Goal: Task Accomplishment & Management: Use online tool/utility

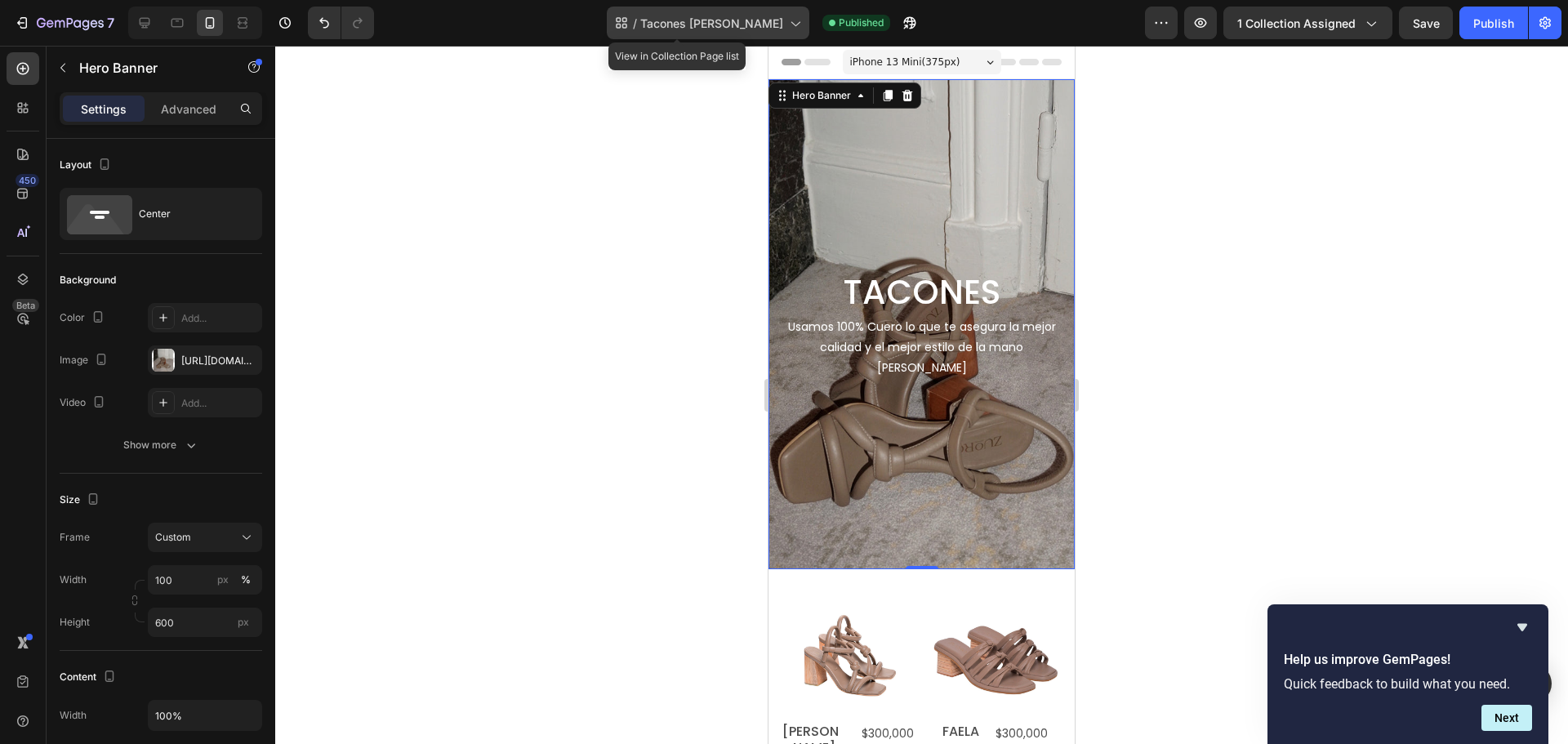
click at [686, 11] on div "/ Tacones Zuoro" at bounding box center [708, 23] width 203 height 33
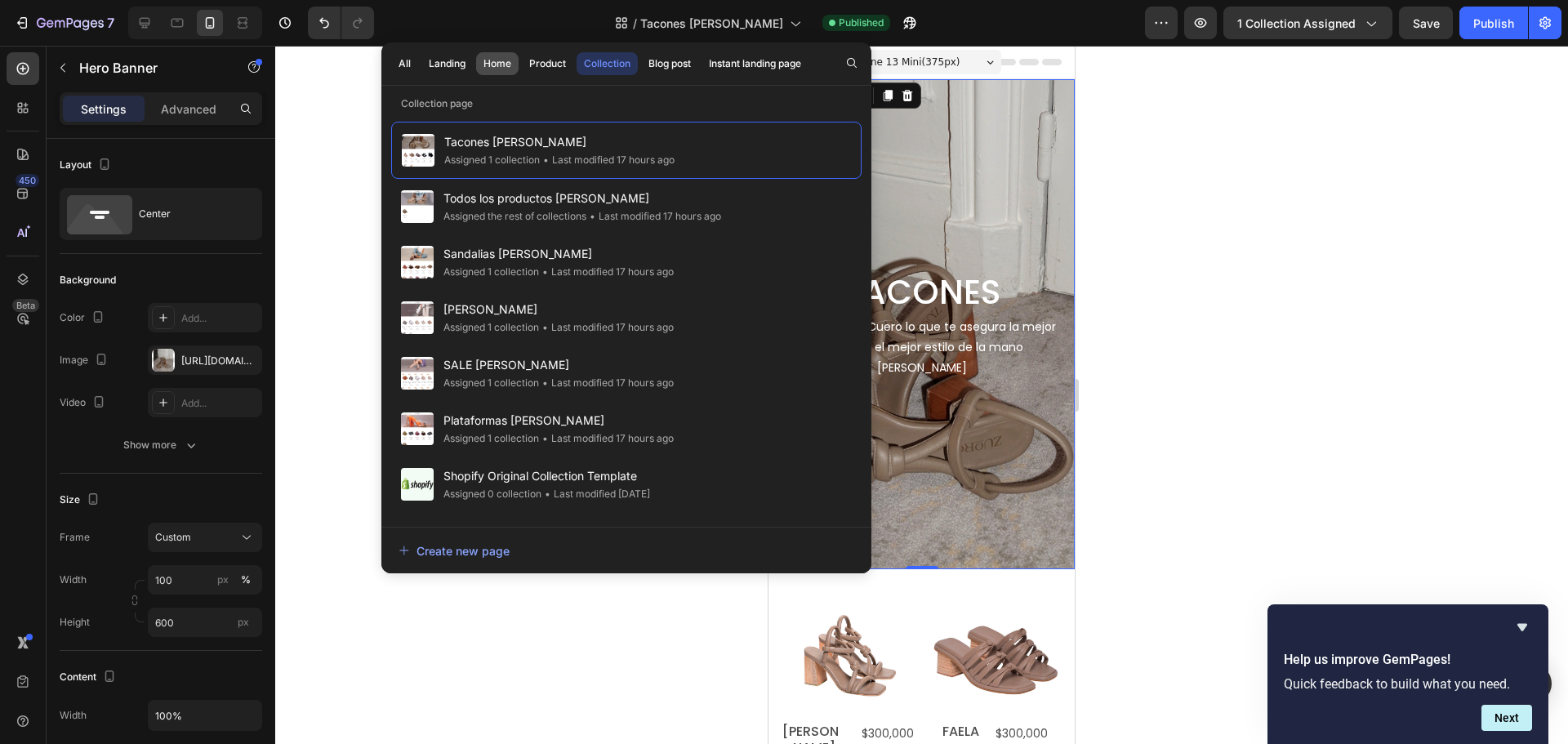
click at [504, 54] on button "Home" at bounding box center [497, 64] width 42 height 22
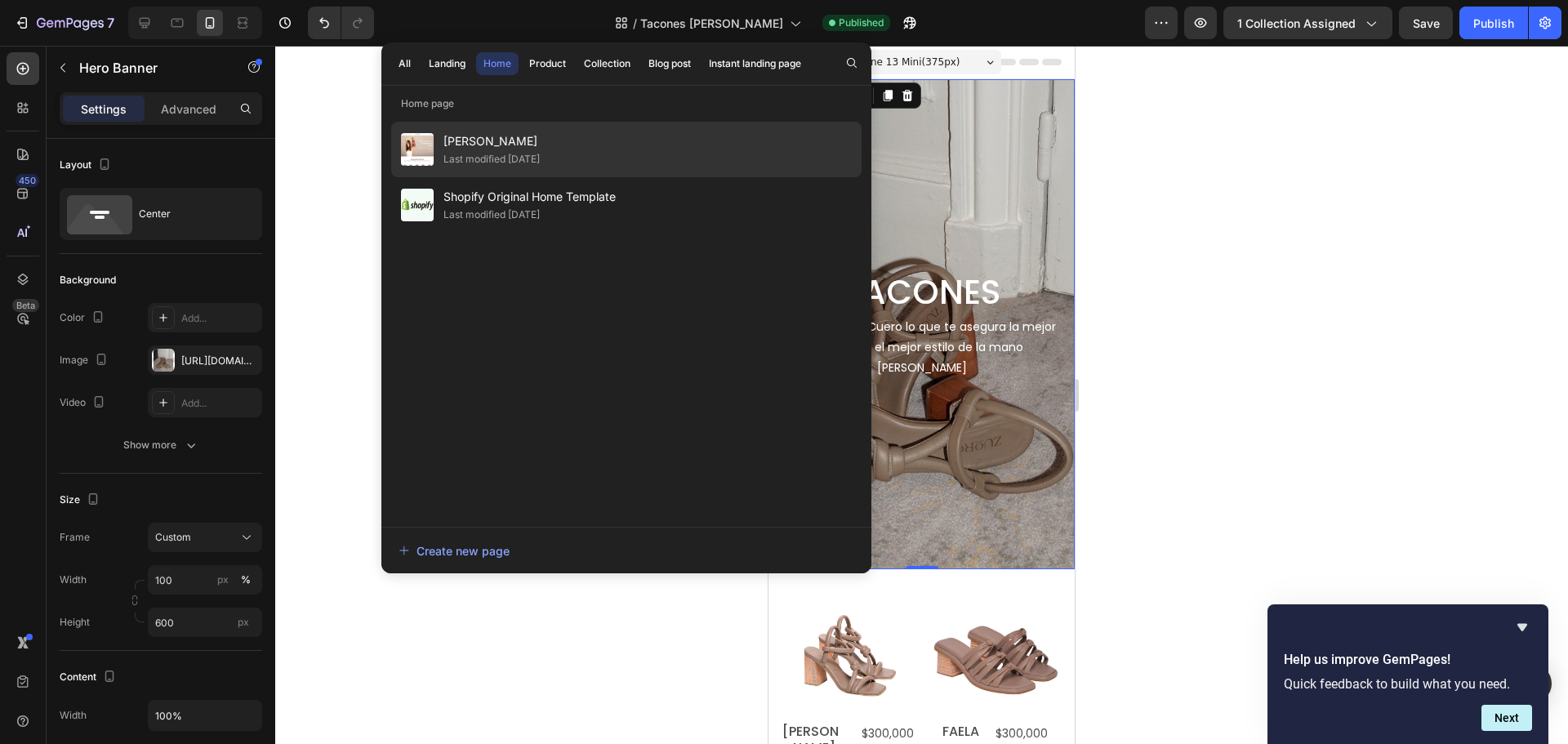
click at [488, 154] on div "Last modified [DATE]" at bounding box center [492, 159] width 97 height 16
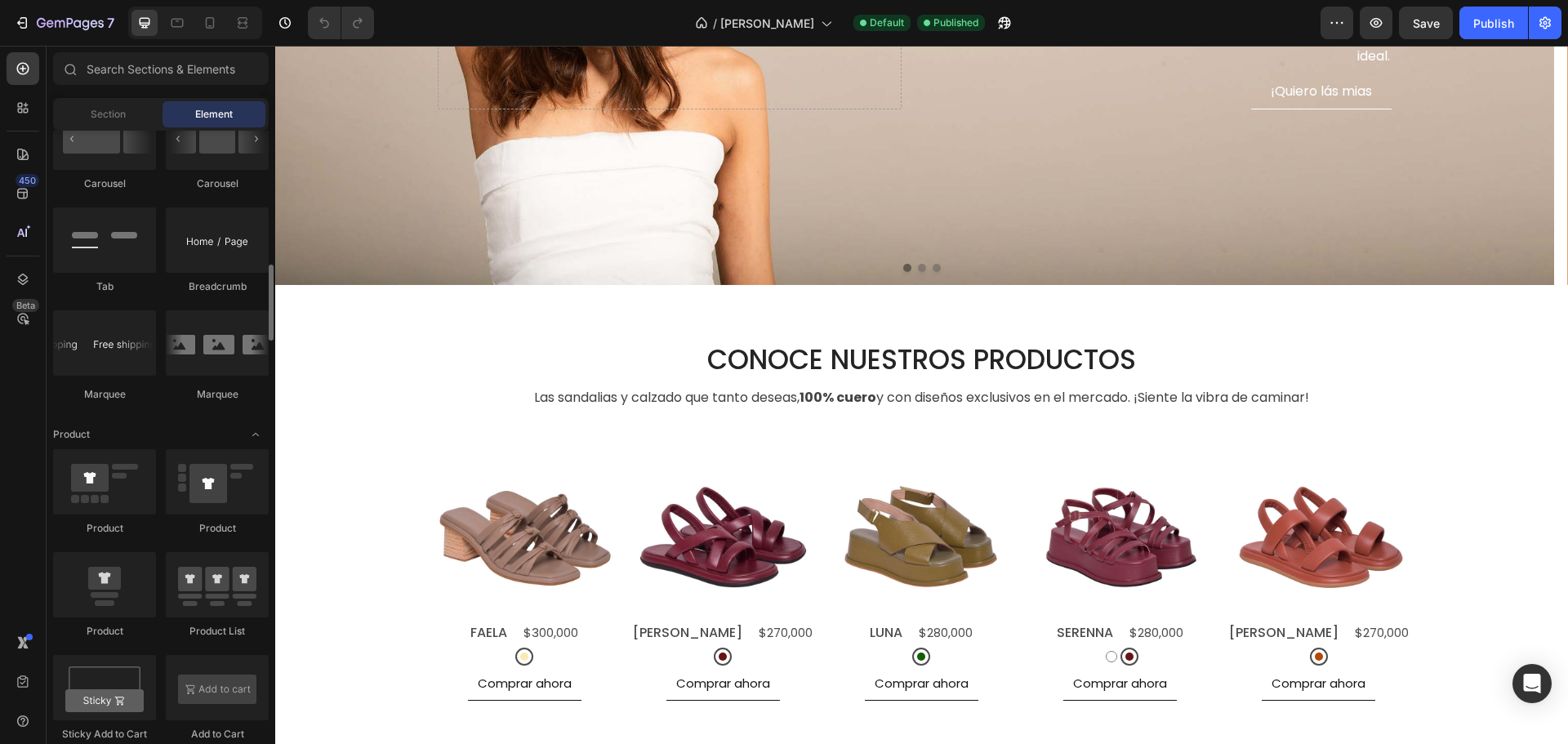
scroll to position [1633, 0]
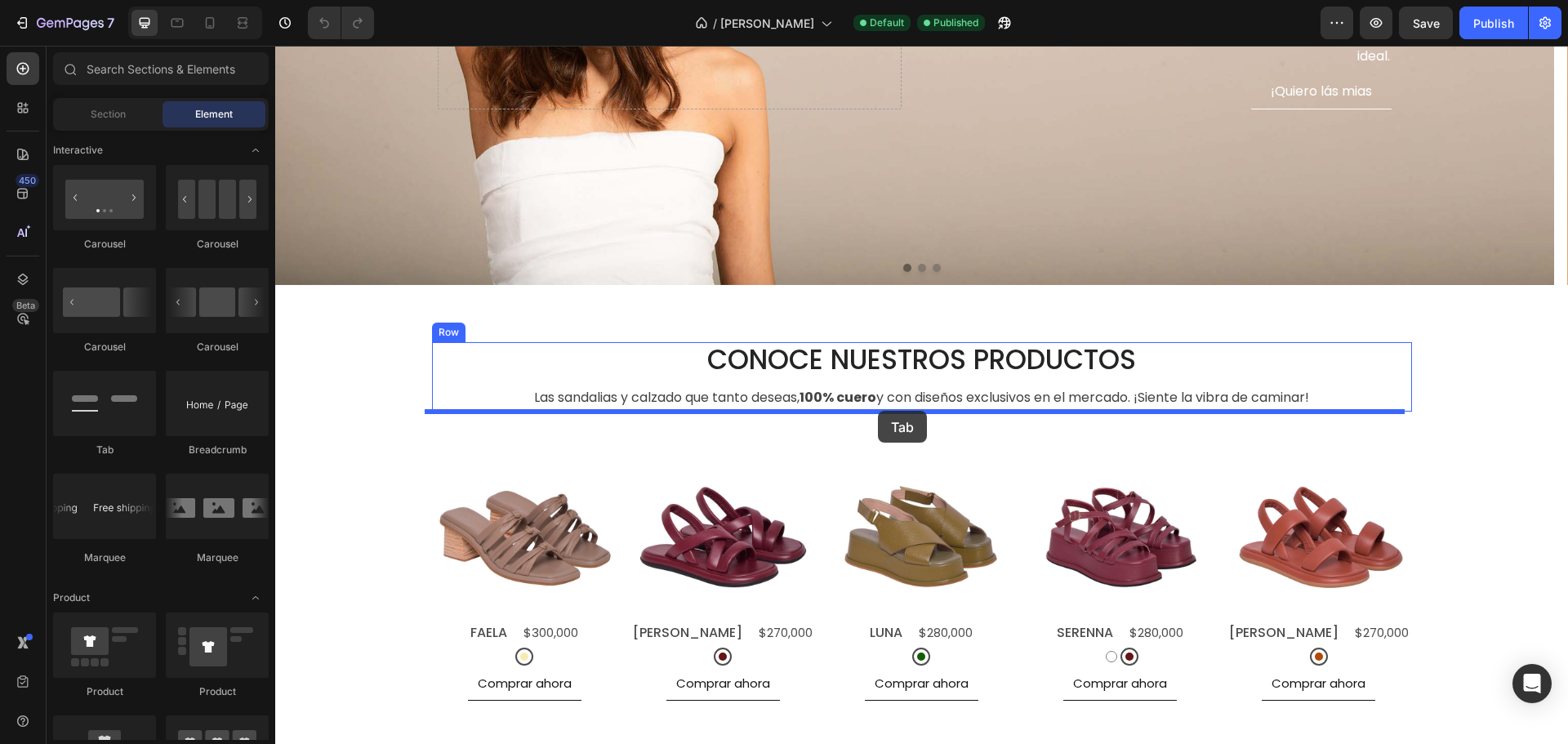
drag, startPoint x: 429, startPoint y: 455, endPoint x: 878, endPoint y: 411, distance: 451.2
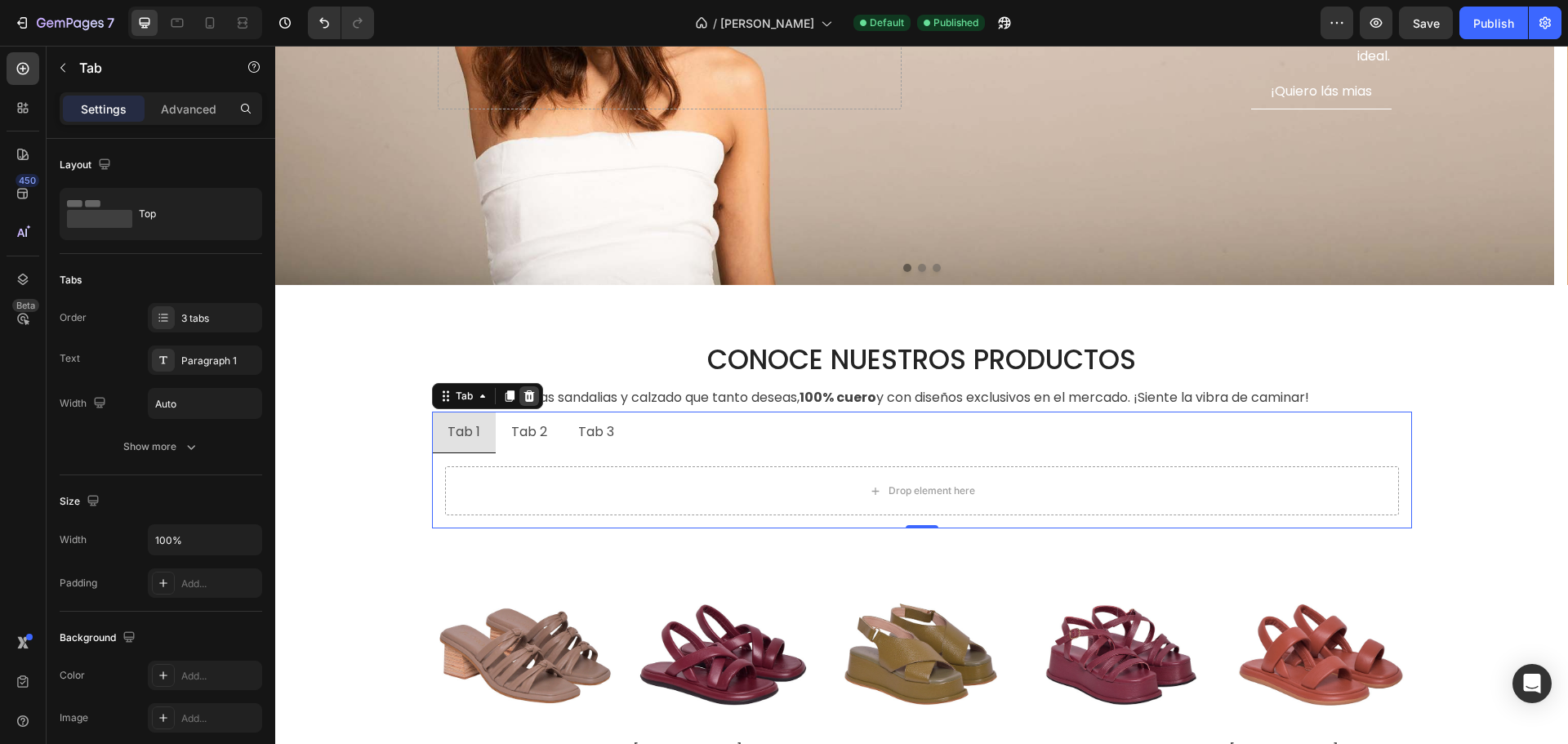
click at [524, 393] on icon at bounding box center [529, 395] width 10 height 11
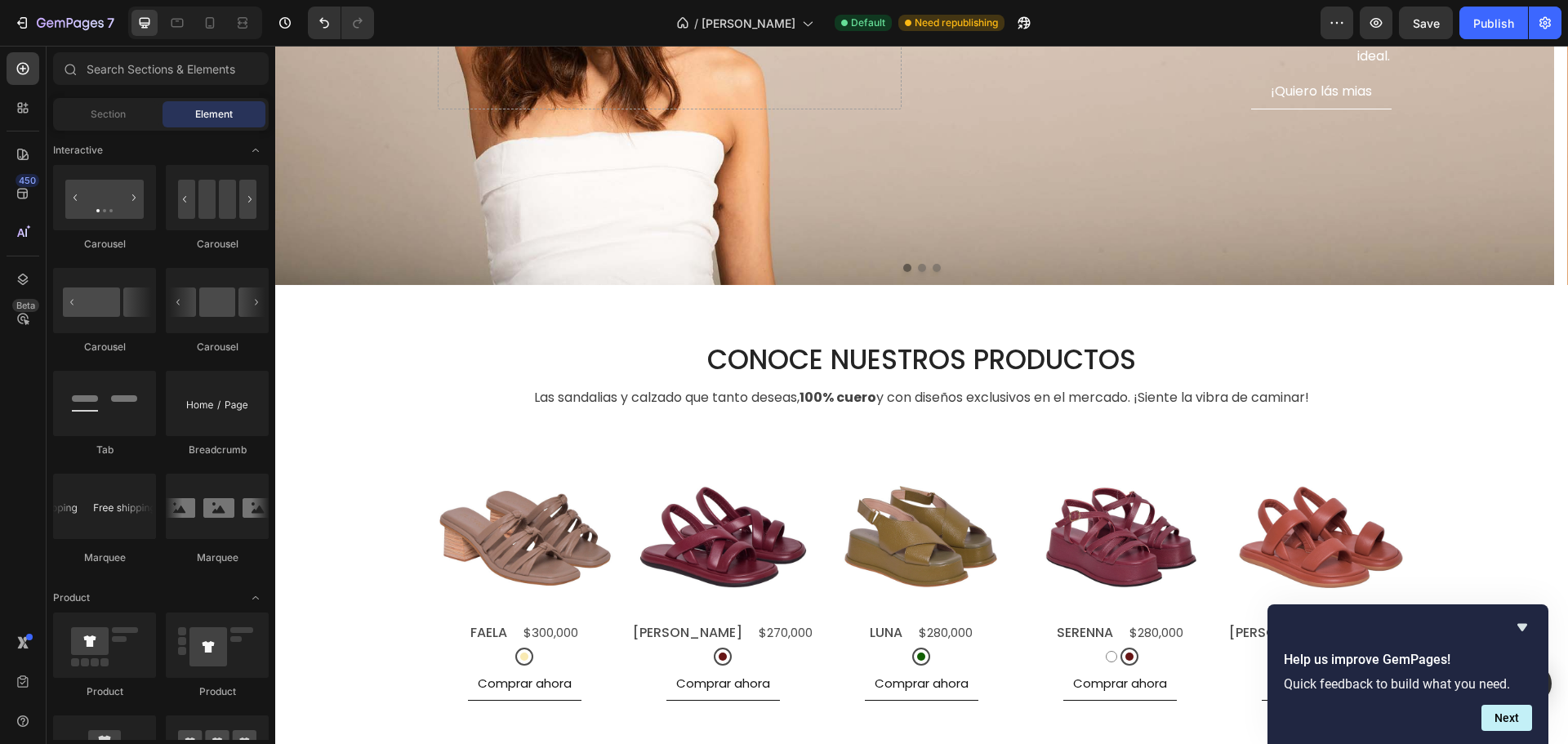
click at [1520, 625] on icon "Hide survey" at bounding box center [1521, 627] width 9 height 8
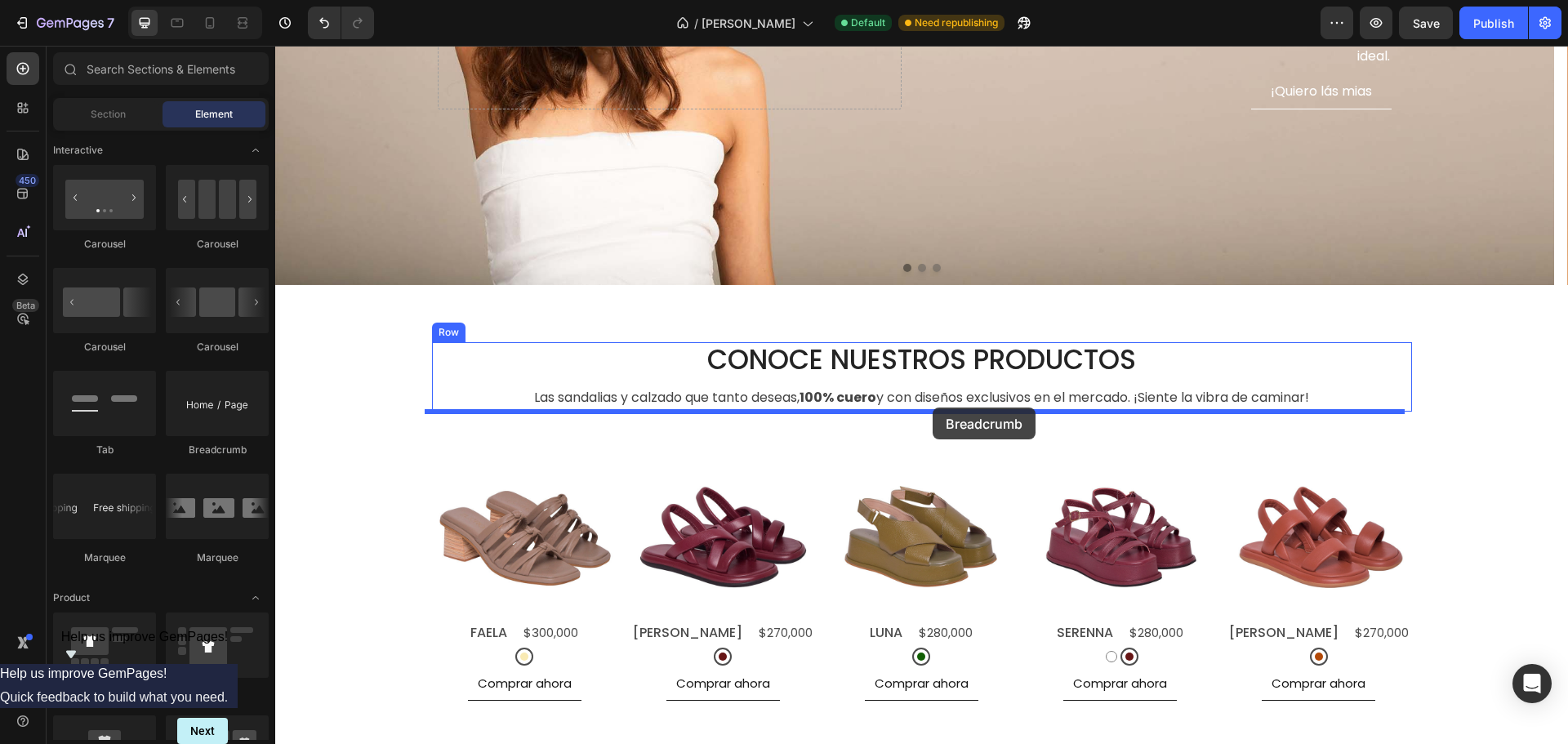
drag, startPoint x: 471, startPoint y: 432, endPoint x: 931, endPoint y: 407, distance: 460.7
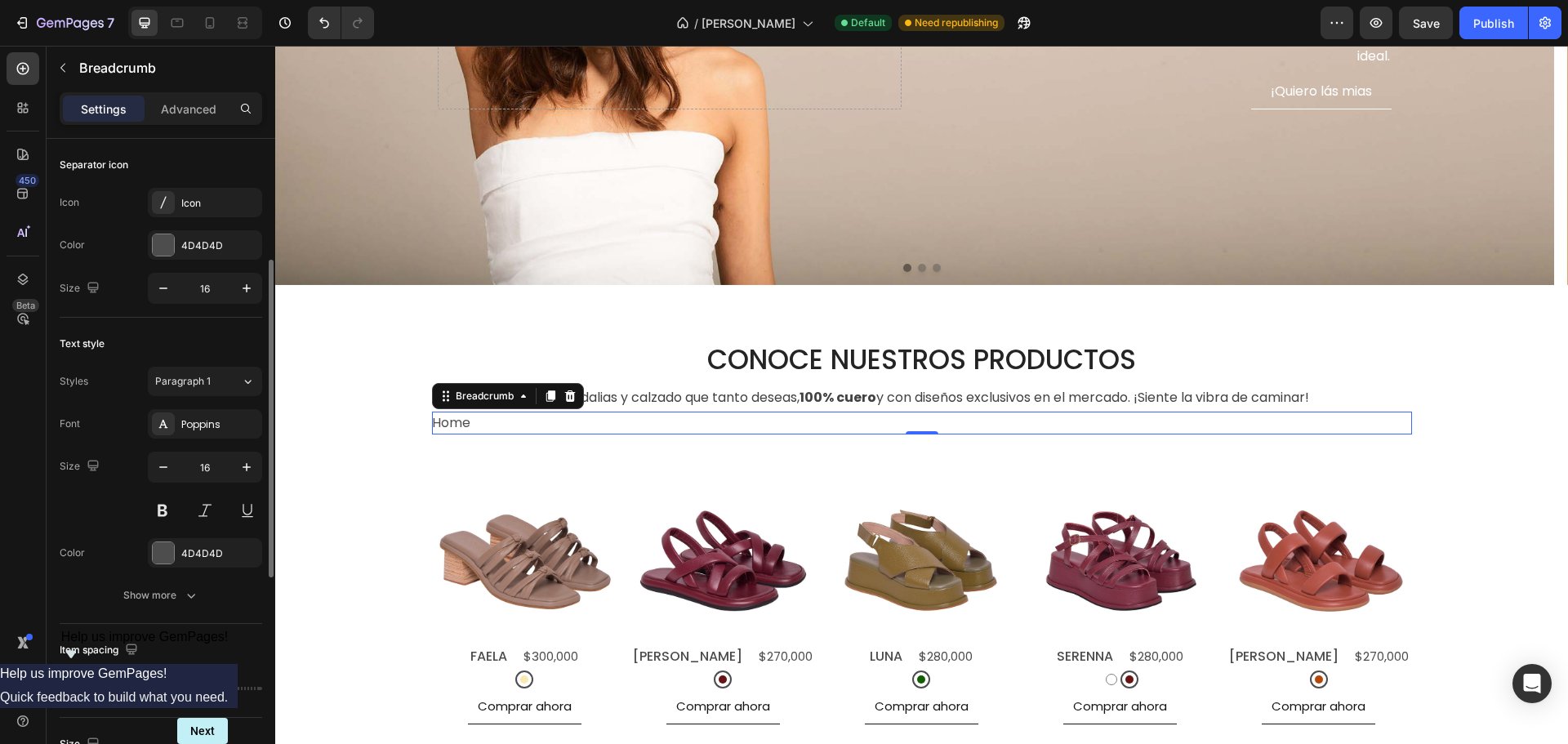
scroll to position [163, 0]
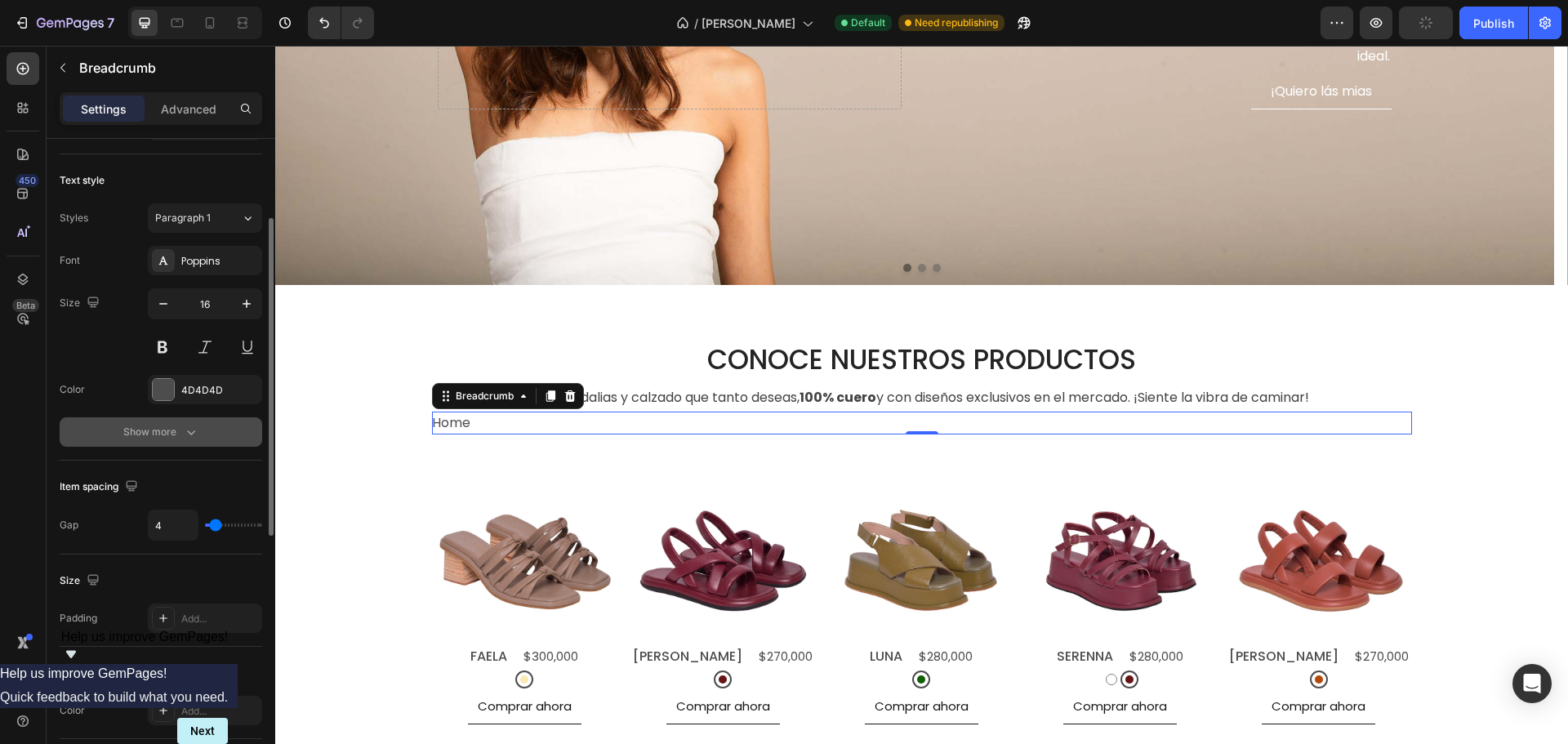
click at [149, 419] on button "Show more" at bounding box center [161, 432] width 203 height 29
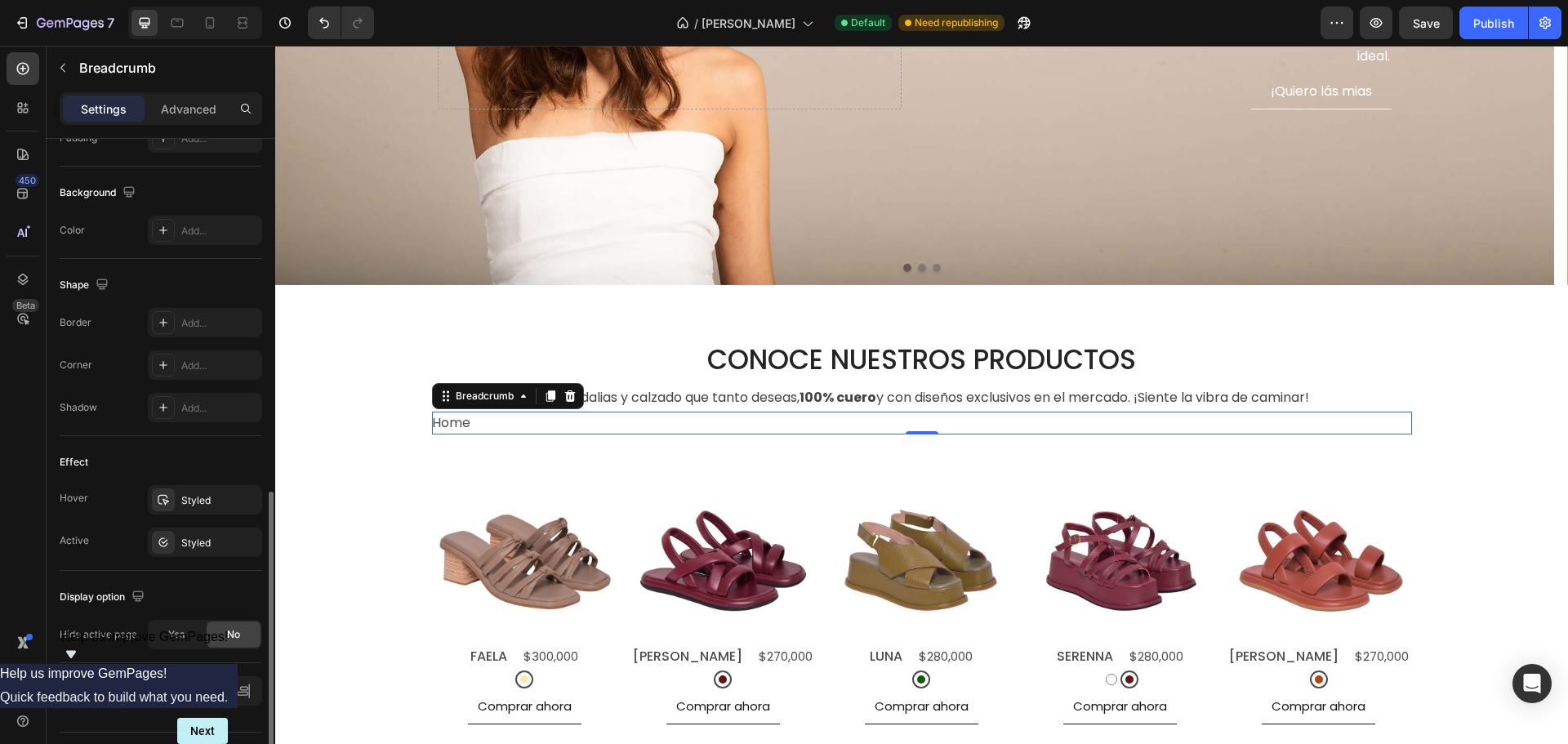
scroll to position [857, 0]
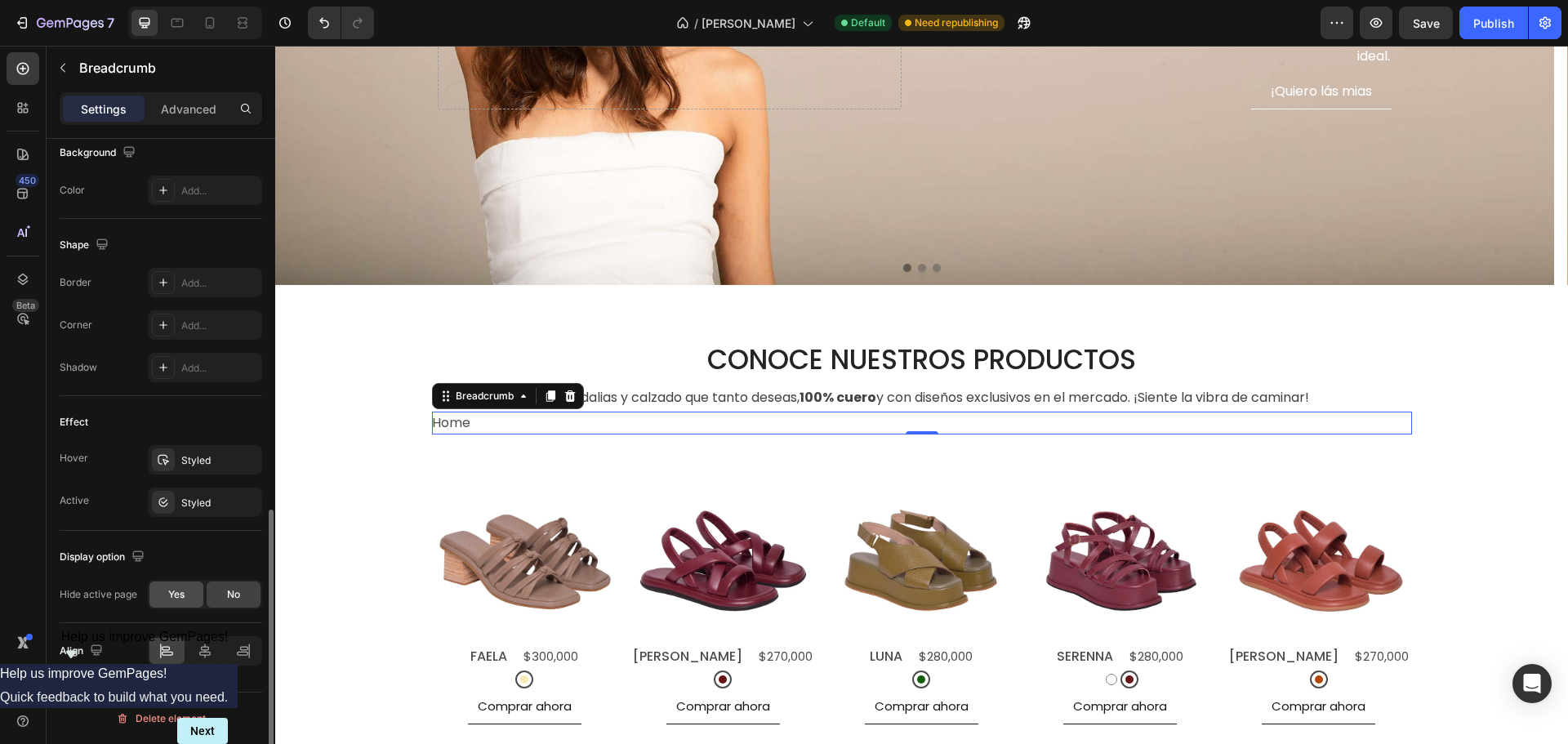
click at [173, 592] on span "Yes" at bounding box center [176, 594] width 16 height 15
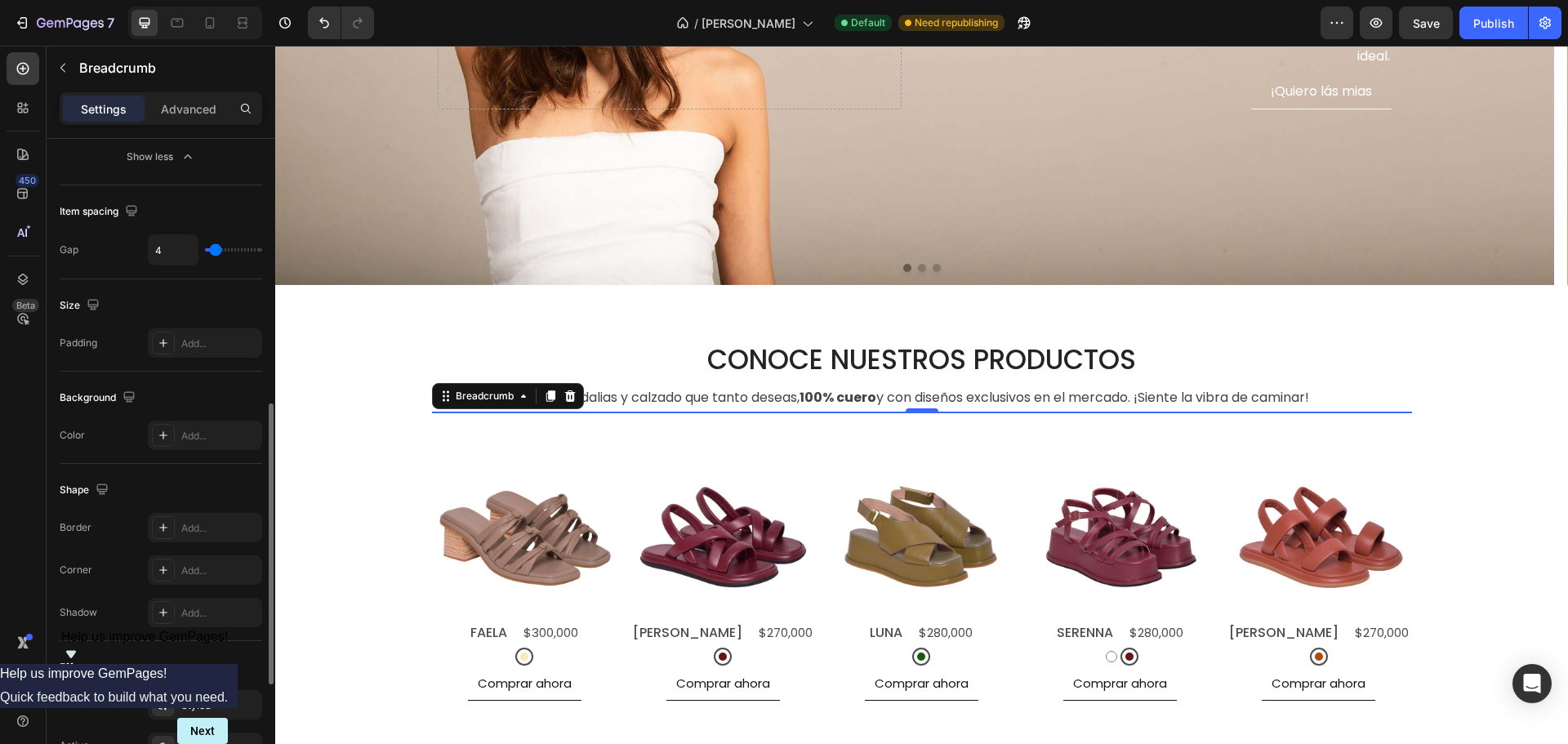
scroll to position [448, 0]
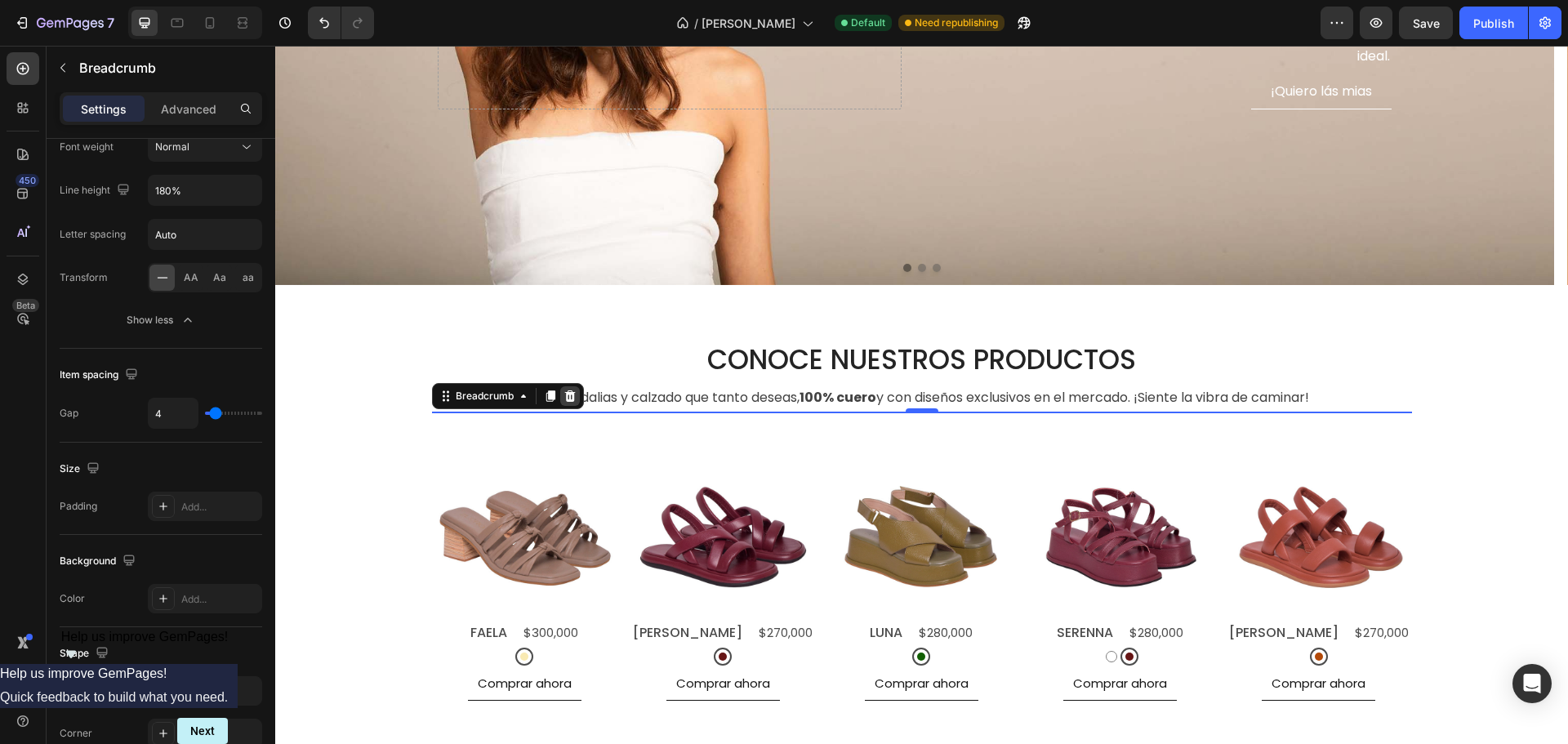
click at [564, 400] on icon at bounding box center [570, 395] width 10 height 11
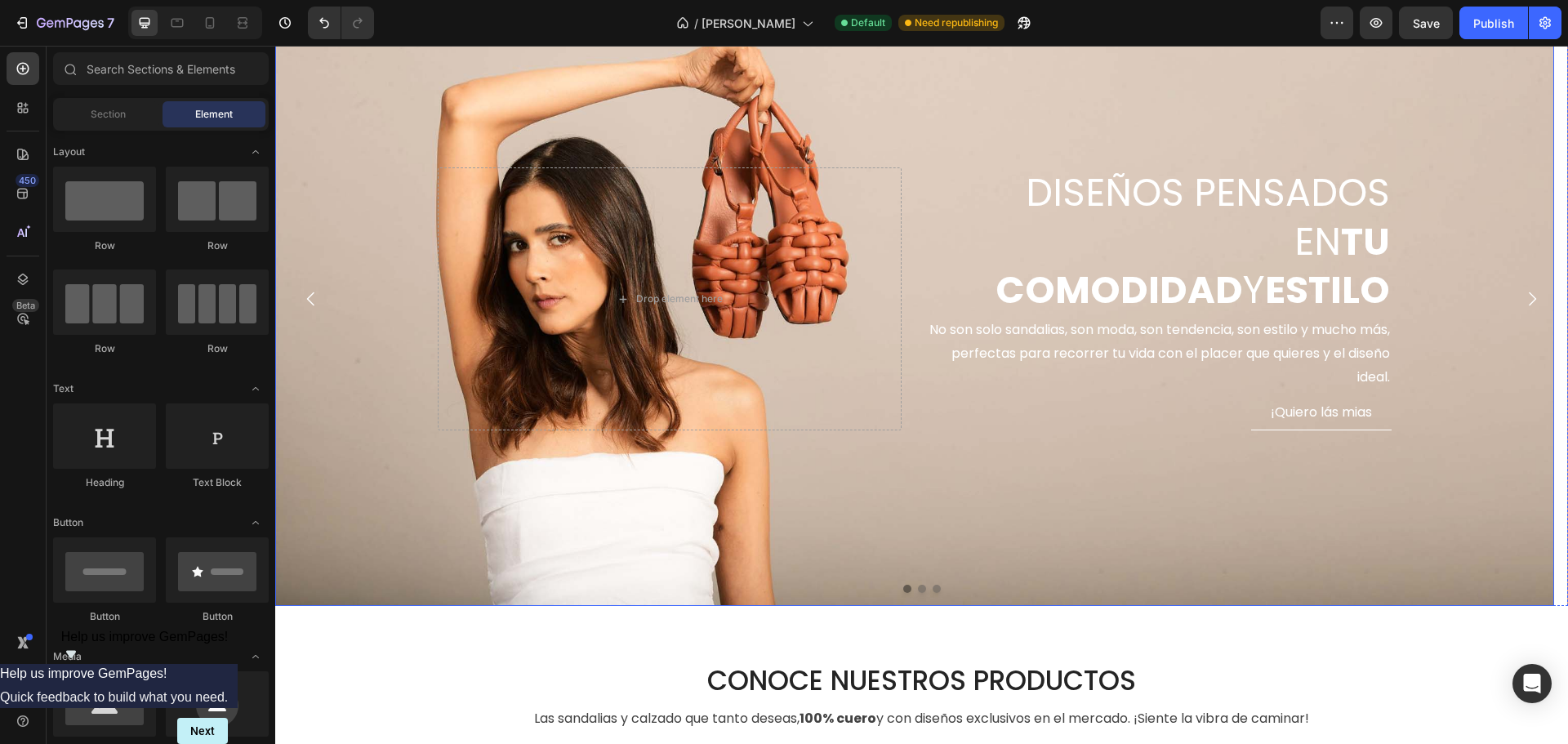
scroll to position [82, 0]
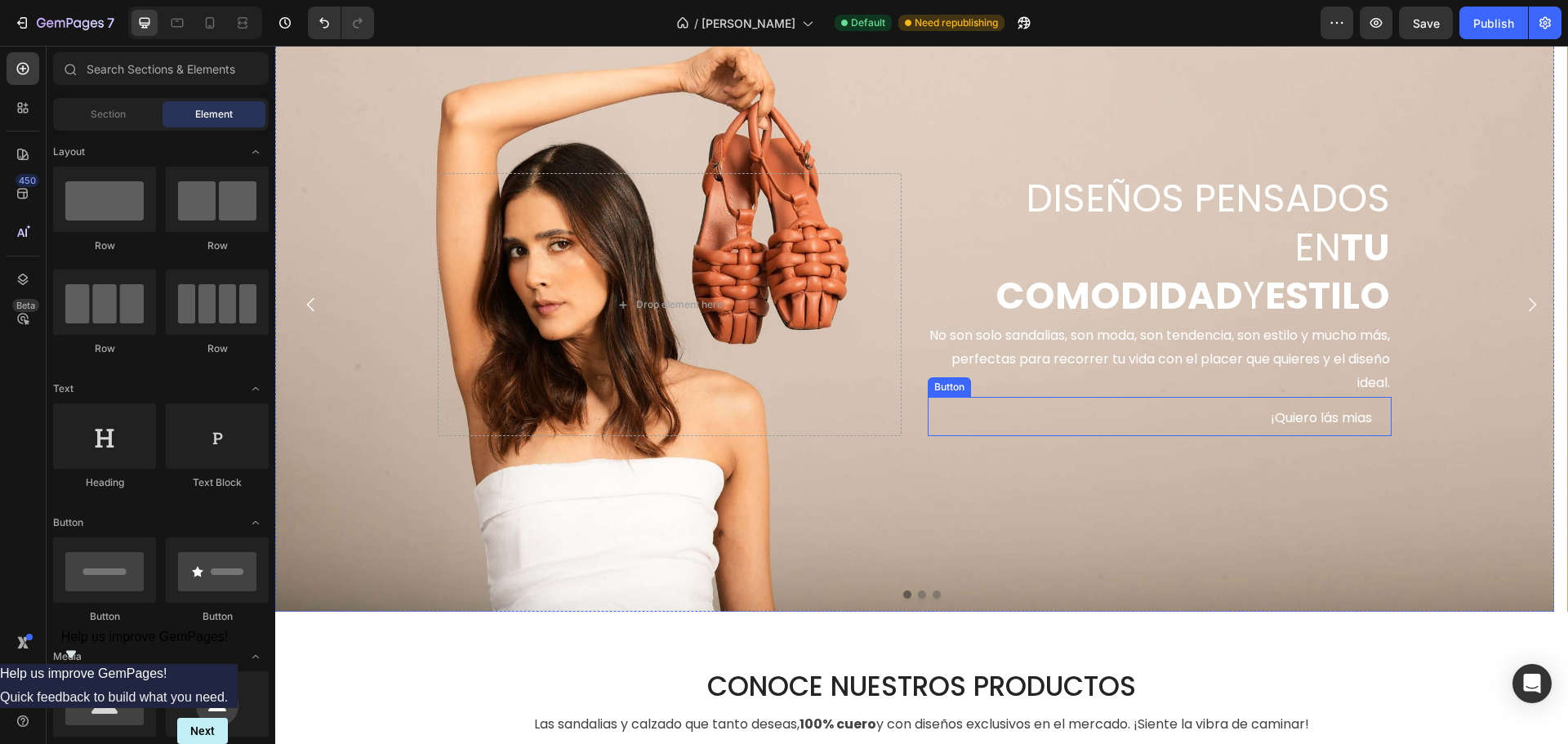
click at [1174, 419] on div "¡Quiero lás mias Button" at bounding box center [1159, 417] width 463 height 40
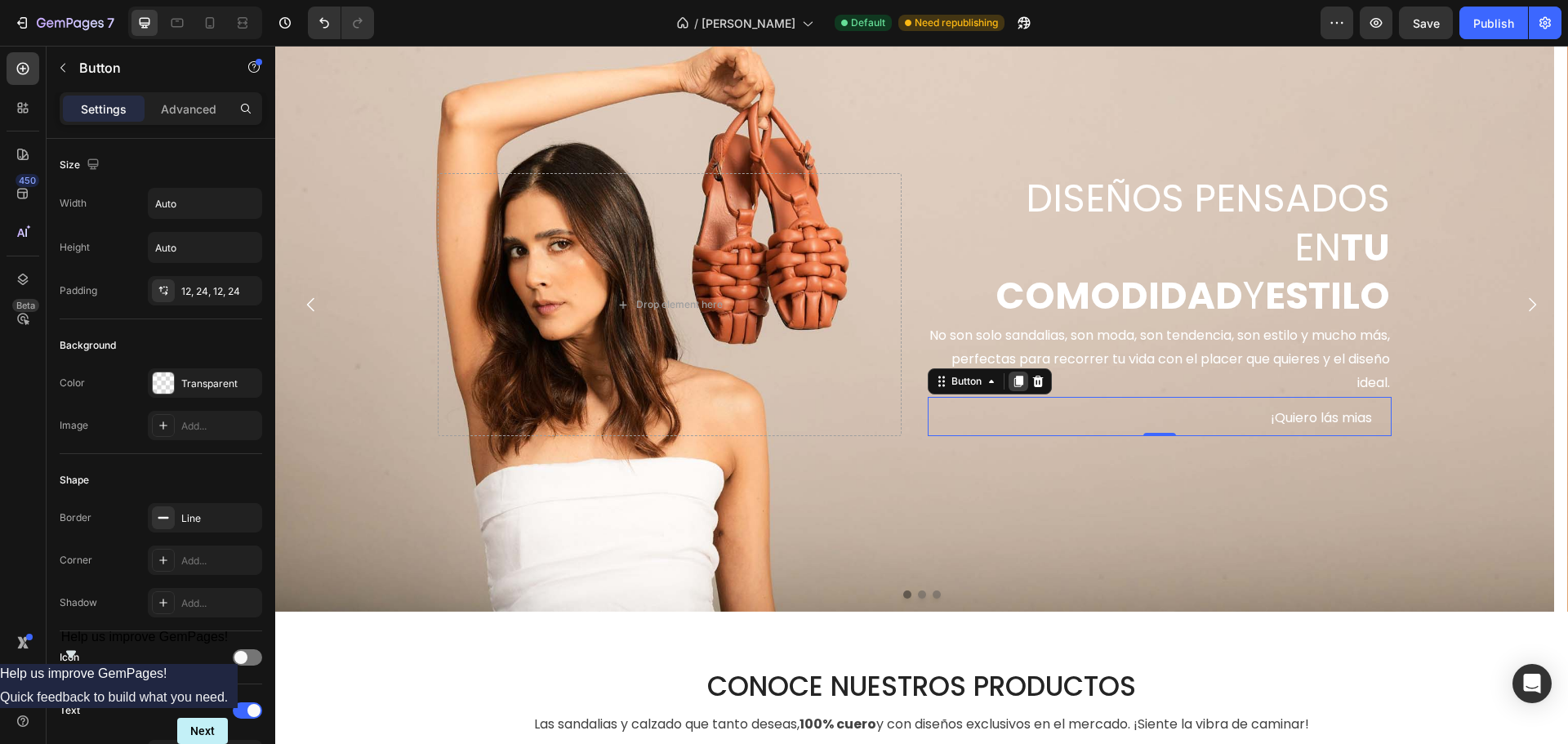
click at [1017, 382] on icon at bounding box center [1018, 381] width 9 height 11
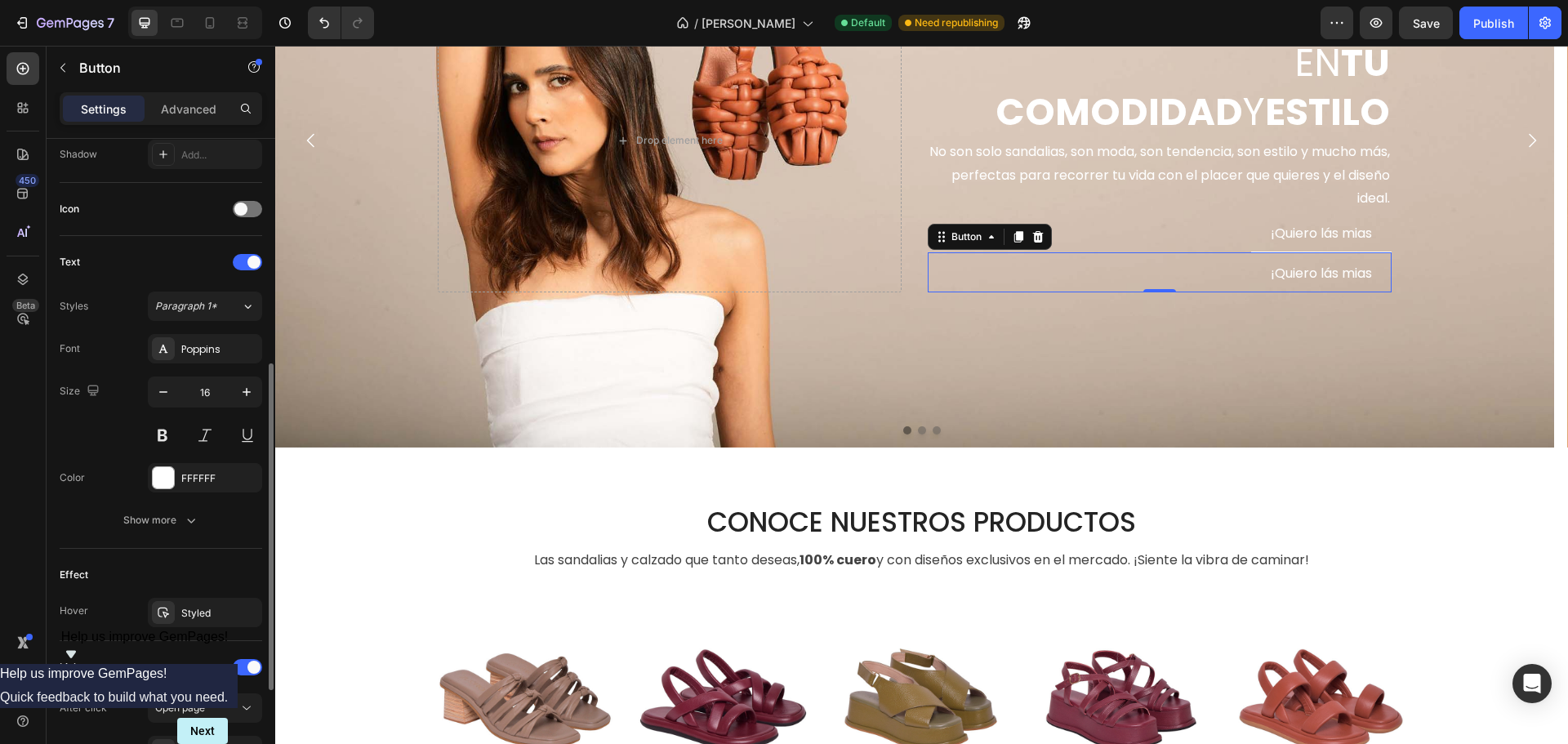
scroll to position [326, 0]
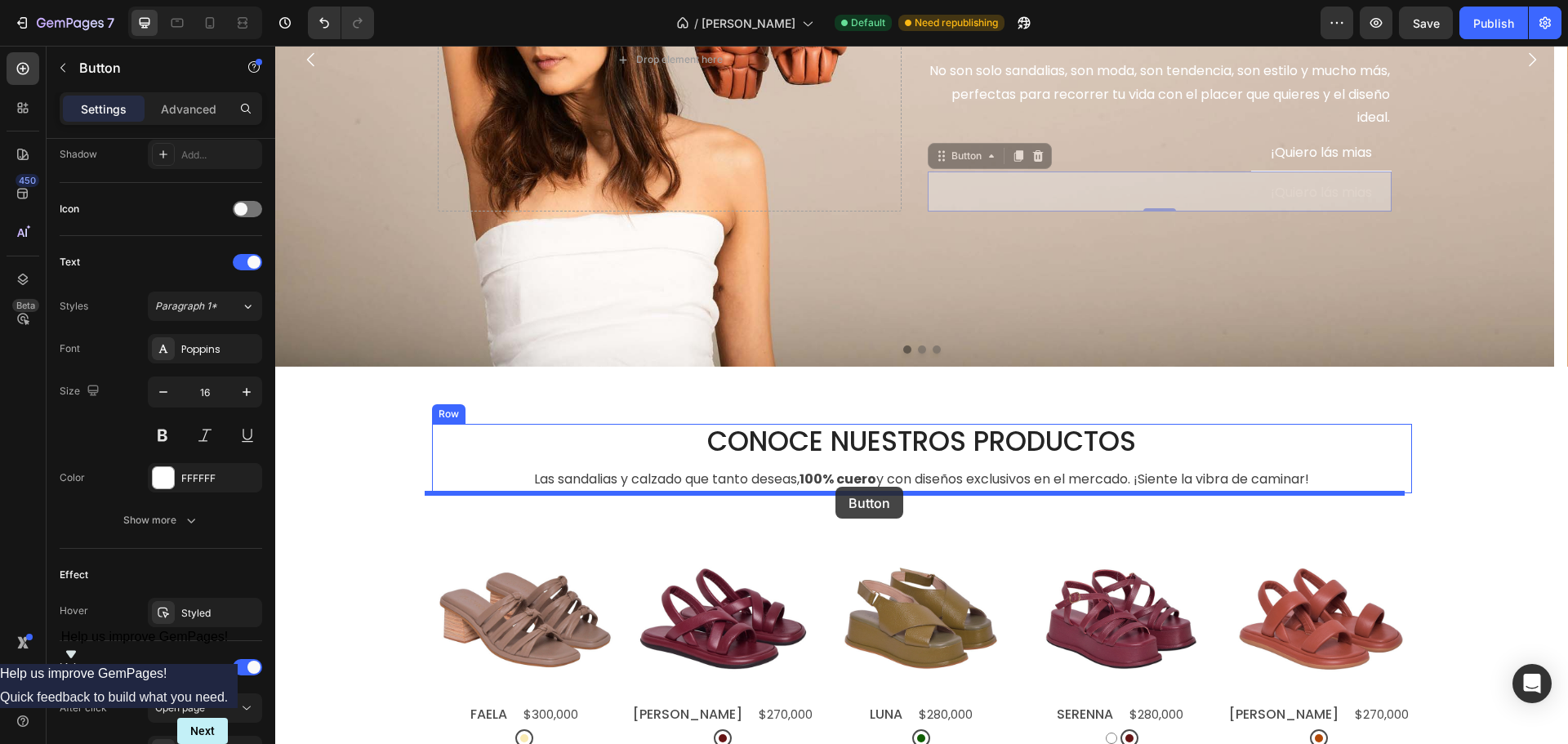
drag, startPoint x: 1202, startPoint y: 190, endPoint x: 835, endPoint y: 487, distance: 472.1
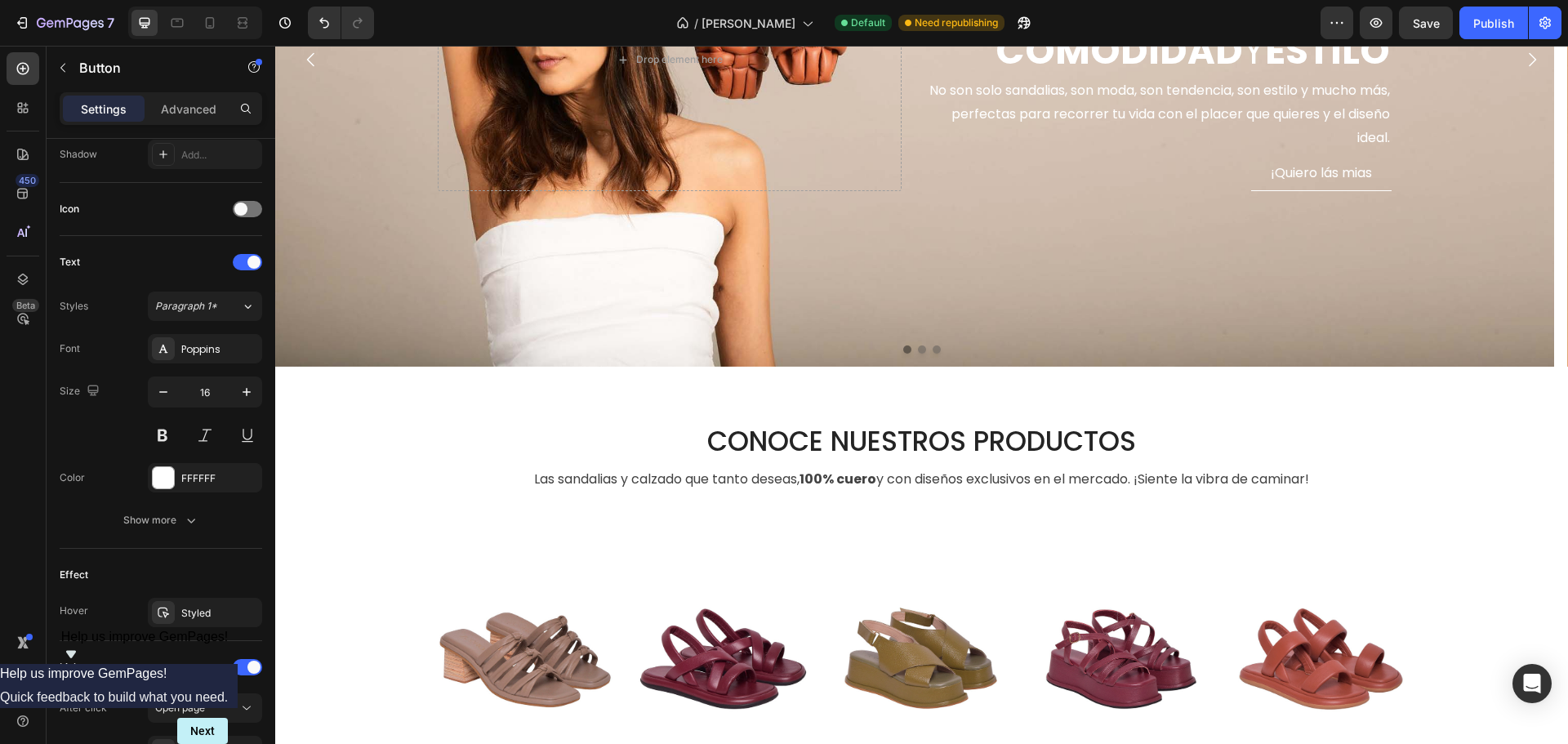
click at [1259, 509] on div "¡Quiero lás mias Button 0" at bounding box center [922, 514] width 979 height 40
click at [593, 527] on div "¡Quiero lás mias Button 0" at bounding box center [922, 514] width 979 height 40
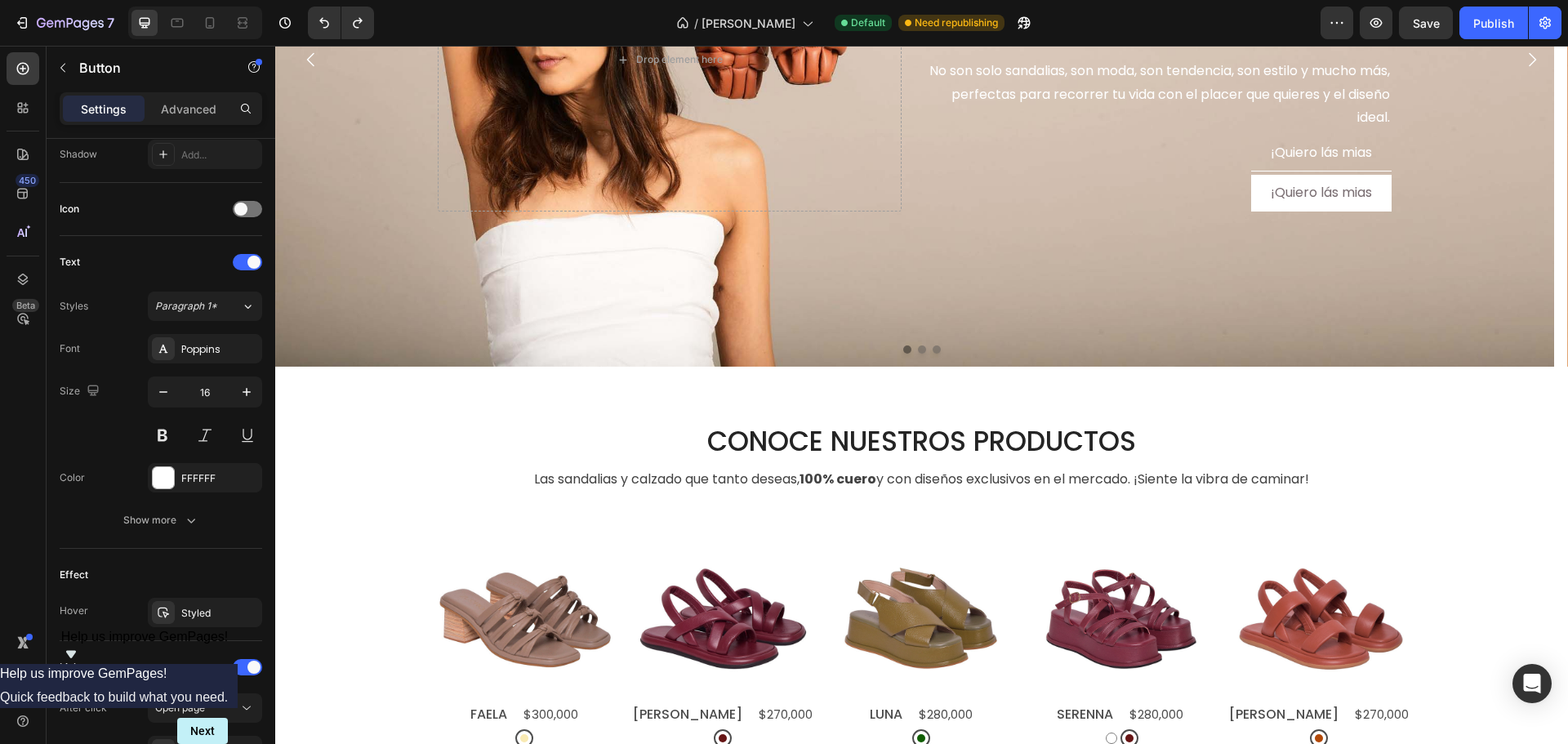
click at [1256, 192] on link "¡Quiero lás mias" at bounding box center [1321, 192] width 141 height 37
click at [1351, 180] on link "¡Quiero lás mias" at bounding box center [1321, 192] width 141 height 37
click at [1223, 143] on div "¡Quiero lás mias Button" at bounding box center [1159, 151] width 463 height 40
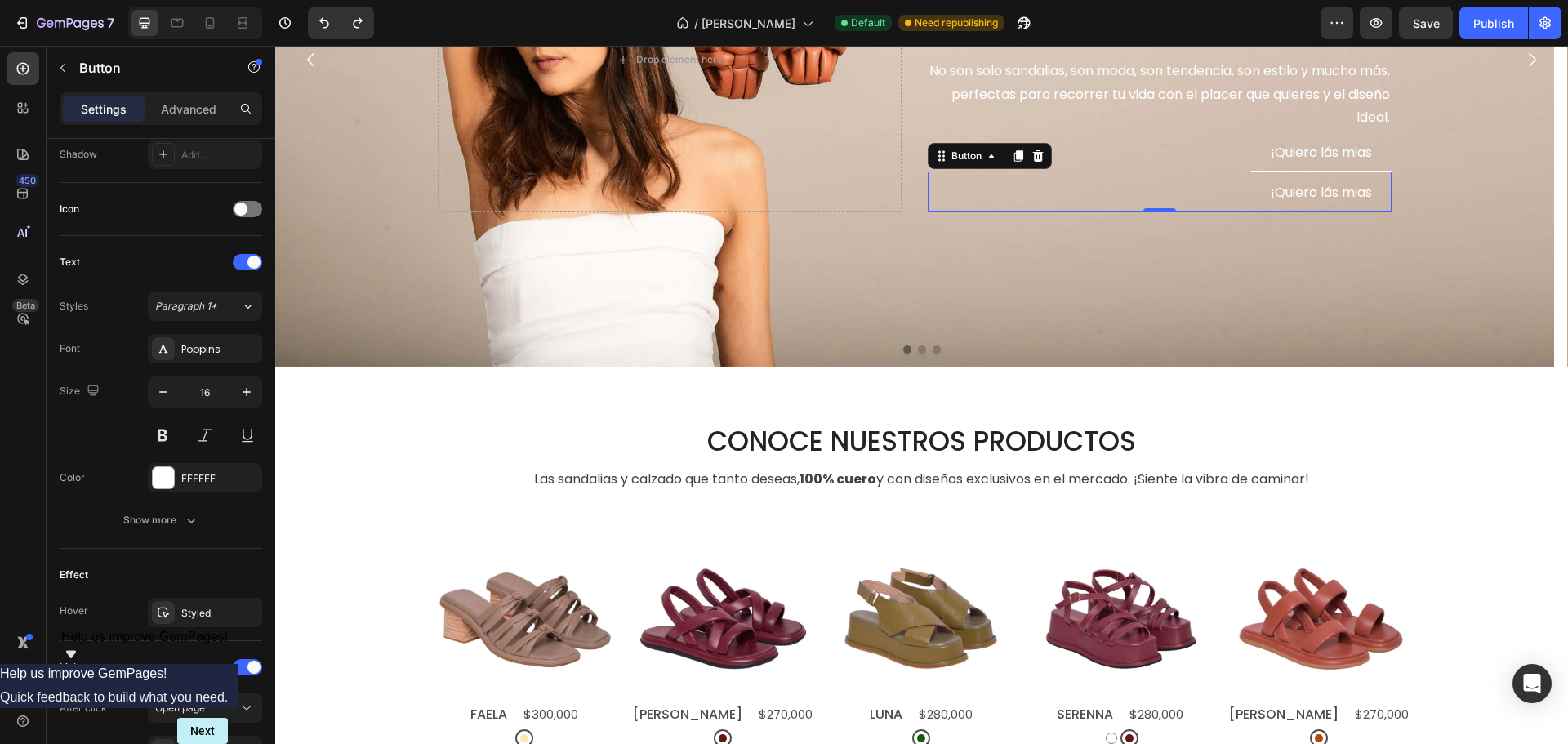
click at [1168, 190] on div "¡Quiero lás mias Button 0" at bounding box center [1159, 192] width 463 height 40
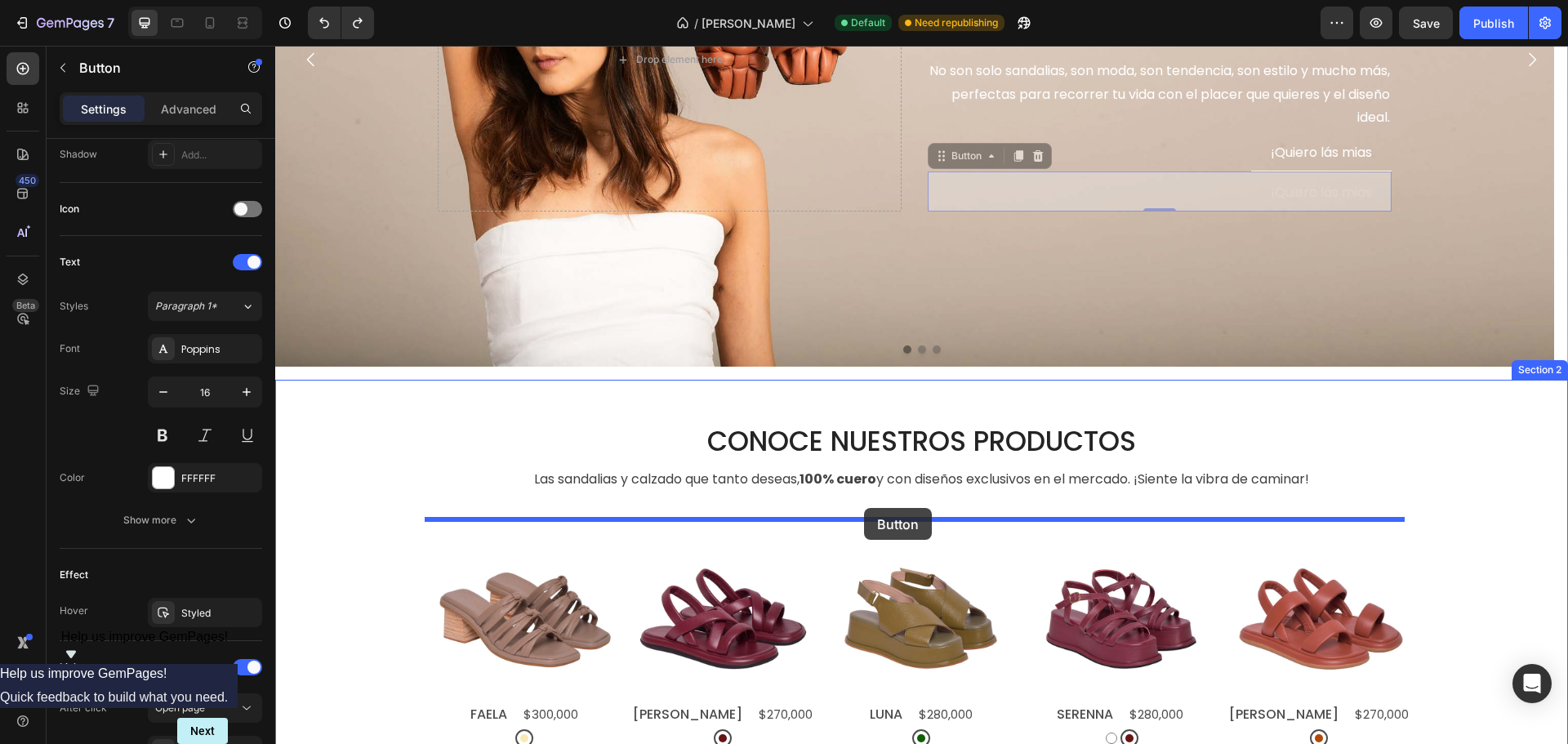
drag, startPoint x: 1030, startPoint y: 186, endPoint x: 864, endPoint y: 508, distance: 362.3
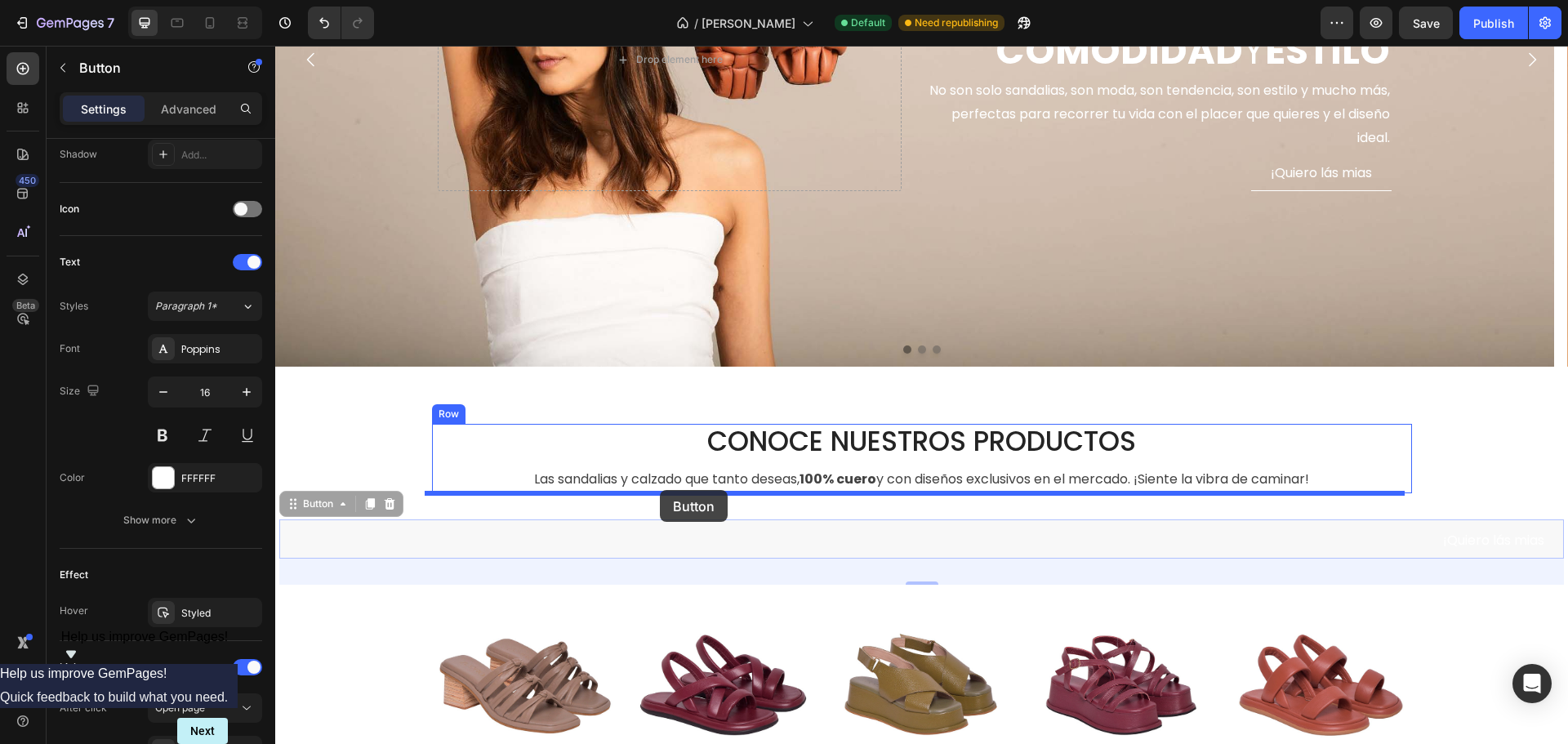
drag, startPoint x: 557, startPoint y: 547, endPoint x: 660, endPoint y: 490, distance: 117.7
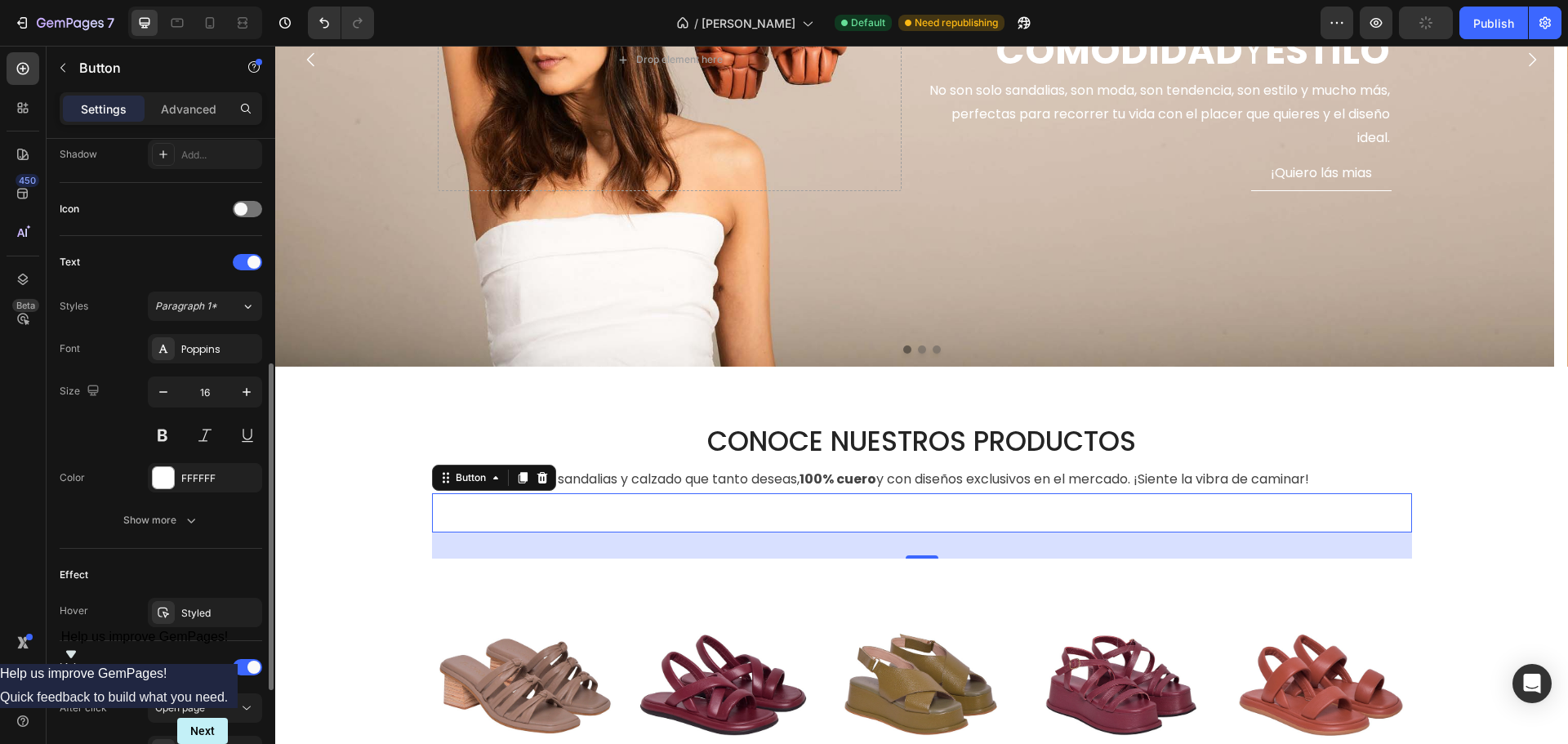
scroll to position [646, 0]
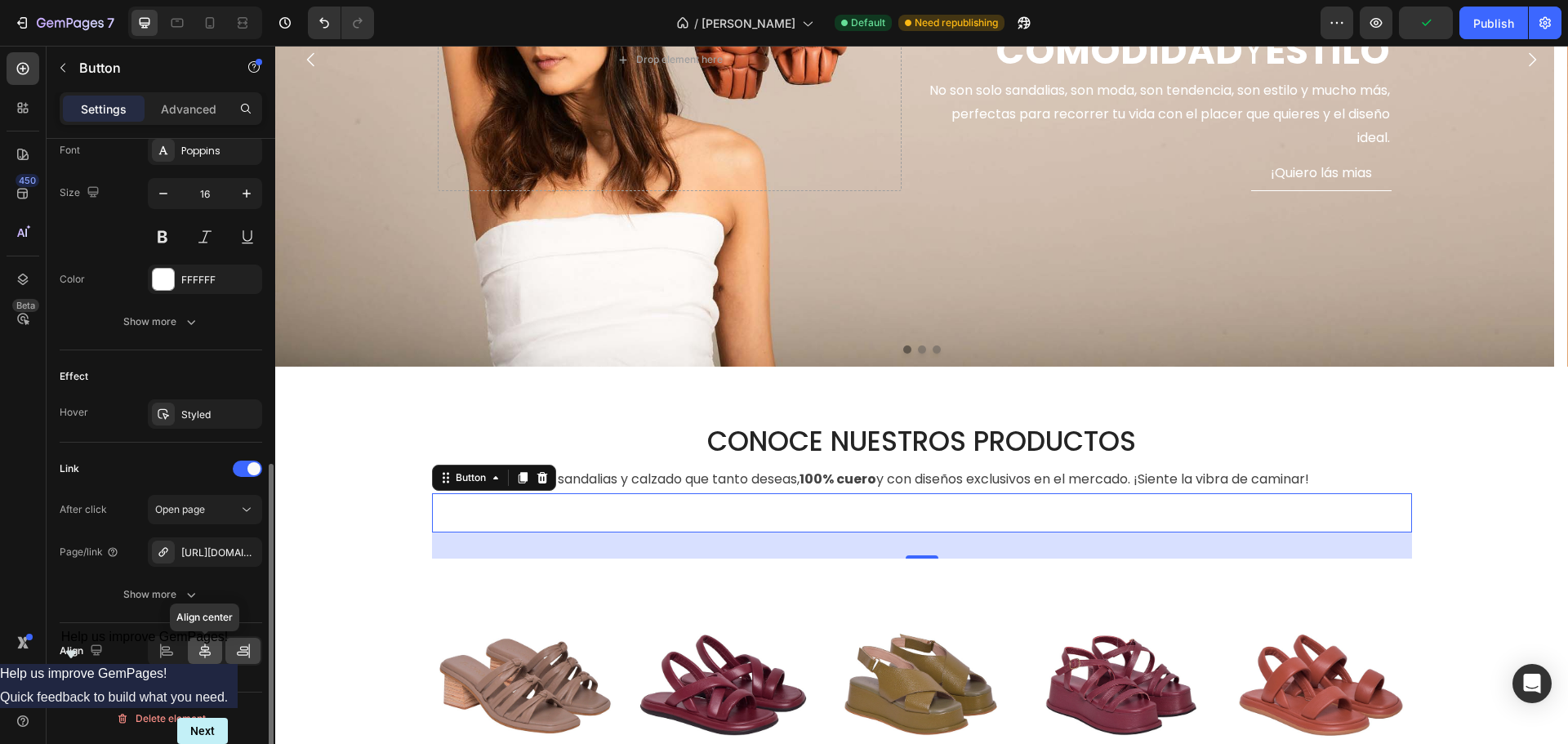
click at [204, 650] on icon at bounding box center [205, 651] width 11 height 15
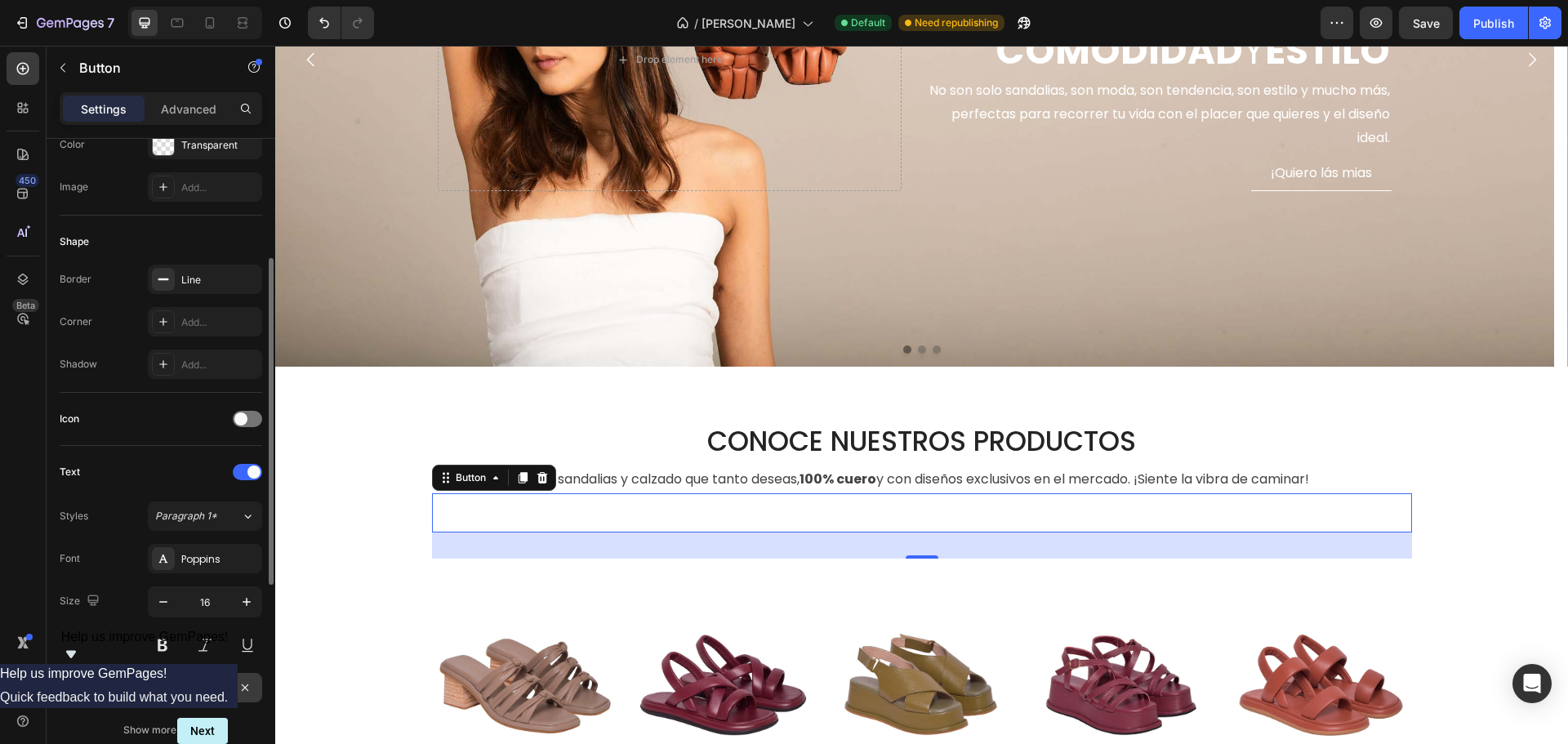
click at [167, 696] on div at bounding box center [163, 687] width 22 height 22
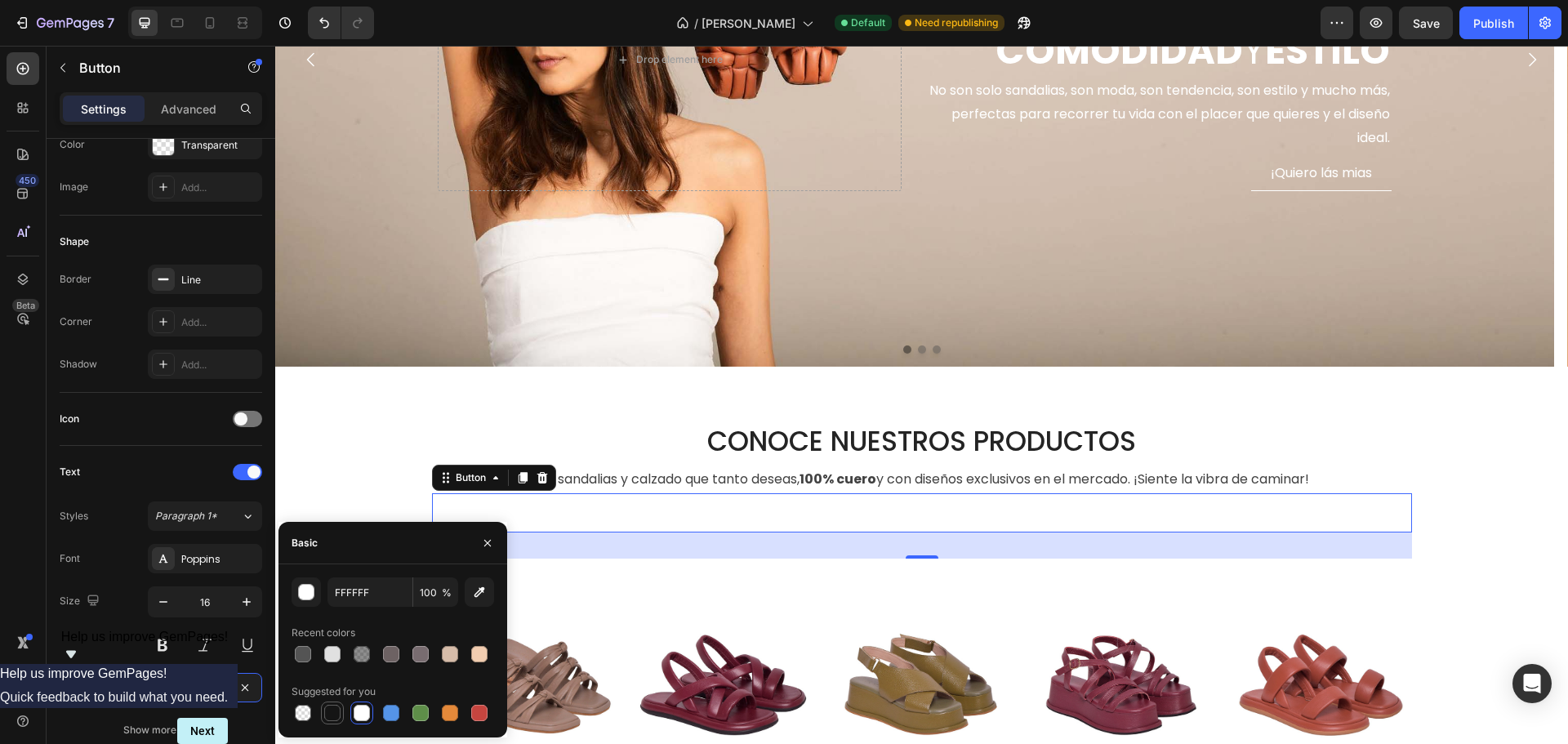
click at [337, 714] on div at bounding box center [332, 713] width 16 height 16
type input "151515"
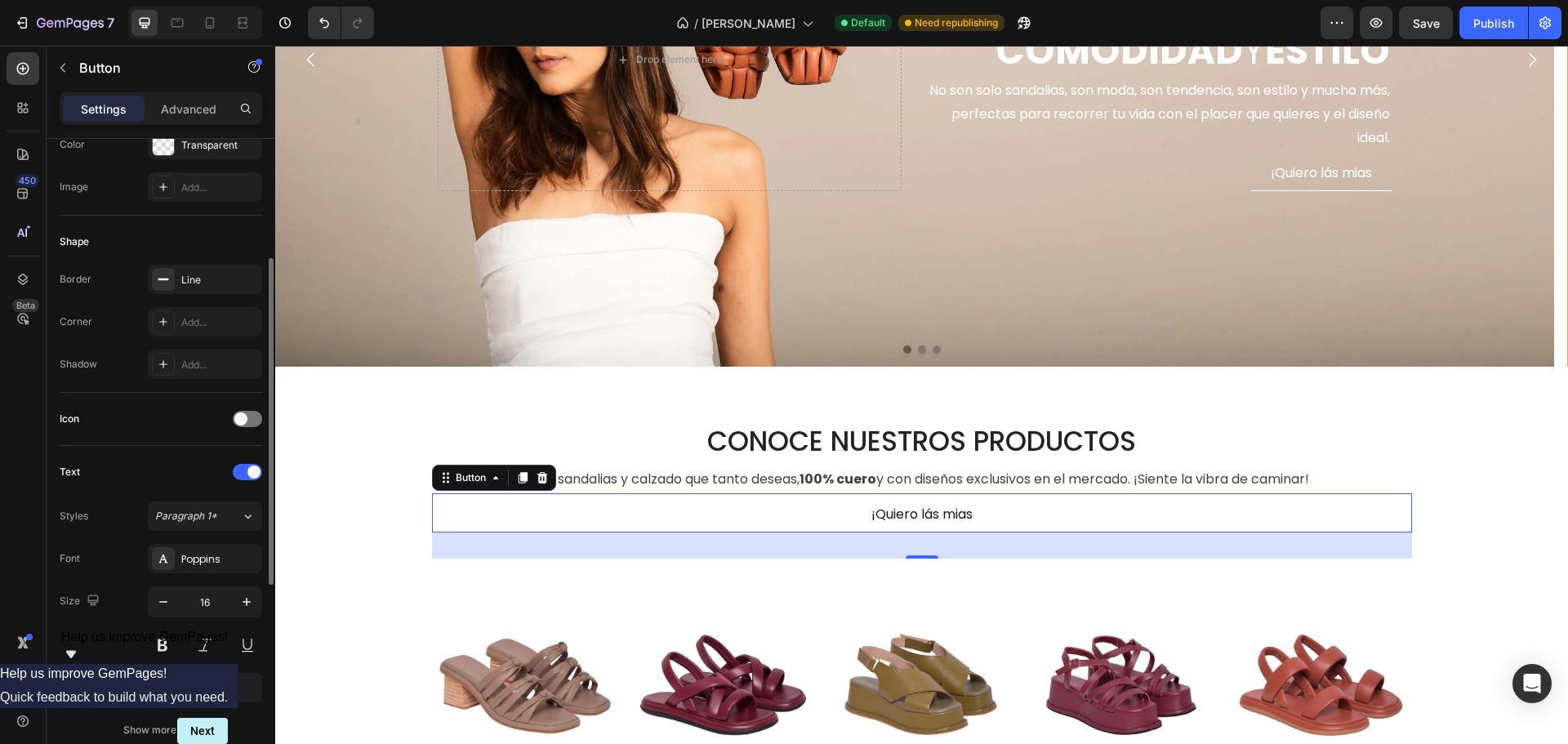
click at [100, 478] on div "Text" at bounding box center [161, 472] width 203 height 26
click at [183, 271] on div "Line" at bounding box center [205, 280] width 114 height 29
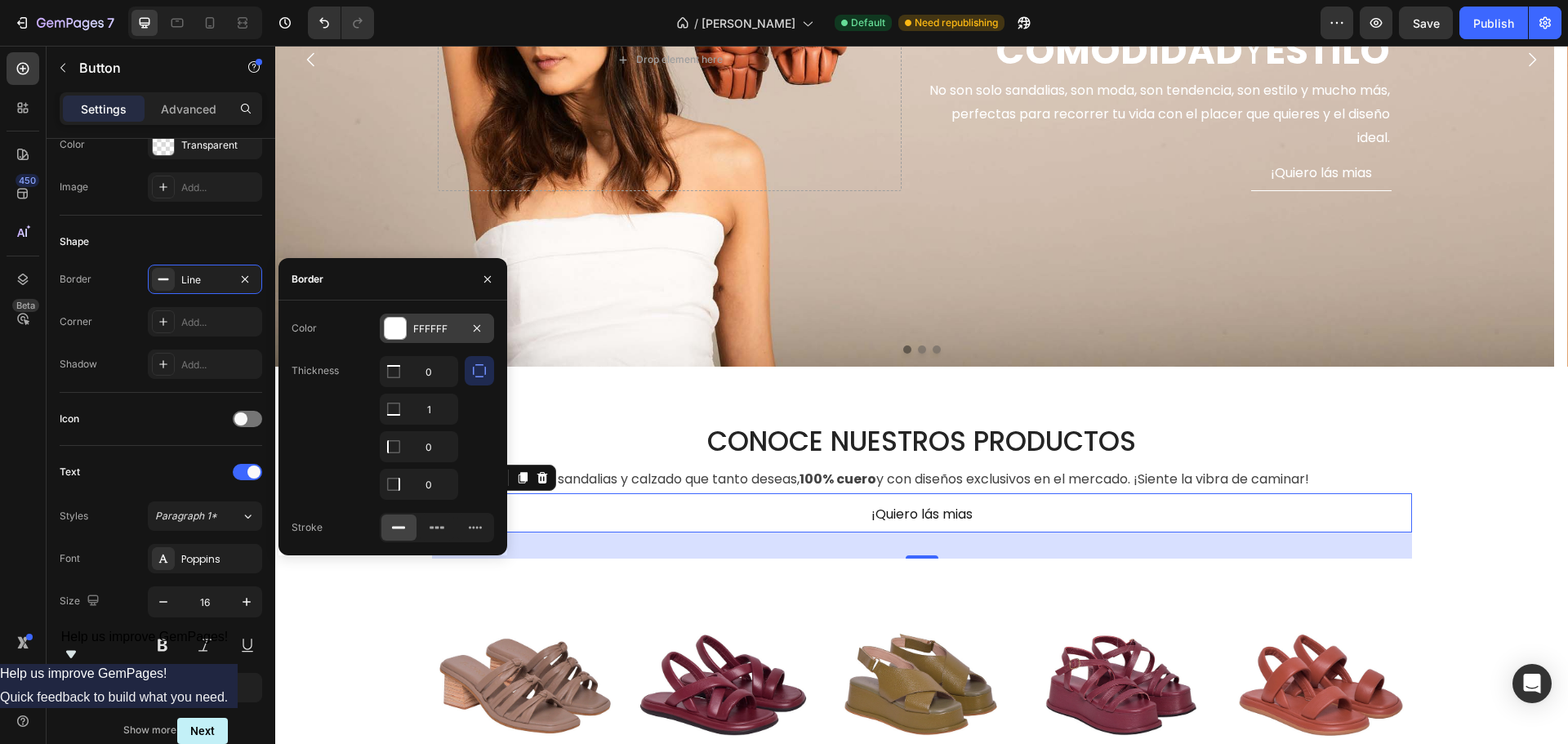
click at [398, 324] on div at bounding box center [395, 328] width 22 height 22
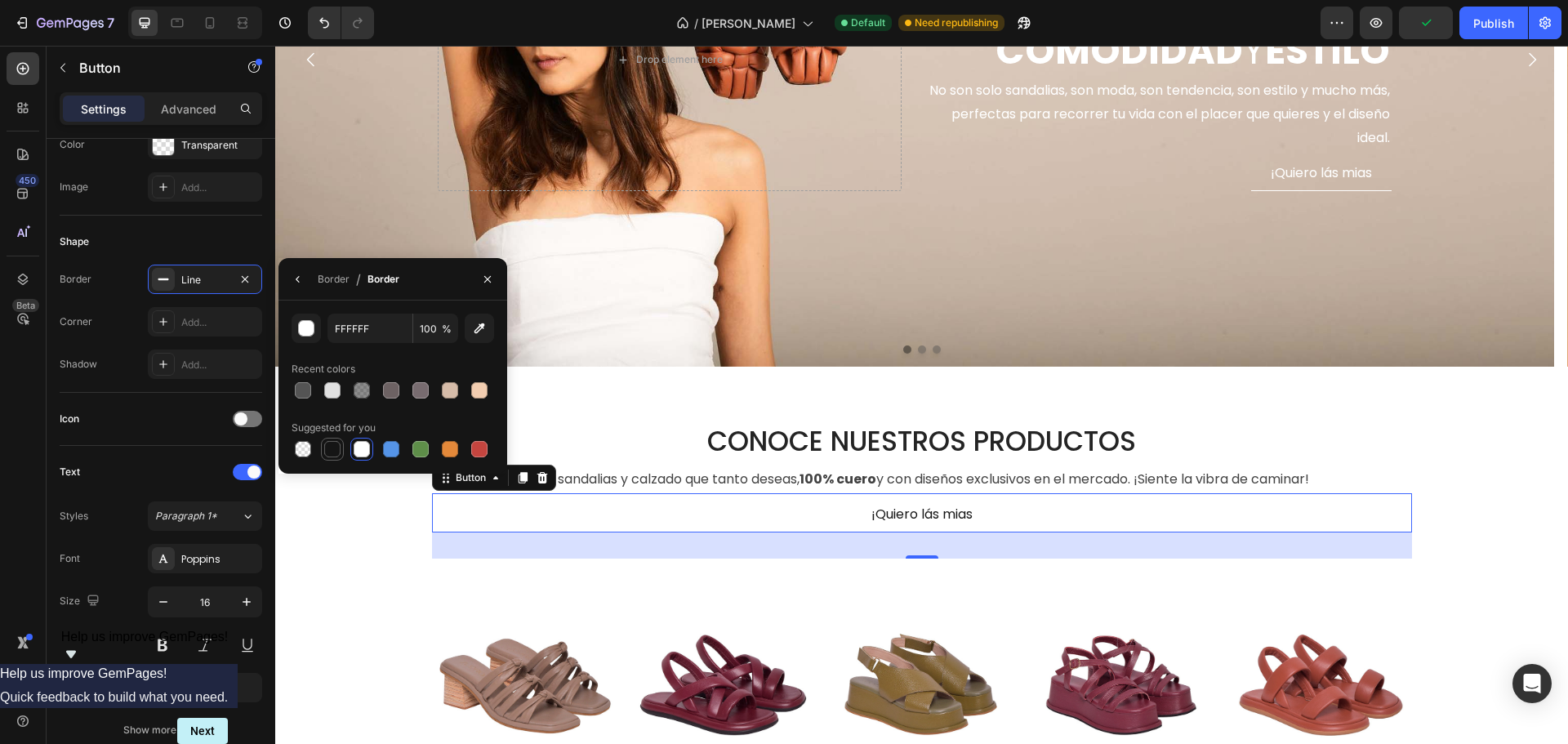
drag, startPoint x: 326, startPoint y: 444, endPoint x: 3, endPoint y: 381, distance: 329.1
click at [326, 444] on div at bounding box center [332, 449] width 16 height 16
type input "151515"
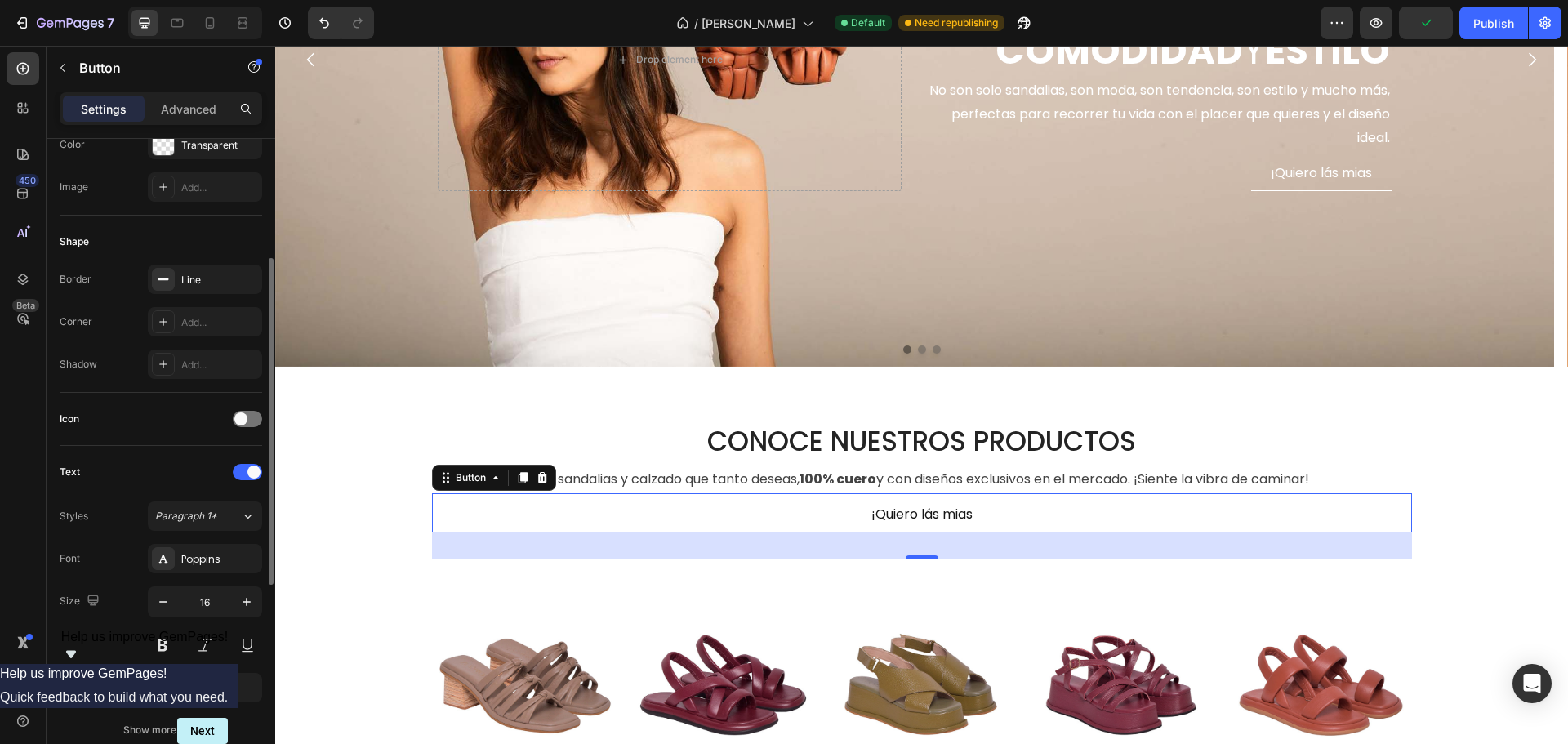
click at [123, 392] on div "Shape Border Line Corner Add... Shadow Add..." at bounding box center [161, 304] width 203 height 177
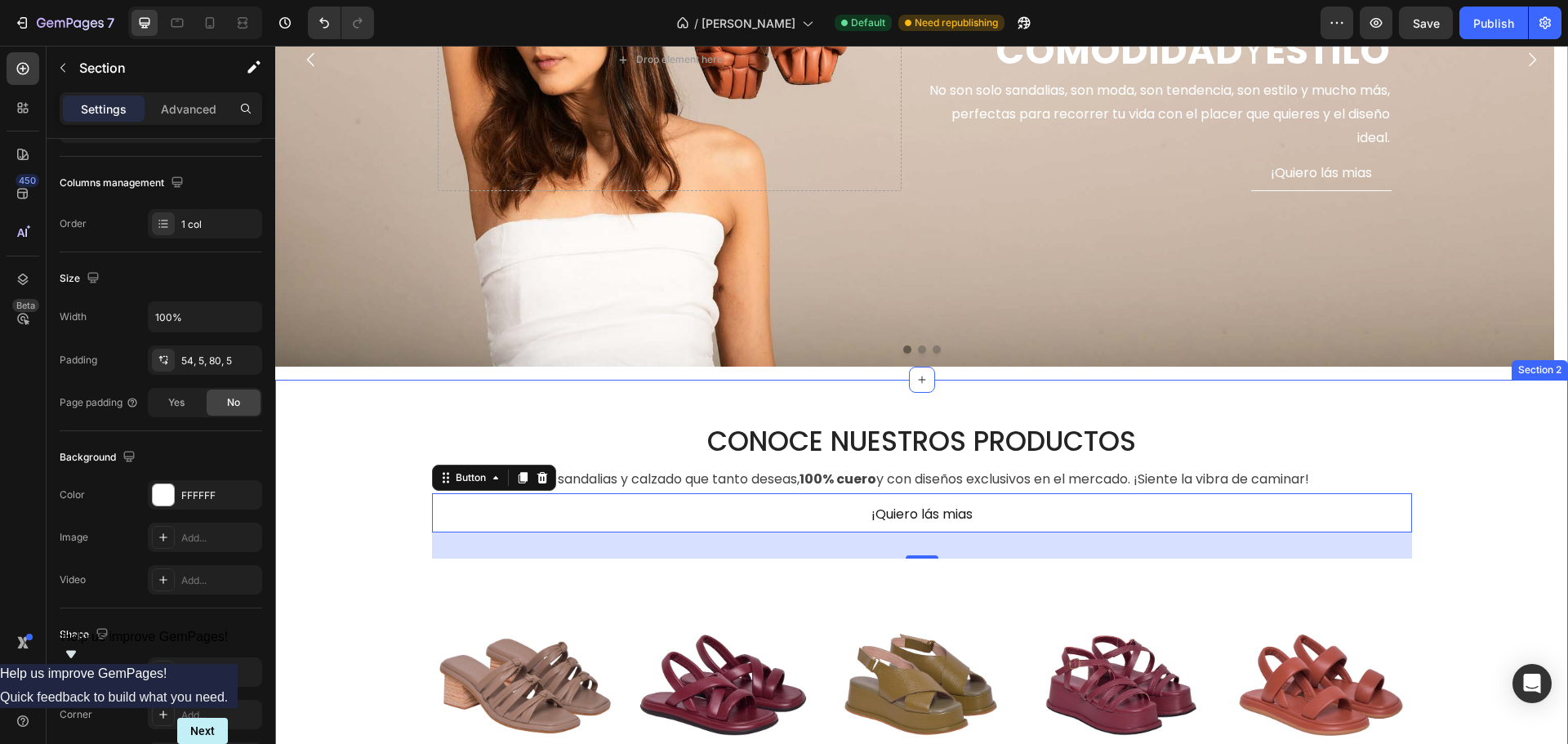
scroll to position [0, 0]
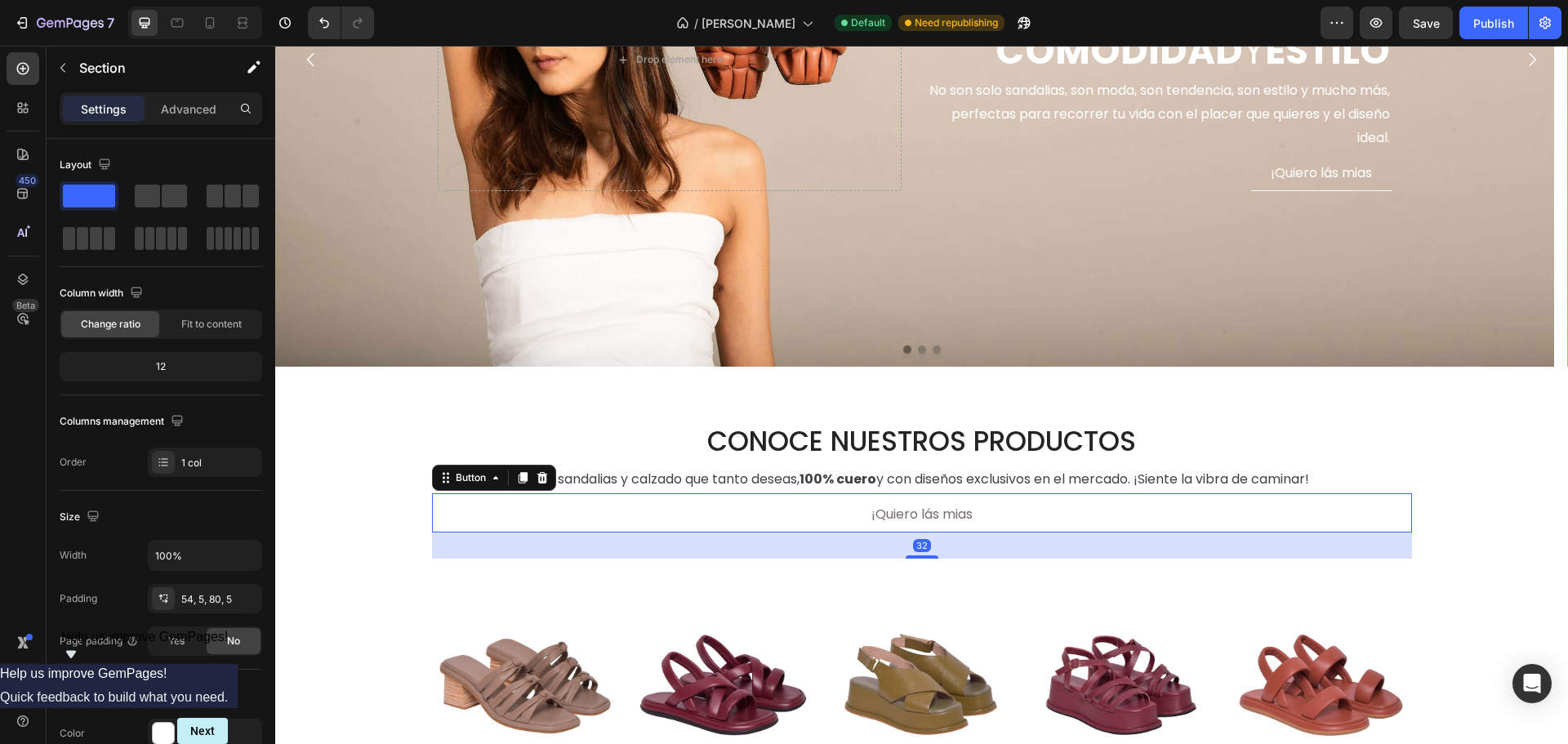
click at [974, 514] on link "¡Quiero lás mias" at bounding box center [922, 514] width 141 height 37
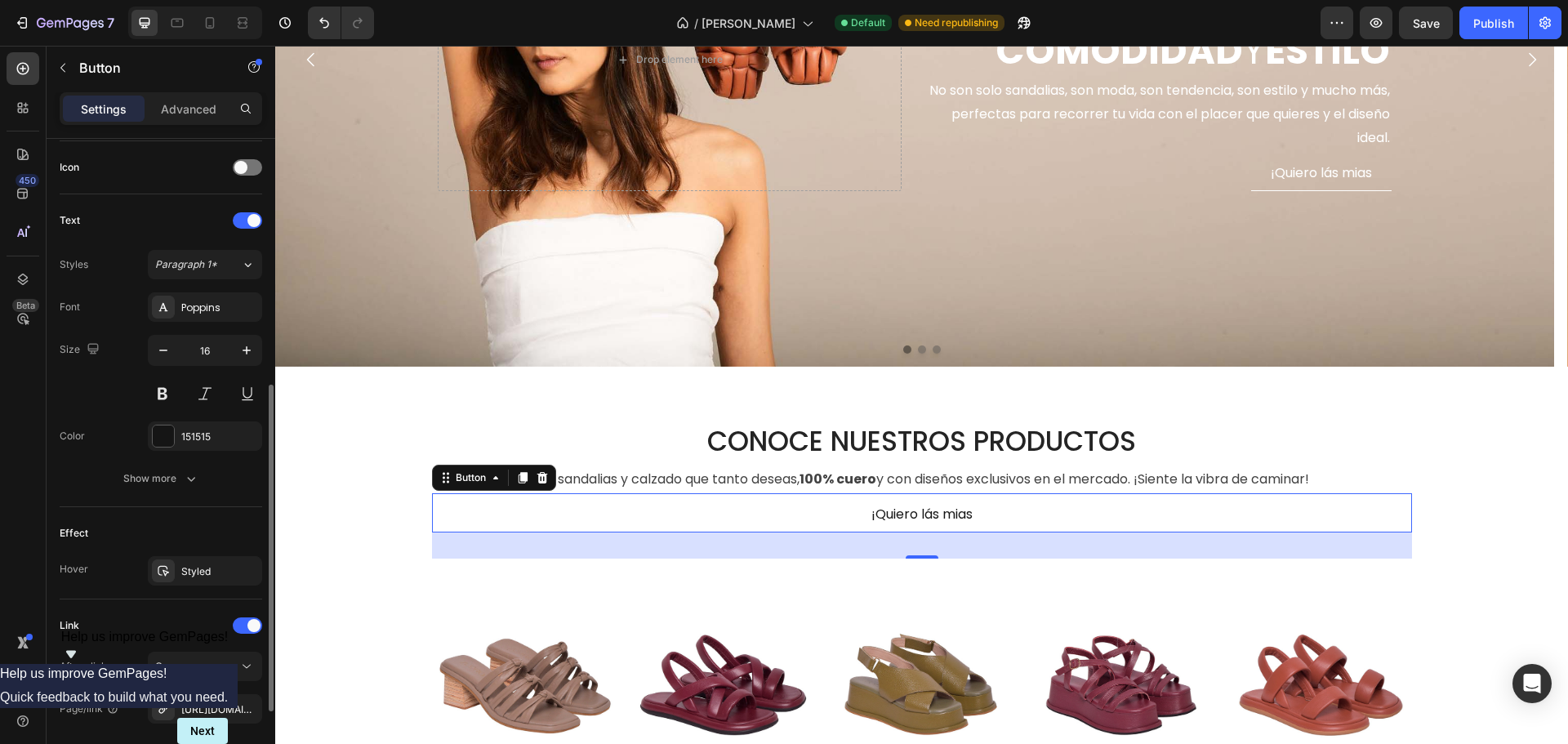
scroll to position [646, 0]
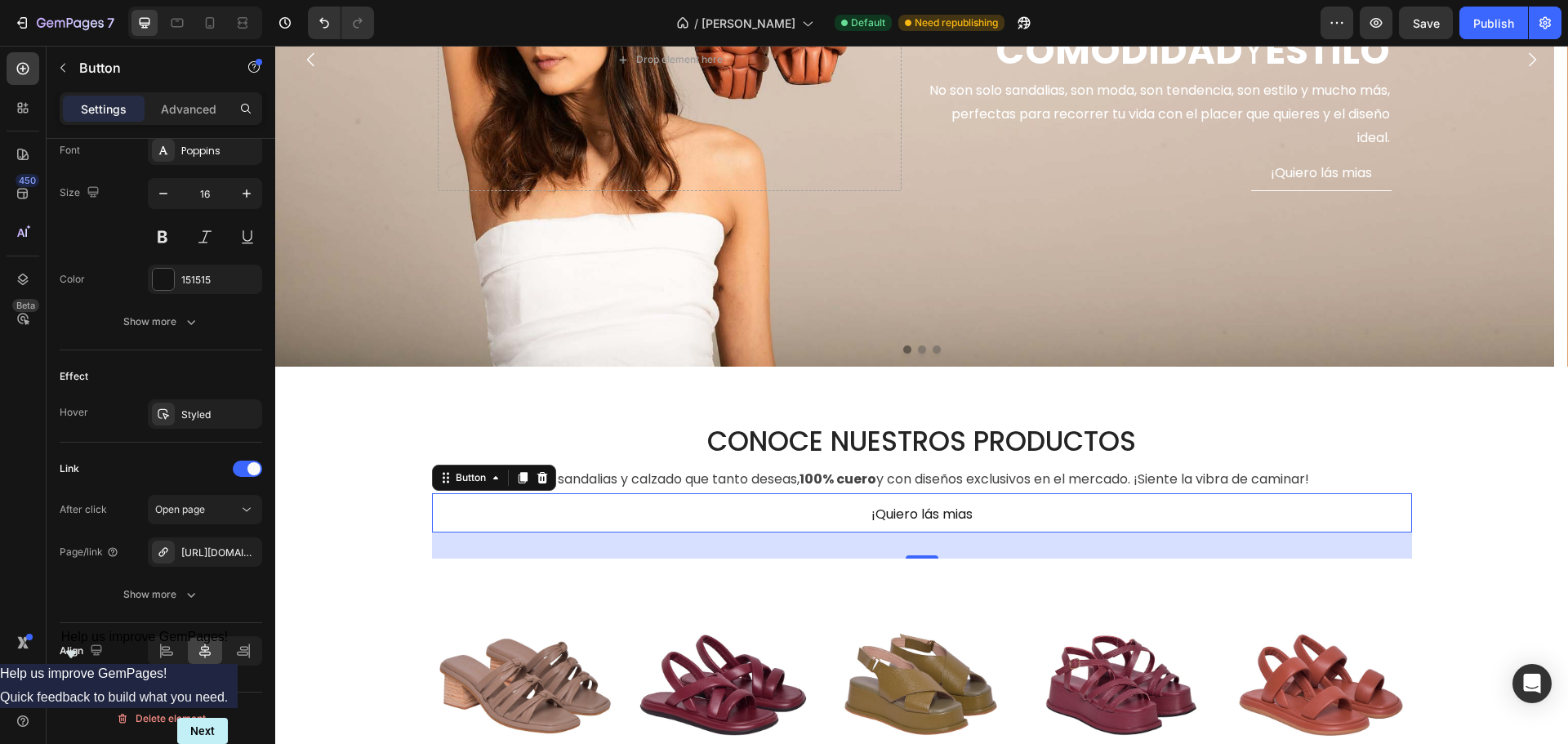
click at [833, 502] on div "¡Quiero lás mias Button 32" at bounding box center [922, 514] width 979 height 40
click at [854, 504] on link "¡Quiero lás mias" at bounding box center [922, 514] width 141 height 37
click at [214, 407] on div "Styled" at bounding box center [205, 414] width 47 height 15
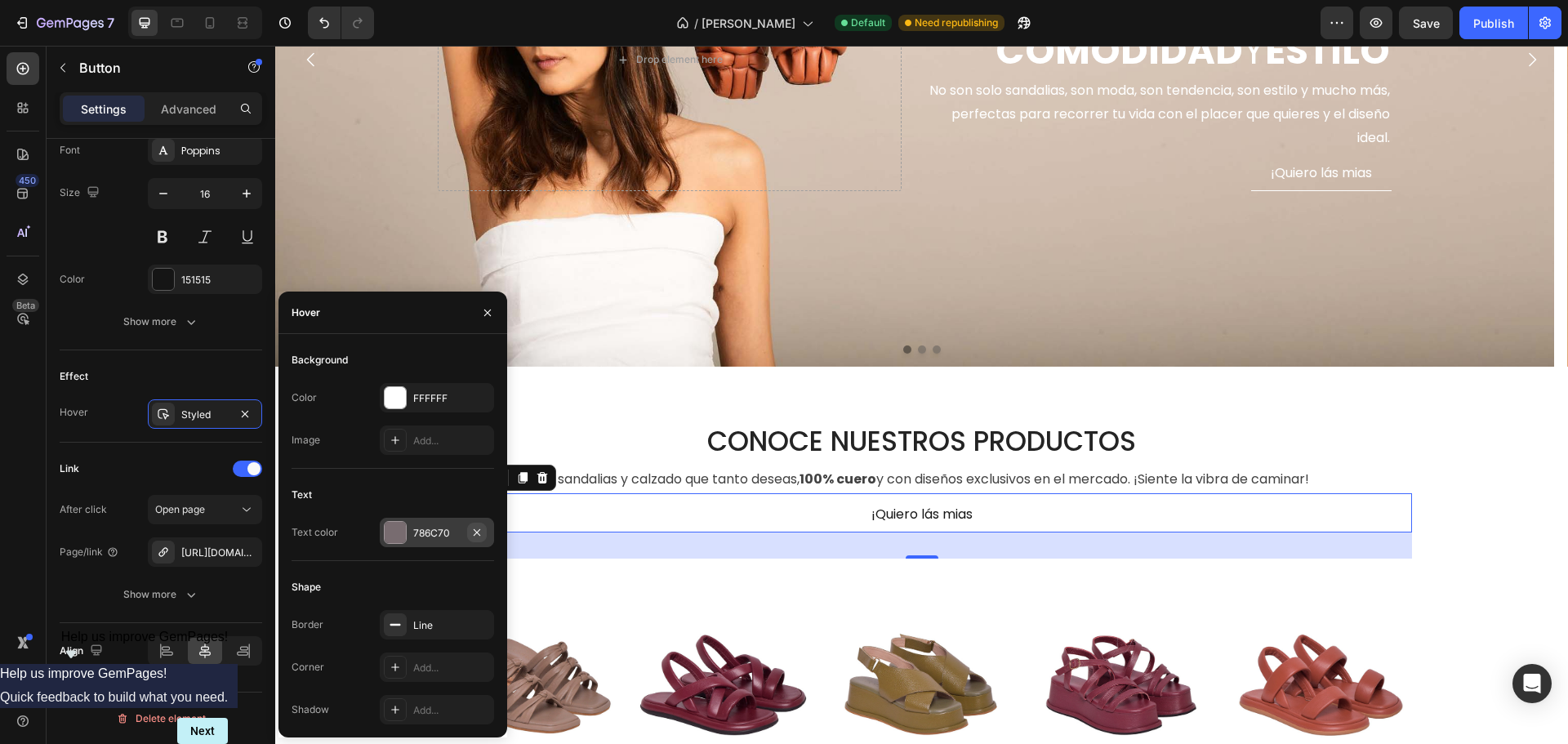
click at [481, 531] on icon "button" at bounding box center [476, 532] width 13 height 13
click at [478, 396] on icon "button" at bounding box center [477, 397] width 7 height 7
click at [478, 621] on icon "button" at bounding box center [476, 624] width 13 height 13
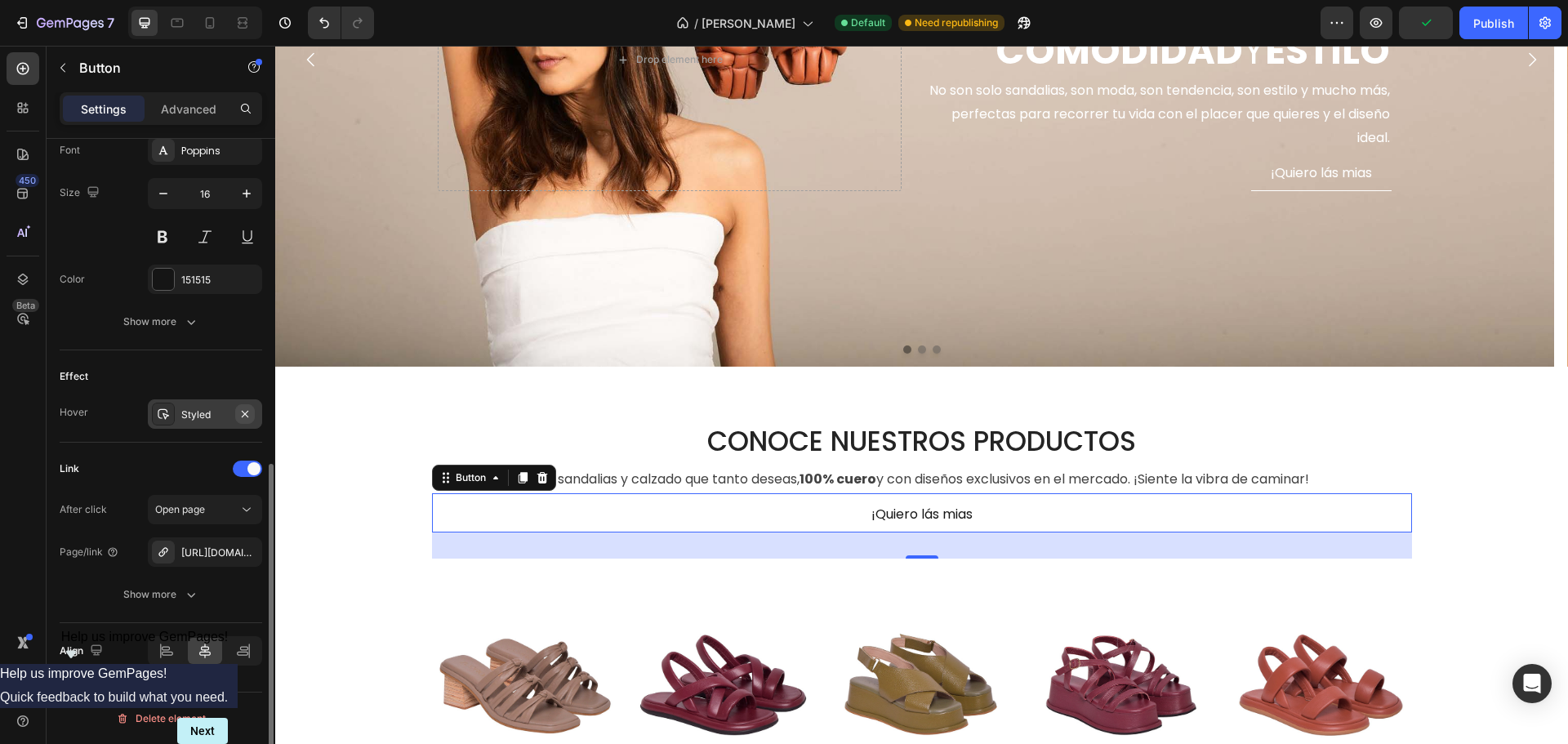
drag, startPoint x: 190, startPoint y: 381, endPoint x: 236, endPoint y: 408, distance: 53.3
click at [190, 381] on div "Effect" at bounding box center [161, 376] width 203 height 26
click at [245, 413] on icon "button" at bounding box center [244, 413] width 13 height 13
click at [123, 386] on div "Effect" at bounding box center [161, 376] width 203 height 26
click at [200, 410] on div "Add..." at bounding box center [219, 414] width 77 height 15
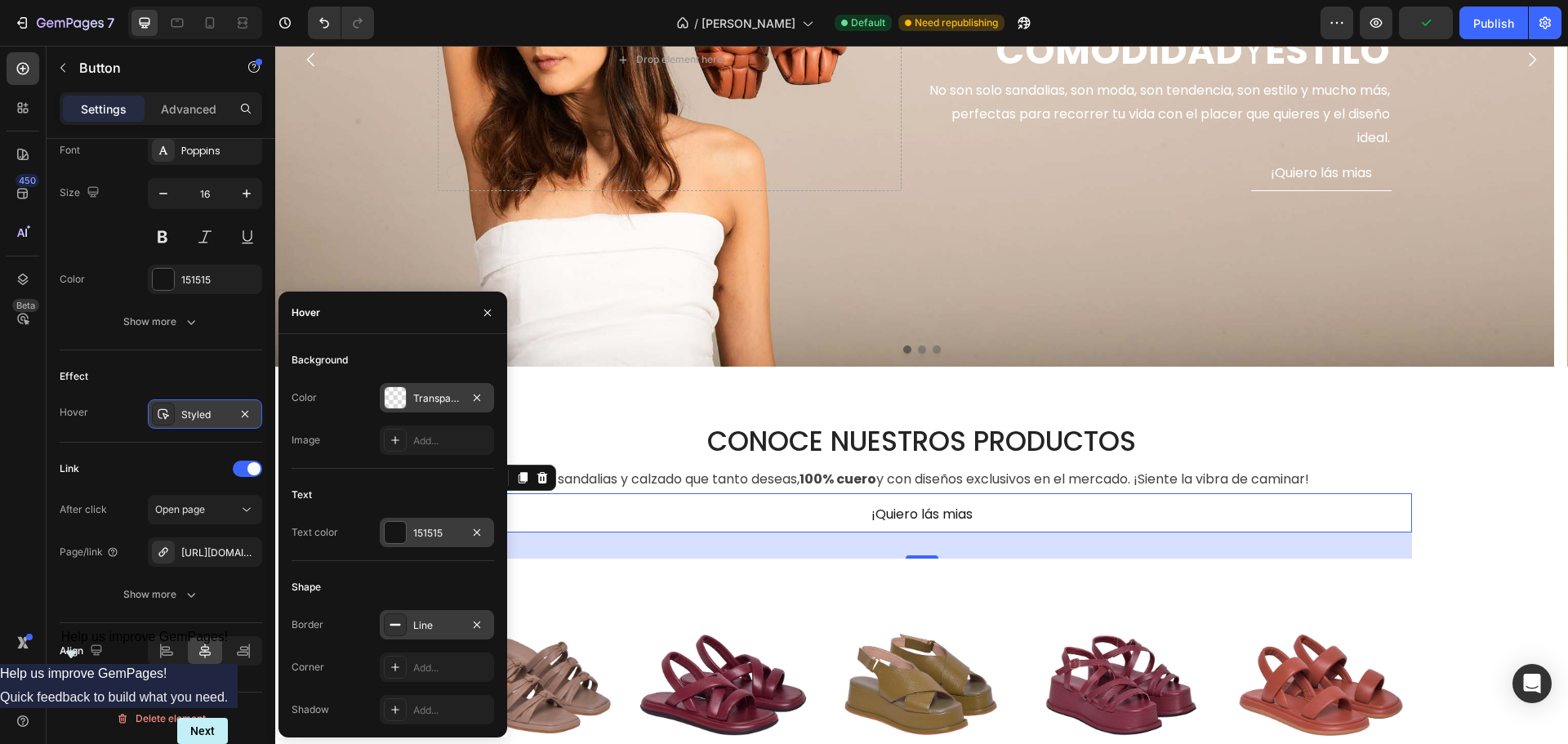
click at [428, 627] on div "Line" at bounding box center [437, 625] width 47 height 15
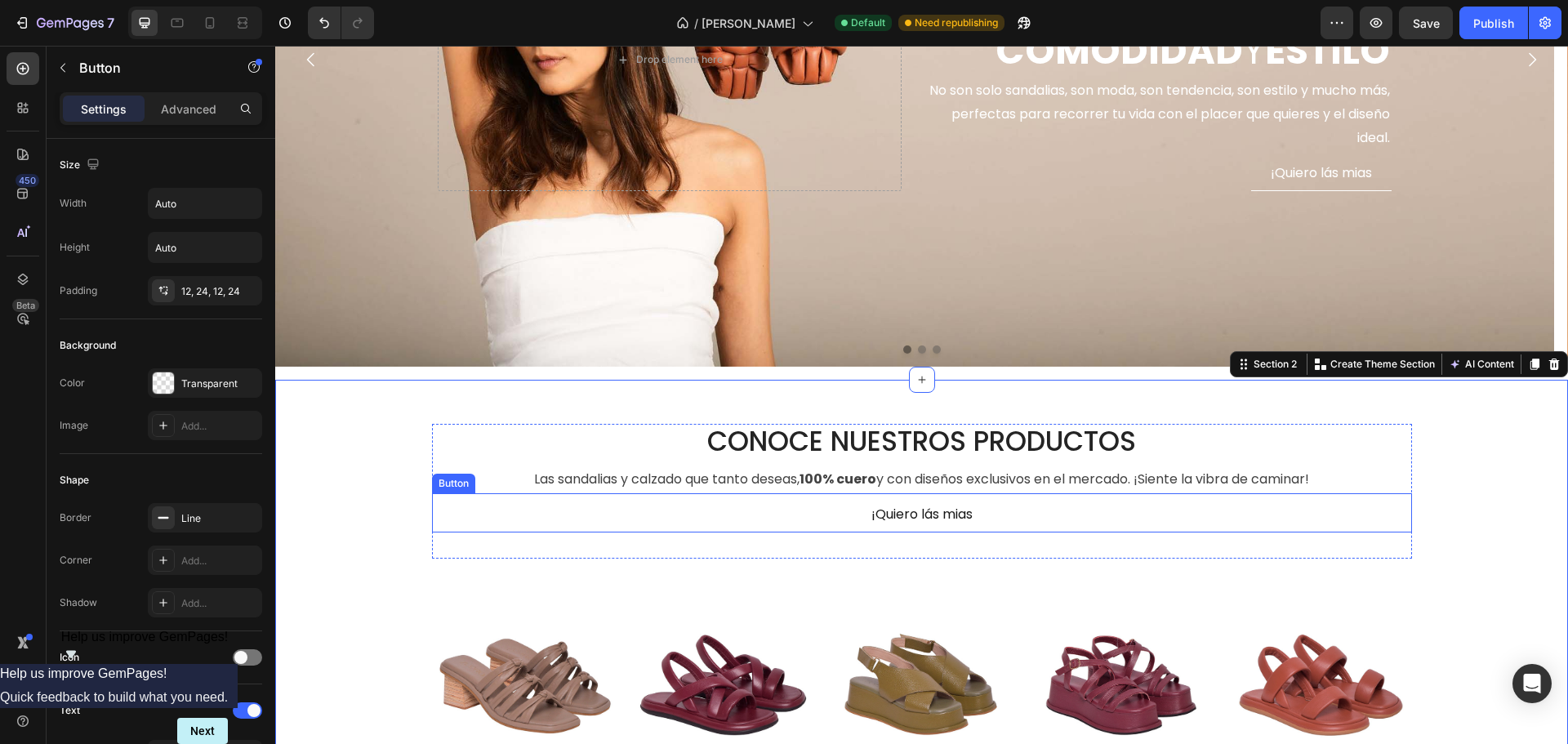
click at [974, 508] on link "¡Quiero lás mias" at bounding box center [922, 514] width 141 height 37
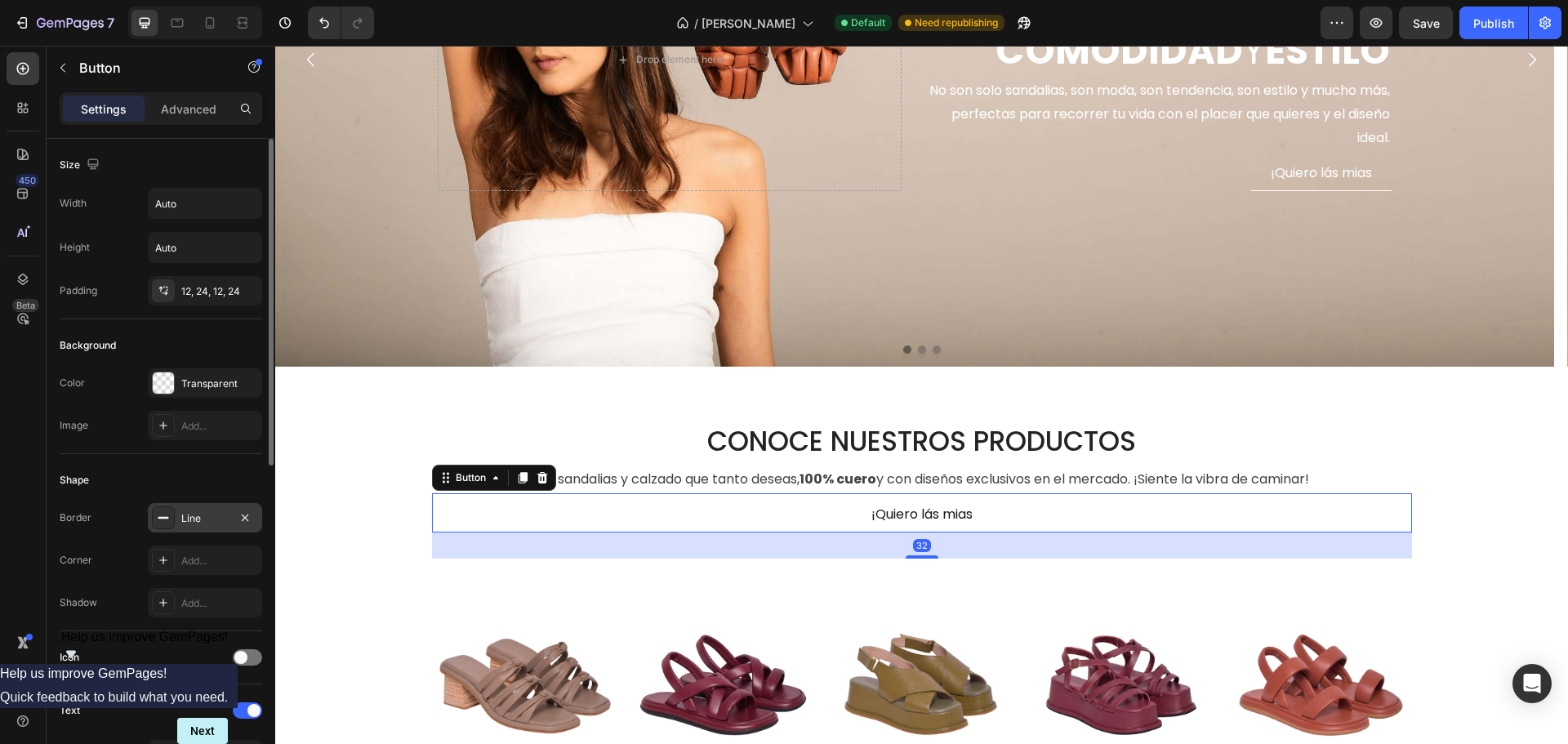
click at [197, 520] on div "Line" at bounding box center [205, 518] width 47 height 15
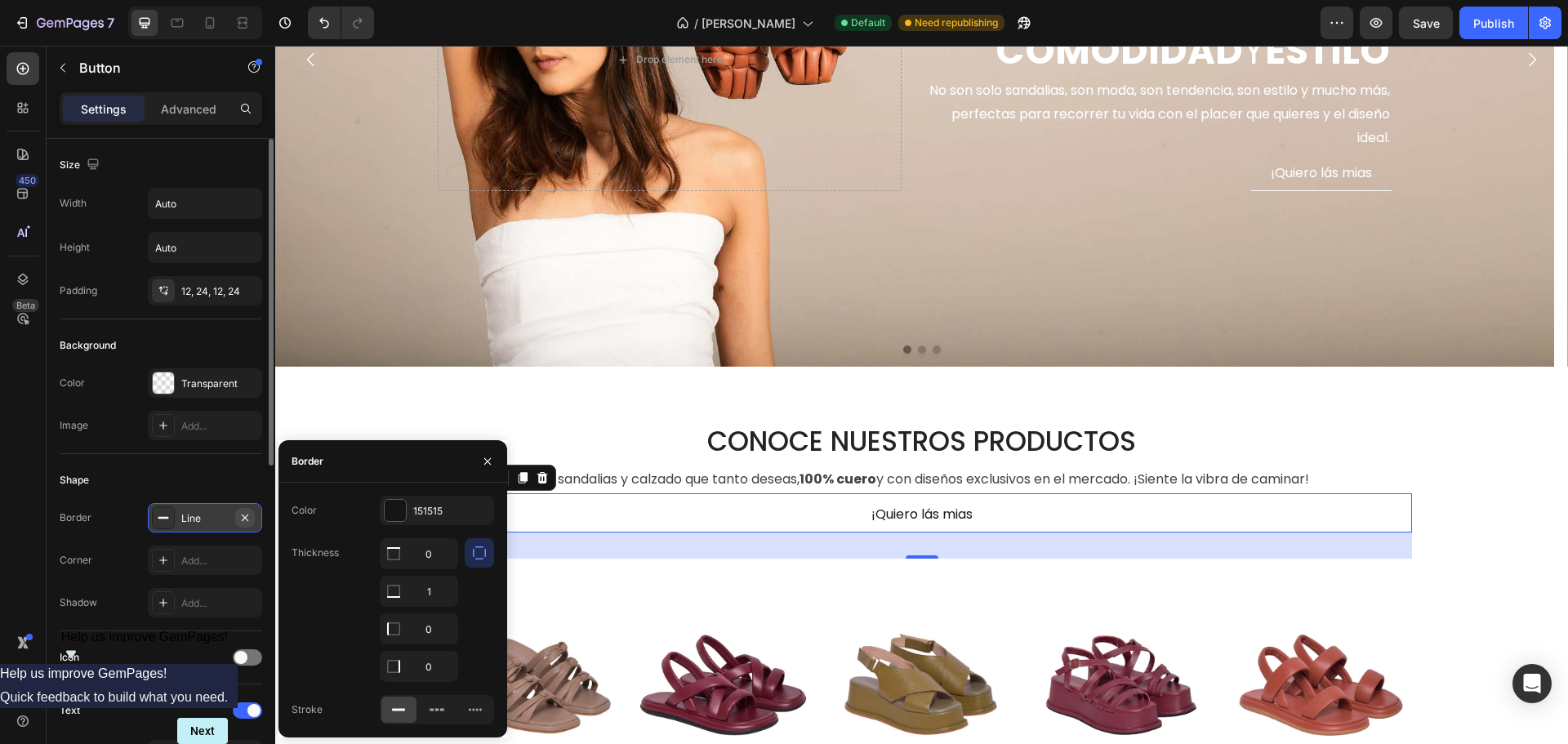
click at [247, 519] on icon "button" at bounding box center [245, 517] width 7 height 7
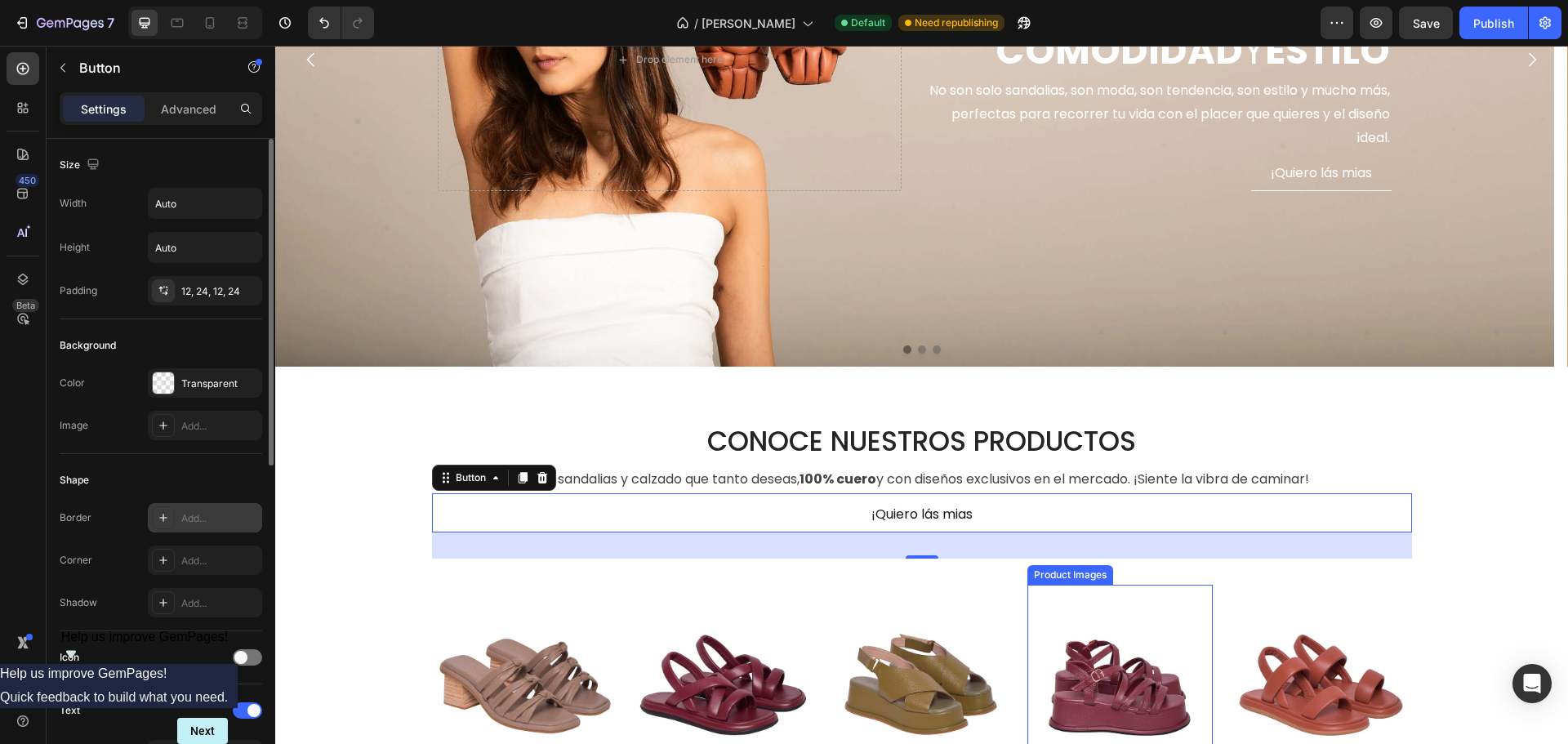
click at [1299, 575] on div "Product Images" at bounding box center [1269, 575] width 79 height 15
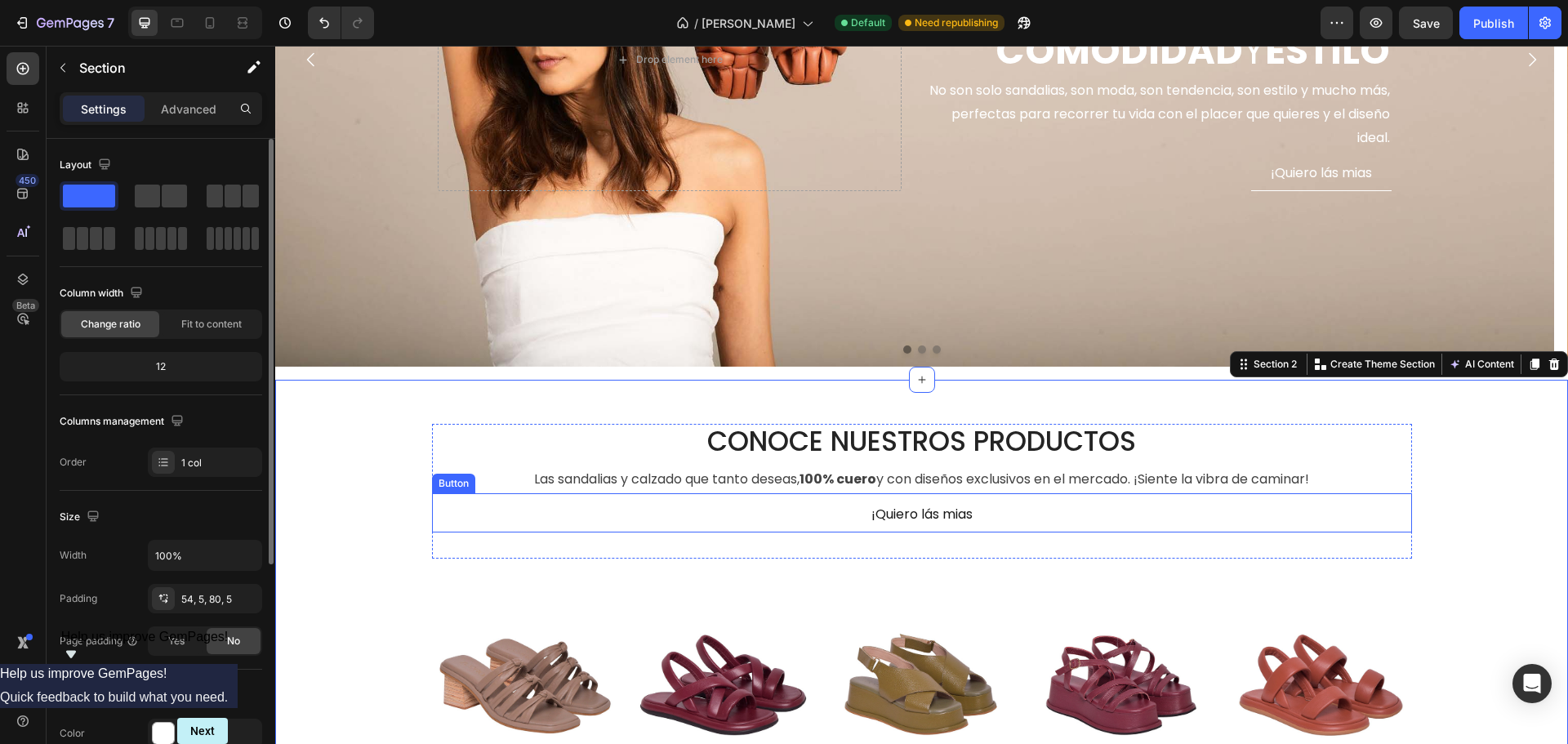
click at [947, 499] on link "¡Quiero lás mias" at bounding box center [922, 514] width 141 height 37
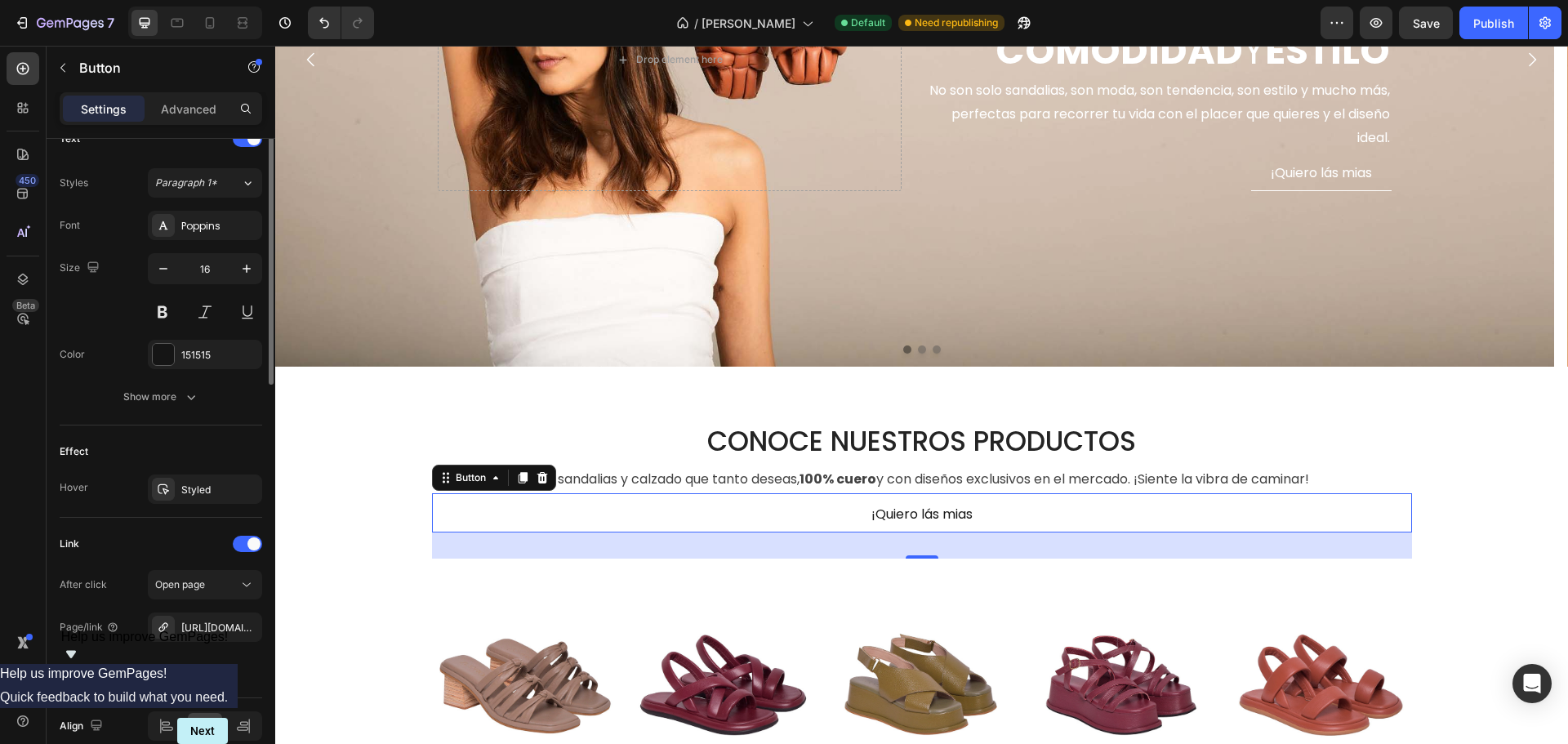
scroll to position [646, 0]
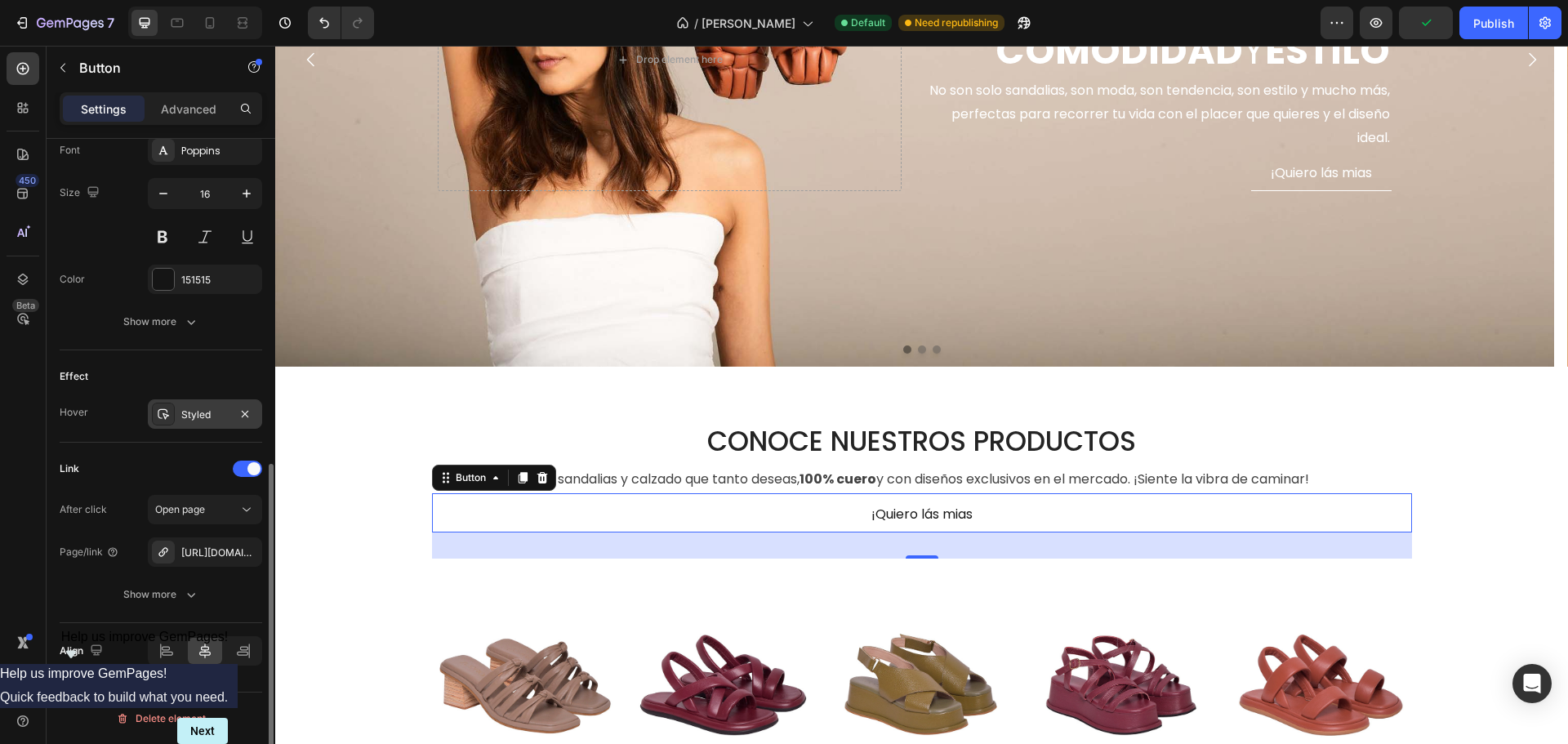
click at [190, 420] on div "Styled" at bounding box center [205, 414] width 47 height 15
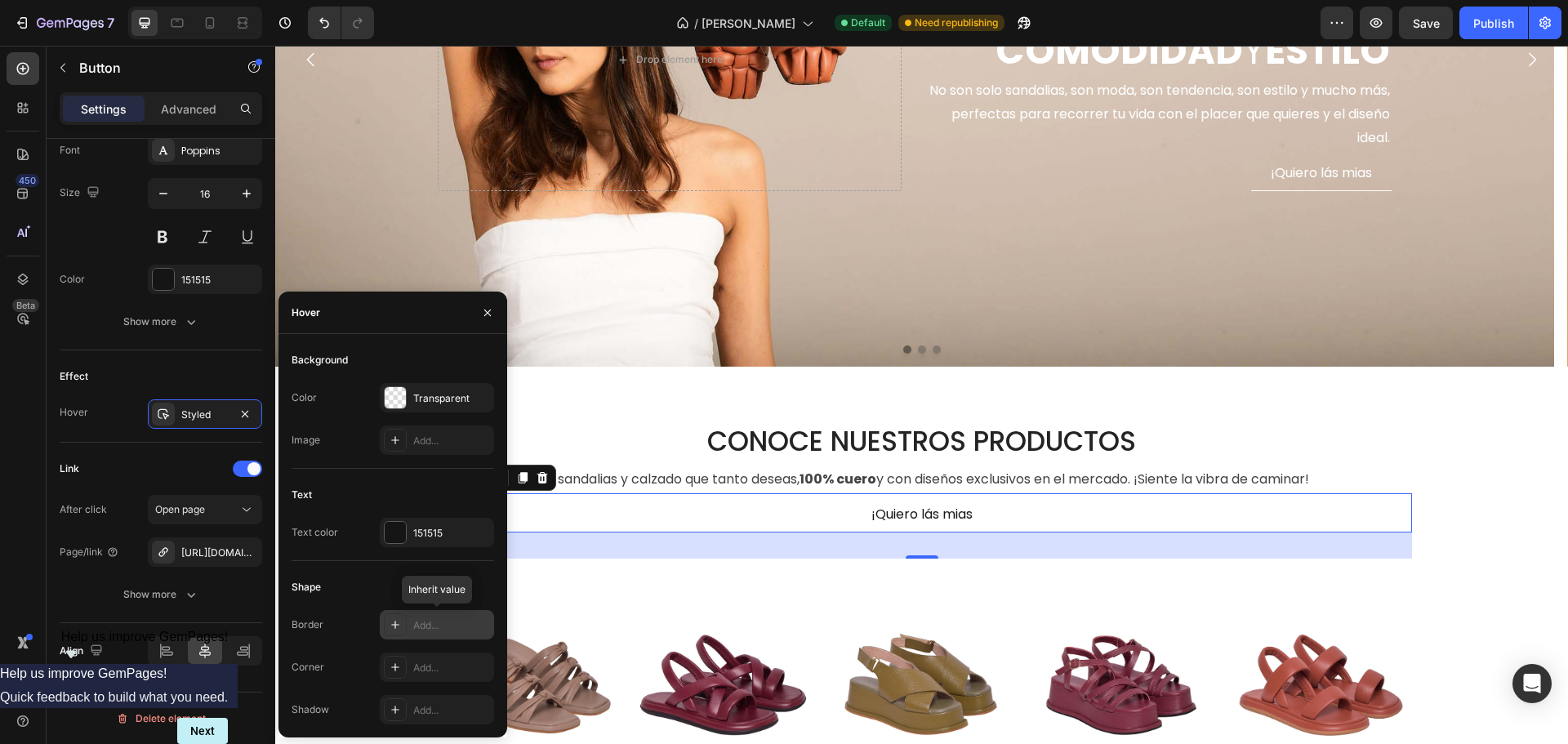
click at [431, 624] on div "Add..." at bounding box center [451, 625] width 77 height 15
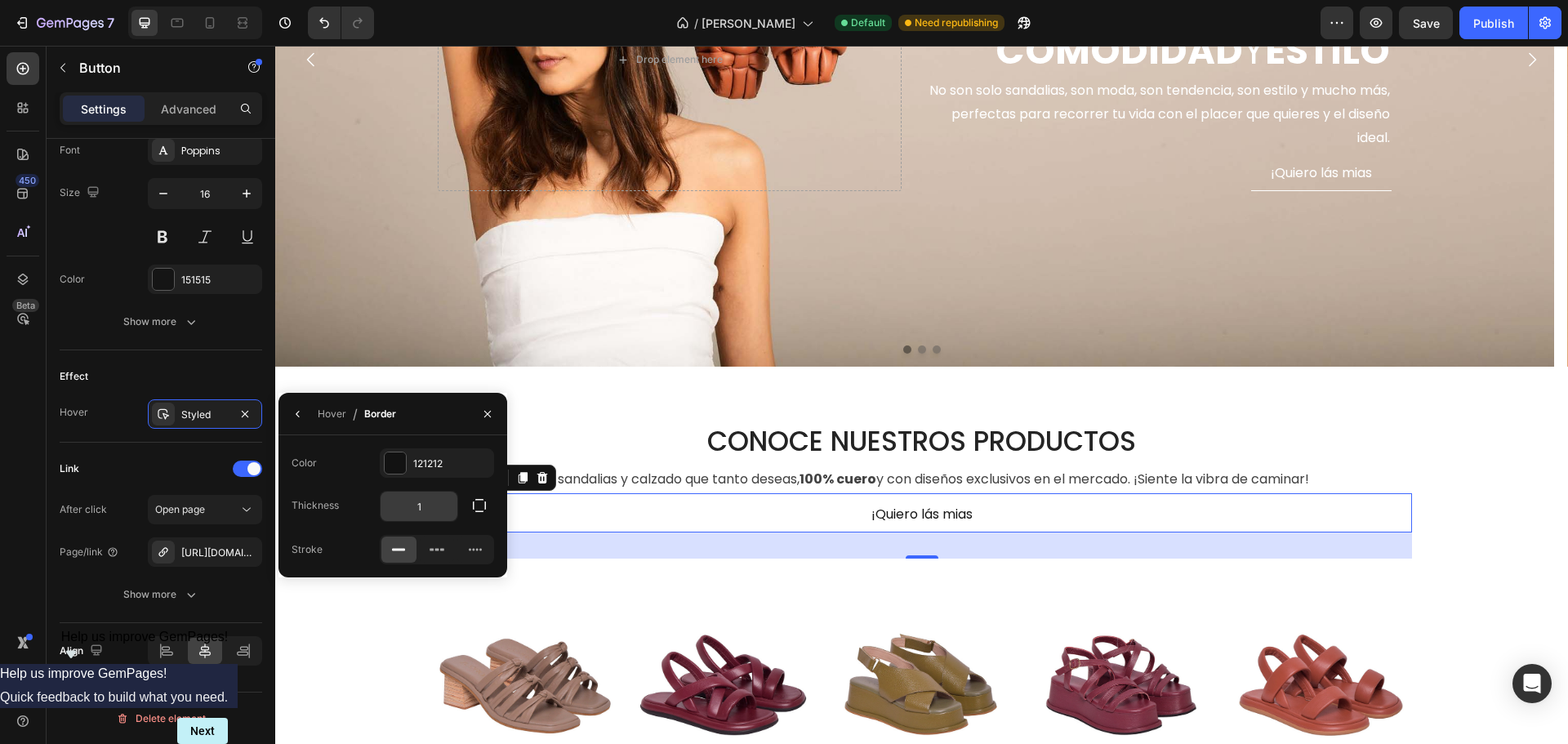
click at [437, 503] on input "1" at bounding box center [419, 507] width 77 height 29
click at [473, 504] on icon "button" at bounding box center [479, 505] width 13 height 13
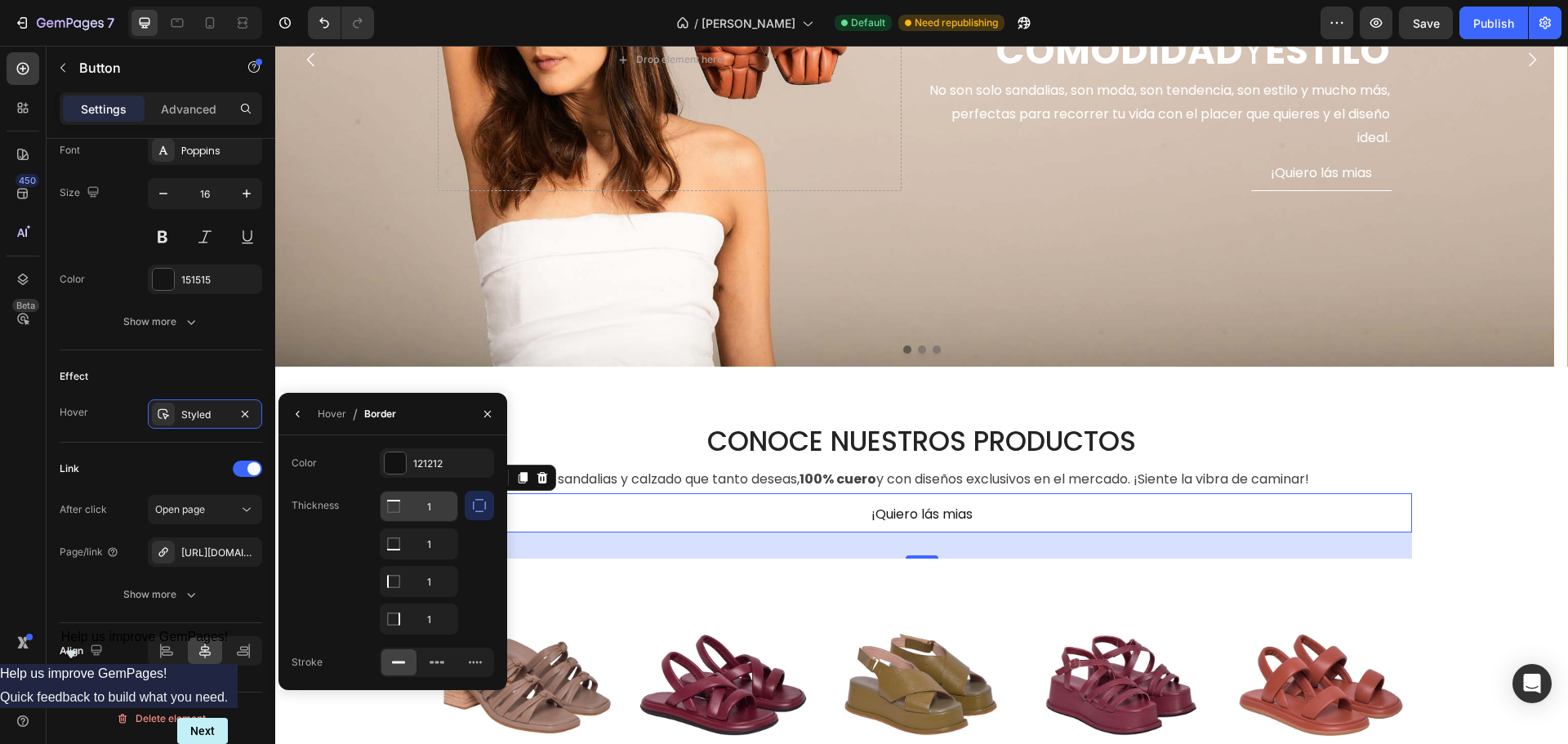
click at [422, 508] on input "1" at bounding box center [419, 507] width 77 height 29
type input "1"
click at [433, 583] on input "1" at bounding box center [419, 582] width 77 height 29
type input "0"
click at [431, 616] on input "1" at bounding box center [419, 619] width 77 height 29
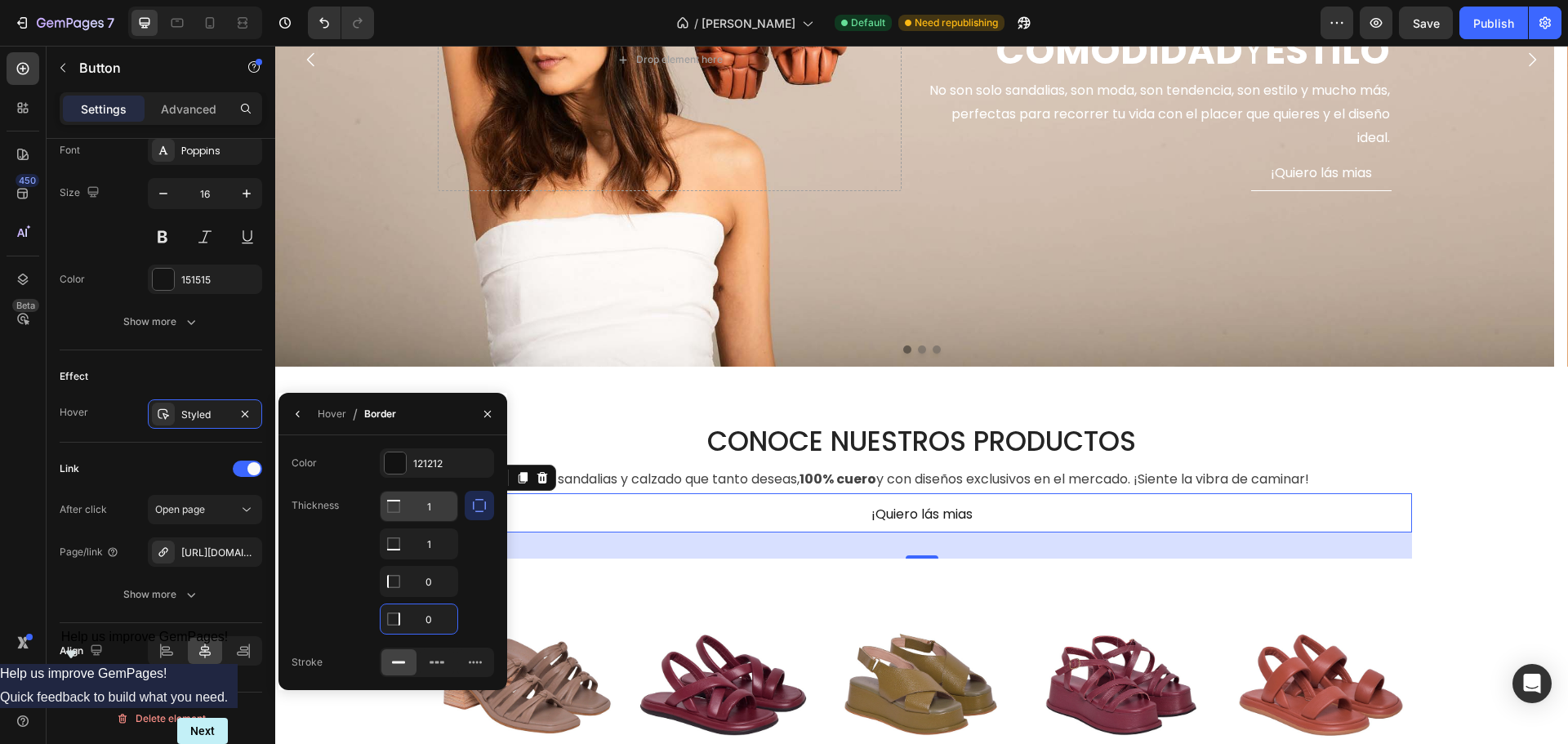
type input "0"
click at [433, 515] on input "1" at bounding box center [419, 507] width 77 height 29
type input "0"
click at [472, 557] on div at bounding box center [479, 563] width 29 height 144
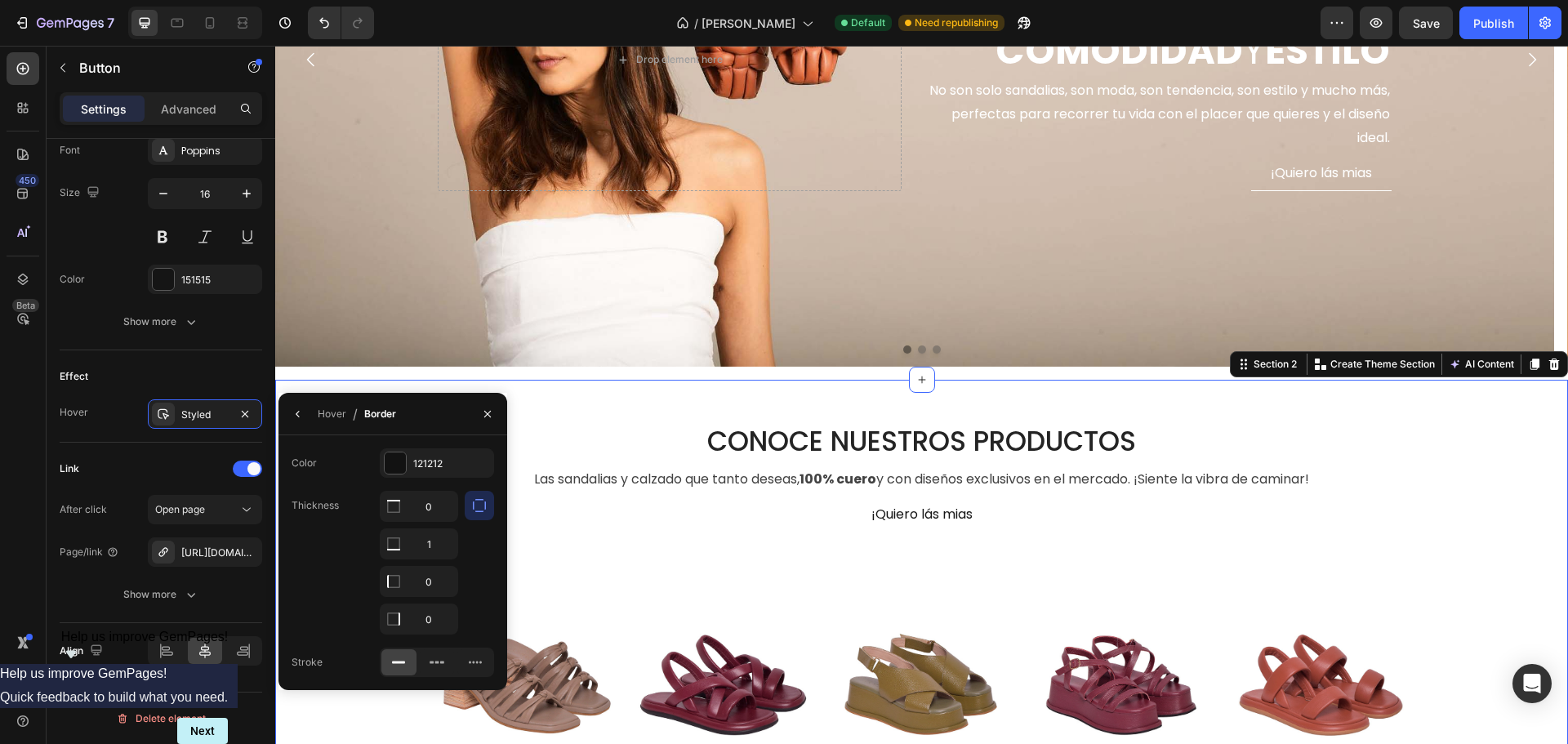
scroll to position [0, 0]
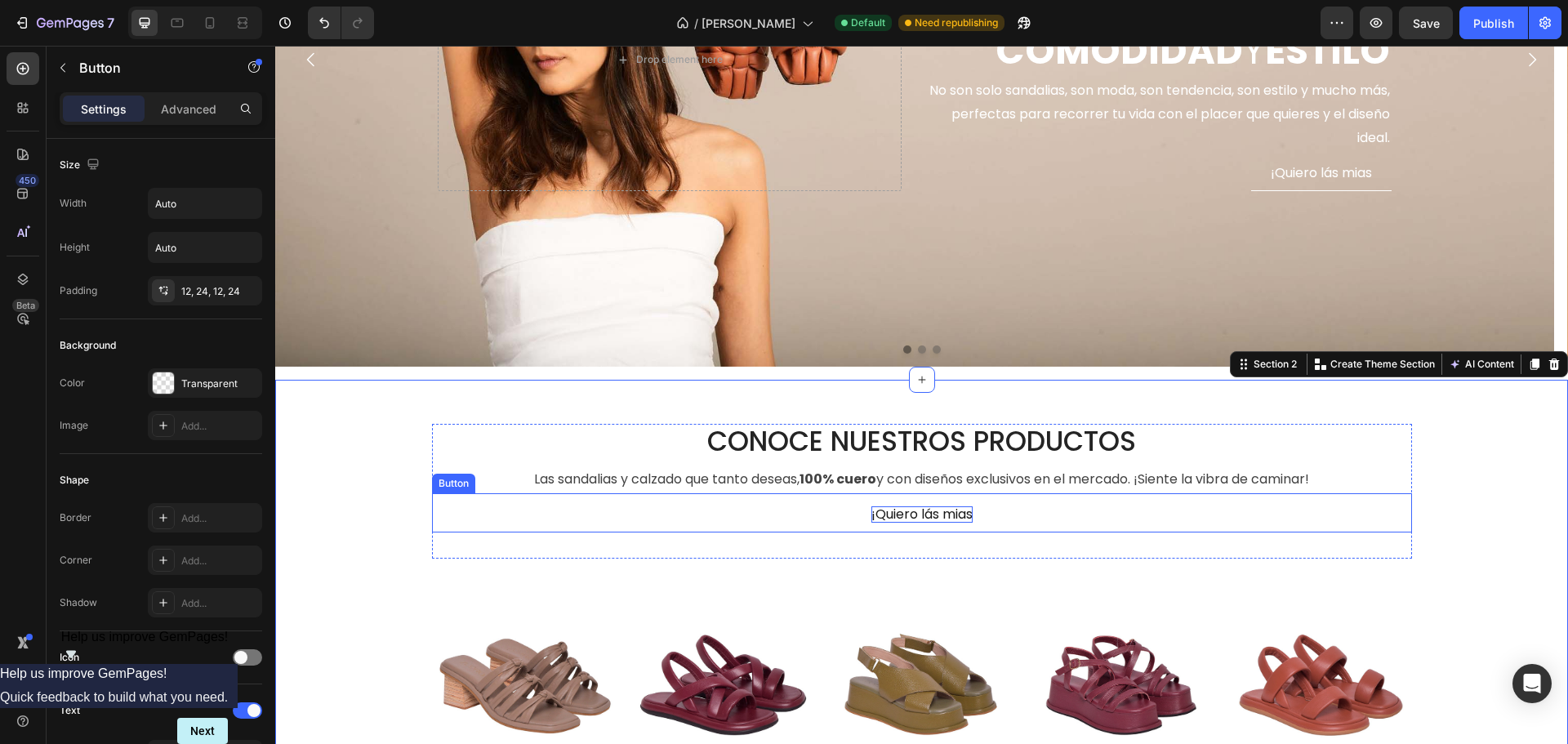
click at [872, 507] on p "¡Quiero lás mias" at bounding box center [922, 515] width 101 height 17
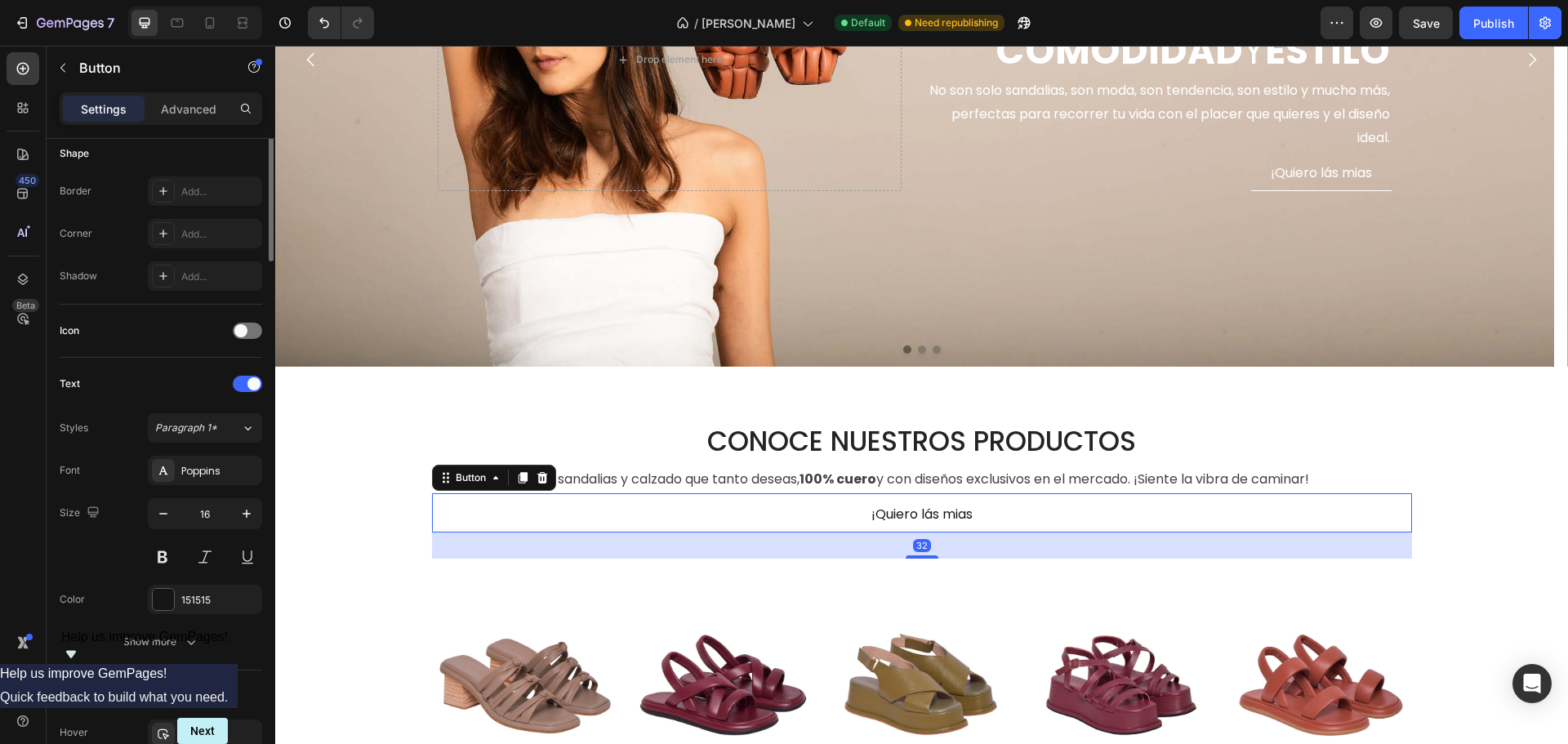
scroll to position [408, 0]
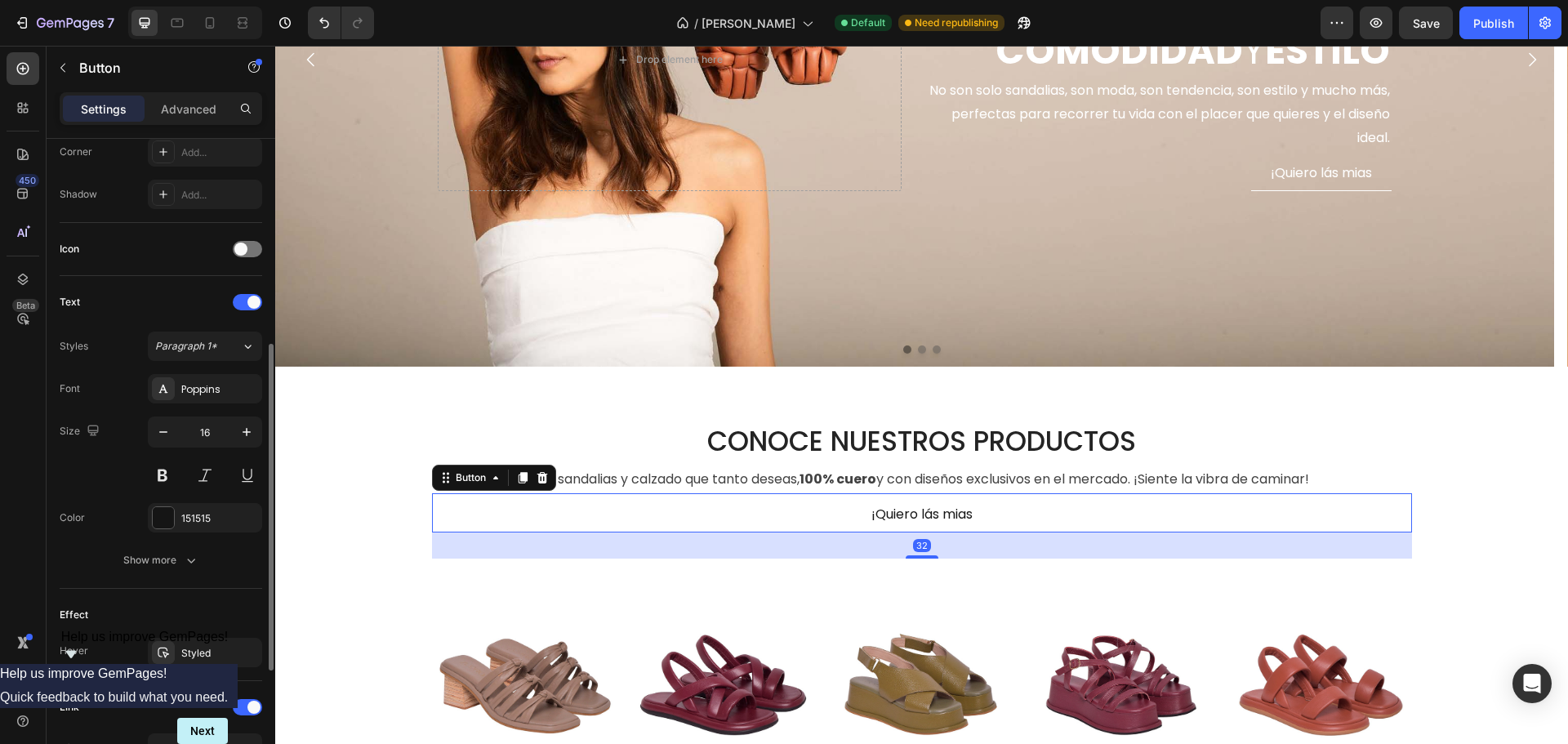
drag, startPoint x: 181, startPoint y: 558, endPoint x: 188, endPoint y: 545, distance: 14.8
click at [181, 558] on div "Show more" at bounding box center [161, 560] width 76 height 16
click at [241, 608] on icon "button" at bounding box center [246, 603] width 16 height 16
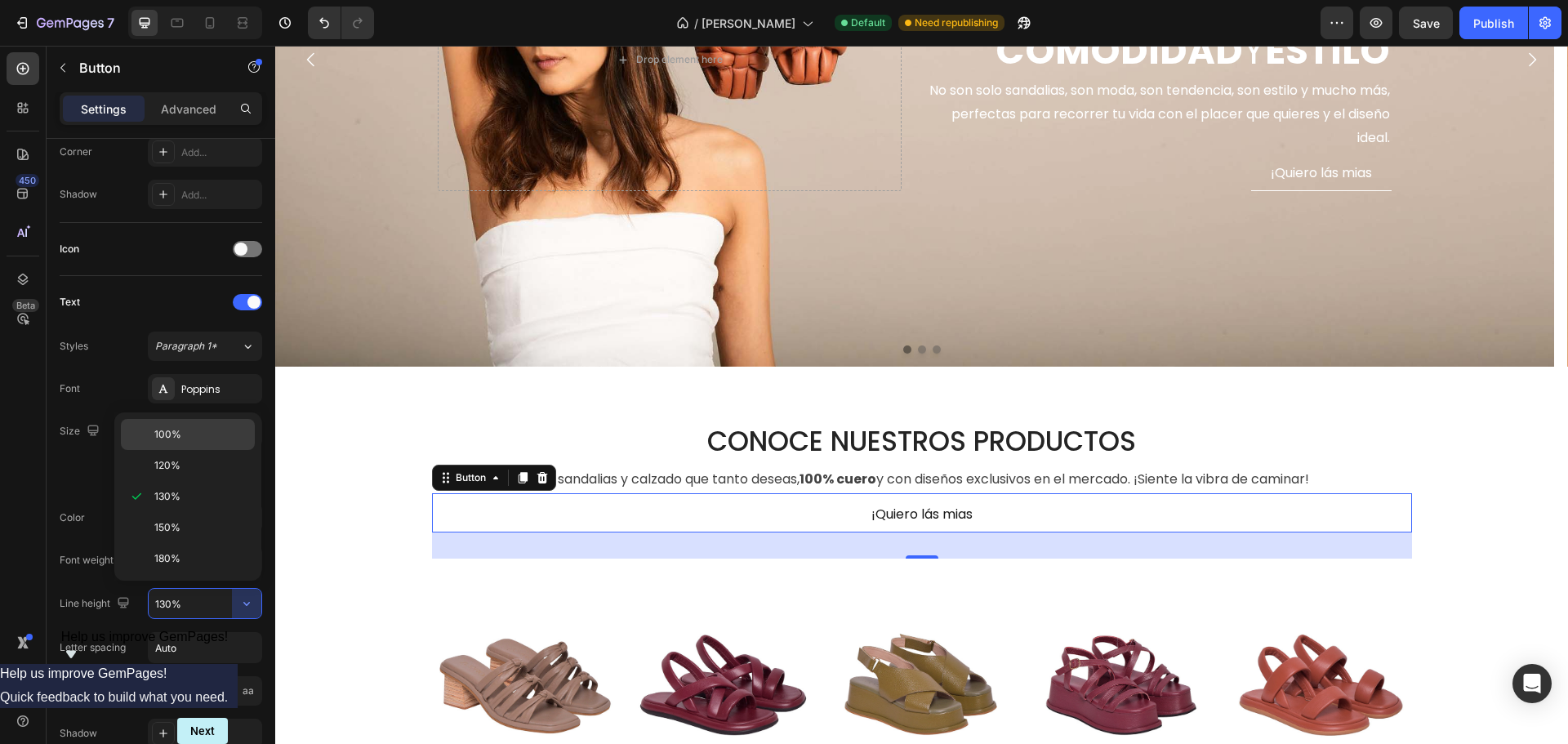
click at [176, 439] on span "100%" at bounding box center [167, 434] width 27 height 15
type input "100%"
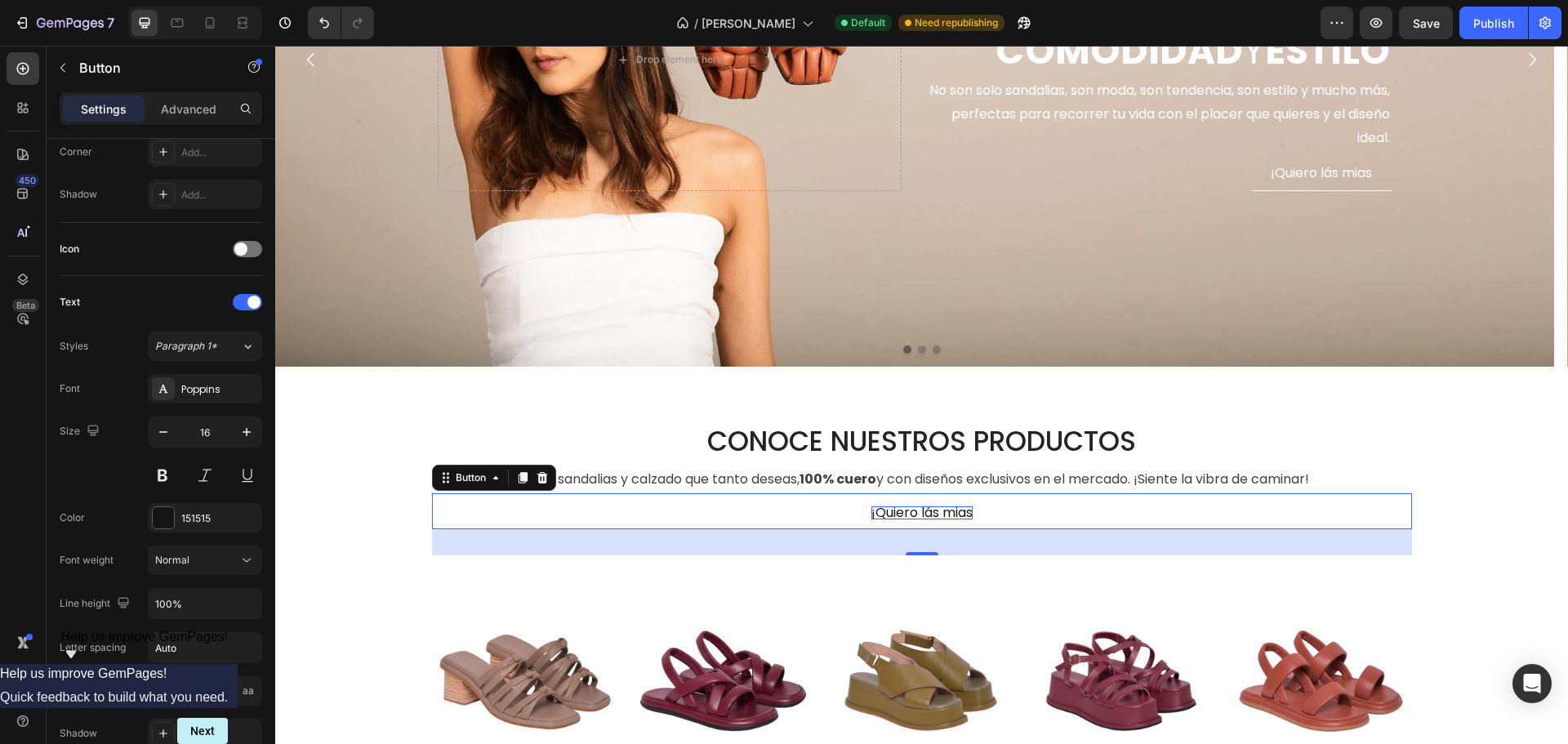
click at [924, 508] on p "¡Quiero lás mias" at bounding box center [922, 513] width 101 height 13
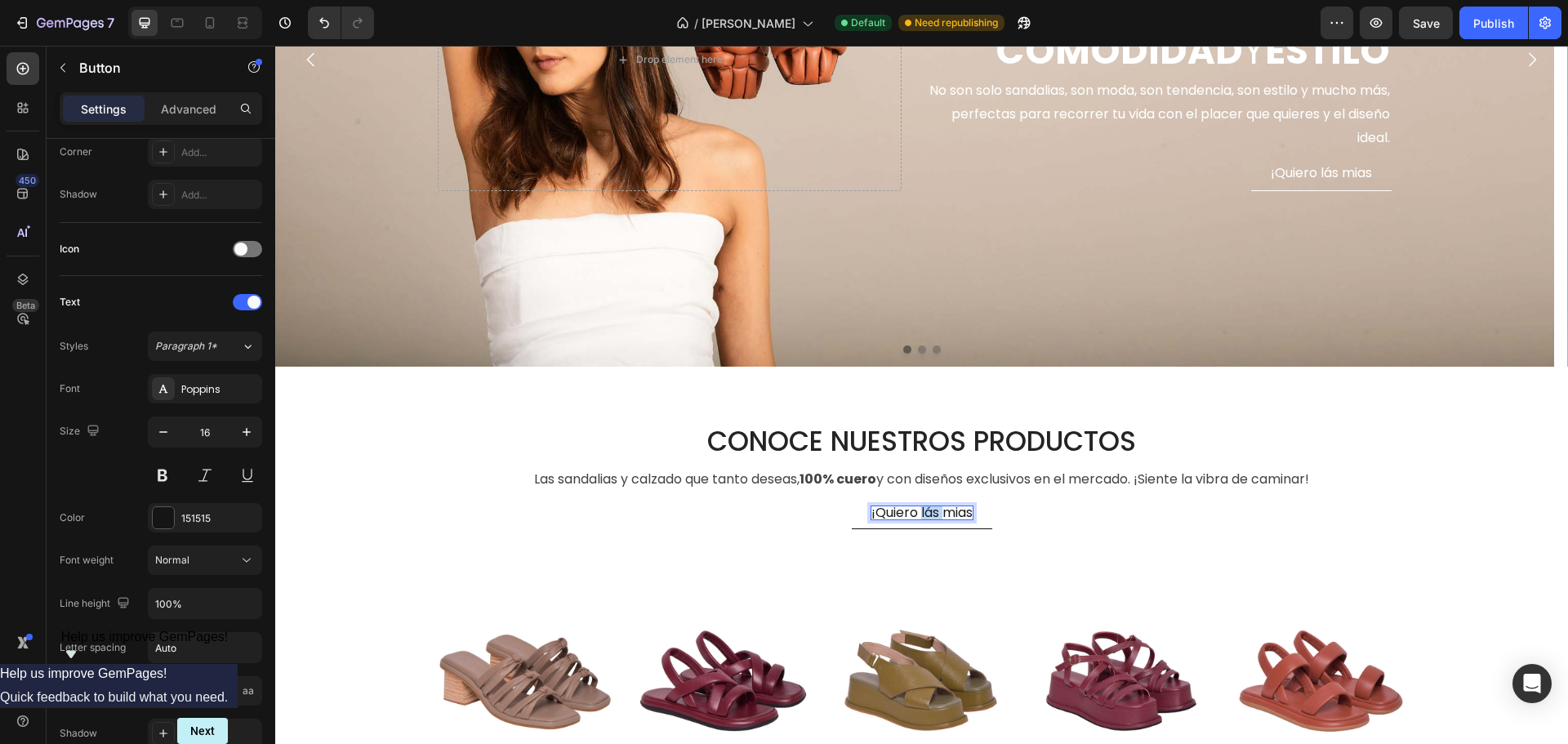
click at [924, 508] on p "¡Quiero lás mias" at bounding box center [922, 513] width 101 height 13
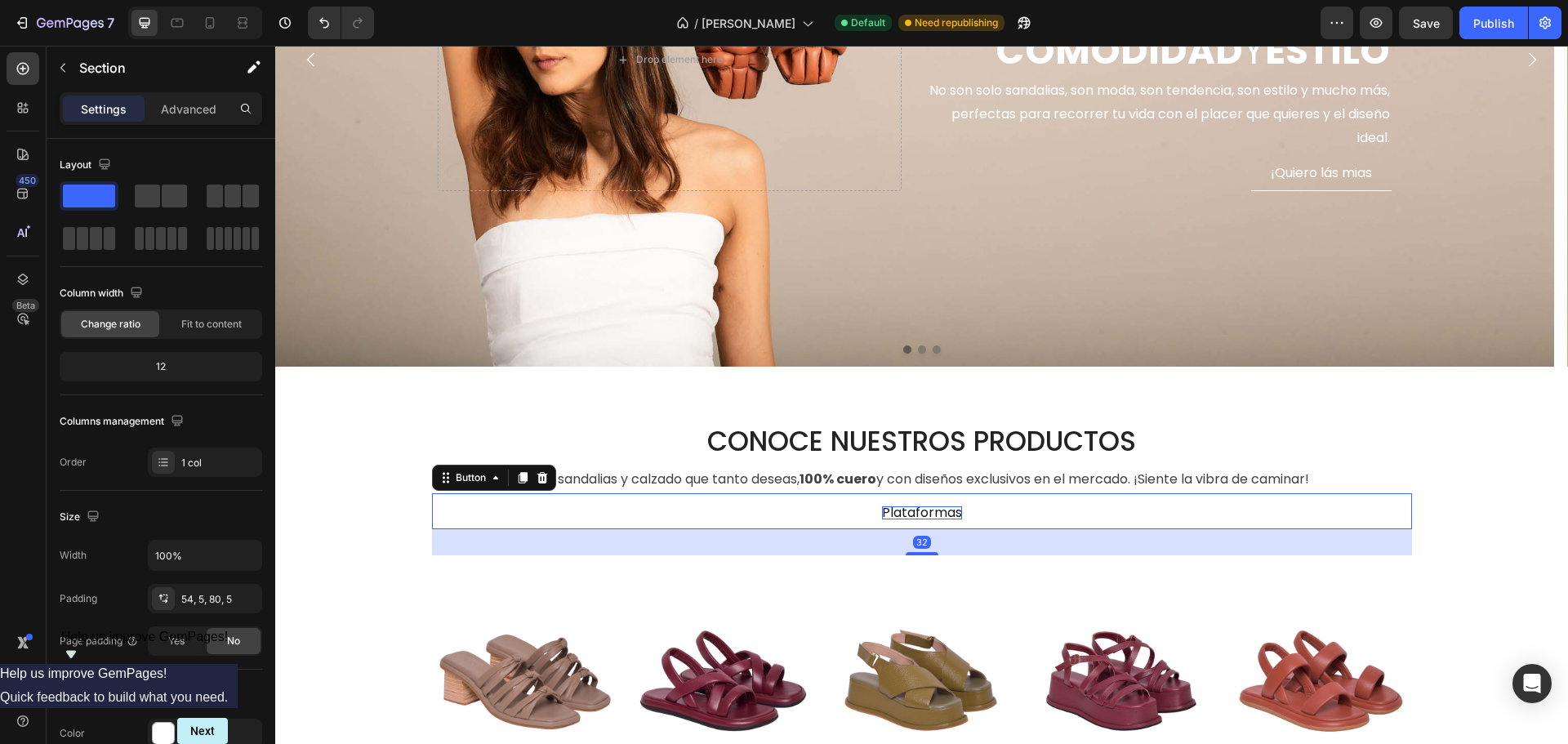
click at [1017, 506] on div "Plataformas Button 32" at bounding box center [922, 512] width 979 height 36
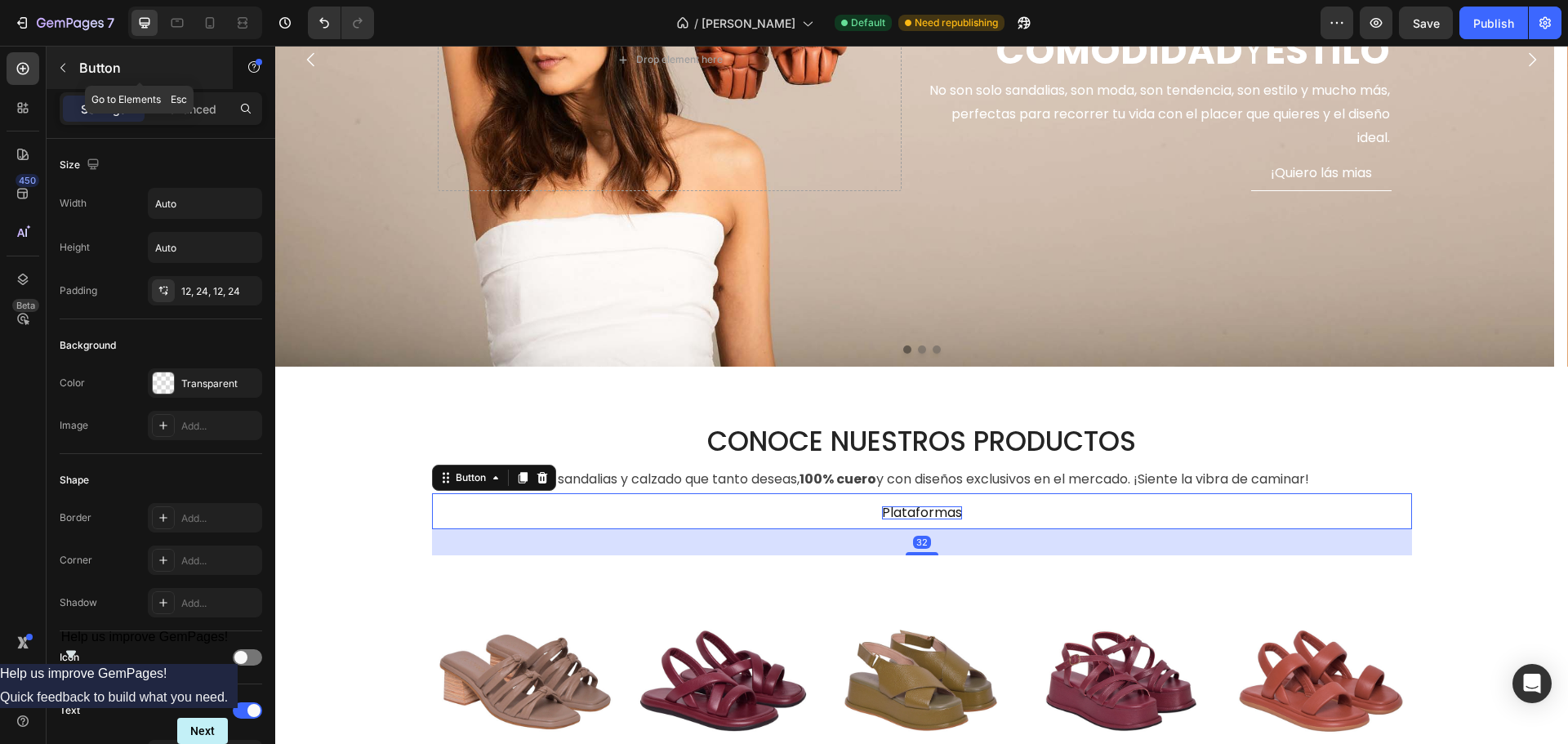
click at [76, 64] on div "Button" at bounding box center [140, 67] width 186 height 42
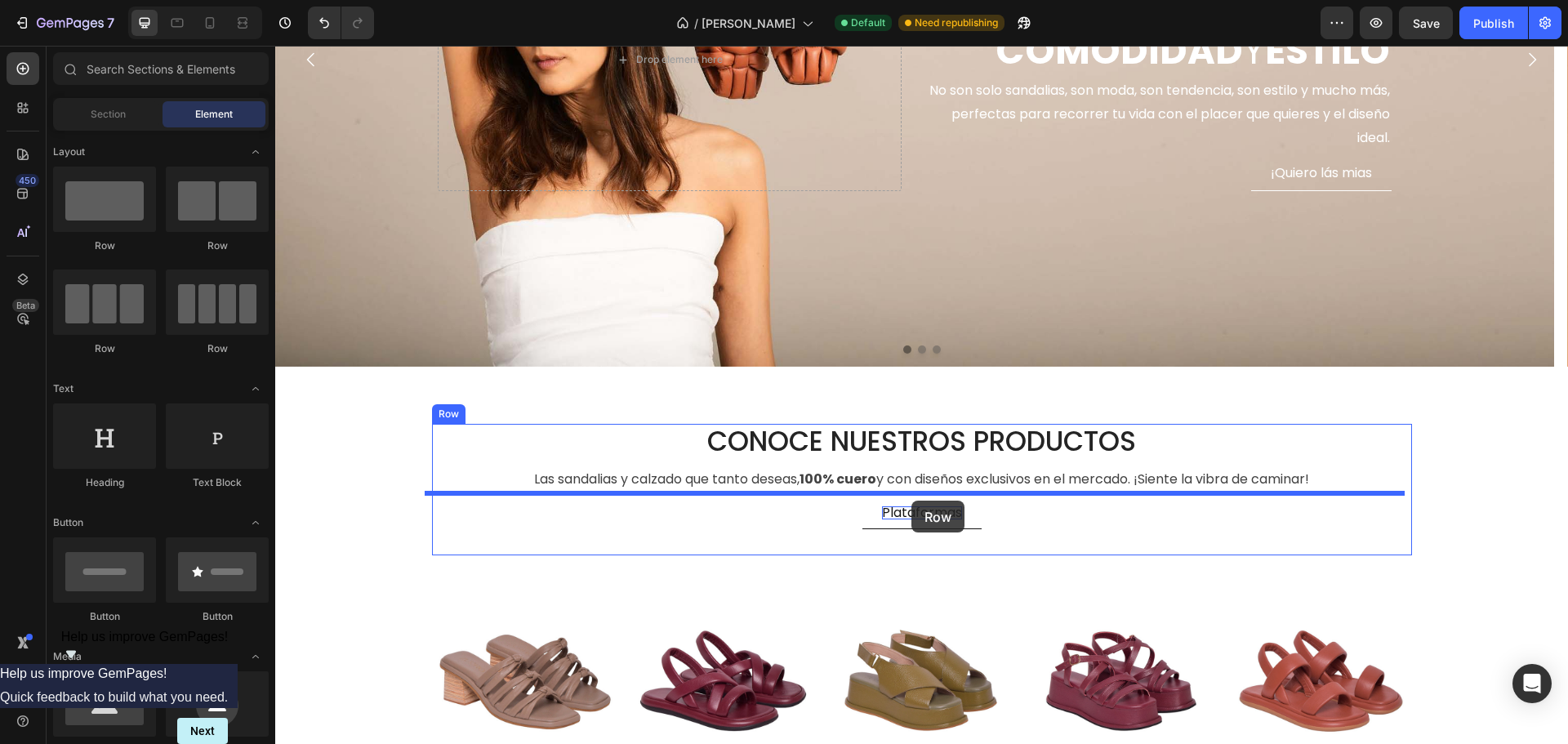
drag, startPoint x: 485, startPoint y: 360, endPoint x: 911, endPoint y: 501, distance: 448.7
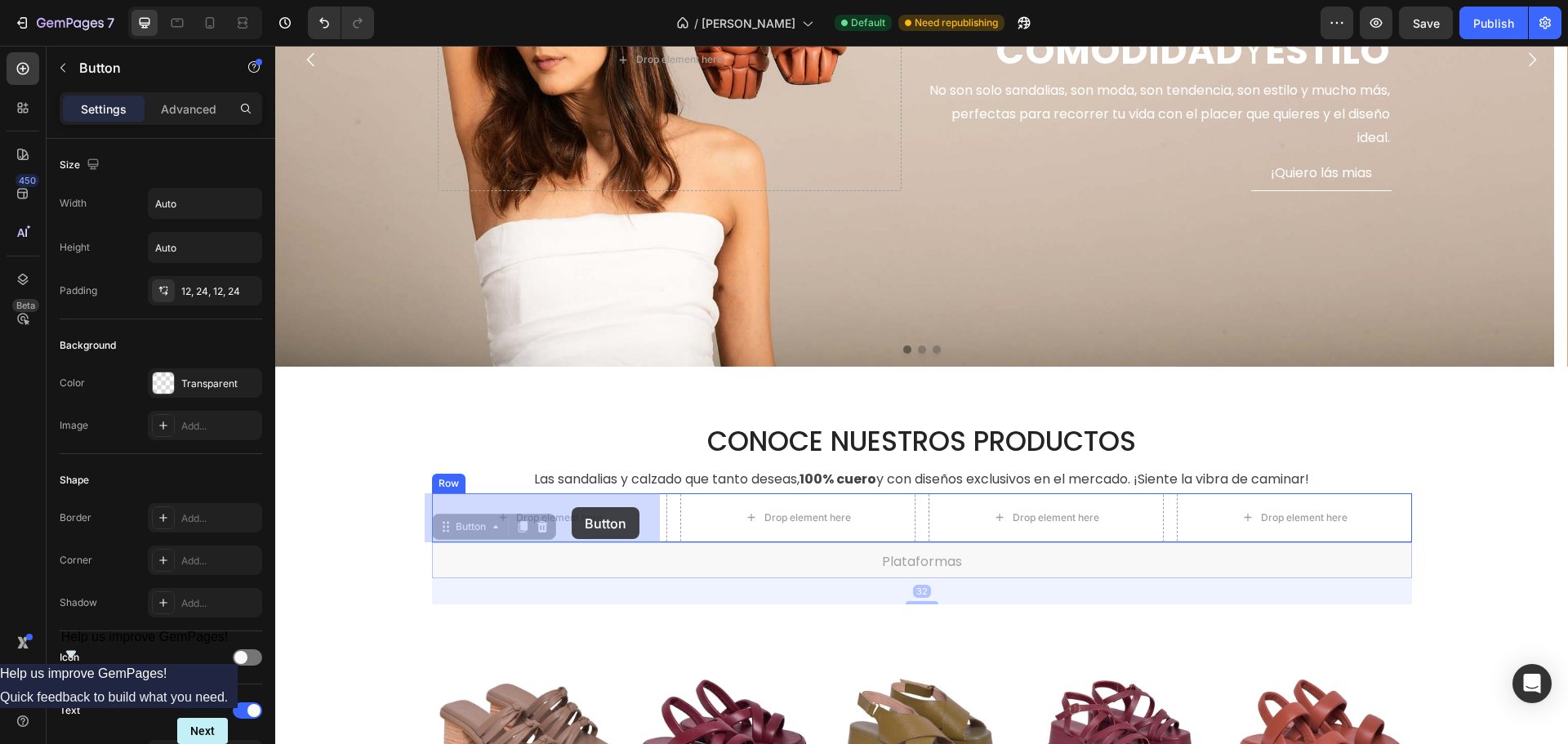
drag, startPoint x: 973, startPoint y: 563, endPoint x: 571, endPoint y: 508, distance: 405.7
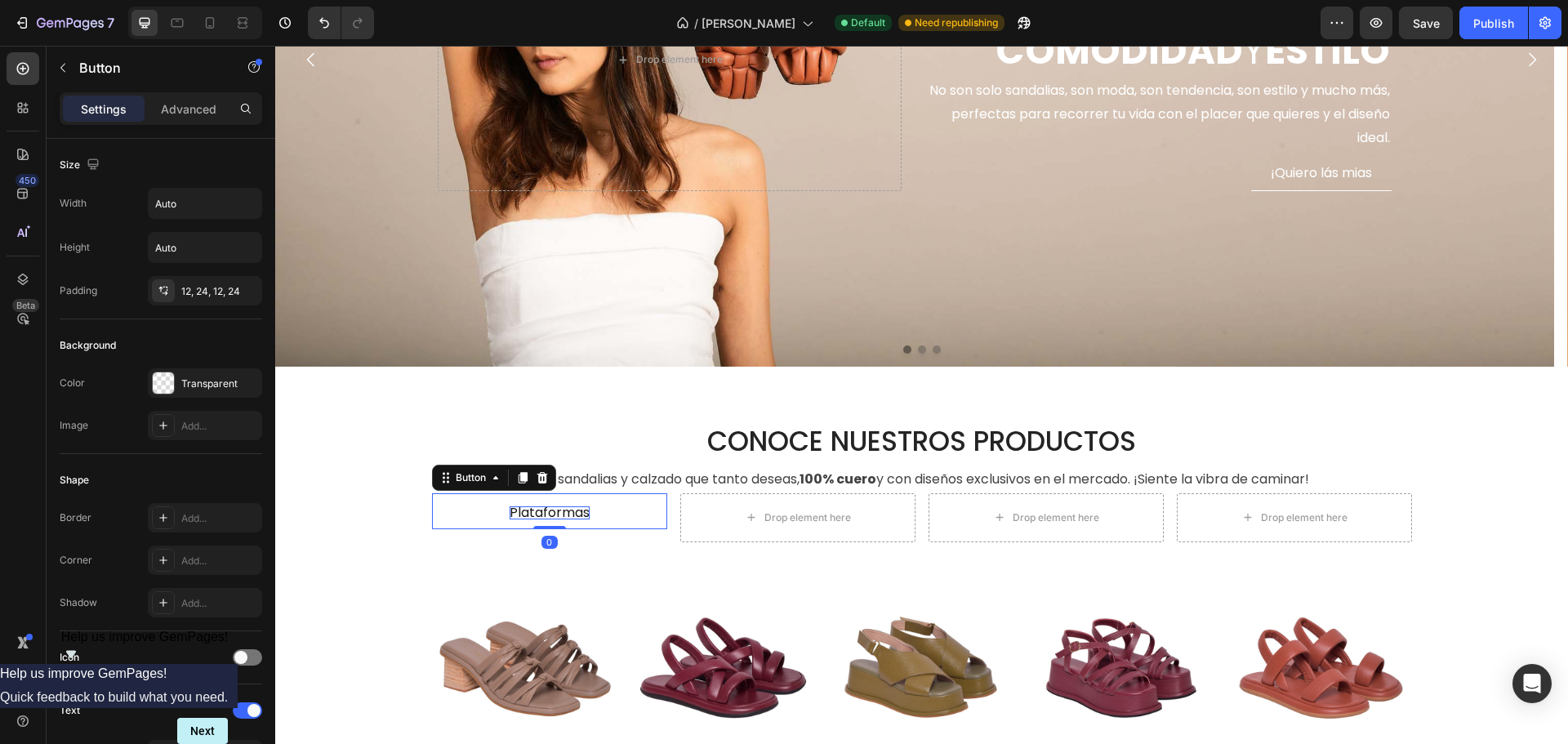
drag, startPoint x: 543, startPoint y: 551, endPoint x: 546, endPoint y: 512, distance: 39.1
click at [546, 512] on div "Plataformas Button 0" at bounding box center [550, 512] width 236 height 36
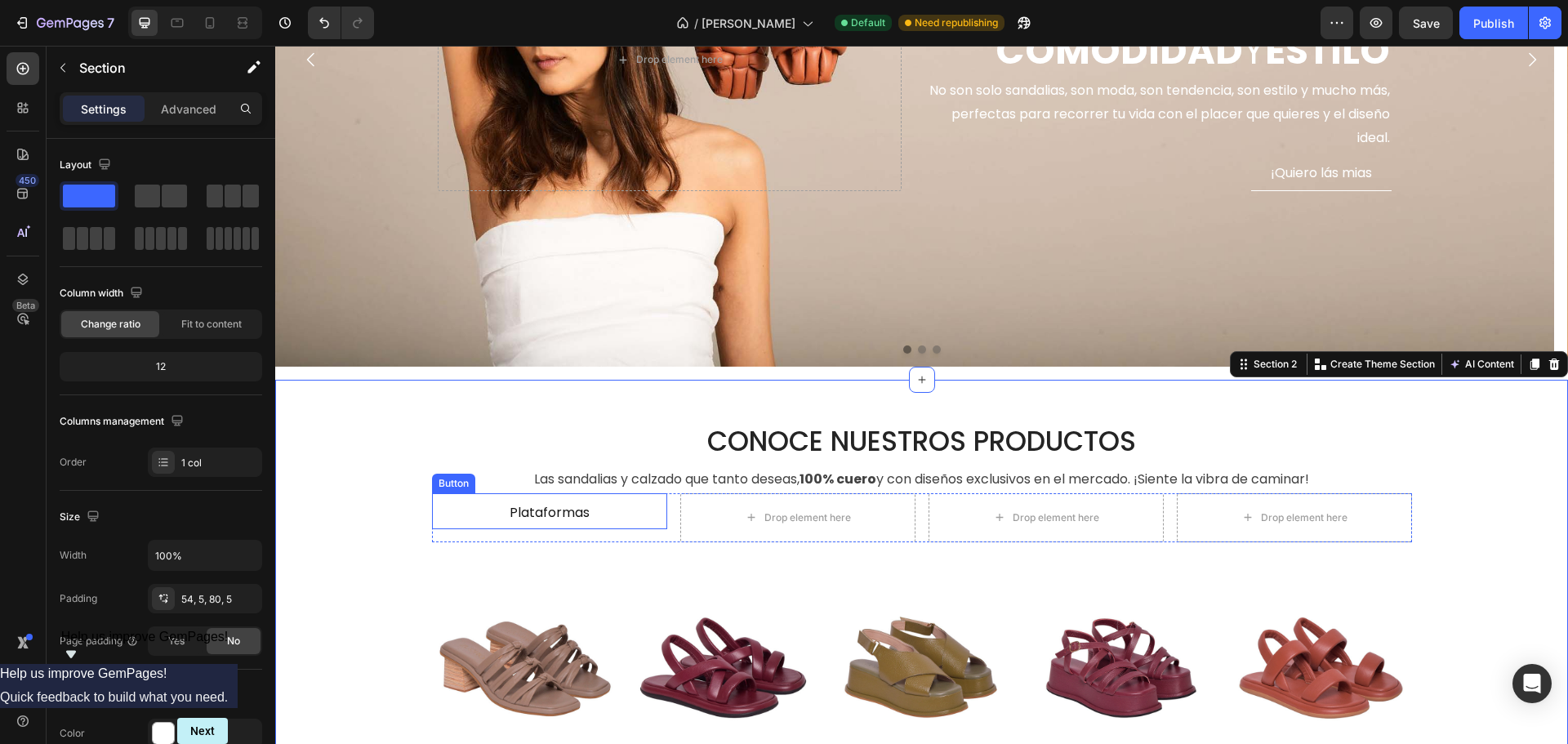
click at [613, 509] on div "Plataformas Button" at bounding box center [550, 512] width 236 height 36
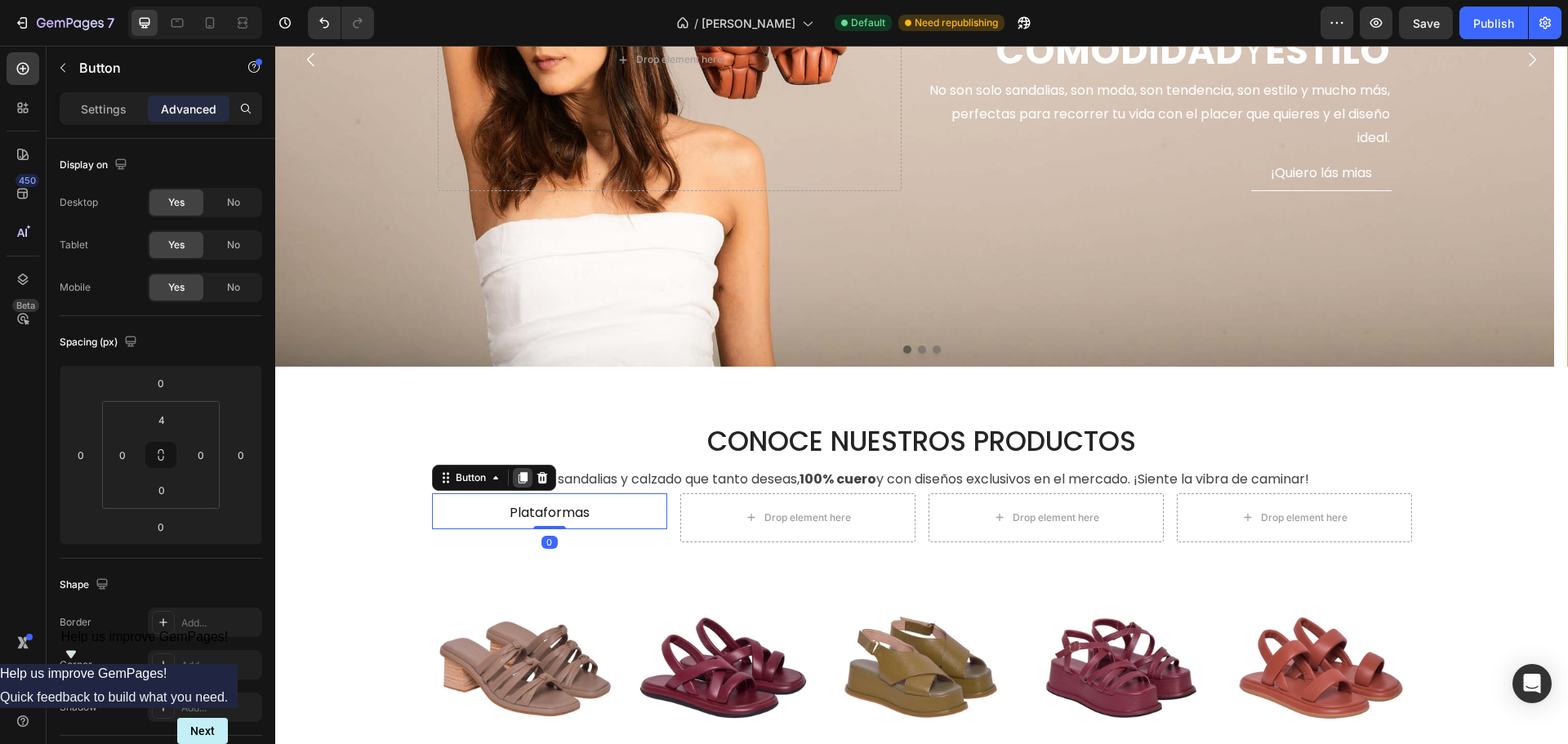
click at [519, 476] on icon at bounding box center [522, 477] width 9 height 11
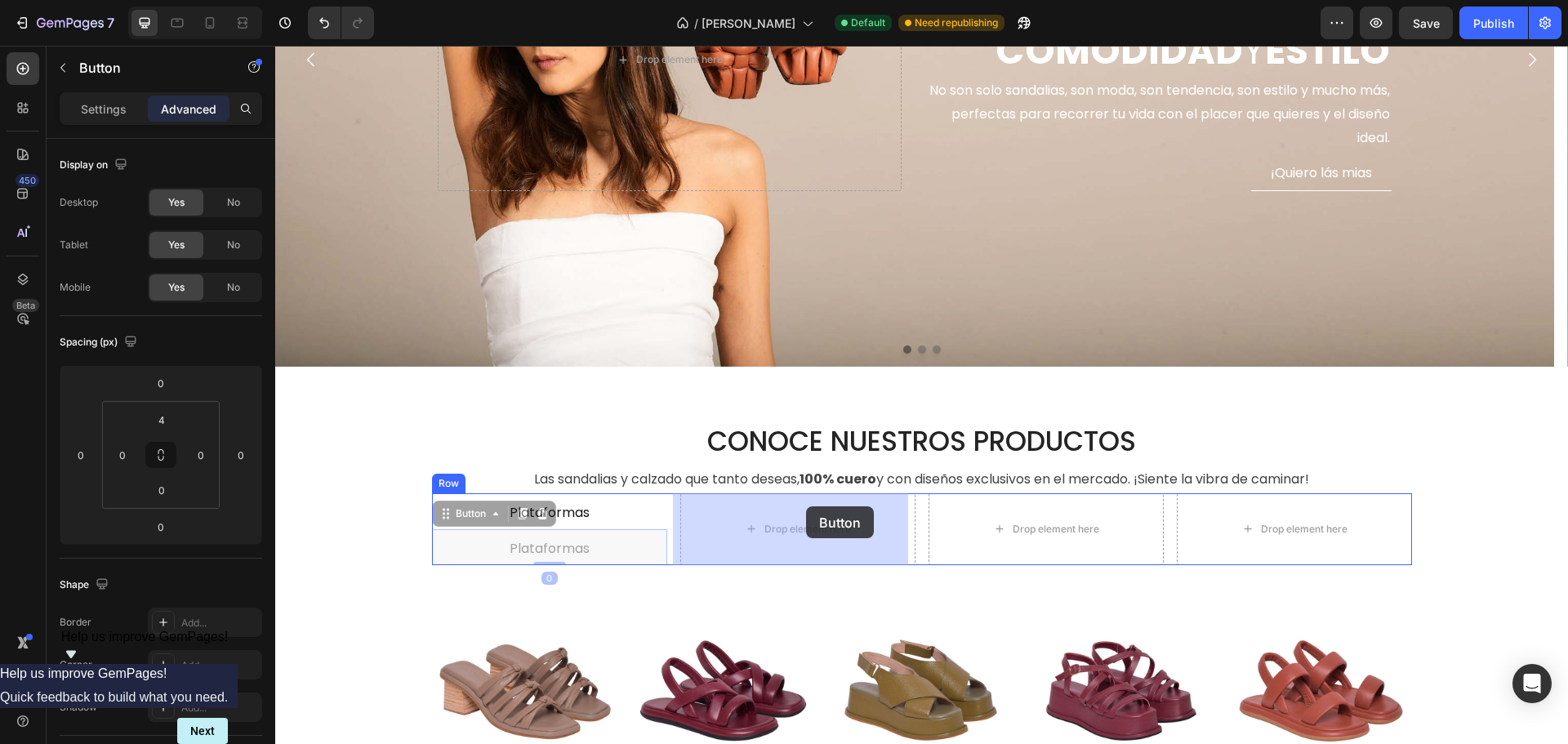
drag, startPoint x: 605, startPoint y: 544, endPoint x: 806, endPoint y: 507, distance: 204.4
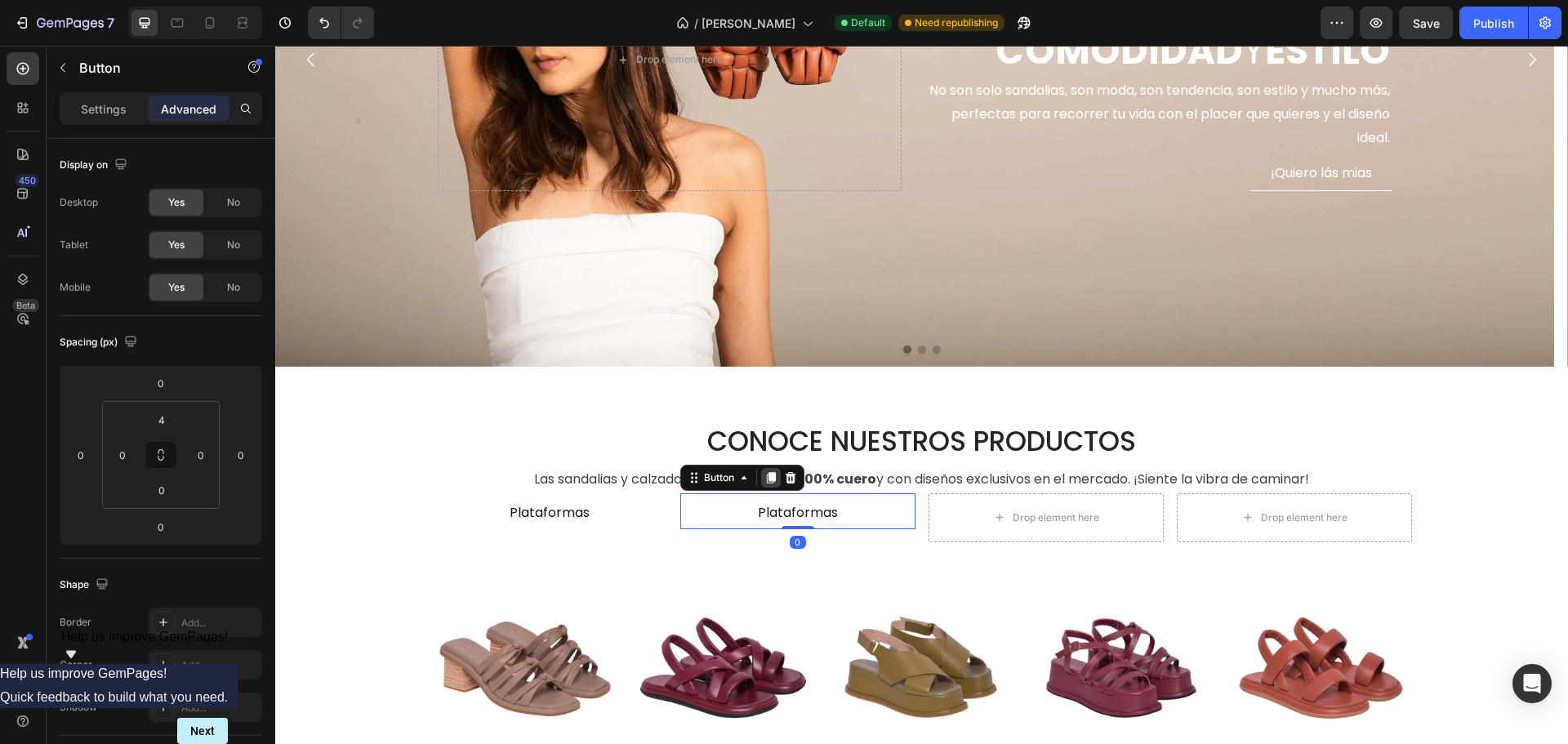
click at [766, 474] on icon at bounding box center [771, 477] width 9 height 11
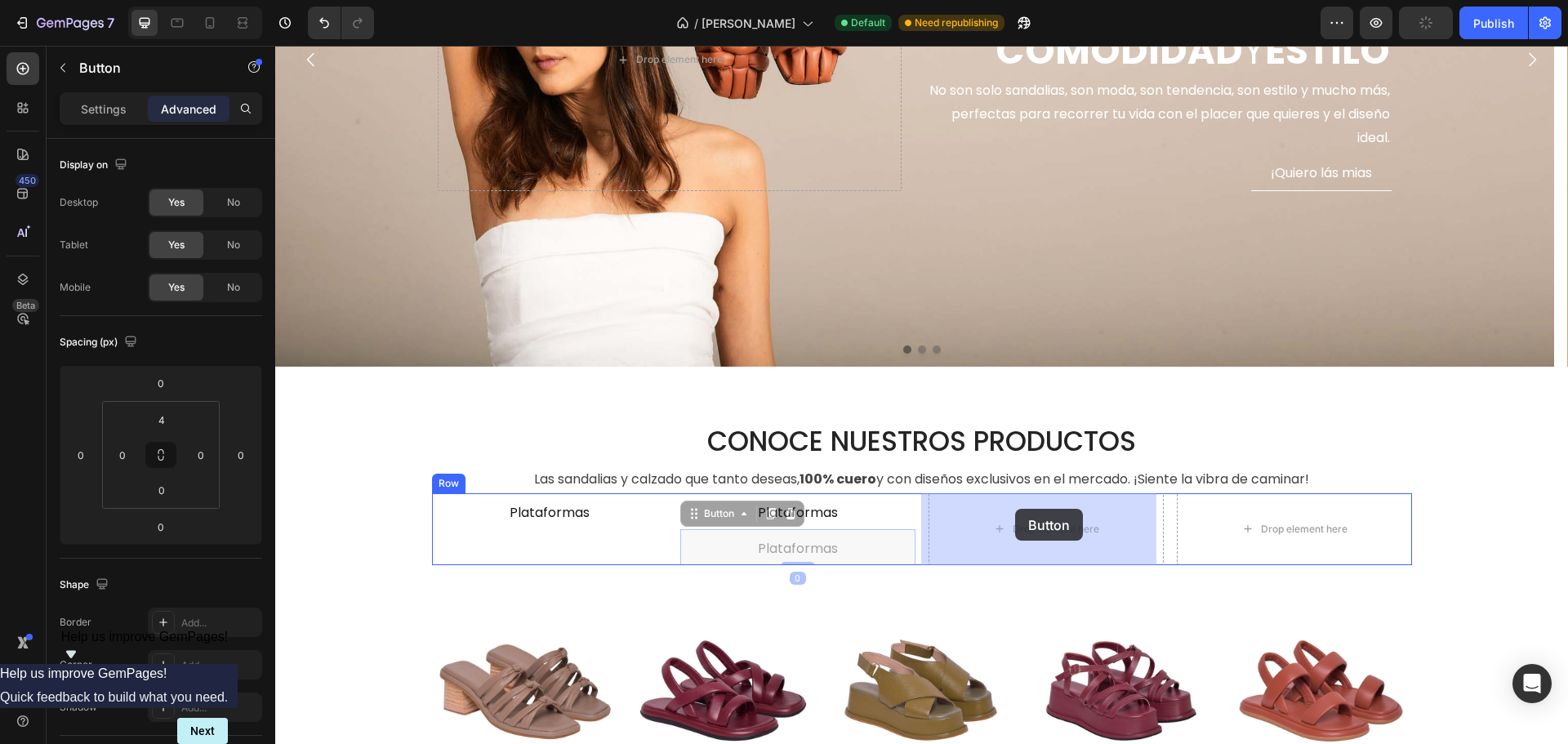
drag, startPoint x: 860, startPoint y: 544, endPoint x: 1015, endPoint y: 508, distance: 159.1
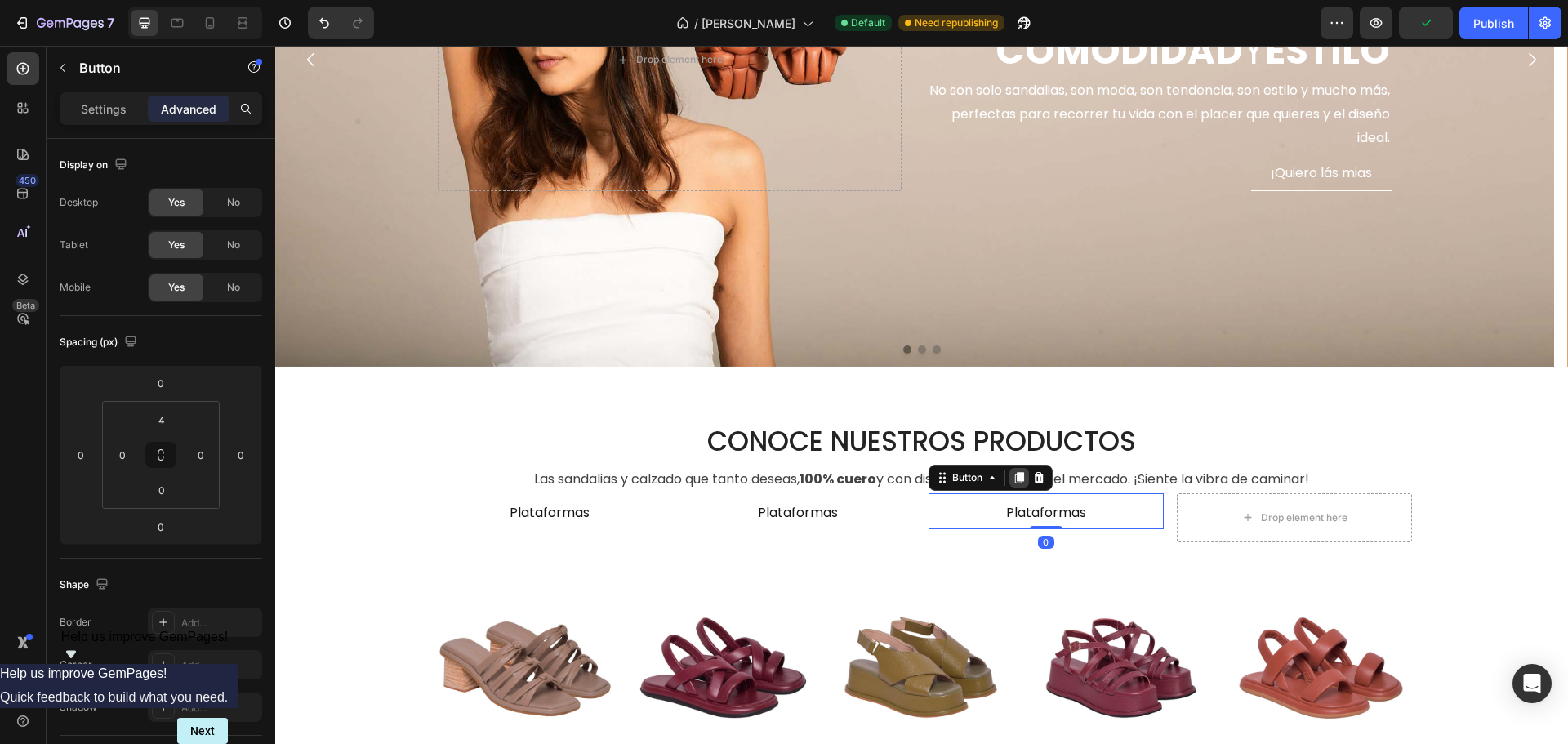
click at [1019, 477] on div at bounding box center [1019, 477] width 20 height 20
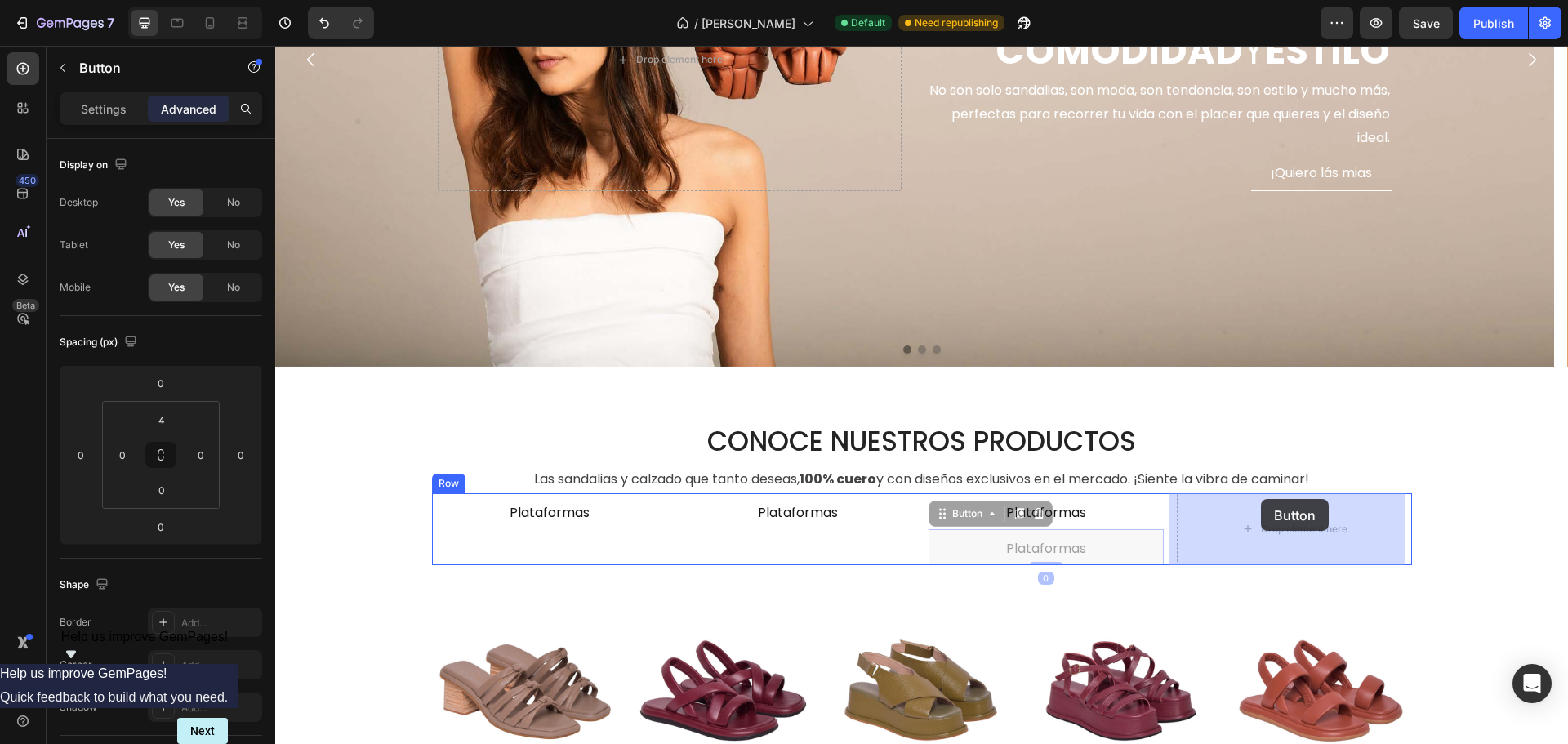
drag, startPoint x: 1120, startPoint y: 552, endPoint x: 1262, endPoint y: 514, distance: 147.0
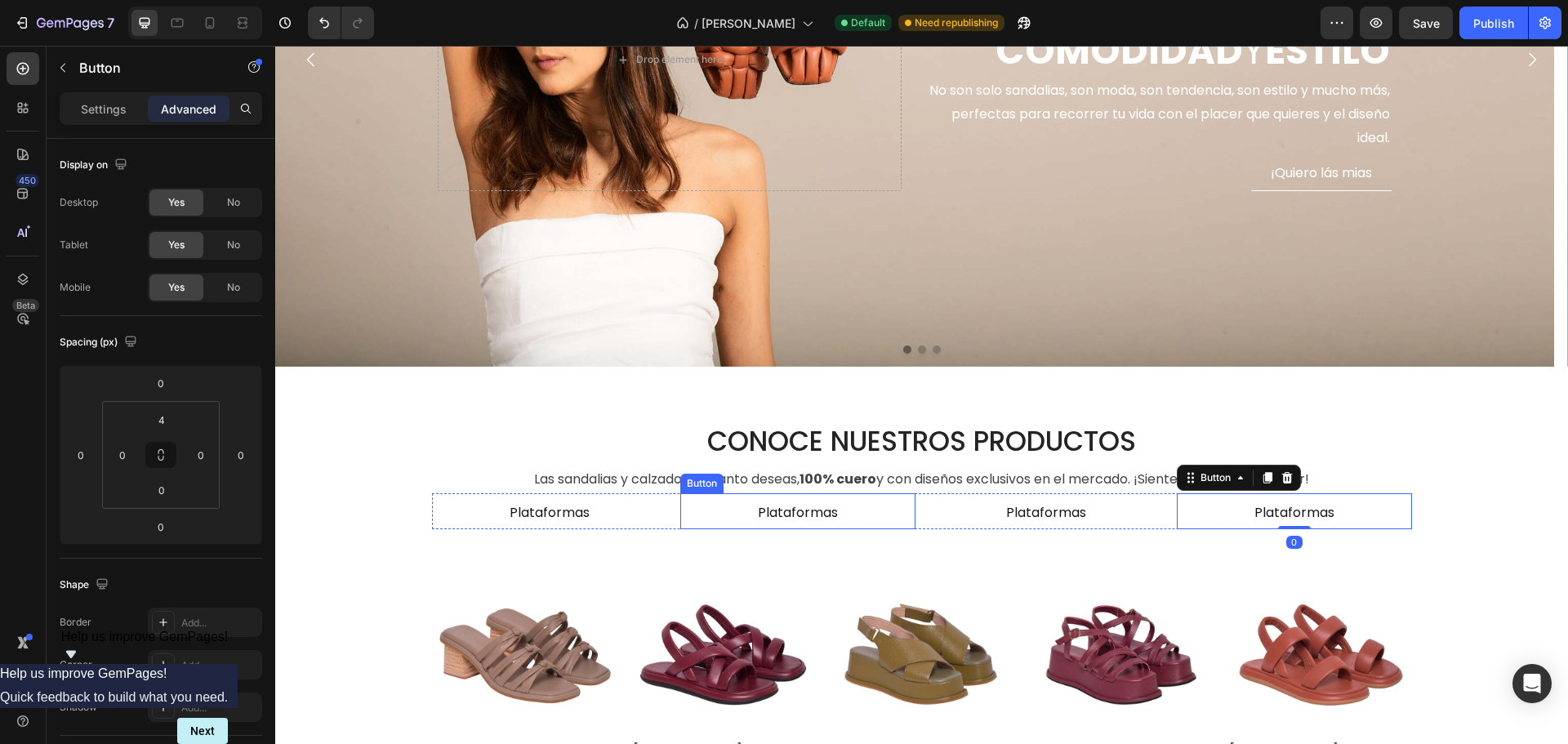
click at [907, 508] on div "Plataformas Button" at bounding box center [797, 512] width 236 height 36
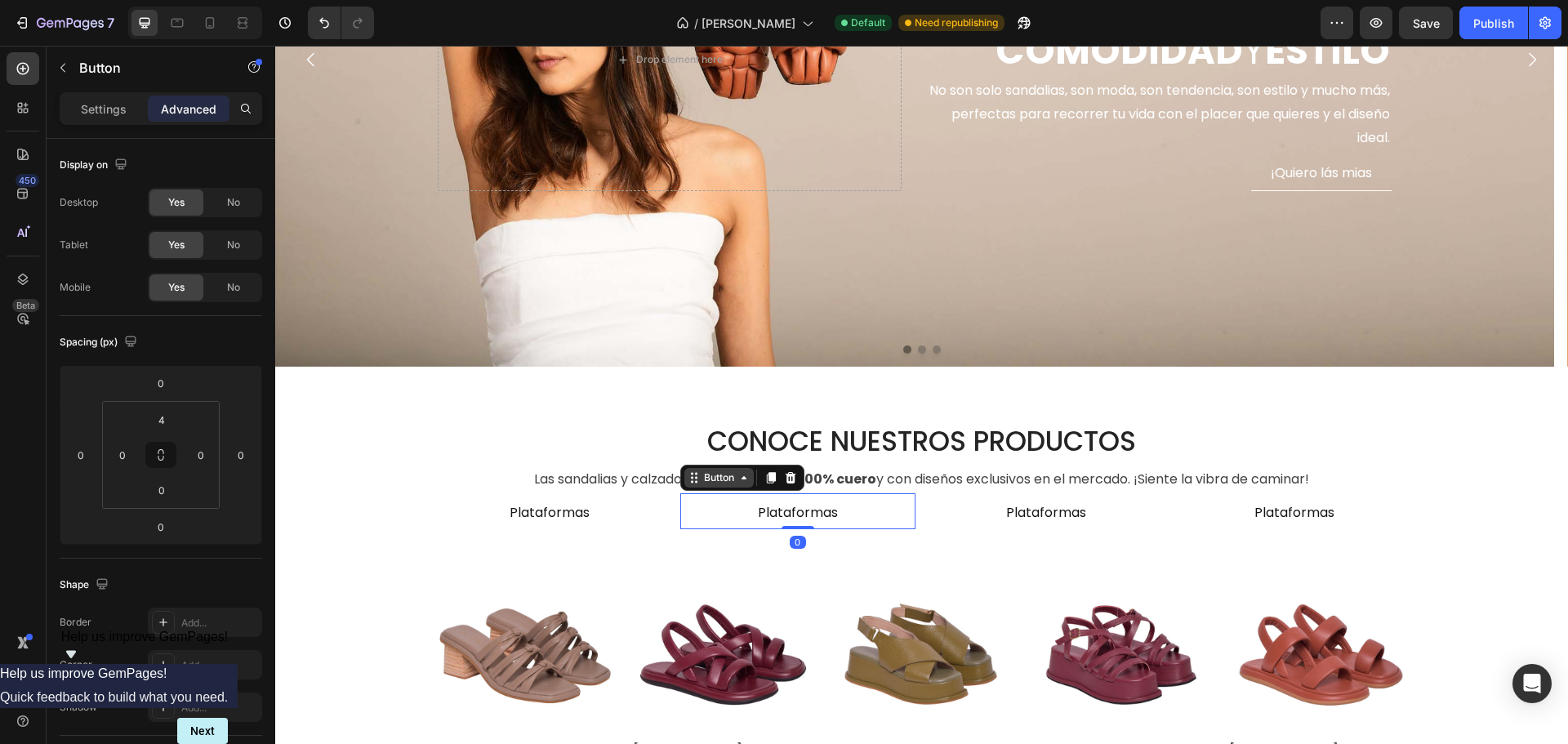
click at [695, 481] on icon at bounding box center [696, 481] width 3 height 3
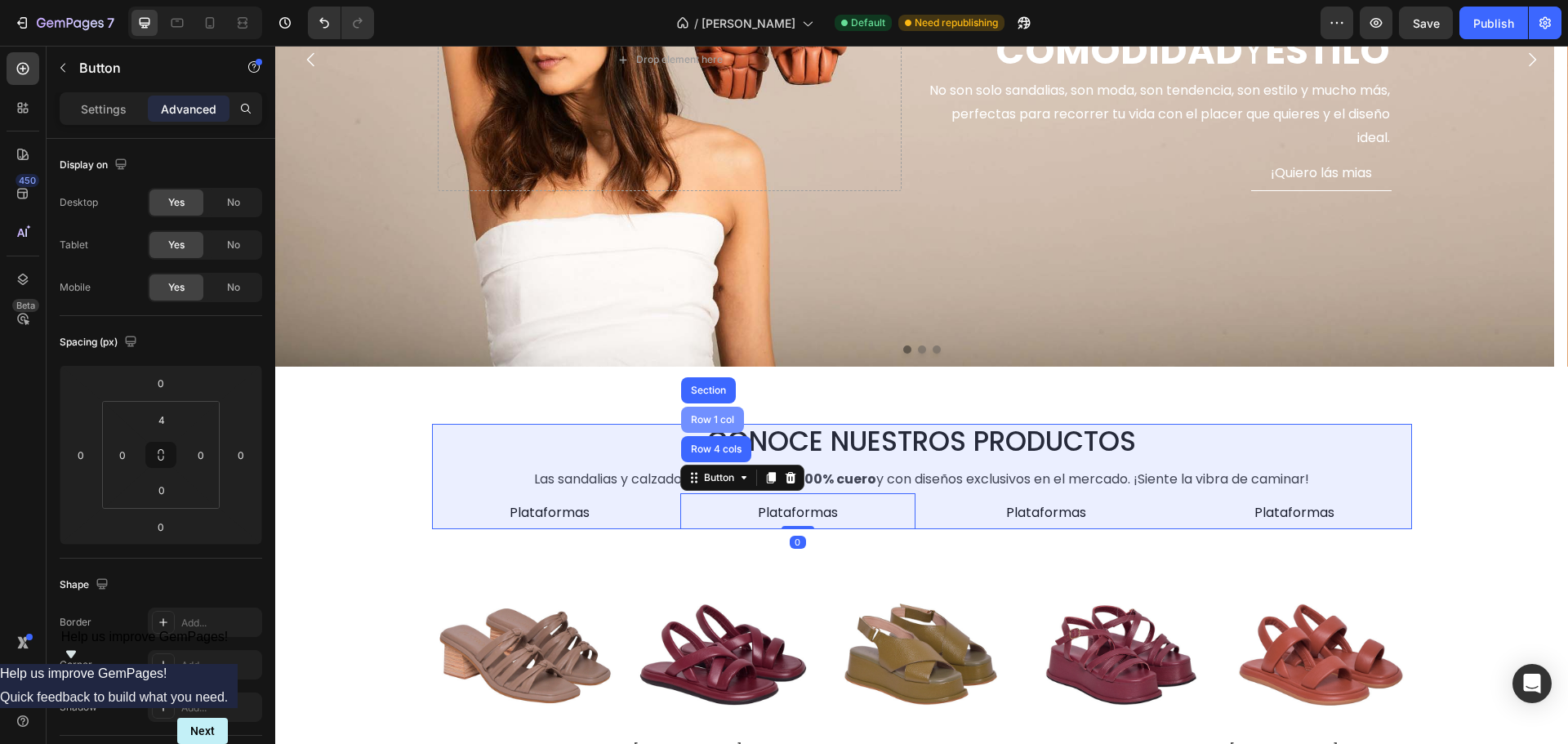
click at [698, 417] on div "Row 1 col" at bounding box center [713, 419] width 50 height 9
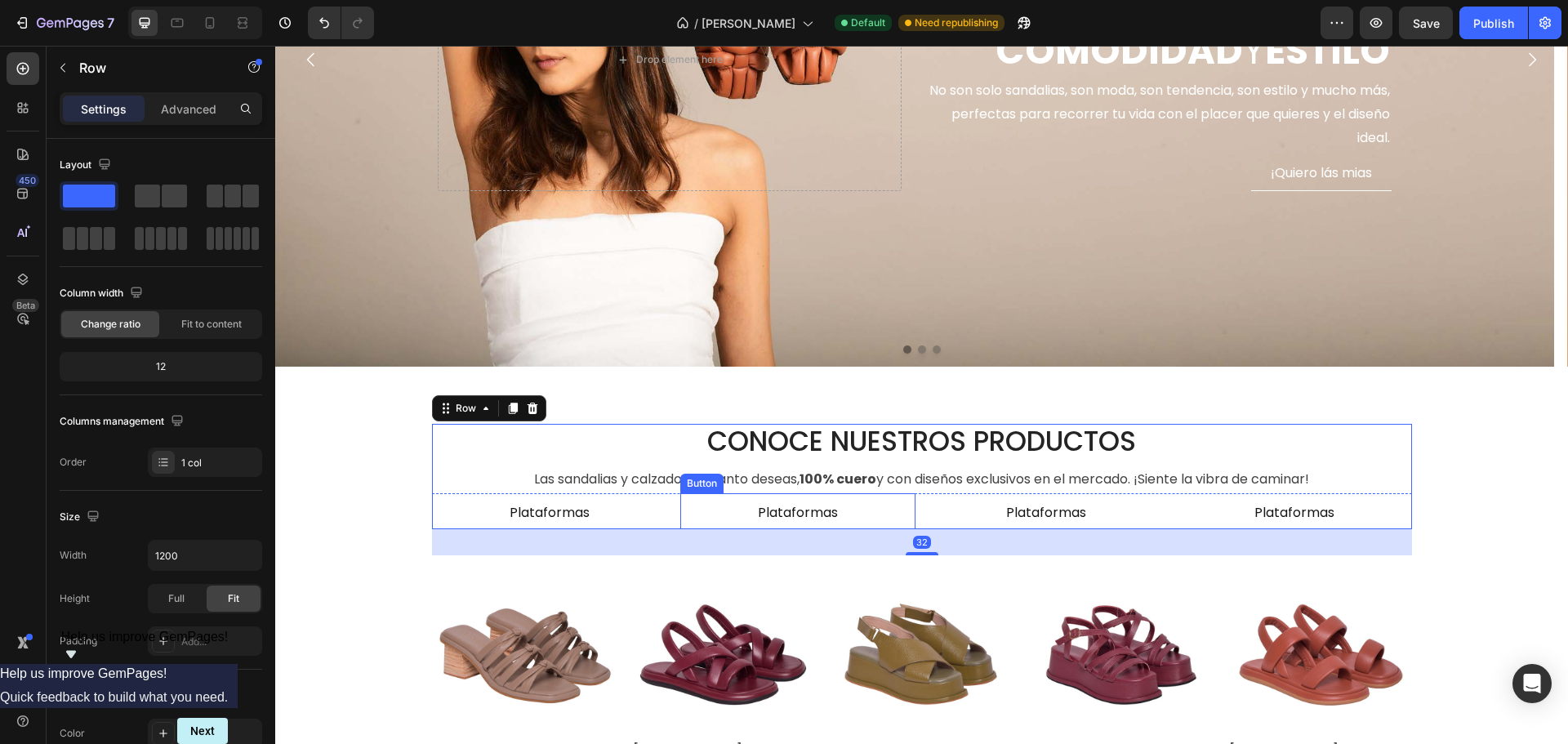
click at [717, 509] on div "Plataformas Button" at bounding box center [797, 512] width 236 height 36
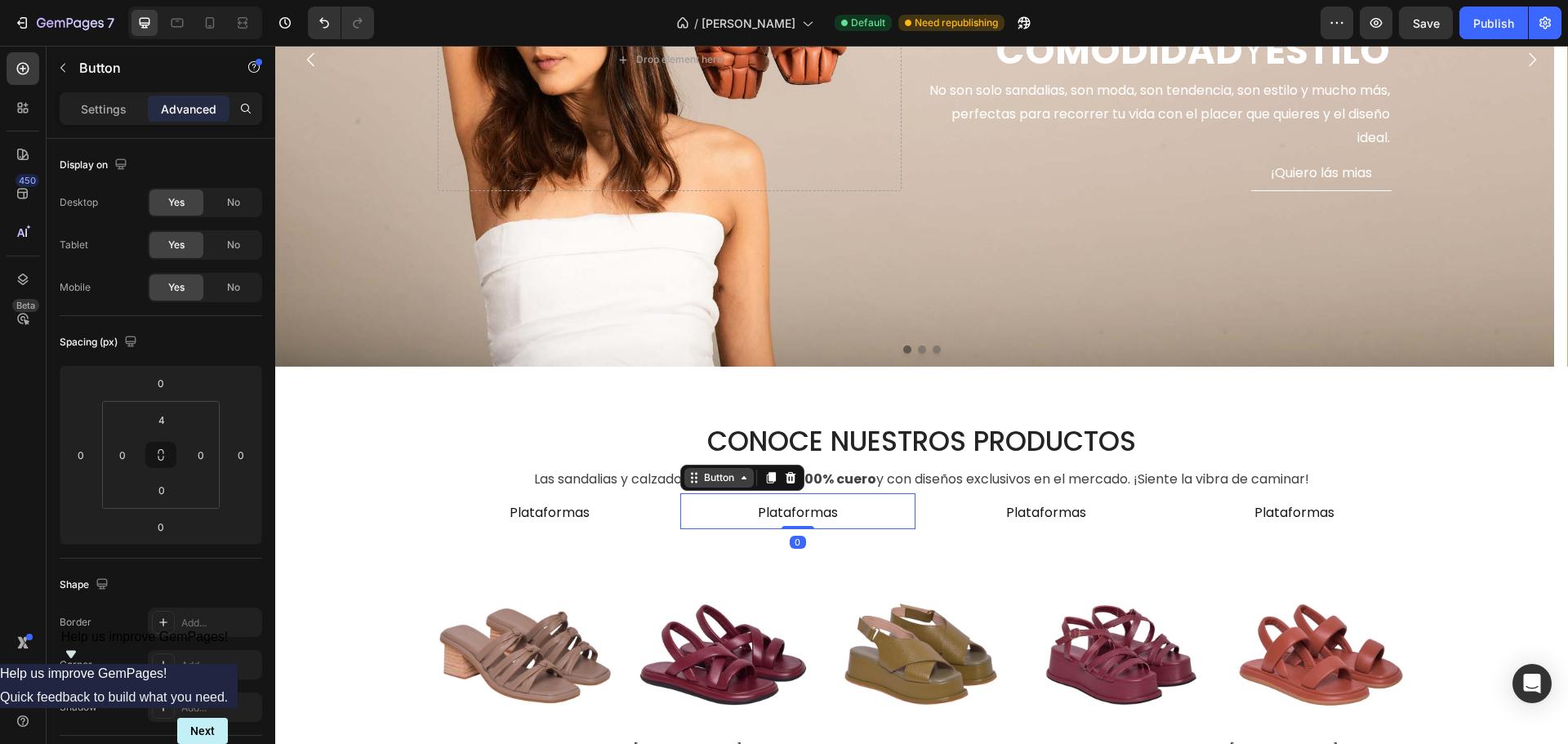
click at [721, 478] on div "Button" at bounding box center [719, 477] width 37 height 15
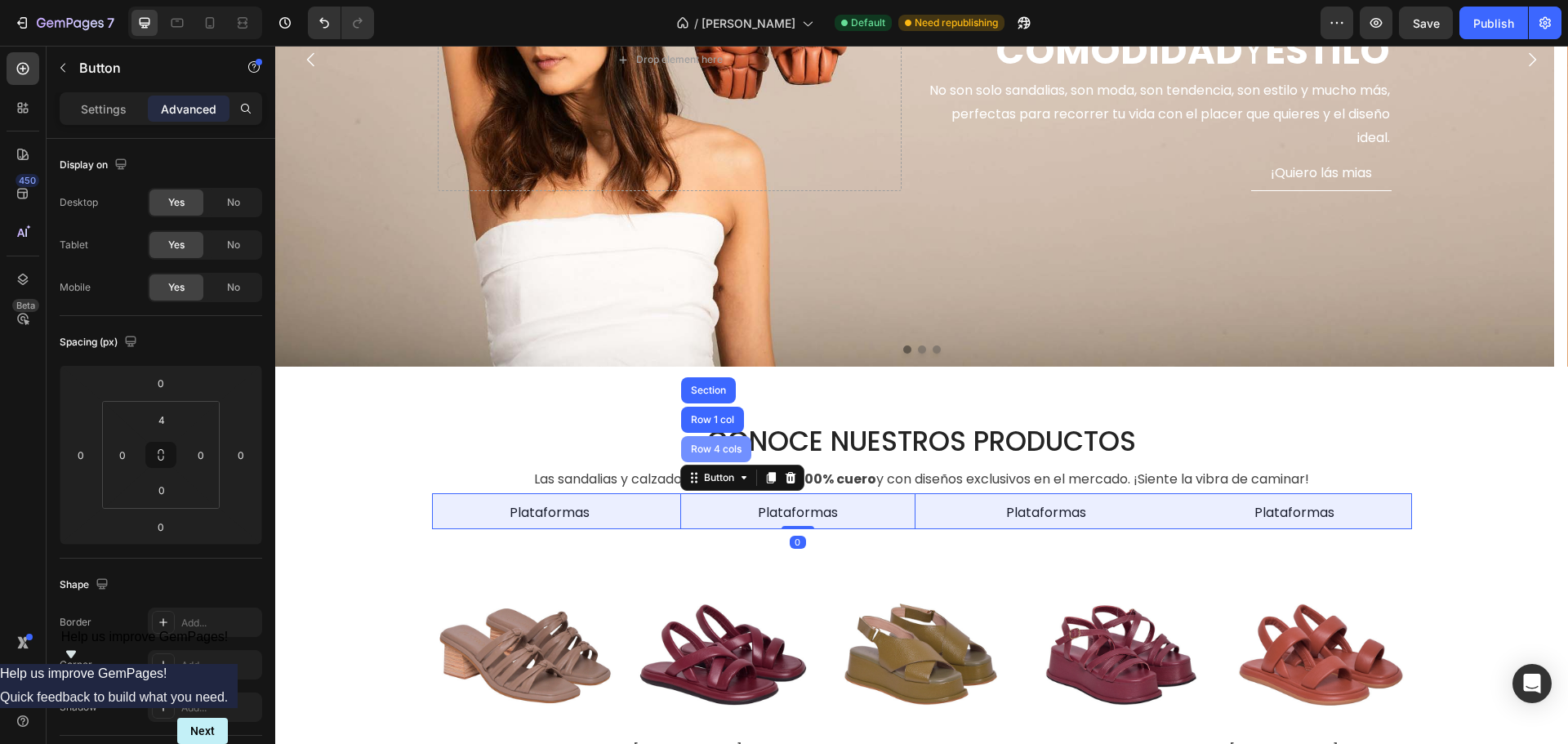
click at [715, 453] on div "Row 4 cols" at bounding box center [716, 449] width 57 height 9
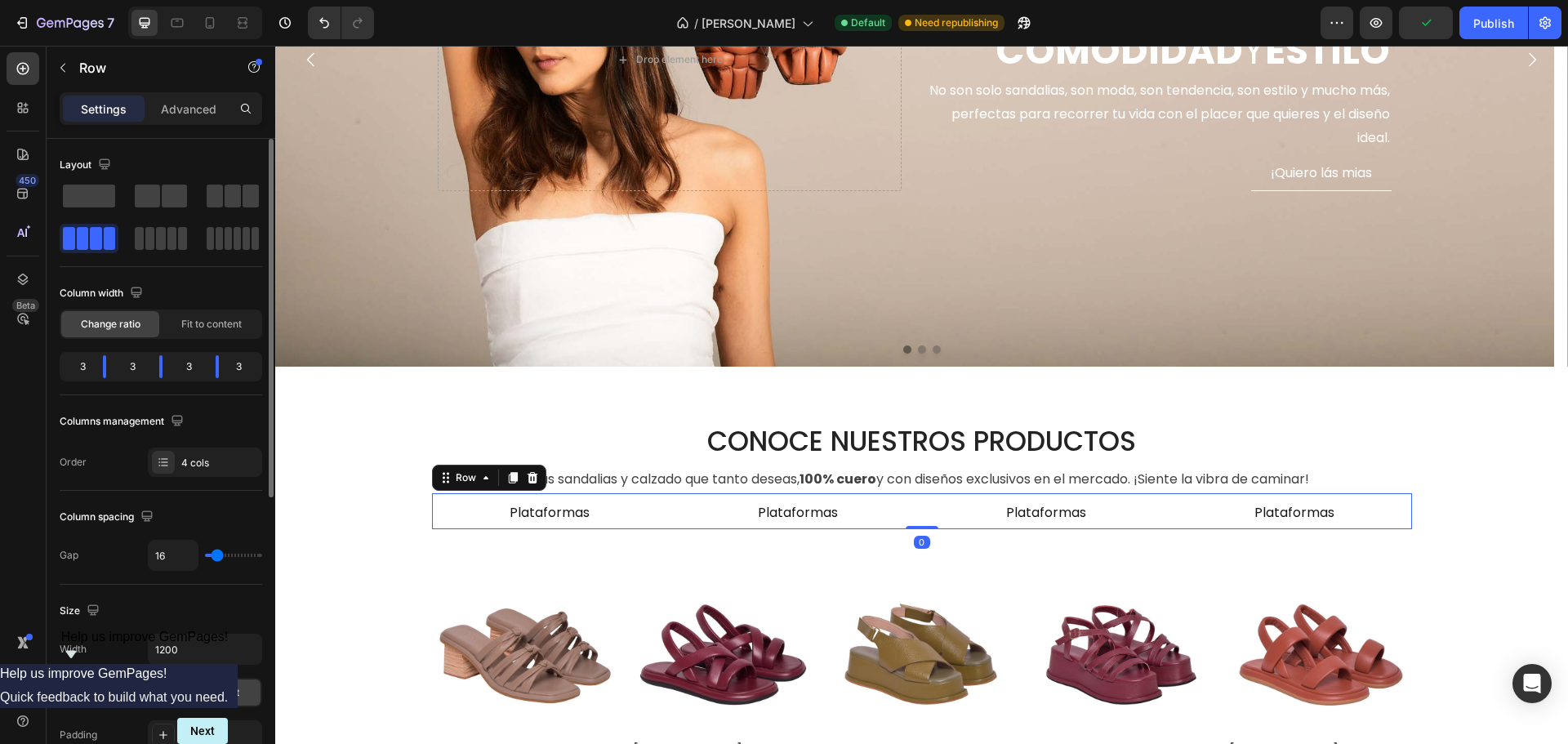
type input "0"
drag, startPoint x: 213, startPoint y: 558, endPoint x: 174, endPoint y: 559, distance: 39.0
type input "0"
click at [205, 557] on input "range" at bounding box center [234, 556] width 57 height 3
click at [192, 324] on span "Fit to content" at bounding box center [211, 324] width 60 height 15
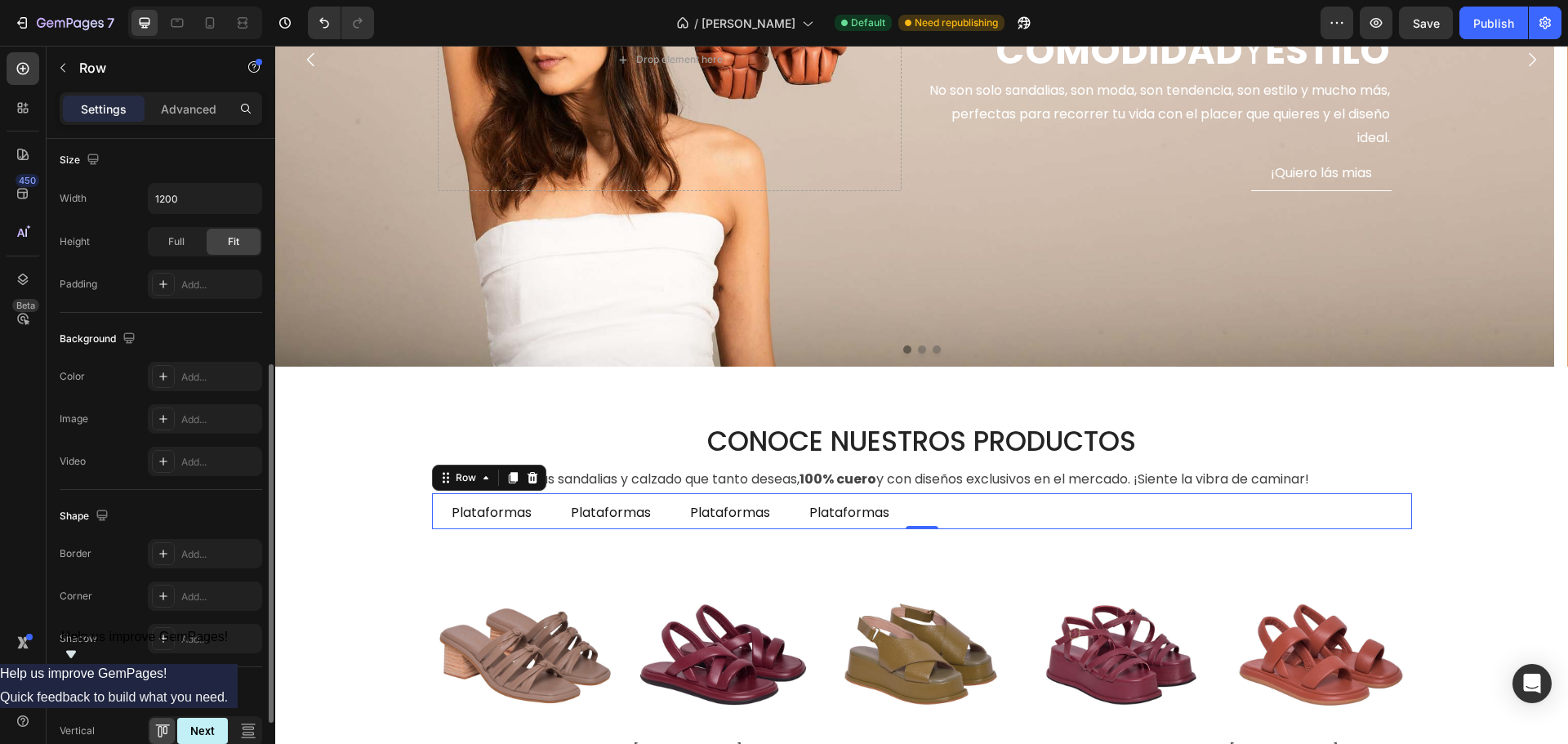
scroll to position [531, 0]
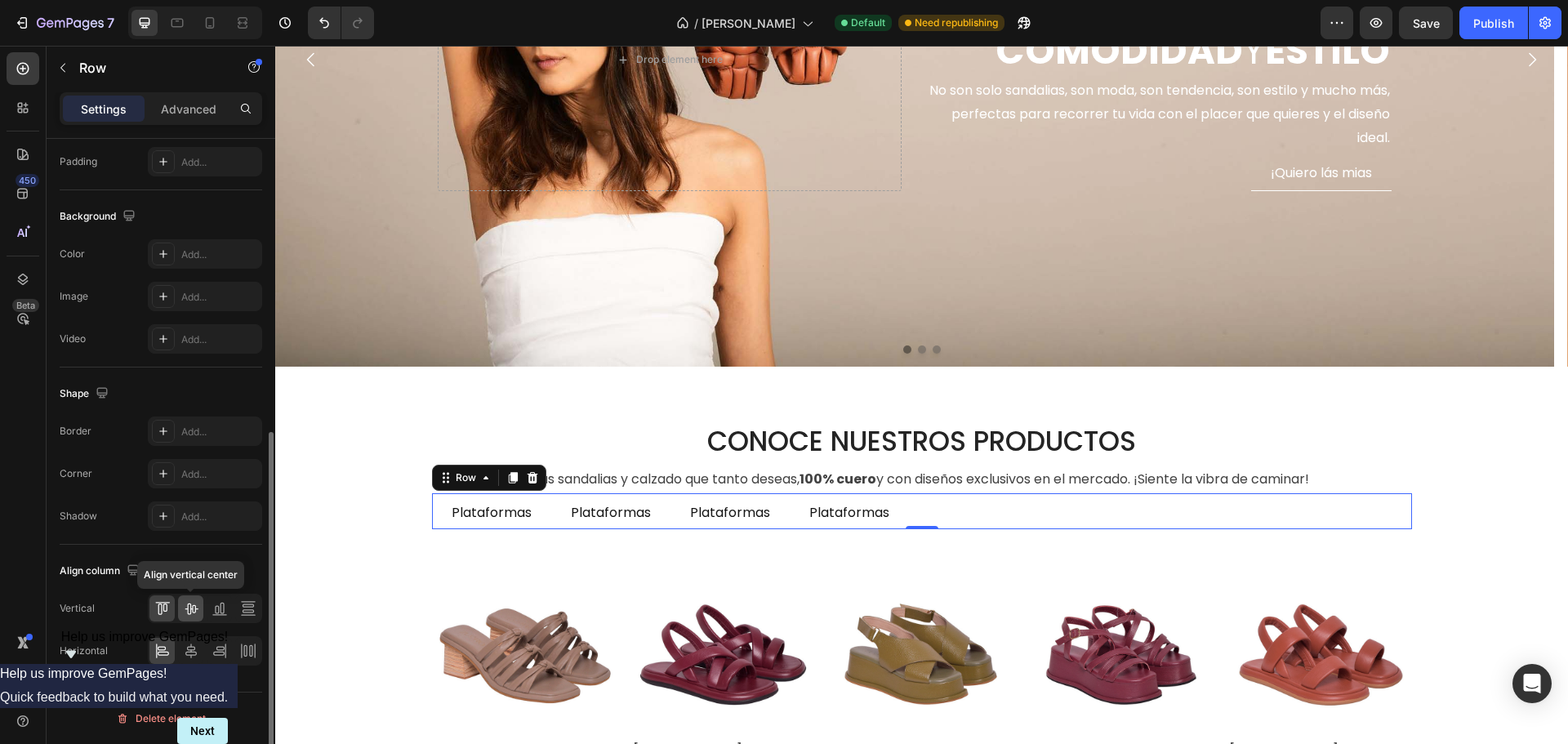
click at [190, 601] on icon at bounding box center [191, 608] width 16 height 16
click at [190, 646] on icon at bounding box center [191, 651] width 11 height 15
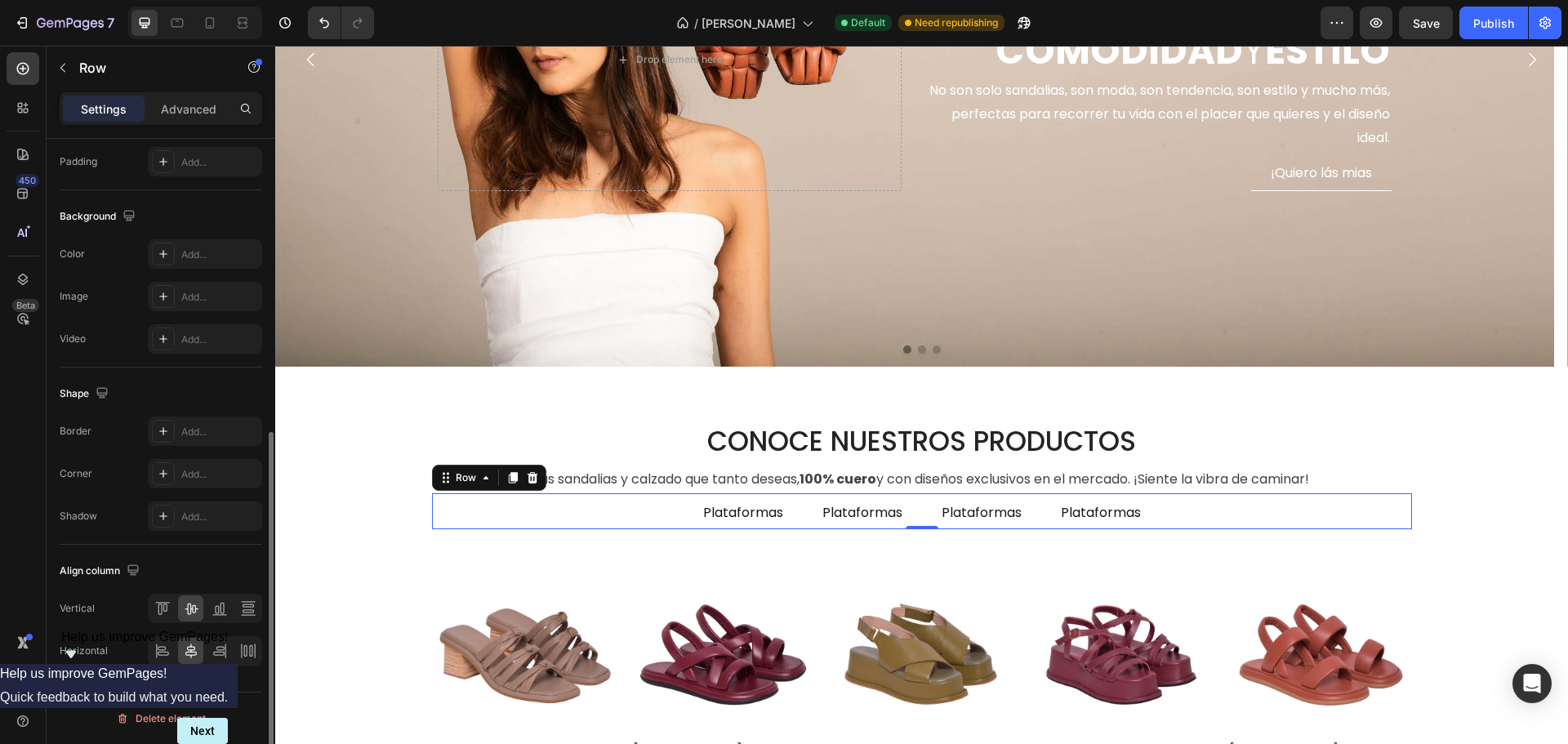
click at [195, 585] on div "Align column Vertical Horizontal" at bounding box center [161, 611] width 203 height 134
click at [845, 514] on p "Plataformas" at bounding box center [862, 513] width 80 height 13
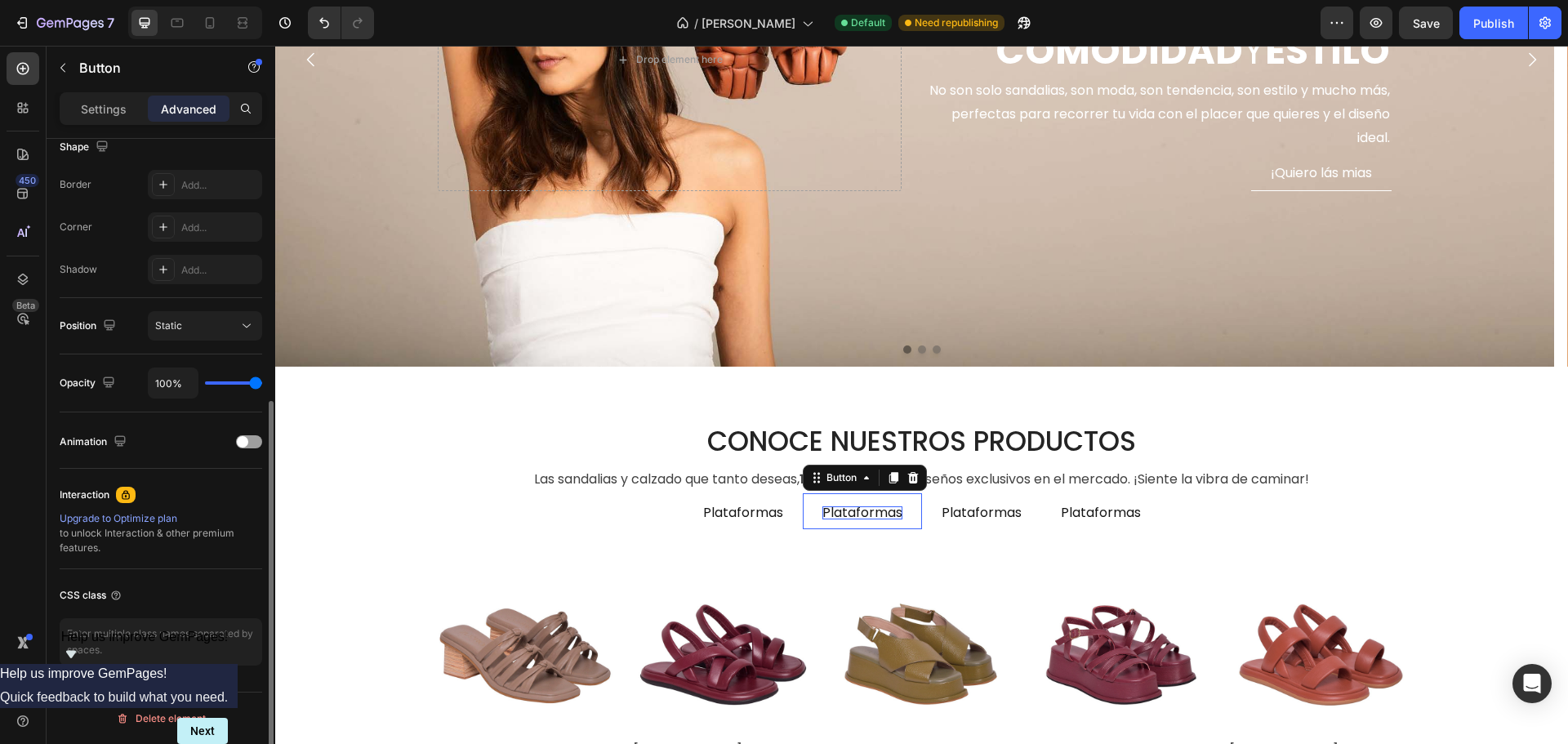
scroll to position [0, 0]
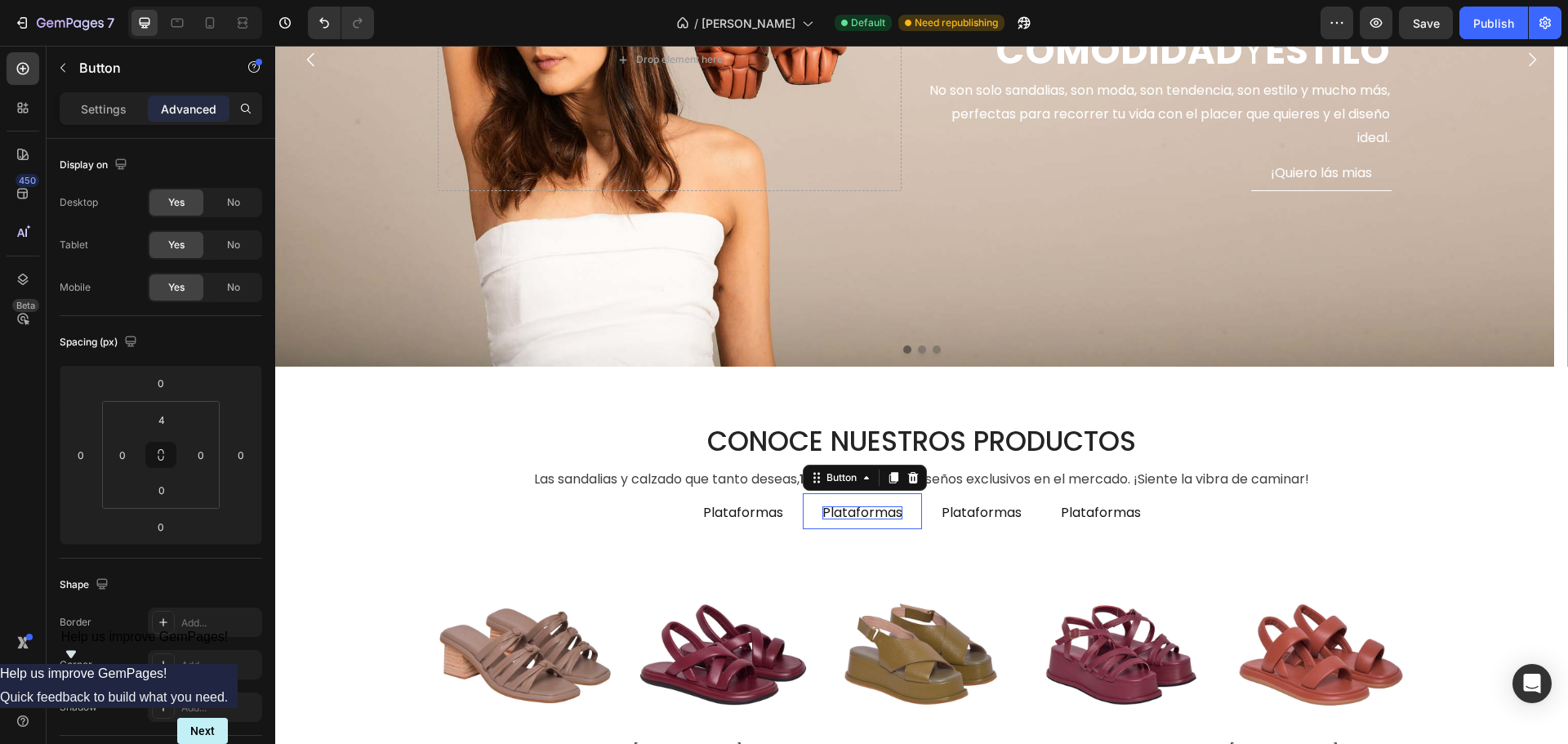
click at [845, 514] on p "Plataformas" at bounding box center [862, 513] width 80 height 13
click at [945, 511] on p "Plataformas" at bounding box center [972, 513] width 80 height 13
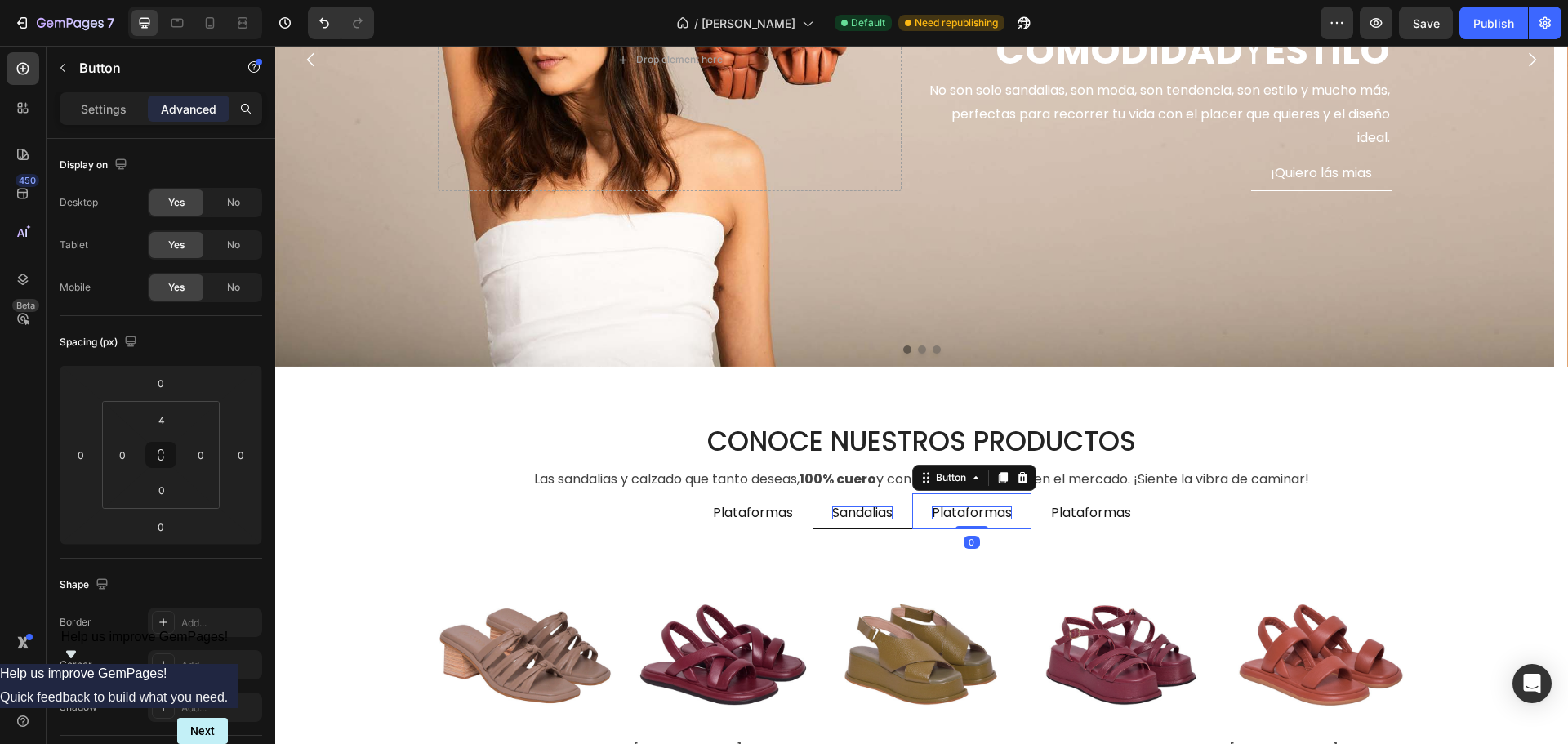
click at [945, 511] on p "Plataformas" at bounding box center [972, 513] width 80 height 13
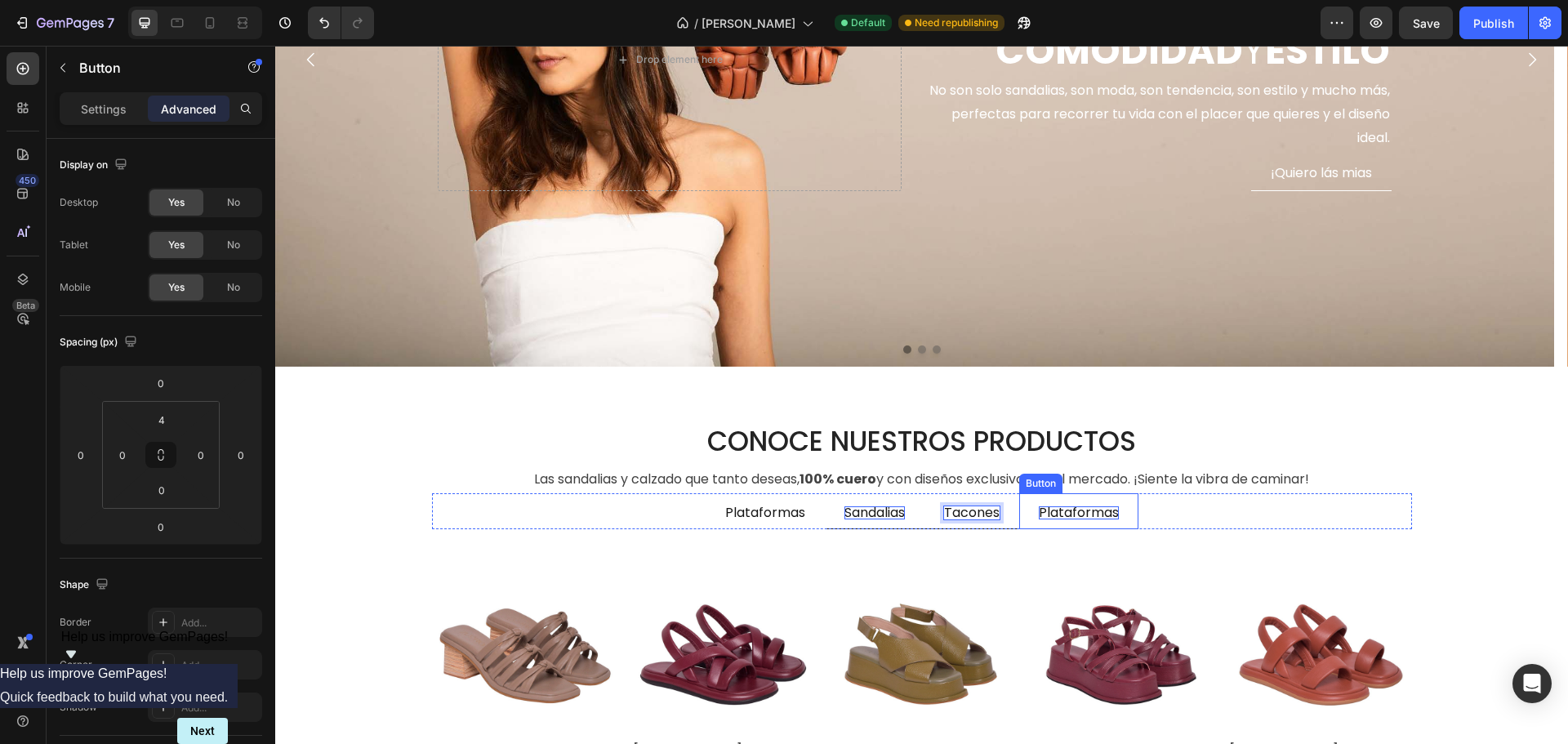
click at [1058, 514] on p "Plataformas" at bounding box center [1079, 513] width 80 height 13
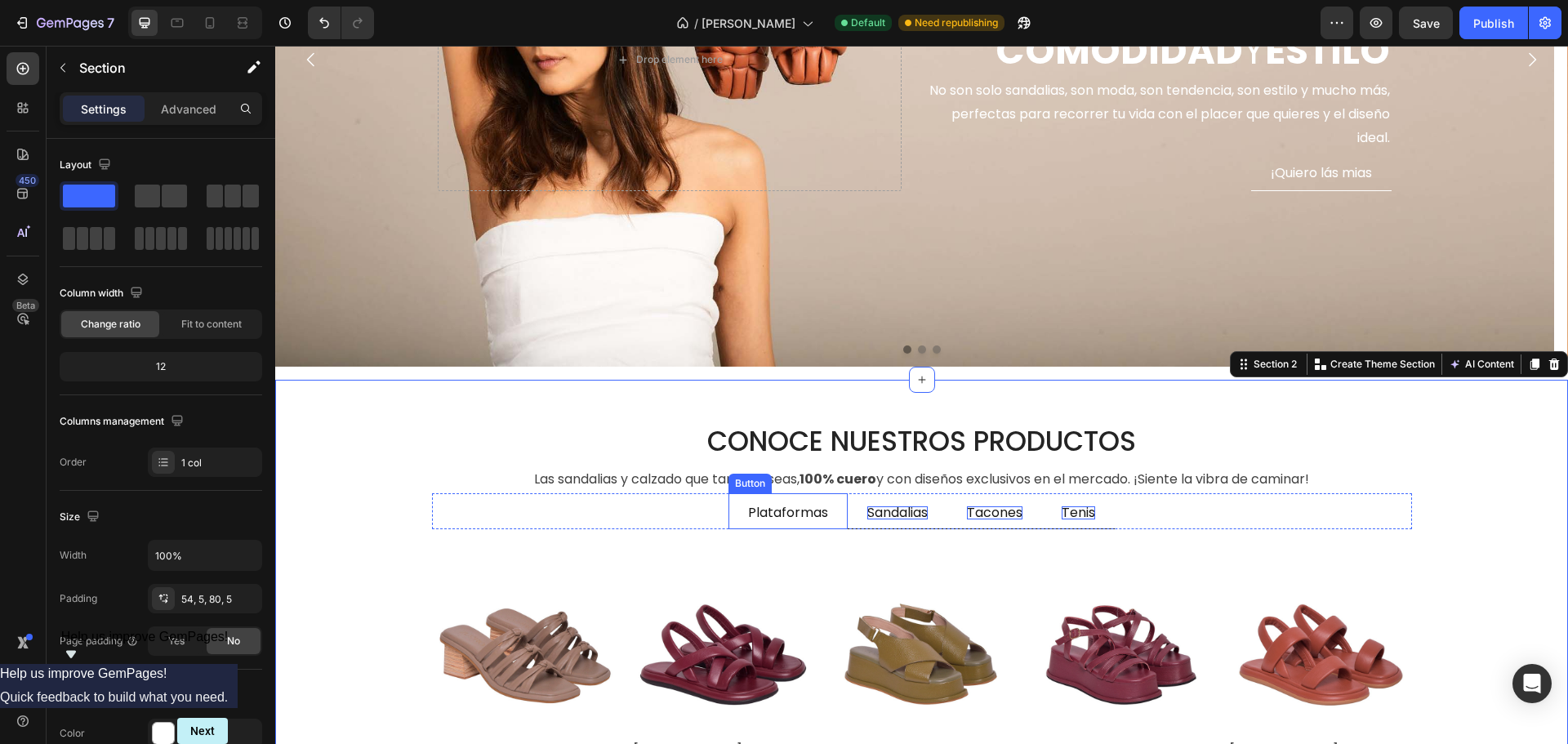
click at [828, 513] on link "Plataformas" at bounding box center [788, 513] width 119 height 33
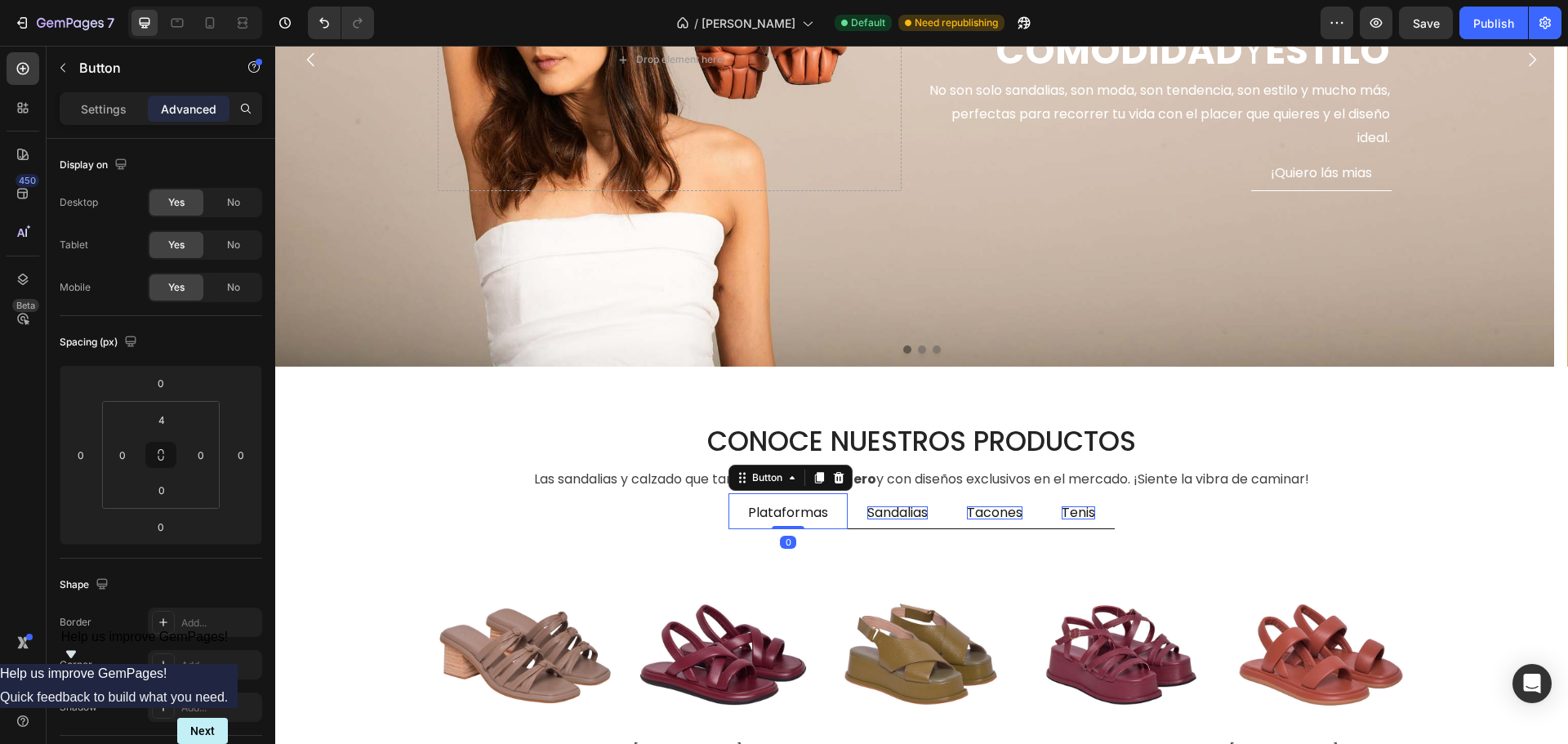
scroll to position [438, 0]
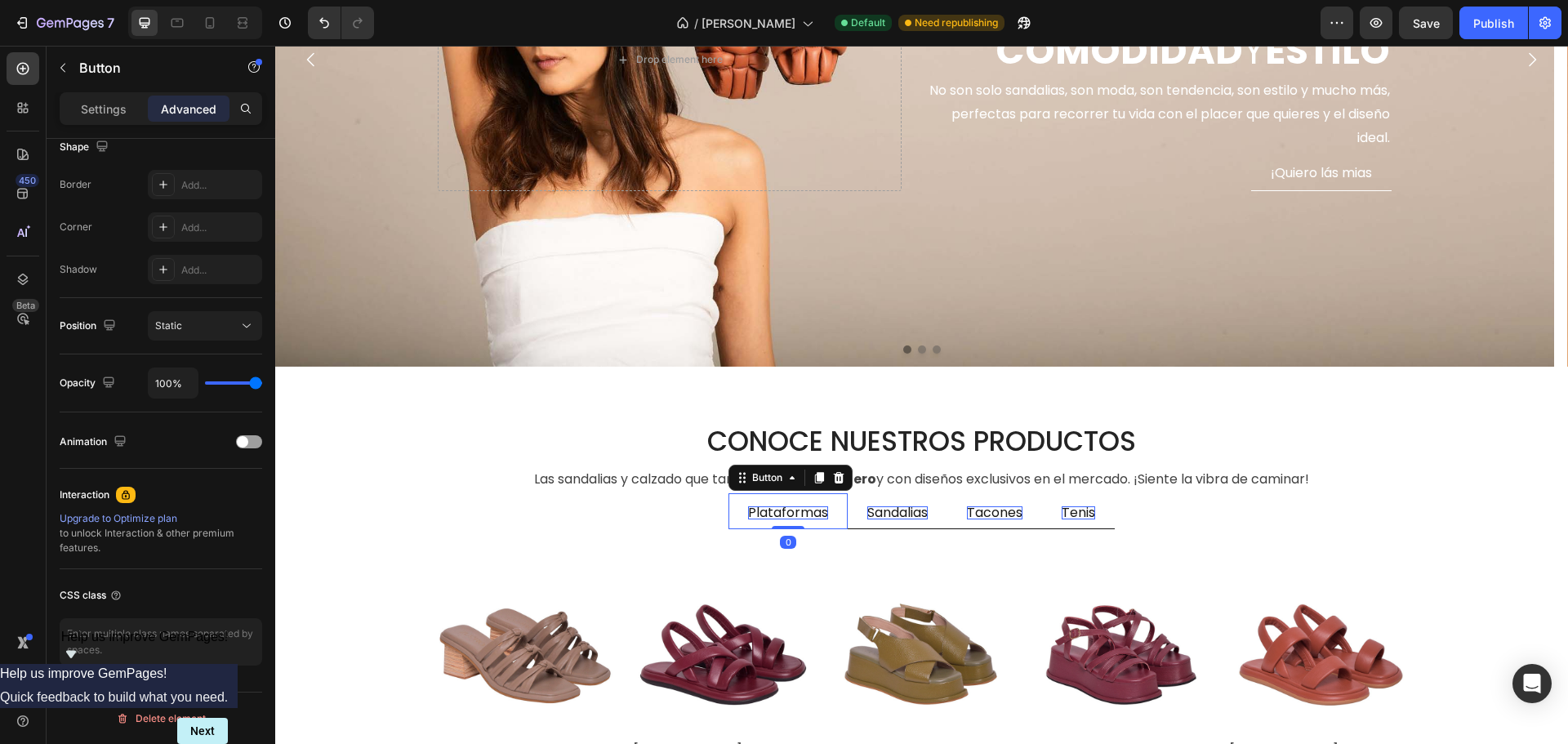
click at [776, 509] on p "Plataformas" at bounding box center [788, 513] width 80 height 13
click at [116, 119] on div "Settings" at bounding box center [104, 109] width 82 height 26
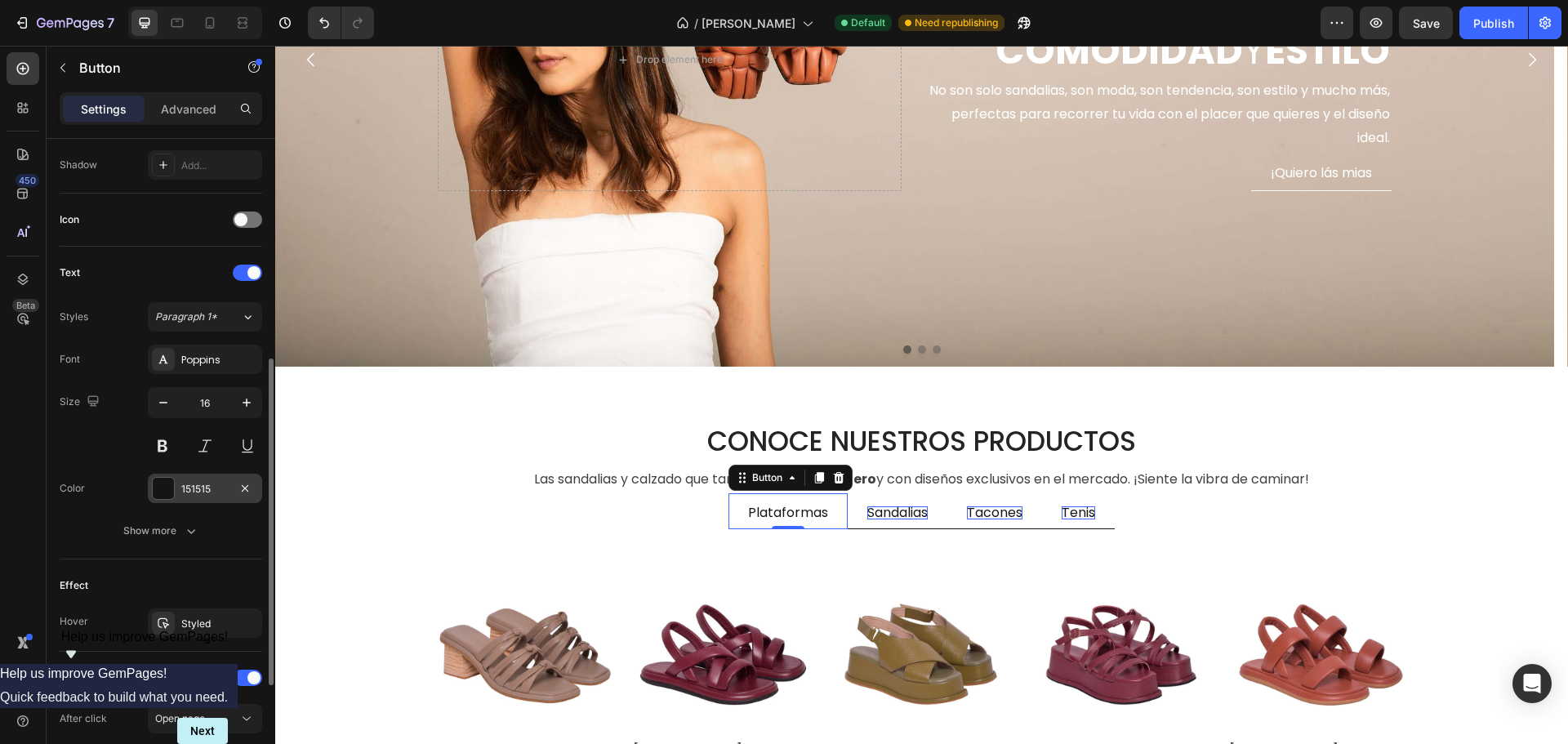
click at [161, 501] on div "151515" at bounding box center [205, 489] width 114 height 29
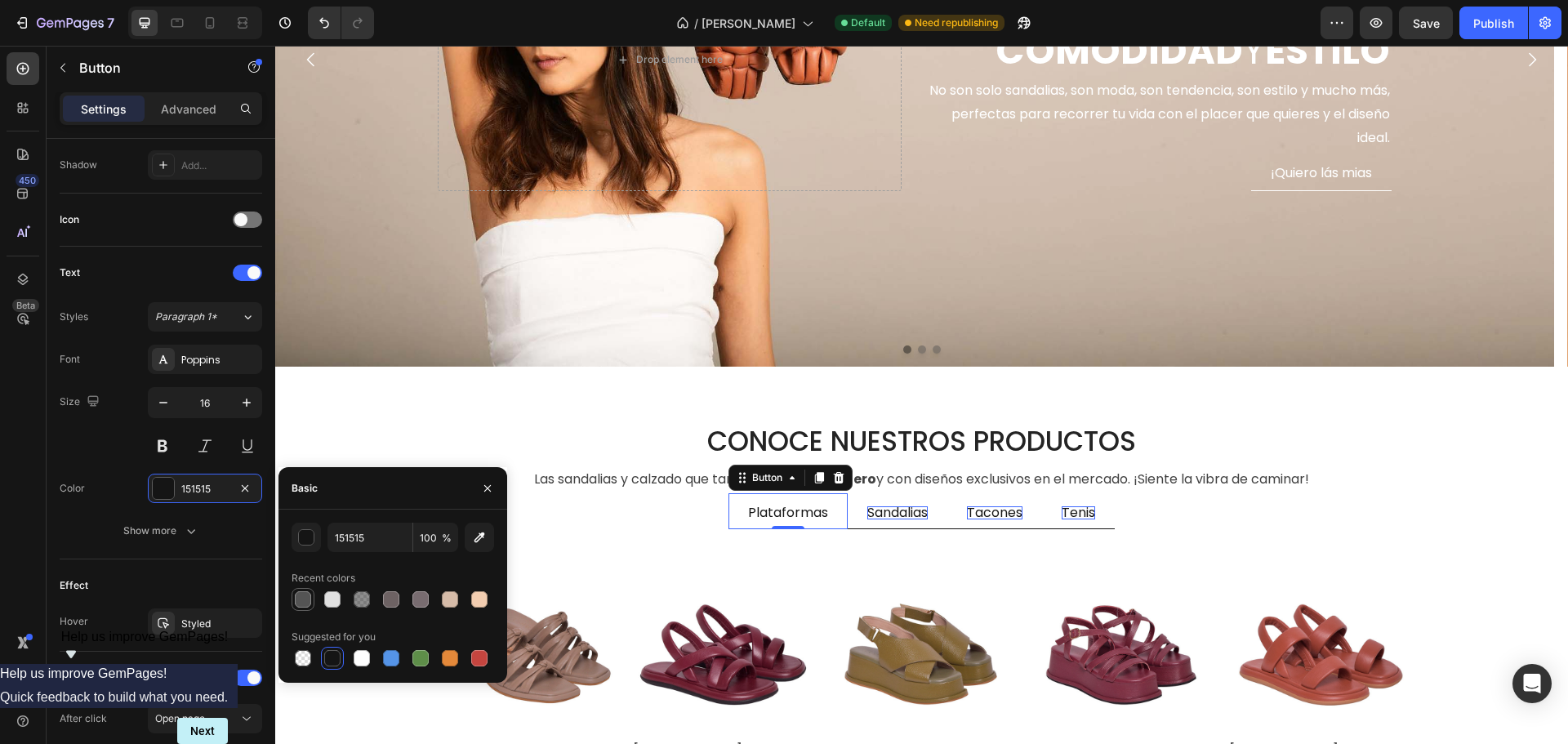
click at [304, 602] on div at bounding box center [303, 599] width 16 height 16
click at [369, 599] on div at bounding box center [362, 599] width 16 height 16
type input "121212"
type input "48"
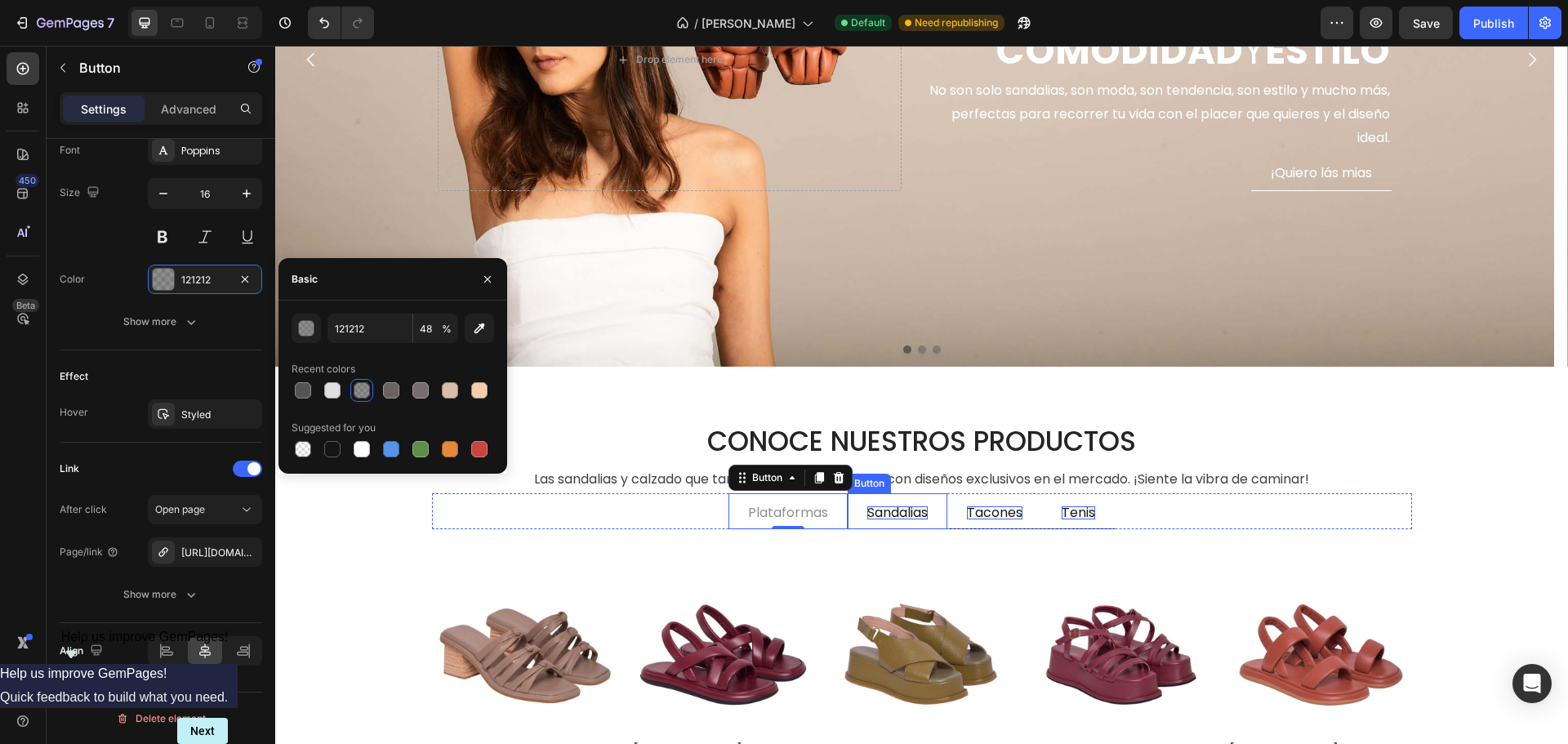
click at [893, 501] on link "Sandalias" at bounding box center [897, 513] width 99 height 33
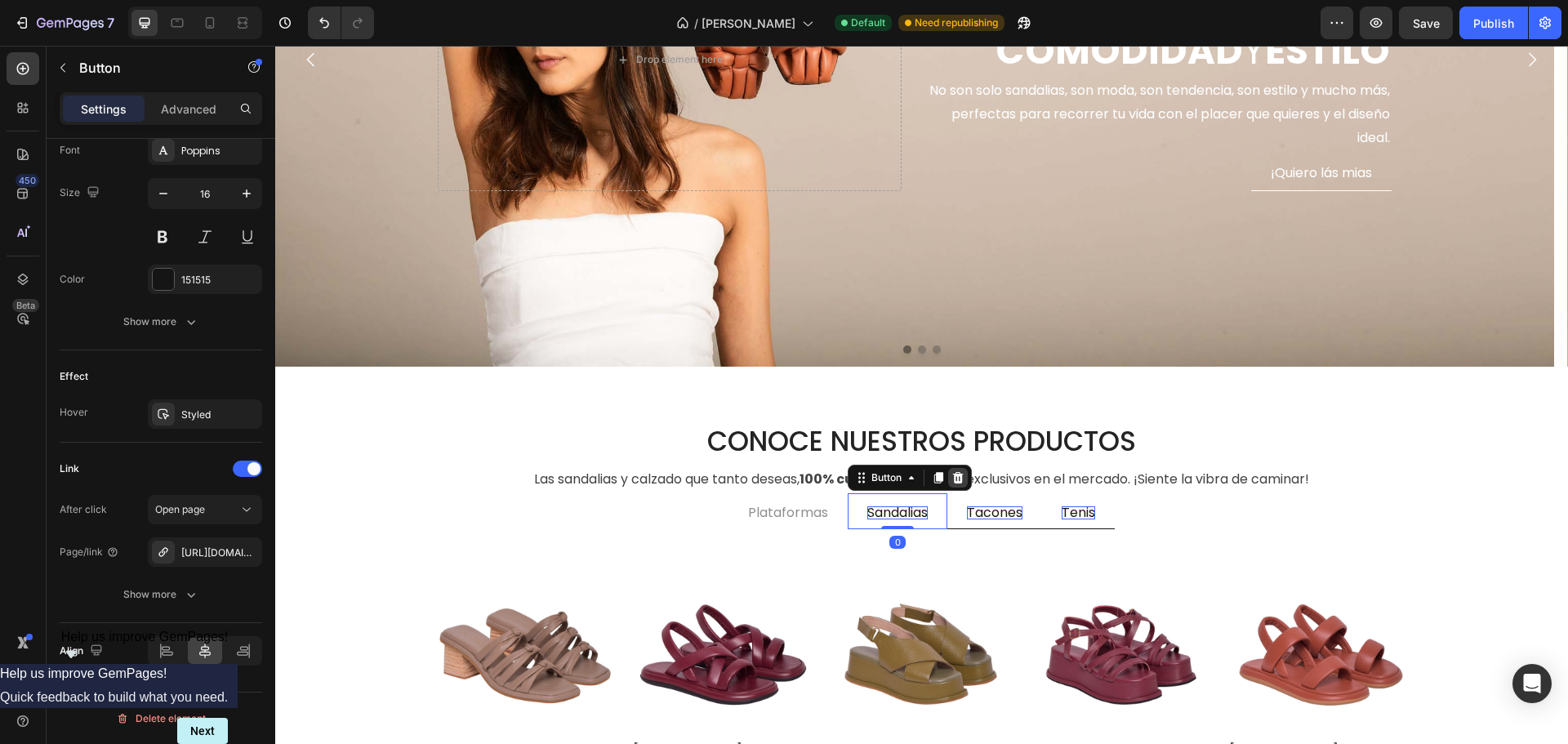
click at [953, 476] on icon at bounding box center [958, 477] width 10 height 11
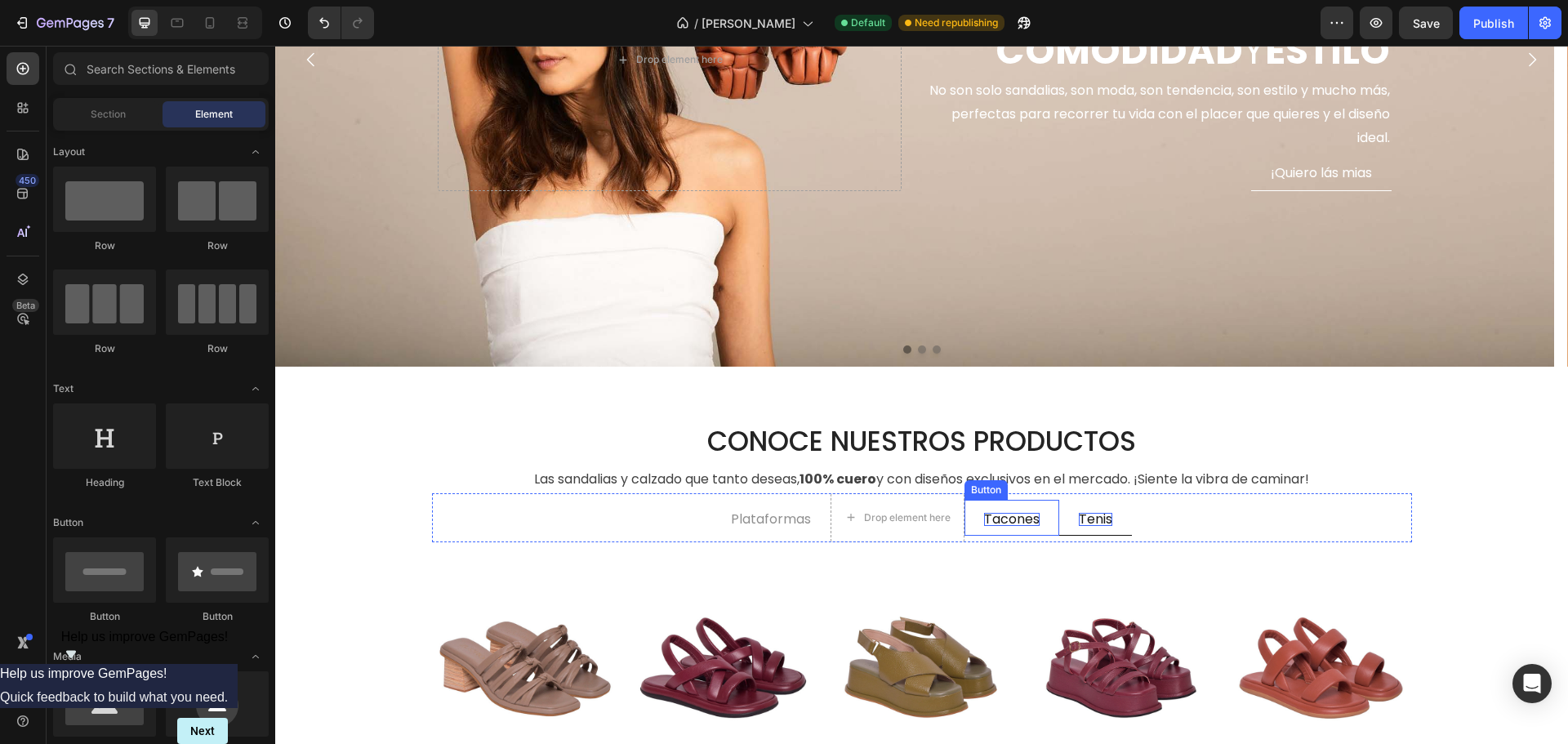
click at [973, 517] on link "Tacones" at bounding box center [1011, 520] width 95 height 33
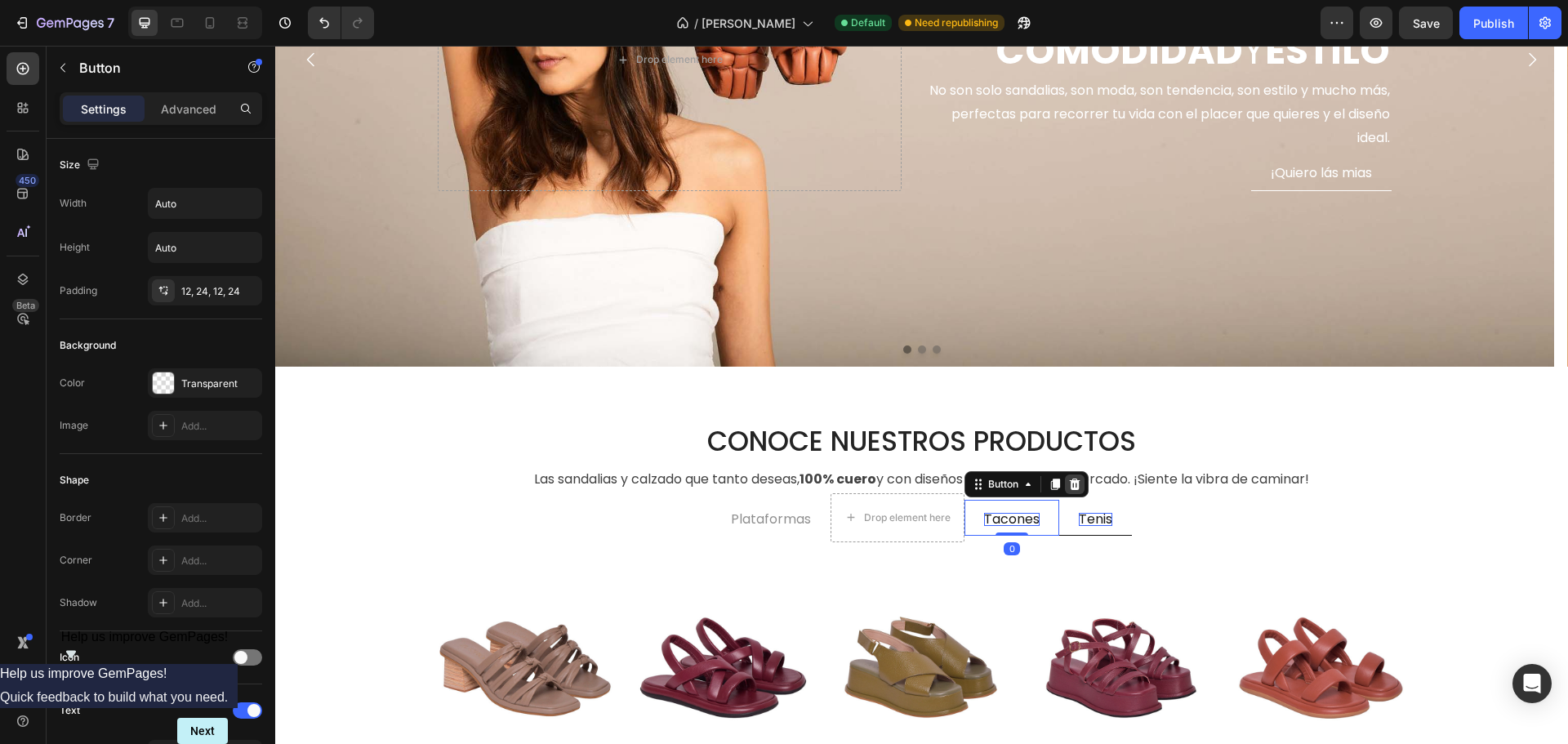
click at [1070, 482] on icon at bounding box center [1075, 483] width 10 height 11
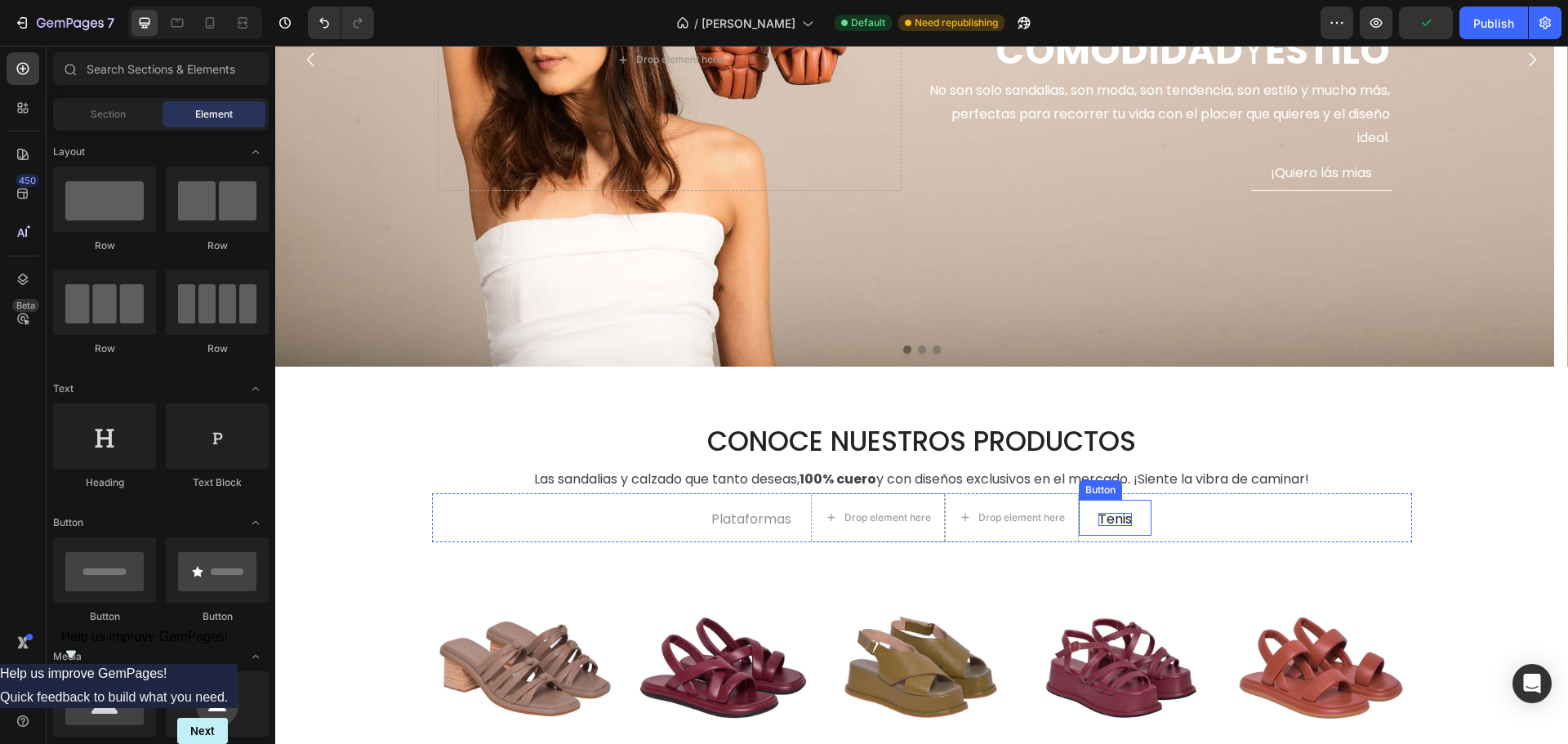
click at [1086, 504] on link "Tenis" at bounding box center [1115, 520] width 72 height 33
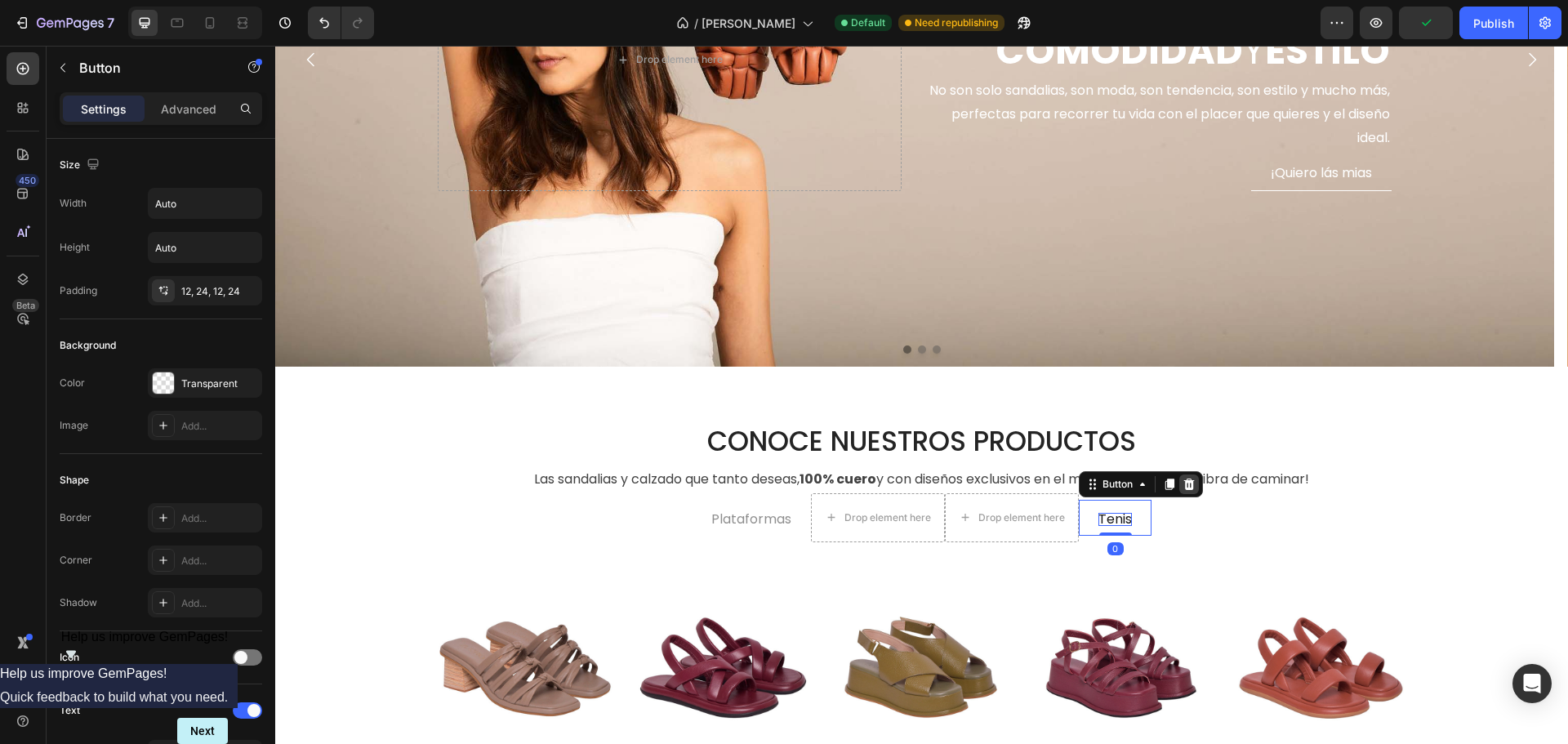
click at [1184, 482] on icon at bounding box center [1189, 483] width 10 height 11
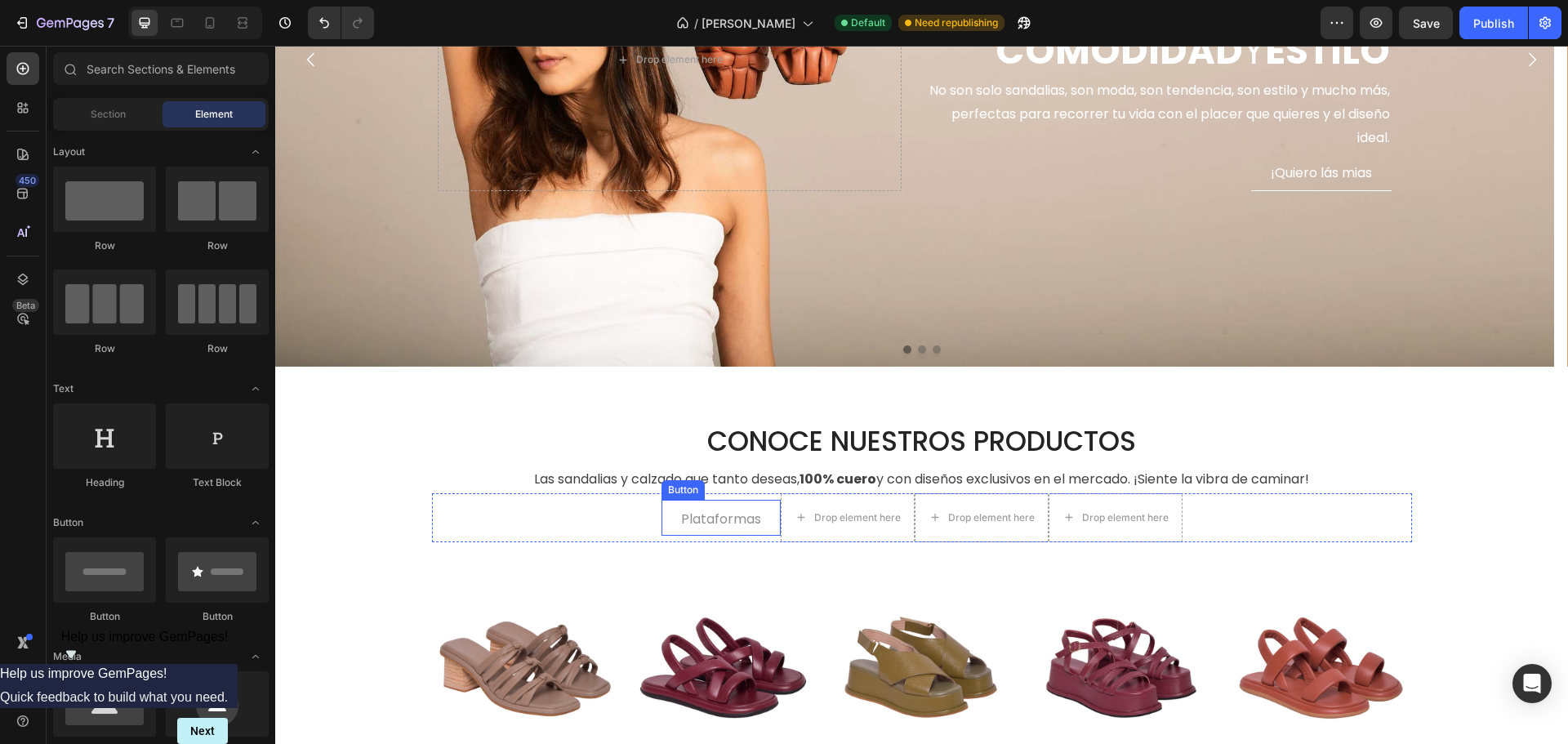
click at [741, 510] on link "Plataformas" at bounding box center [721, 520] width 119 height 33
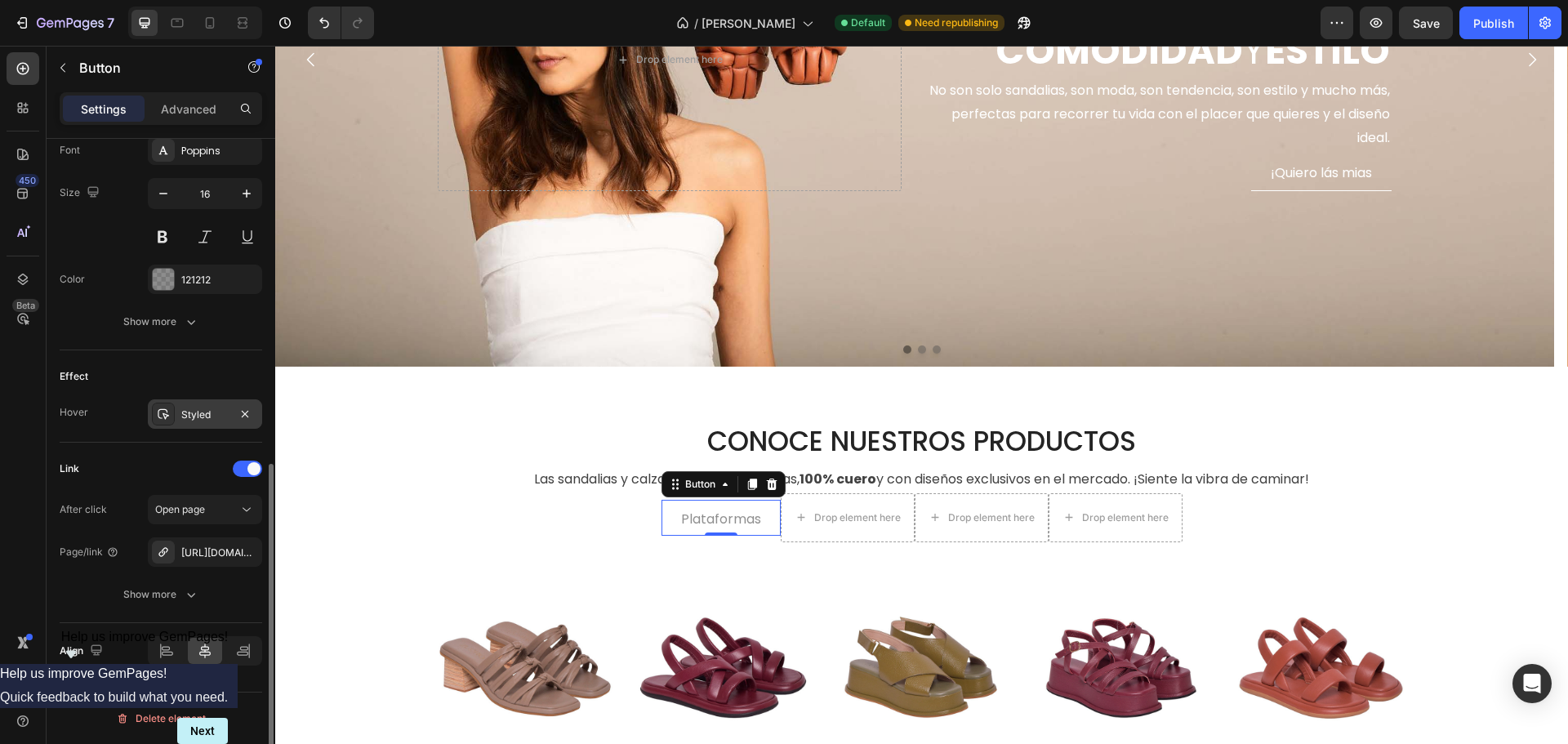
click at [190, 426] on div "Styled" at bounding box center [205, 414] width 114 height 29
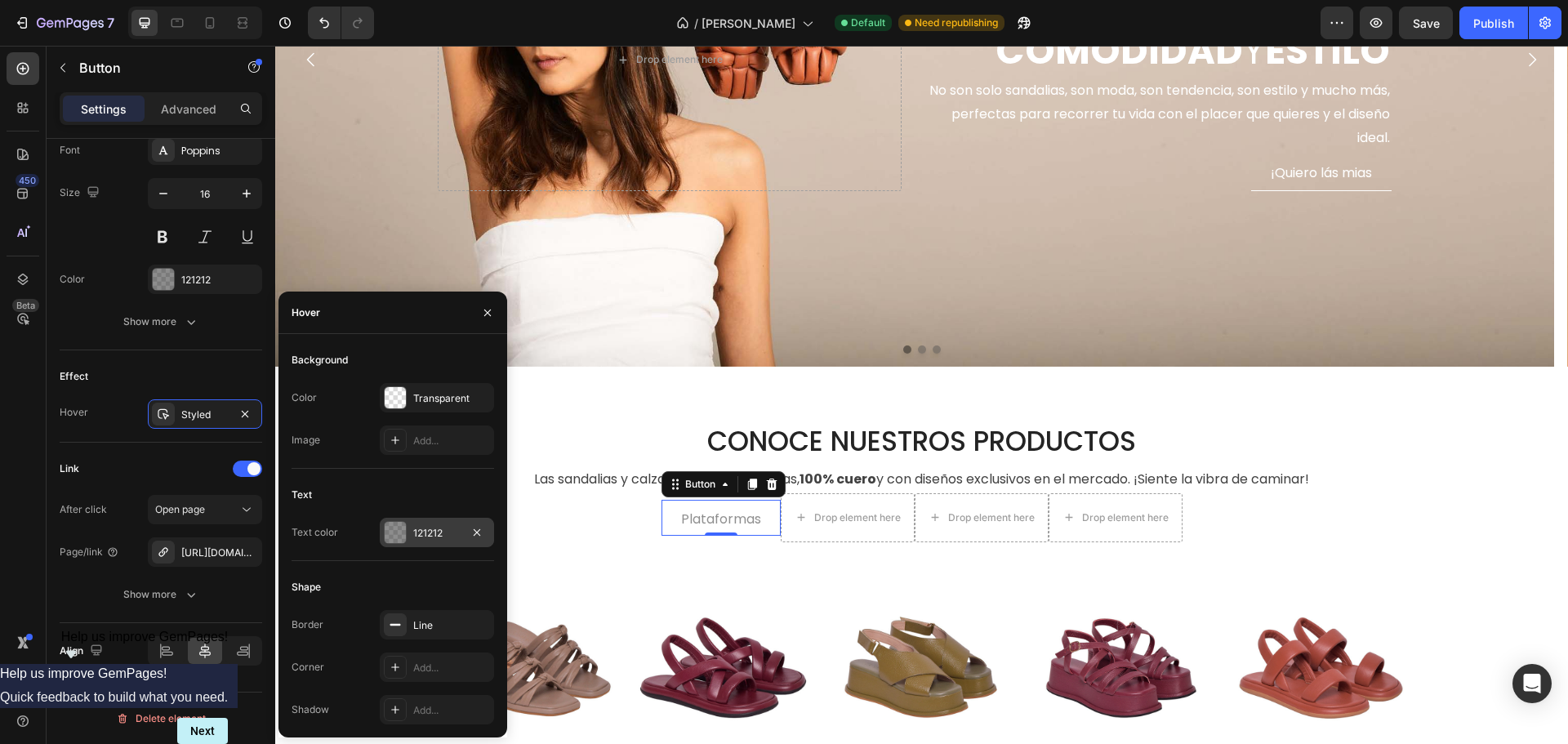
click at [426, 530] on div "121212" at bounding box center [437, 533] width 47 height 15
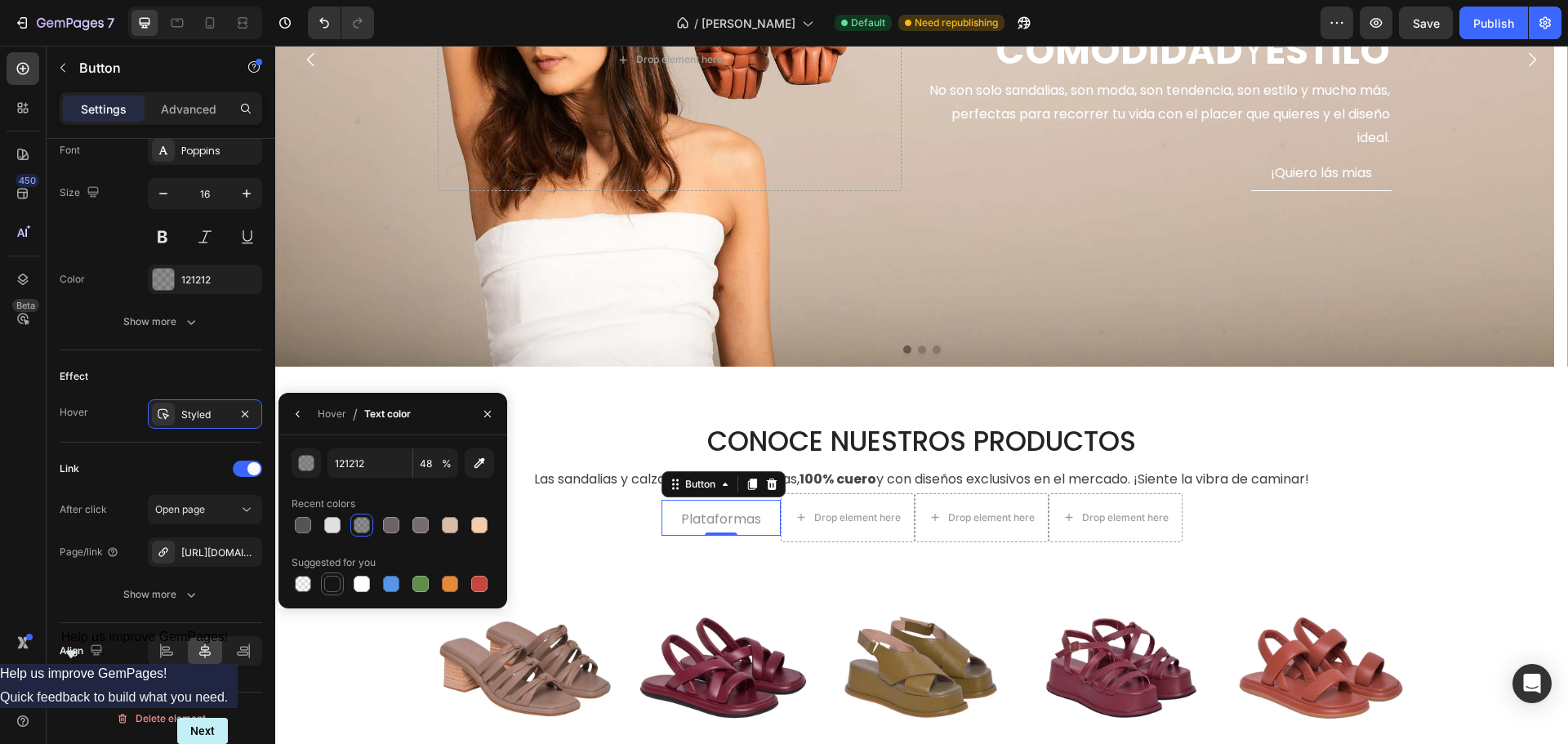
click at [334, 581] on div at bounding box center [332, 583] width 16 height 16
type input "151515"
type input "100"
click at [747, 482] on icon at bounding box center [752, 483] width 9 height 11
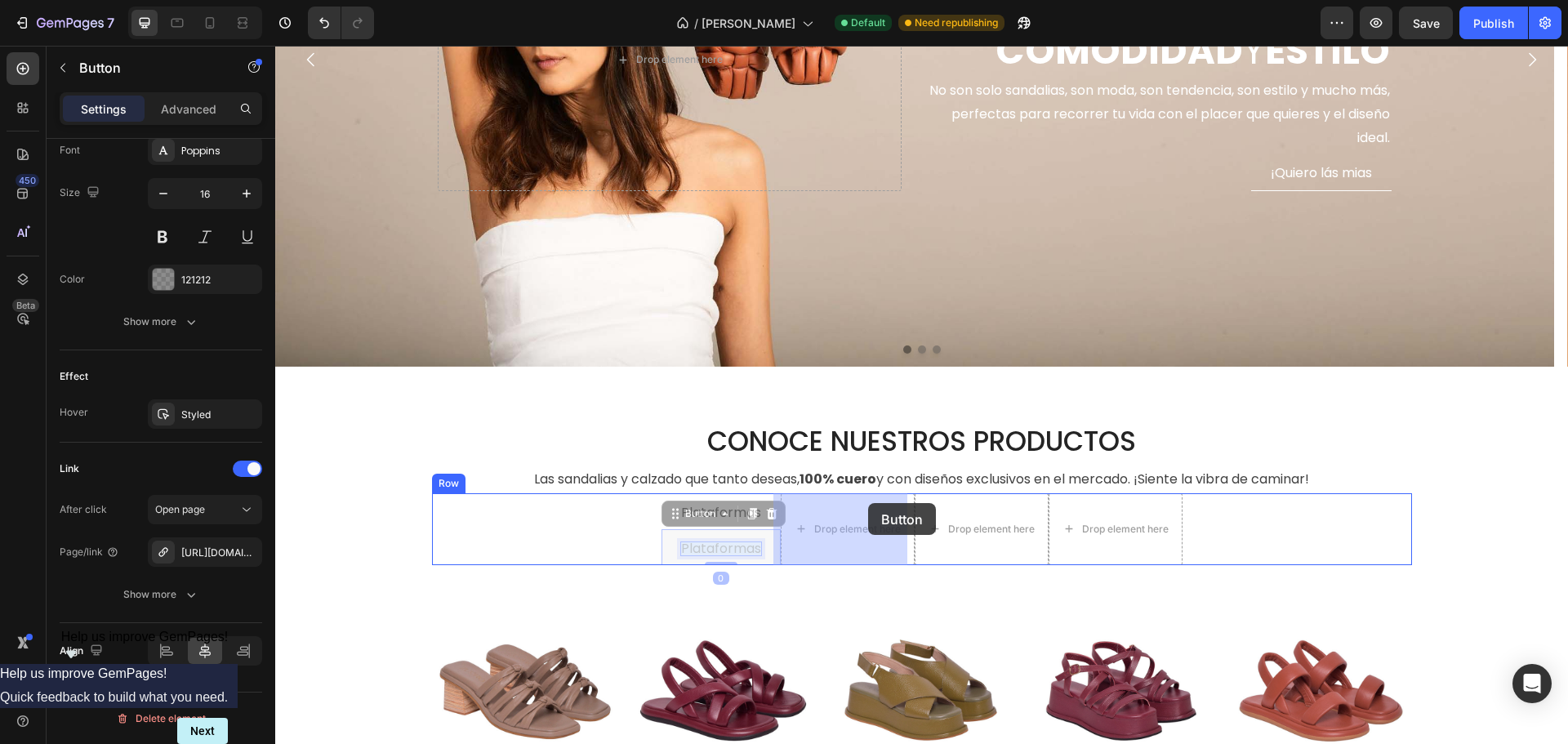
drag, startPoint x: 701, startPoint y: 544, endPoint x: 868, endPoint y: 503, distance: 172.0
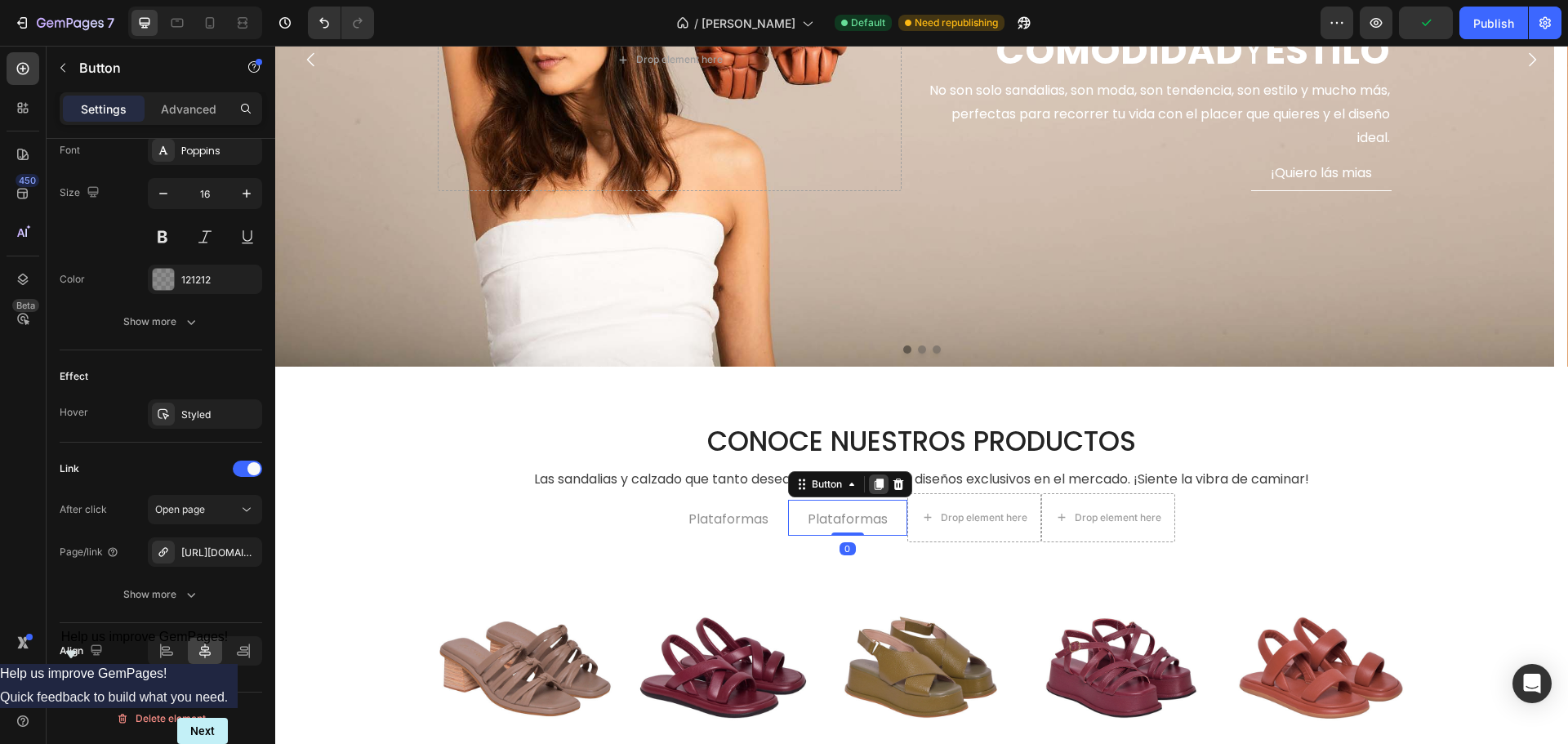
click at [872, 478] on icon at bounding box center [878, 484] width 13 height 13
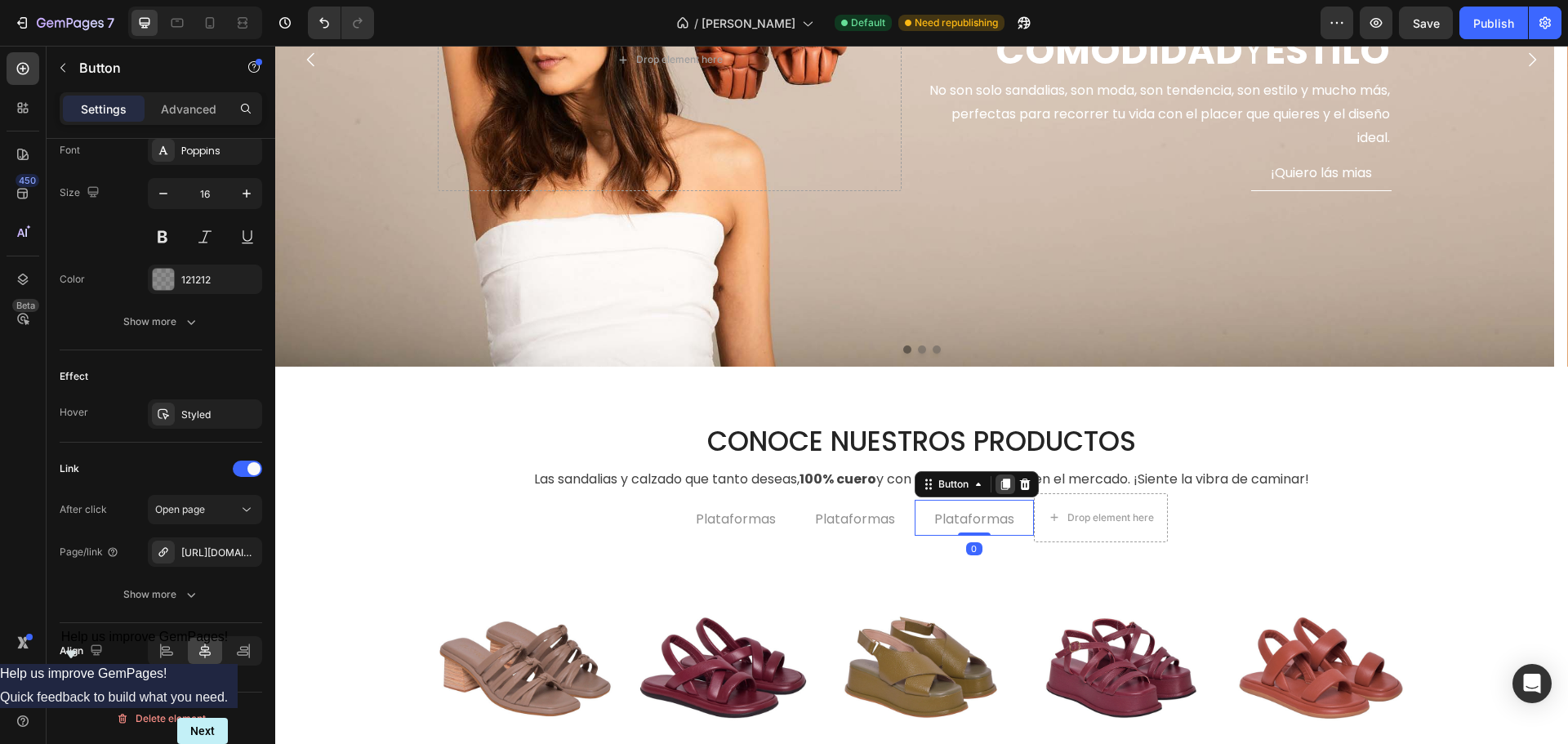
click at [995, 481] on div at bounding box center [1004, 484] width 20 height 20
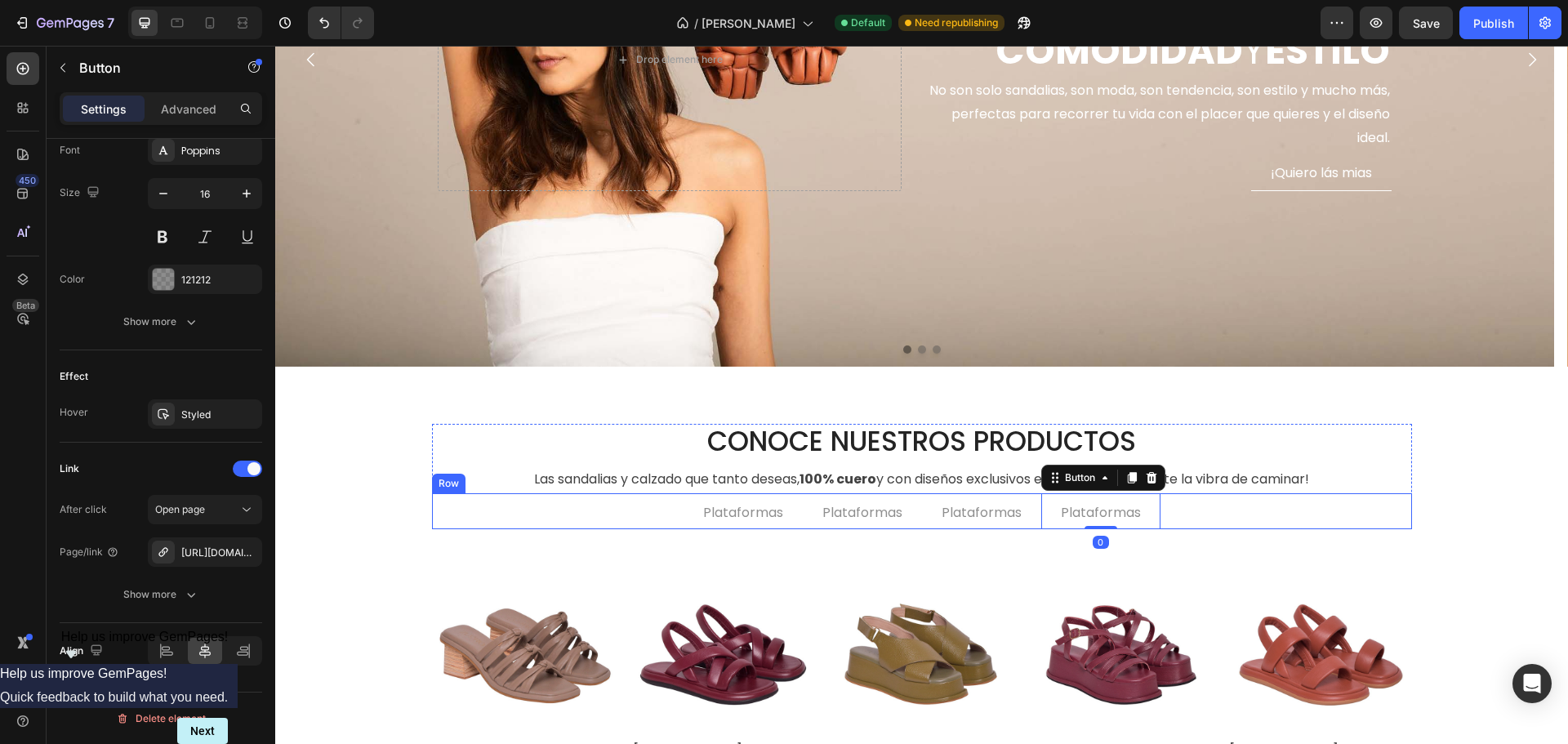
click at [1344, 524] on div "Plataformas Button Plataformas Button Plataformas Button Plataformas Button 0 R…" at bounding box center [922, 512] width 979 height 36
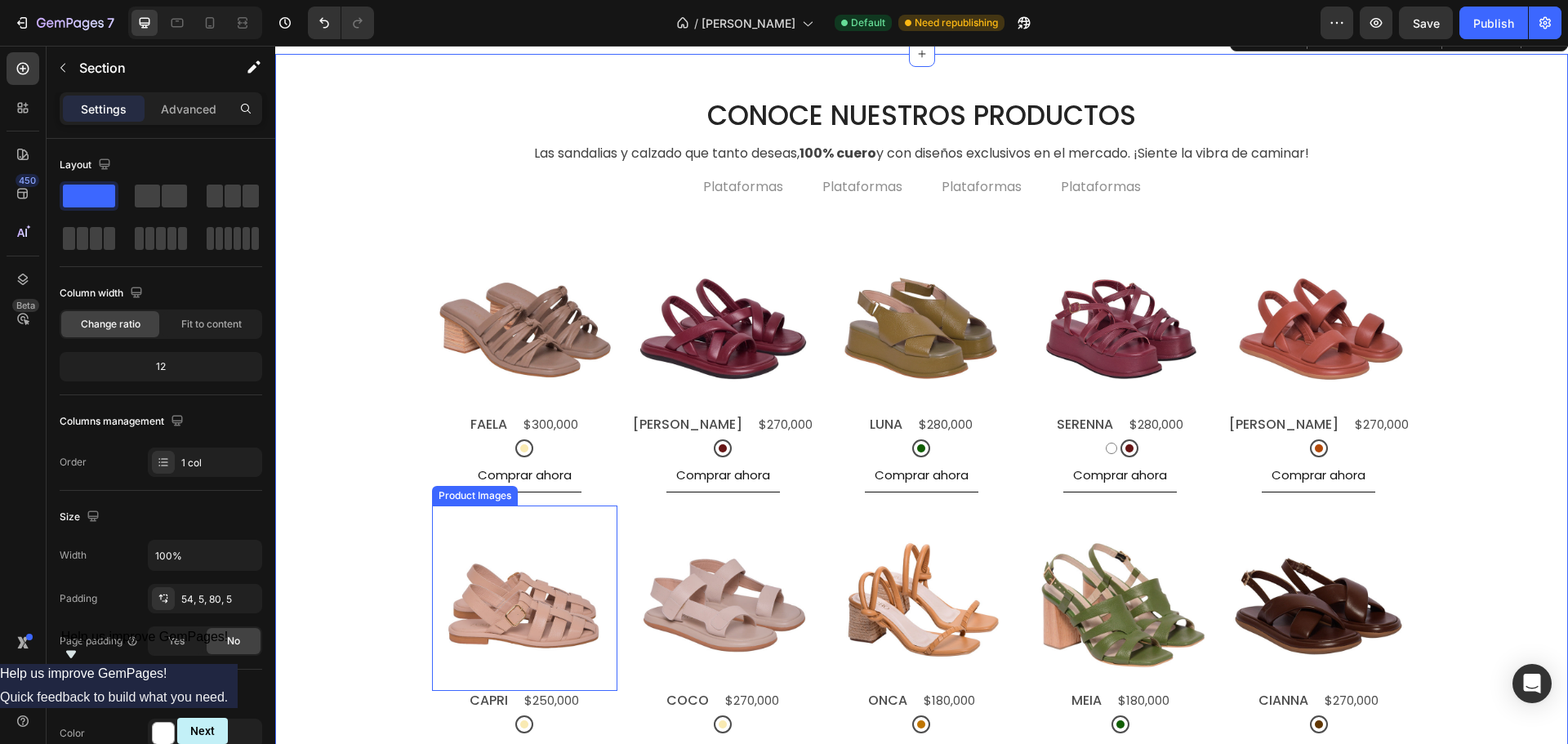
scroll to position [653, 0]
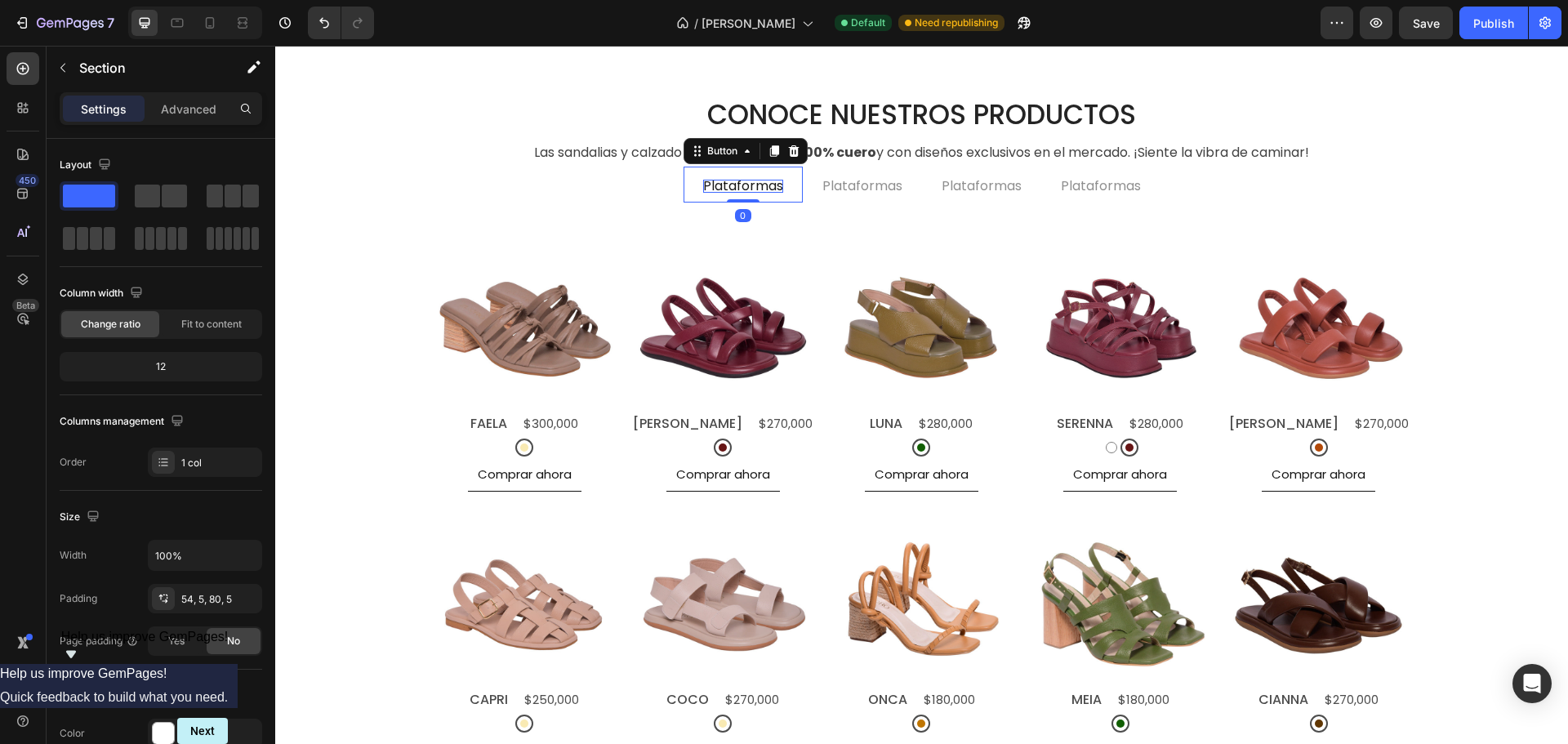
click at [715, 189] on p "Plataformas" at bounding box center [743, 186] width 80 height 13
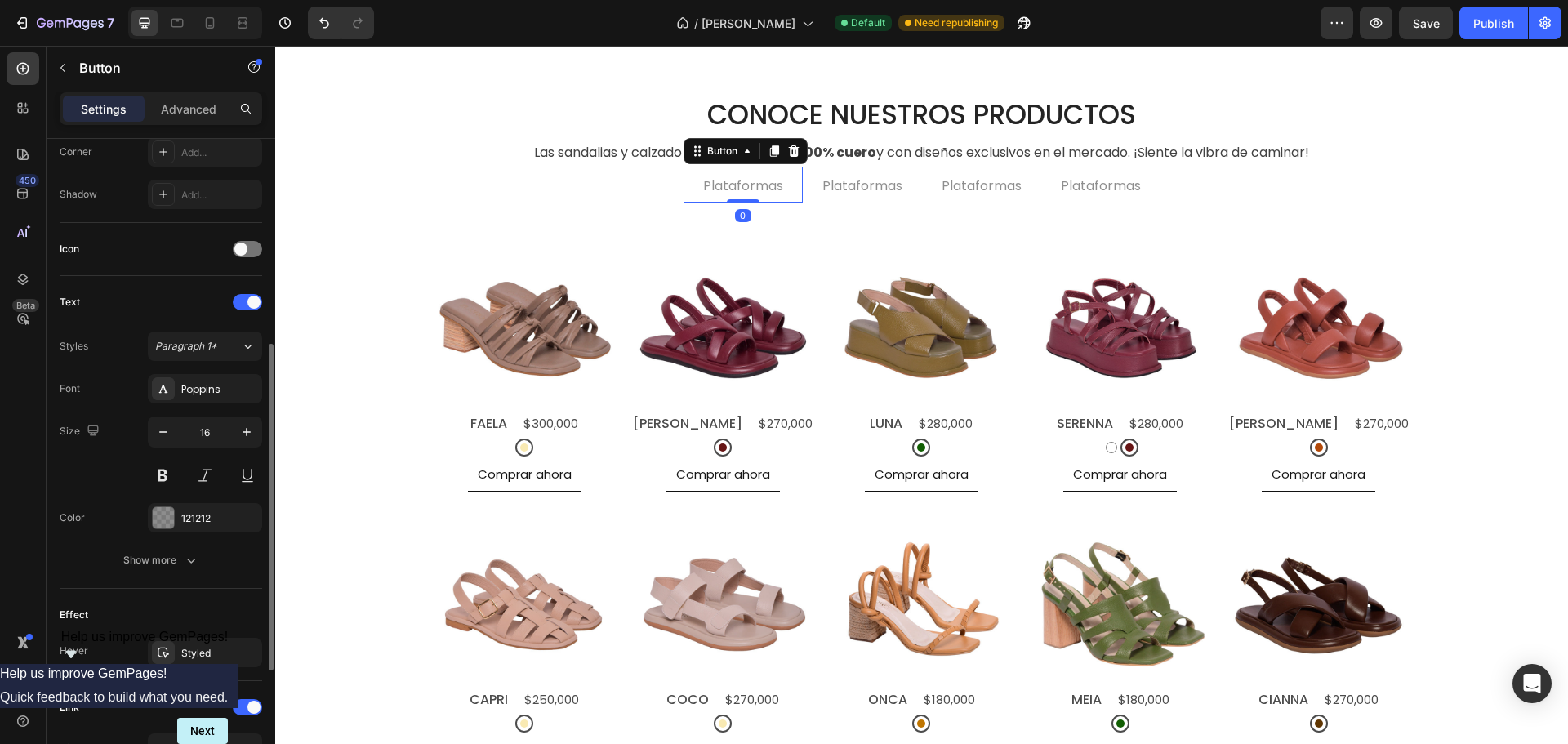
scroll to position [646, 0]
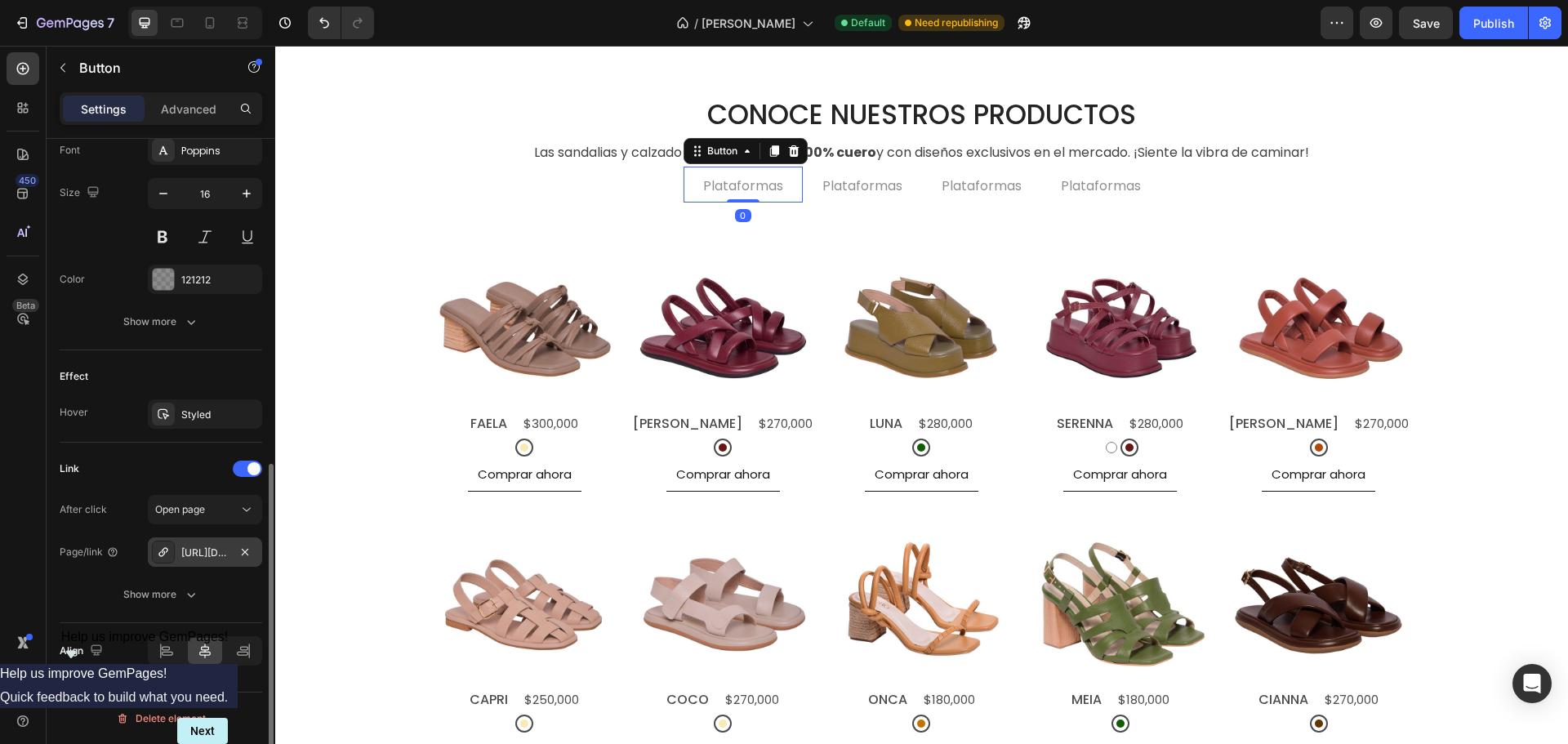
click at [216, 558] on div "[URL][DOMAIN_NAME]" at bounding box center [205, 552] width 47 height 15
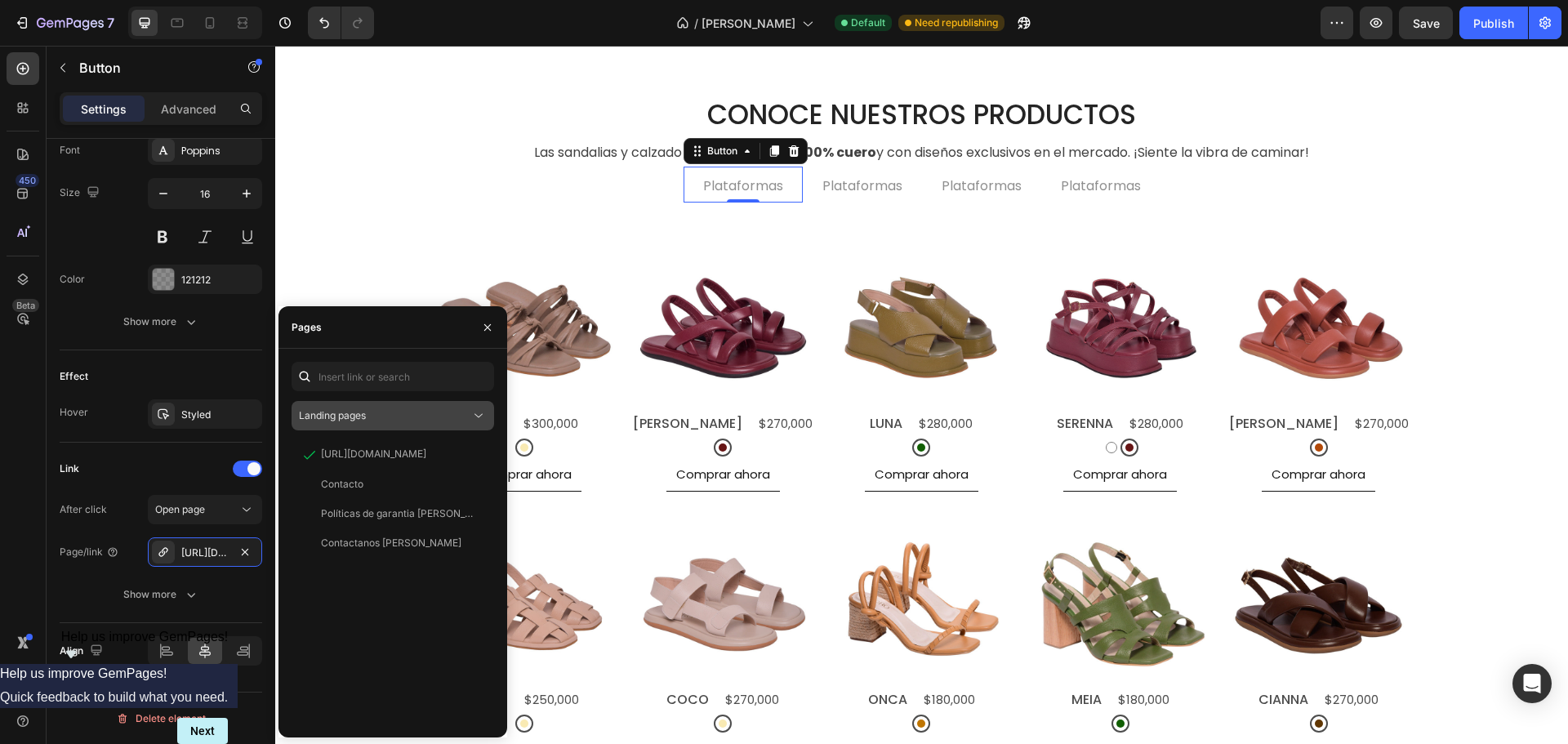
click at [444, 419] on div "Landing pages" at bounding box center [384, 415] width 172 height 15
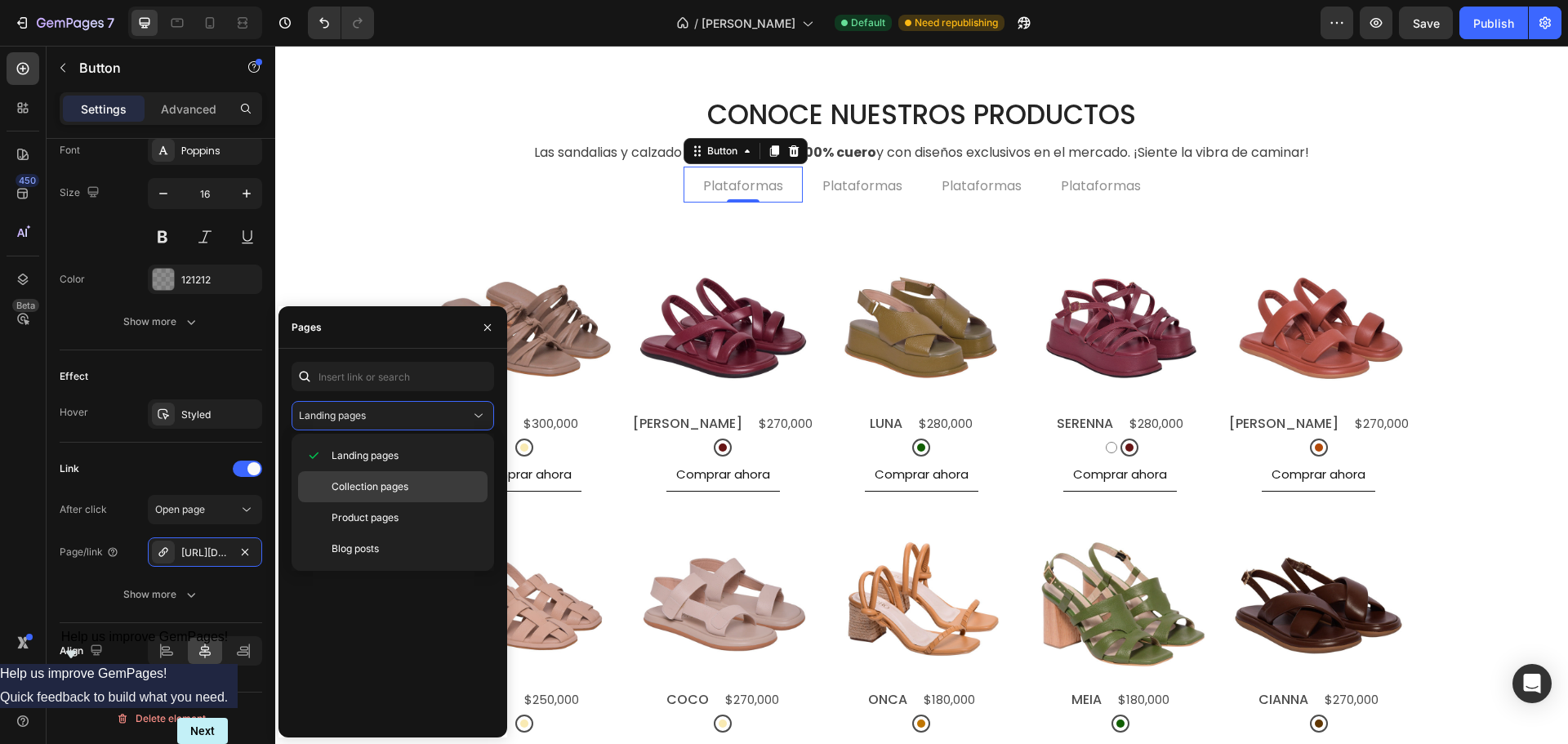
click at [393, 490] on span "Collection pages" at bounding box center [369, 486] width 77 height 15
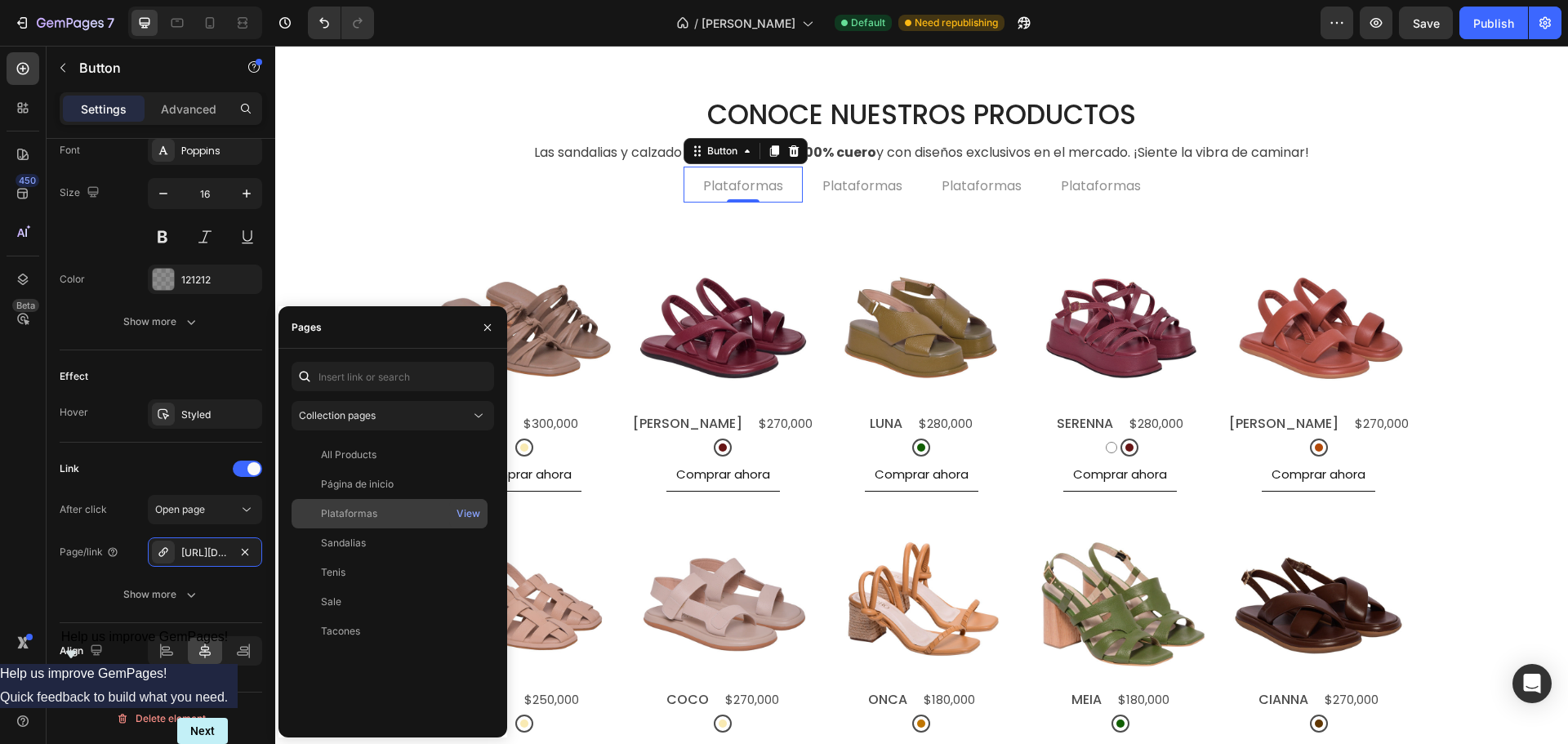
click at [385, 514] on div "Plataformas" at bounding box center [389, 514] width 183 height 15
click at [858, 183] on p "Plataformas" at bounding box center [862, 186] width 80 height 13
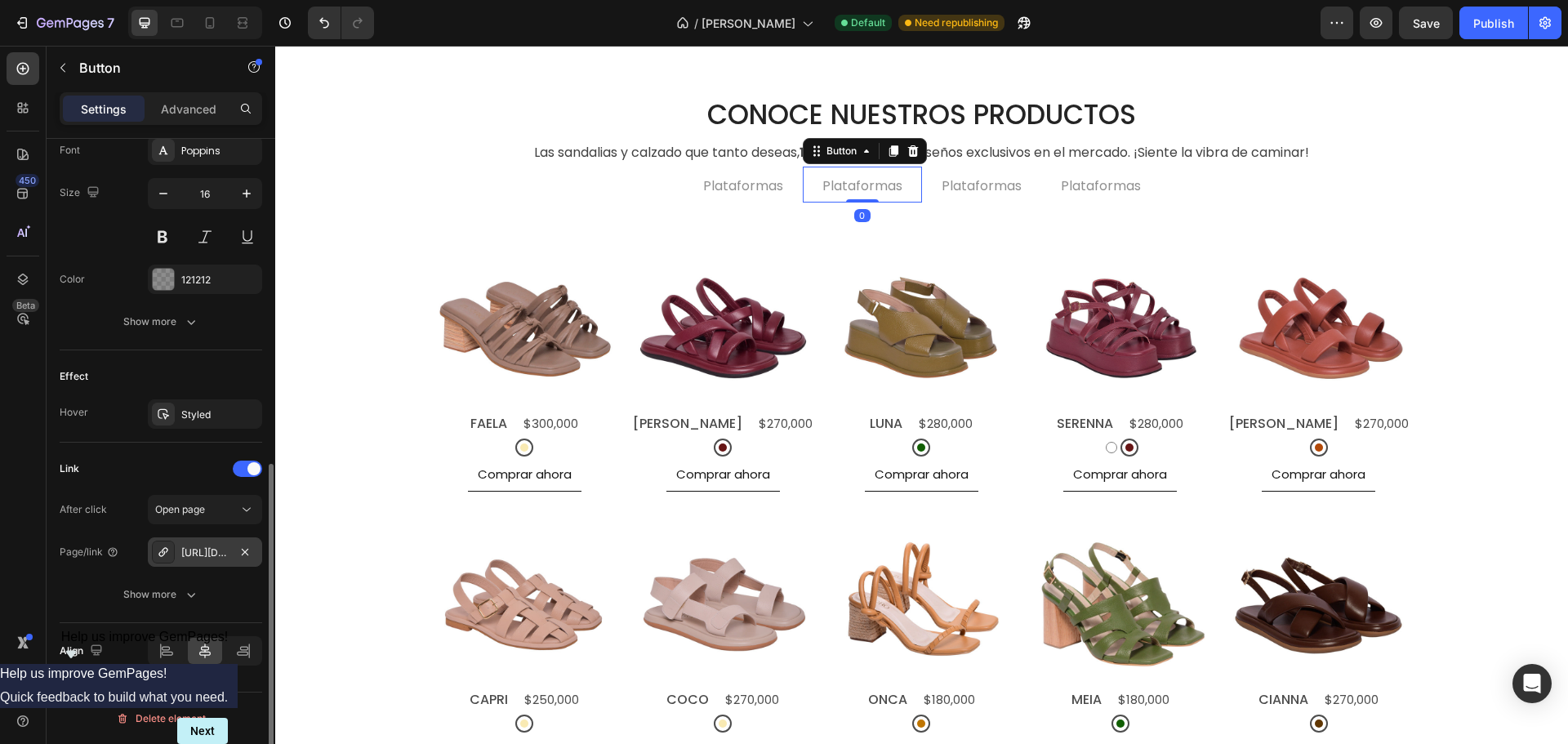
click at [189, 554] on div "[URL][DOMAIN_NAME]" at bounding box center [205, 552] width 47 height 15
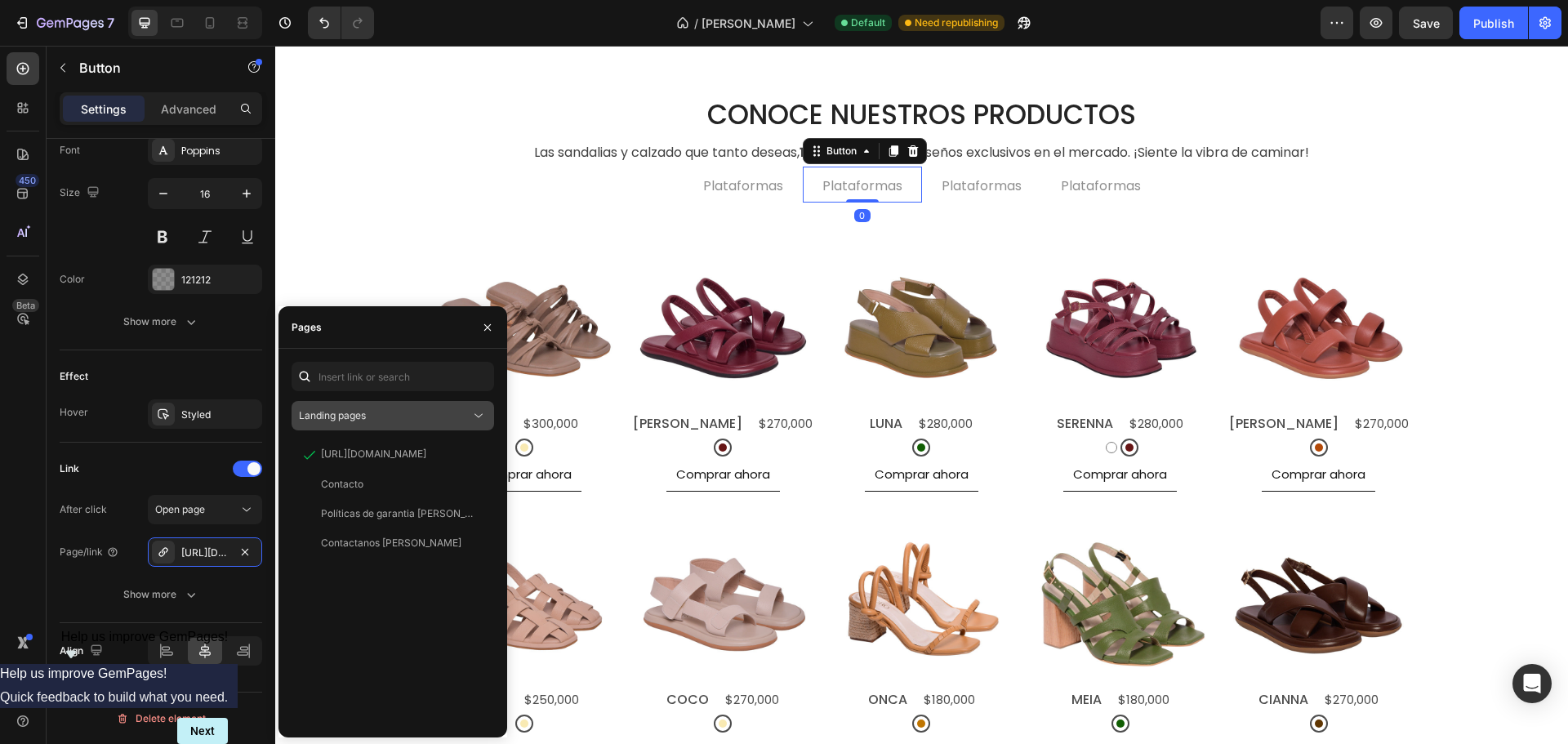
click at [382, 408] on div "Landing pages" at bounding box center [384, 415] width 172 height 15
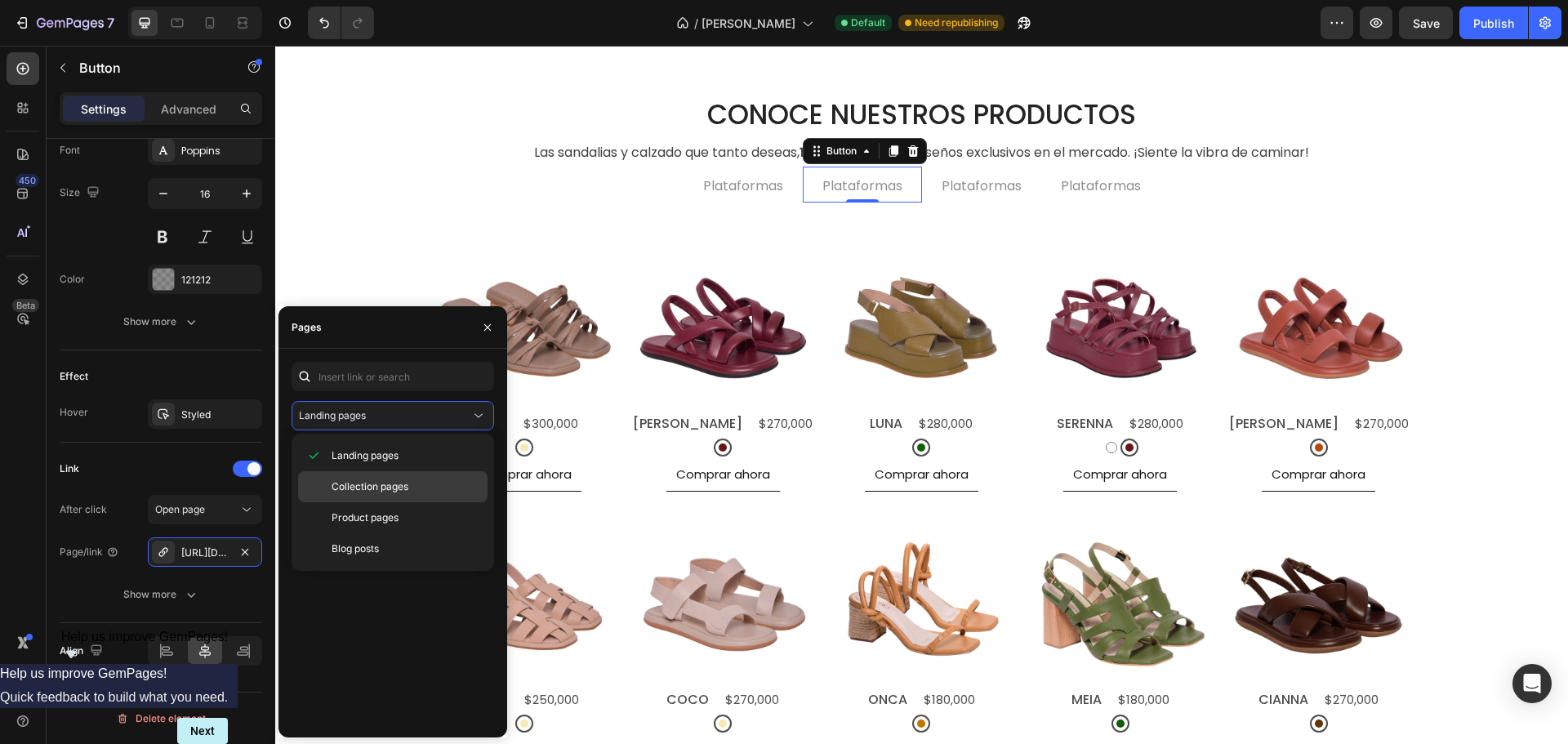
click at [368, 479] on span "Collection pages" at bounding box center [369, 486] width 77 height 15
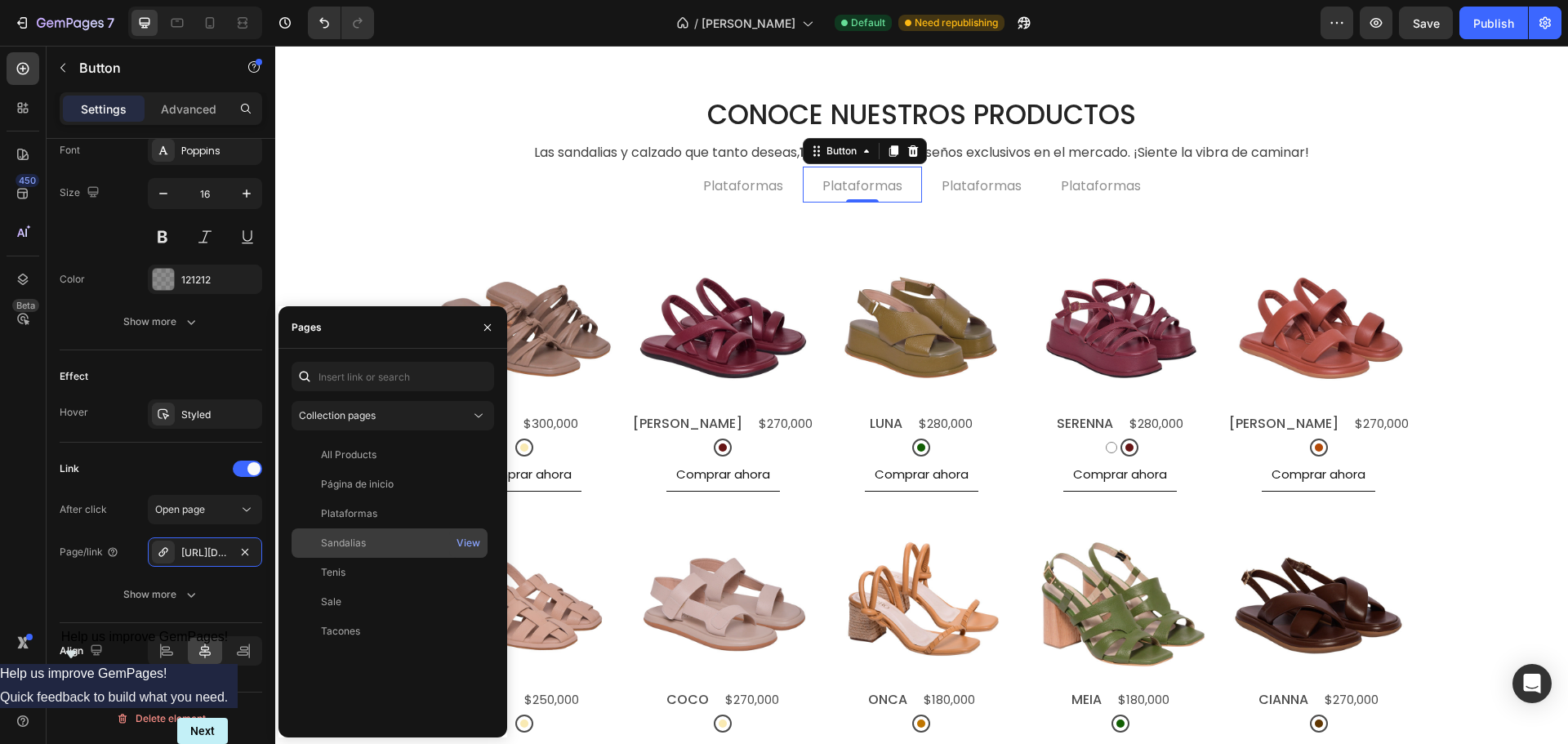
click at [355, 547] on div "Sandalias" at bounding box center [343, 543] width 45 height 15
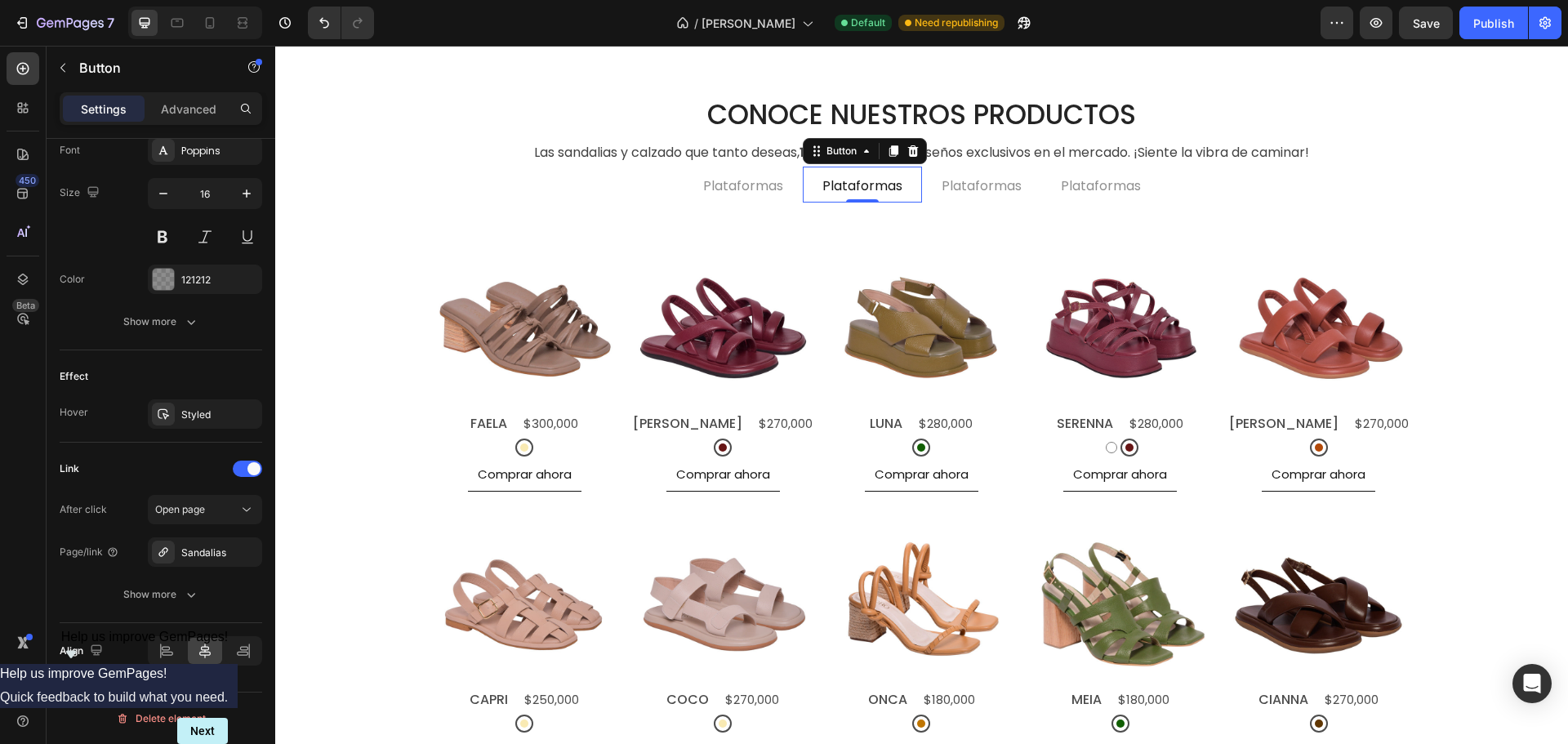
click at [860, 177] on link "Plataformas" at bounding box center [862, 186] width 119 height 33
click at [847, 183] on p "Plataformas" at bounding box center [862, 186] width 80 height 13
click at [957, 184] on p "Plataformas" at bounding box center [972, 186] width 80 height 13
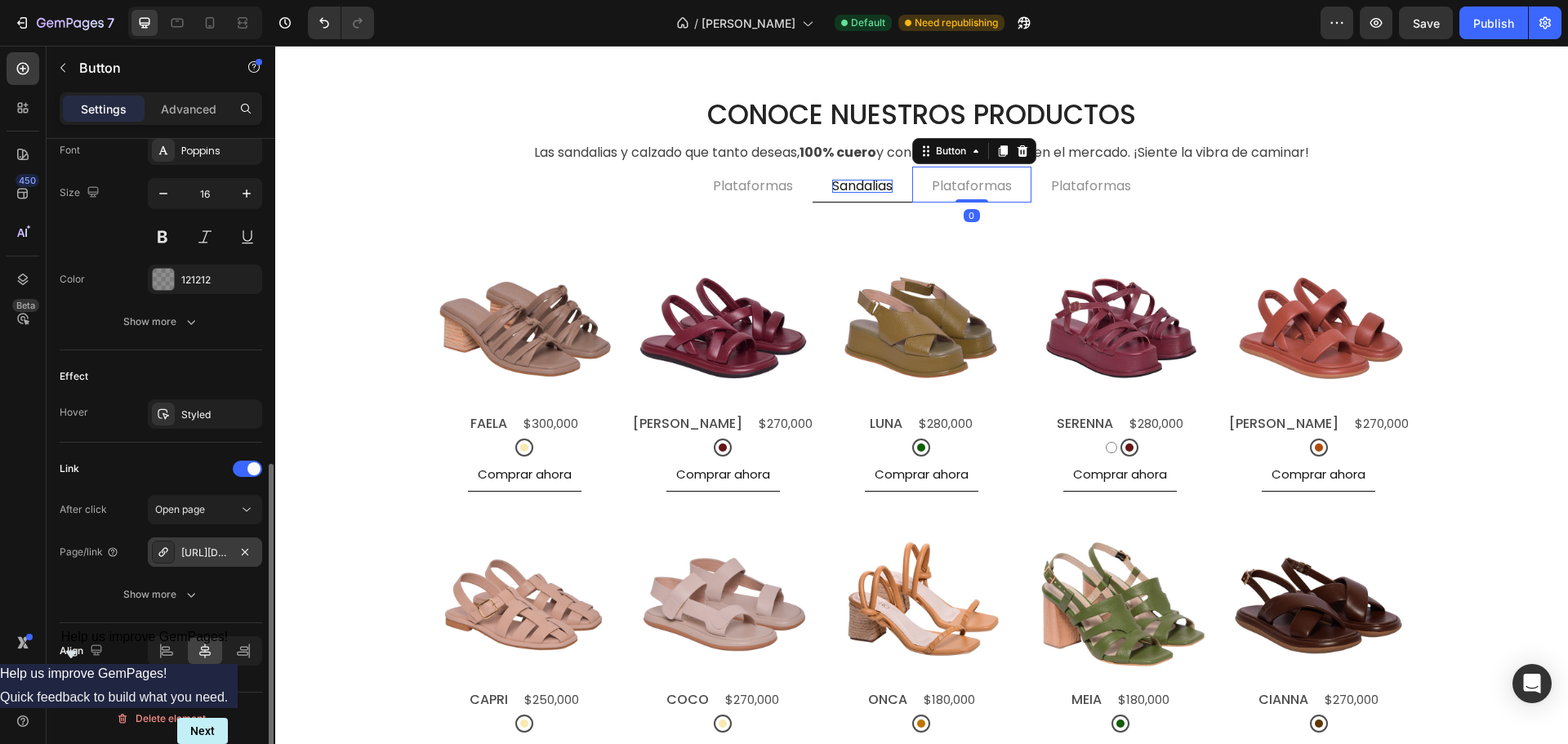
click at [202, 558] on div "[URL][DOMAIN_NAME]" at bounding box center [205, 552] width 47 height 15
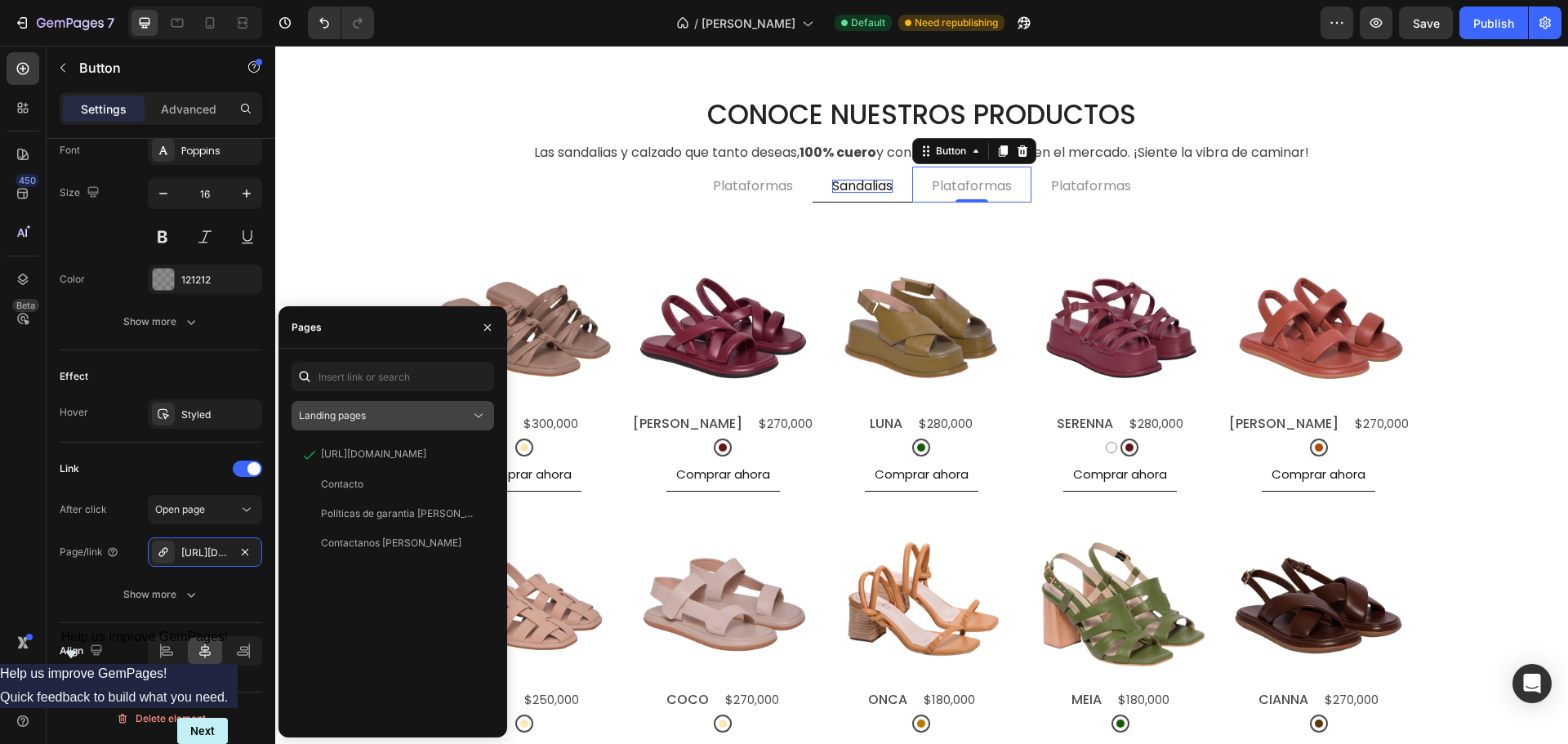
click at [389, 414] on div "Landing pages" at bounding box center [384, 415] width 172 height 15
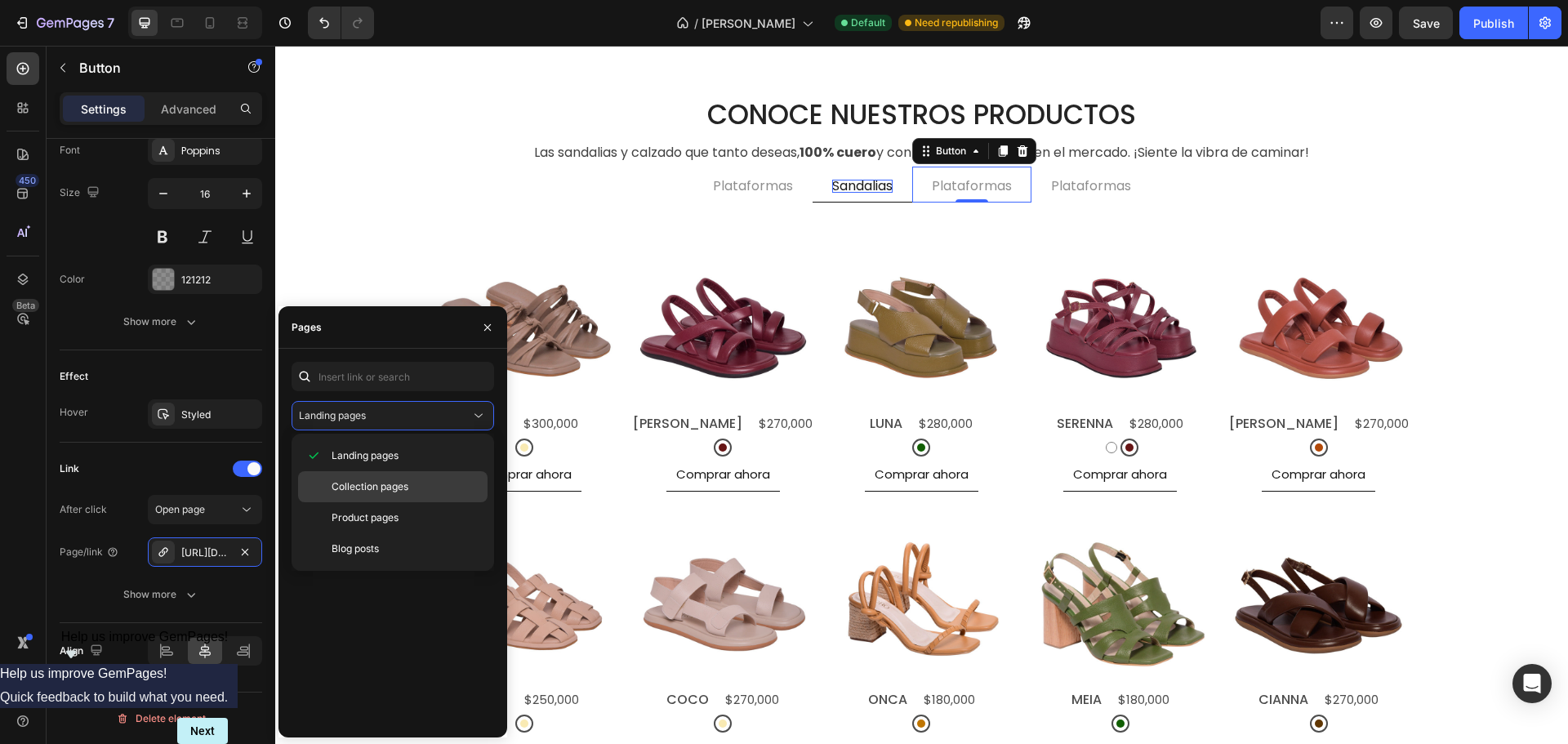
click at [379, 489] on span "Collection pages" at bounding box center [369, 486] width 77 height 15
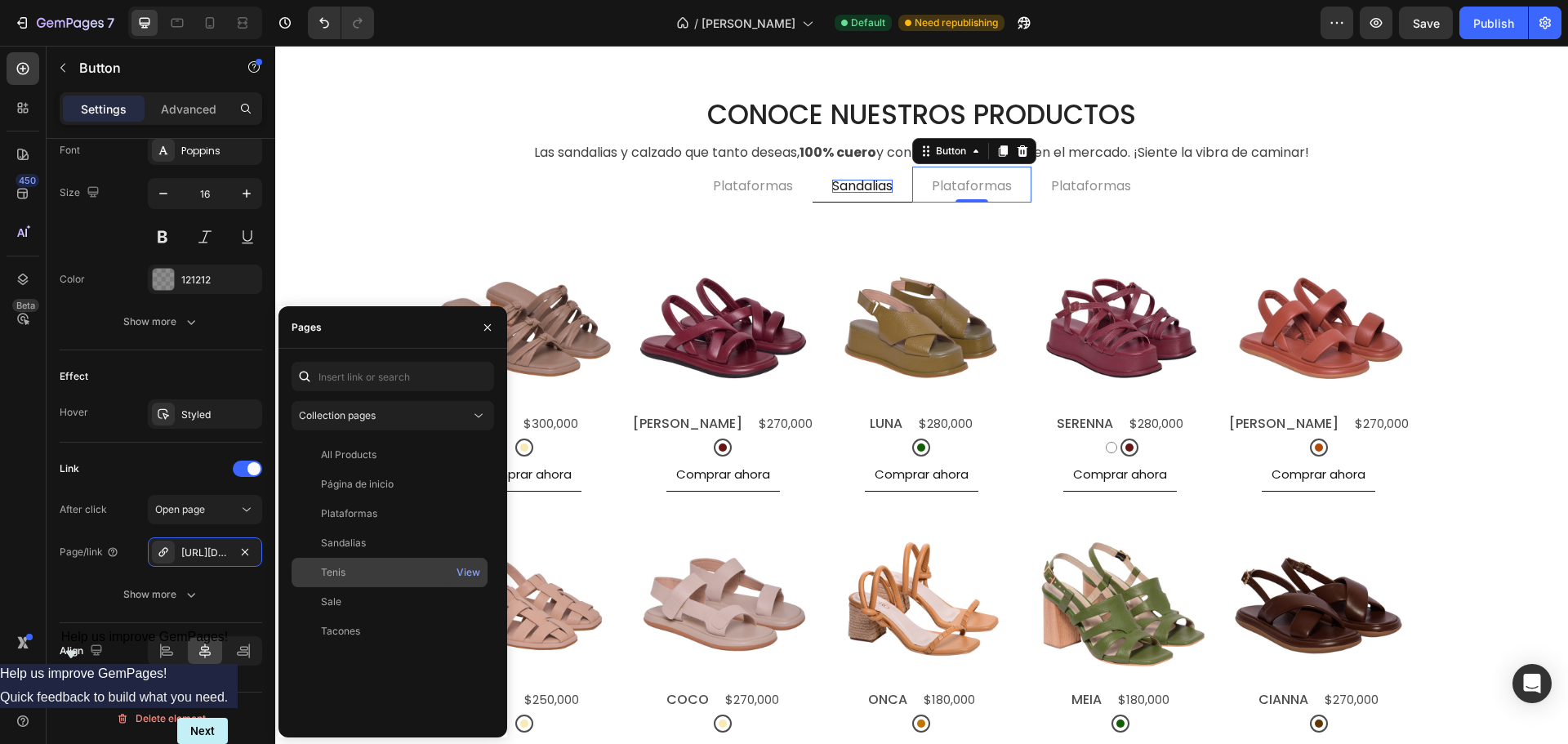
click at [362, 577] on div "Tenis" at bounding box center [389, 572] width 183 height 15
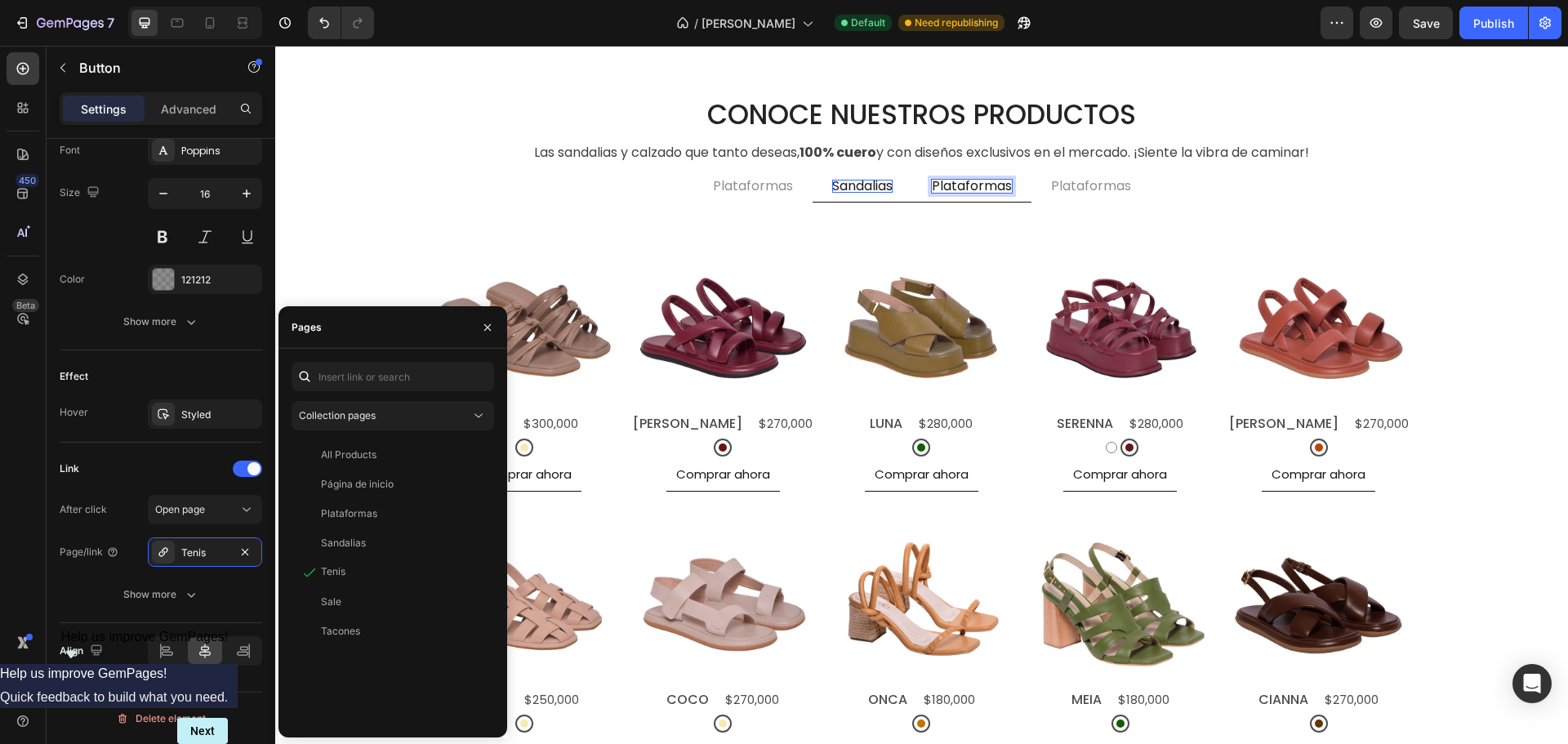
click at [973, 181] on p "Plataformas" at bounding box center [972, 186] width 80 height 13
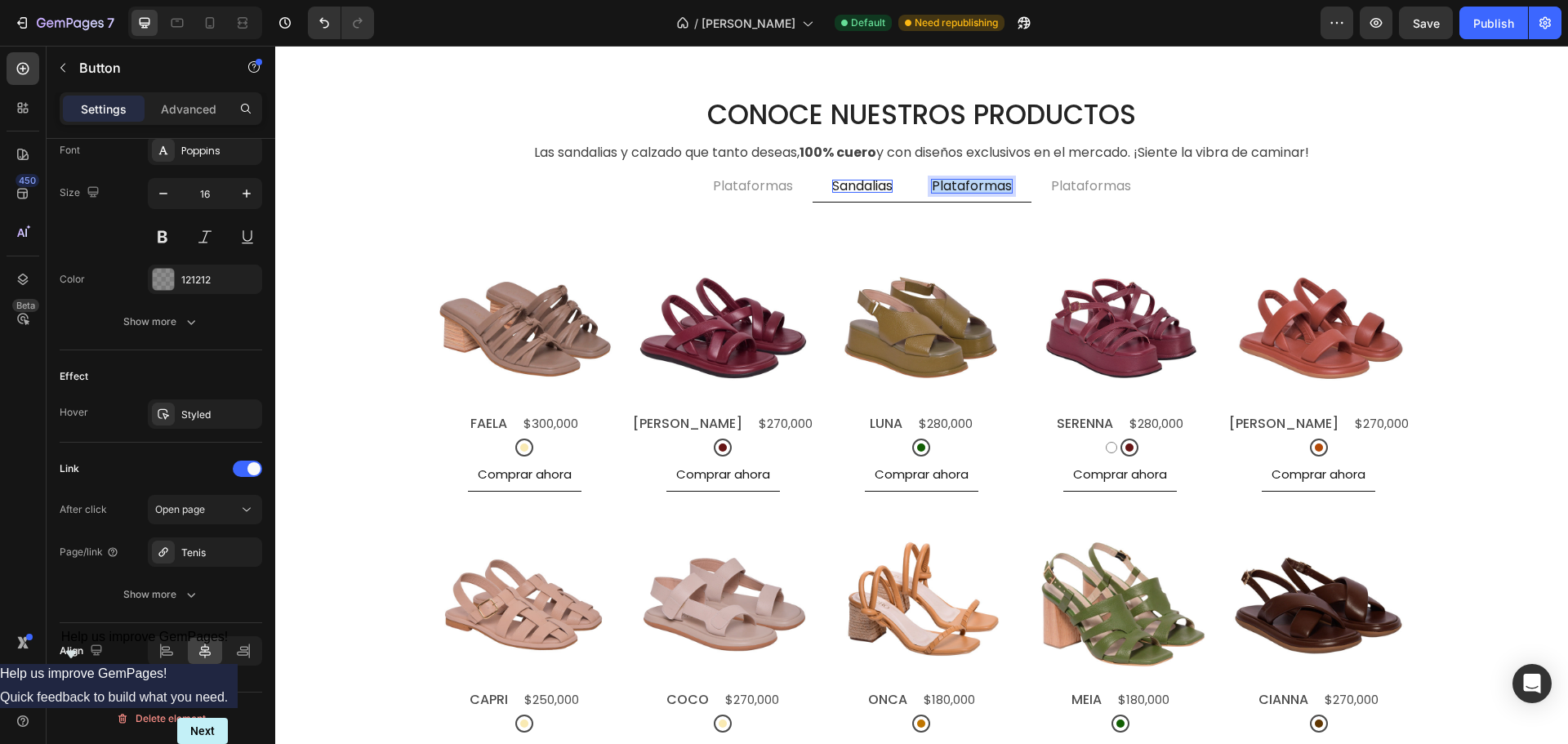
click at [973, 181] on p "Plataformas" at bounding box center [972, 186] width 80 height 13
click at [1069, 190] on p "Plataformas" at bounding box center [1067, 186] width 80 height 13
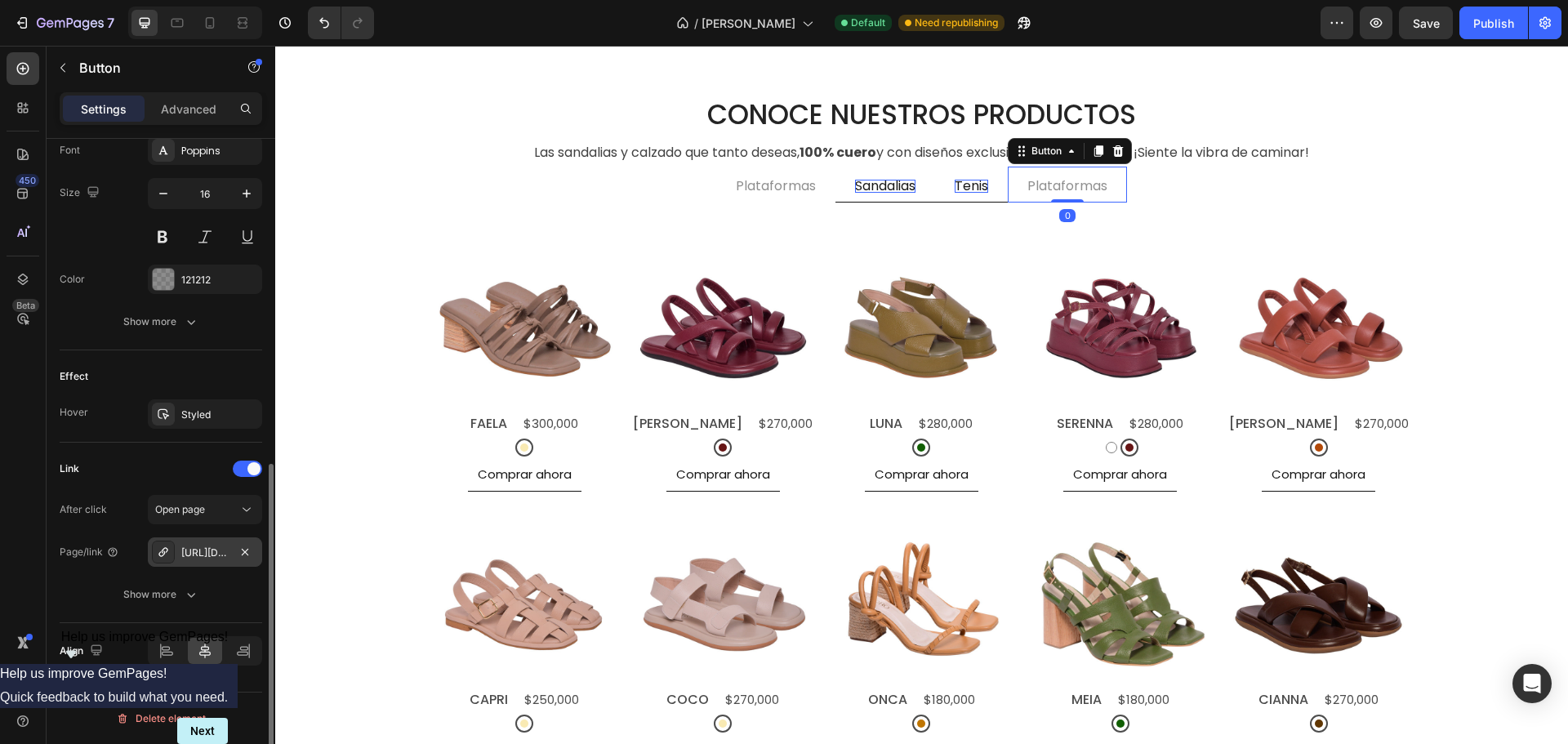
click at [206, 562] on div "[URL][DOMAIN_NAME]" at bounding box center [205, 552] width 114 height 29
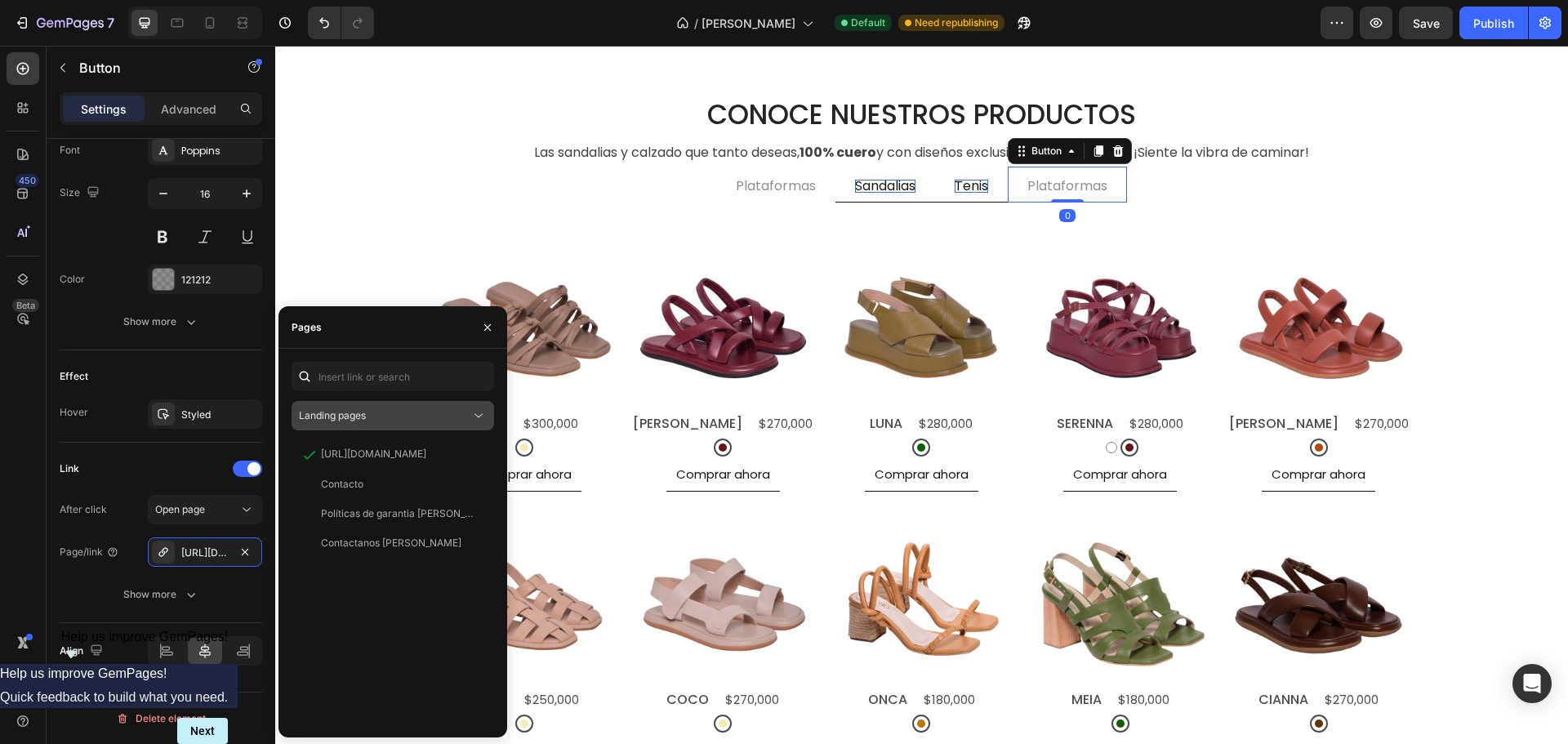
click at [369, 414] on div "Landing pages" at bounding box center [384, 415] width 172 height 15
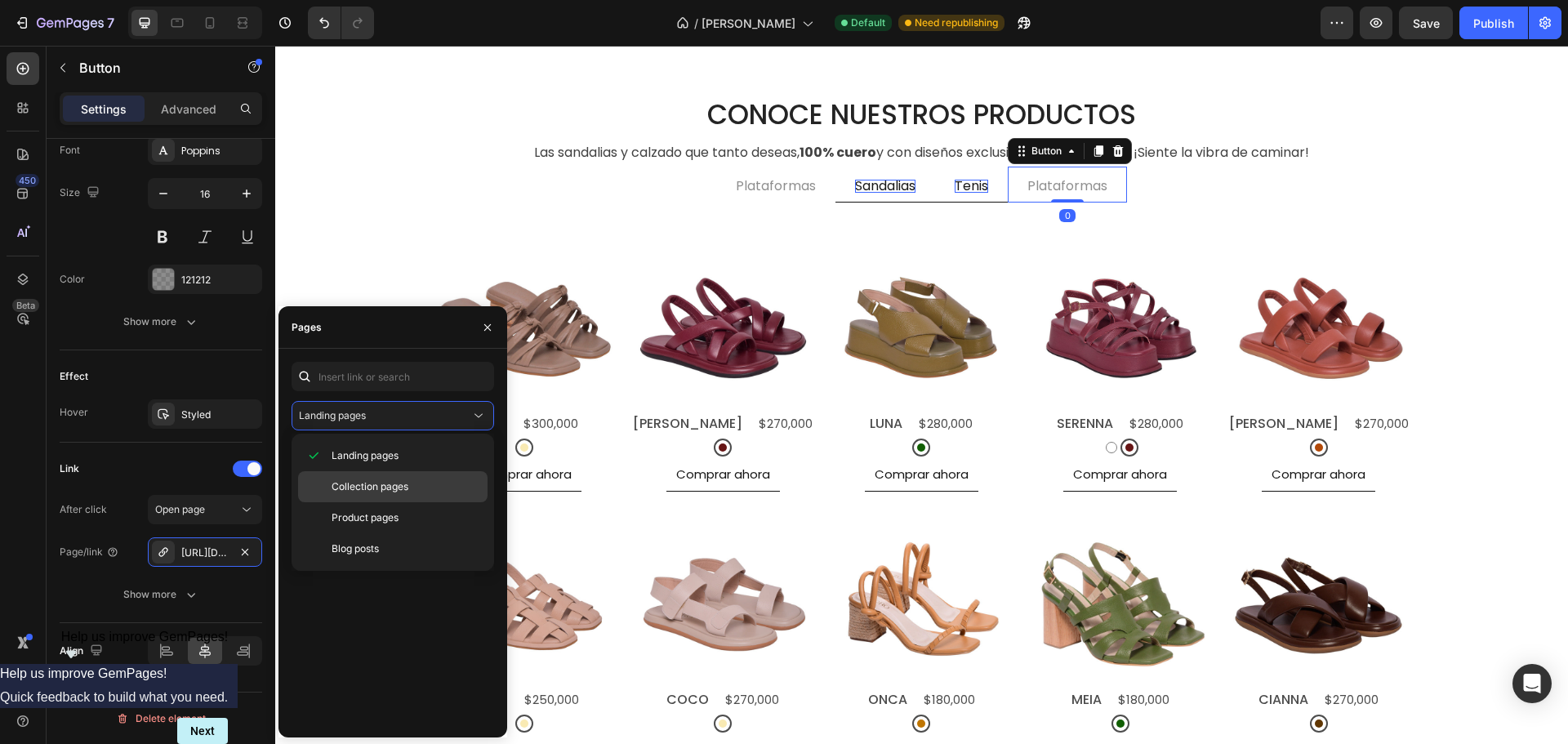
click at [378, 486] on span "Collection pages" at bounding box center [369, 486] width 77 height 15
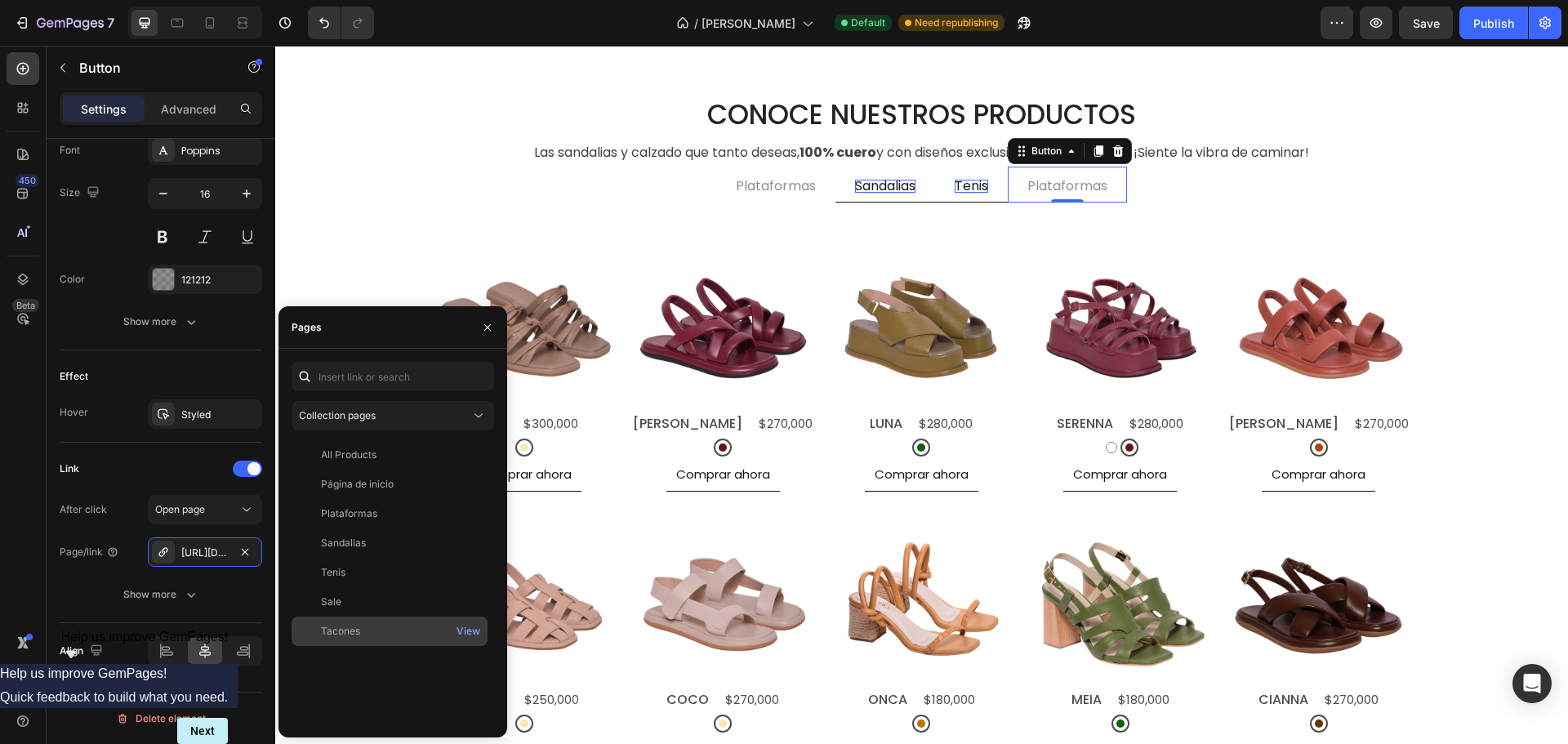
click at [355, 630] on div "Tacones" at bounding box center [340, 631] width 39 height 15
click at [1055, 187] on p "Plataformas" at bounding box center [1067, 186] width 80 height 13
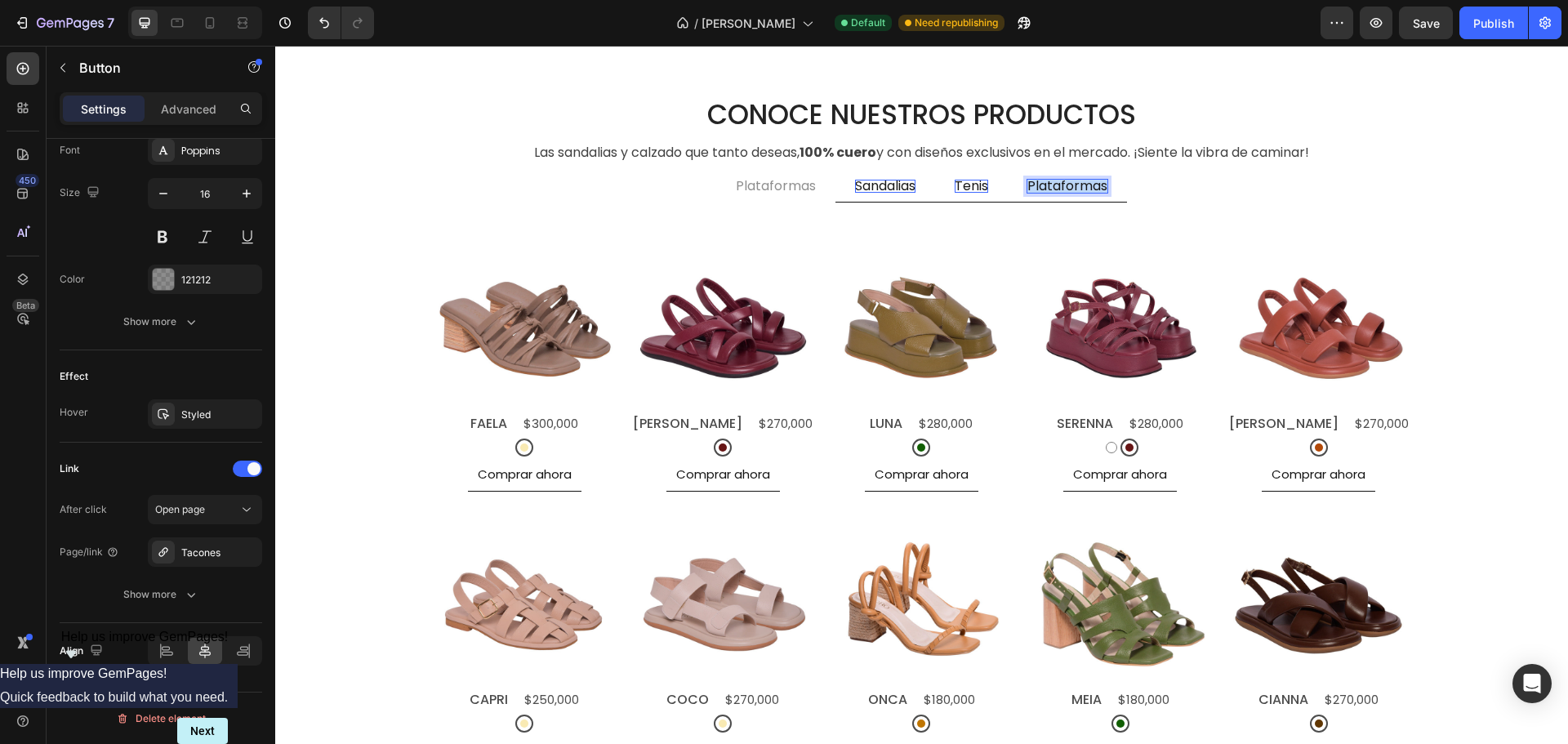
click at [1055, 187] on p "Plataformas" at bounding box center [1067, 186] width 80 height 13
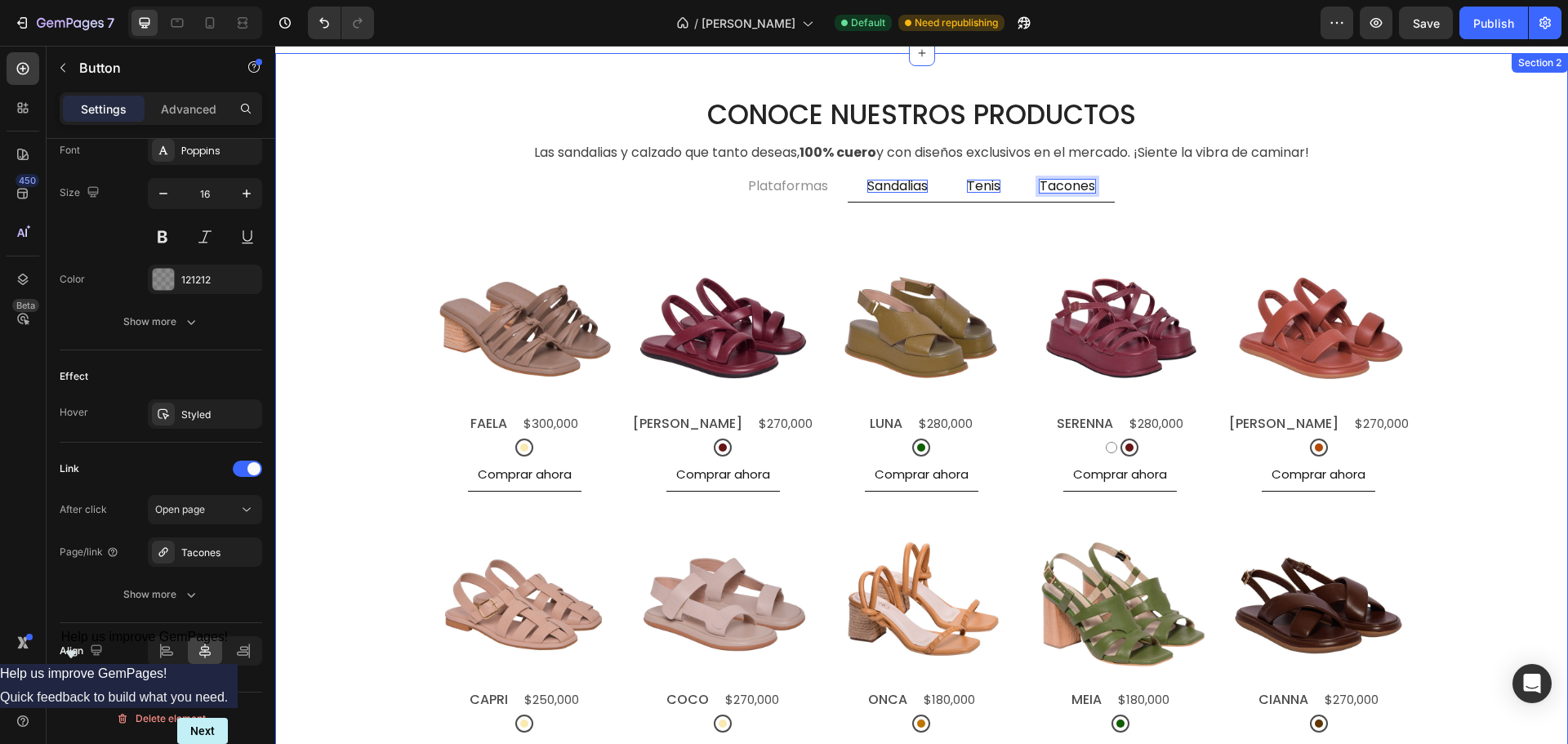
click at [1466, 137] on div "CONOCE NUESTROS PRODUCTOS Heading Las sandalias y calzado que tanto deseas, 100…" at bounding box center [922, 471] width 1284 height 748
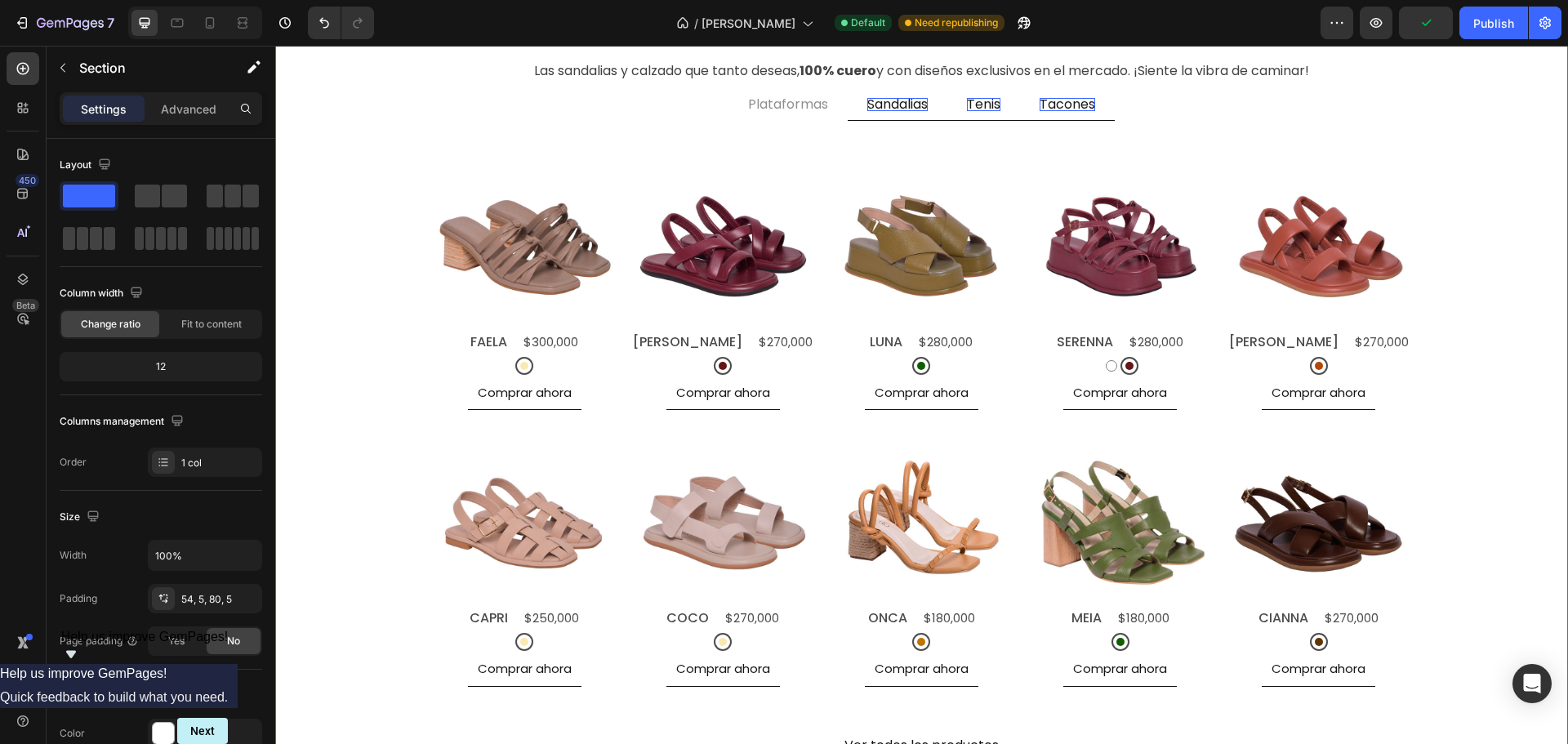
scroll to position [490, 0]
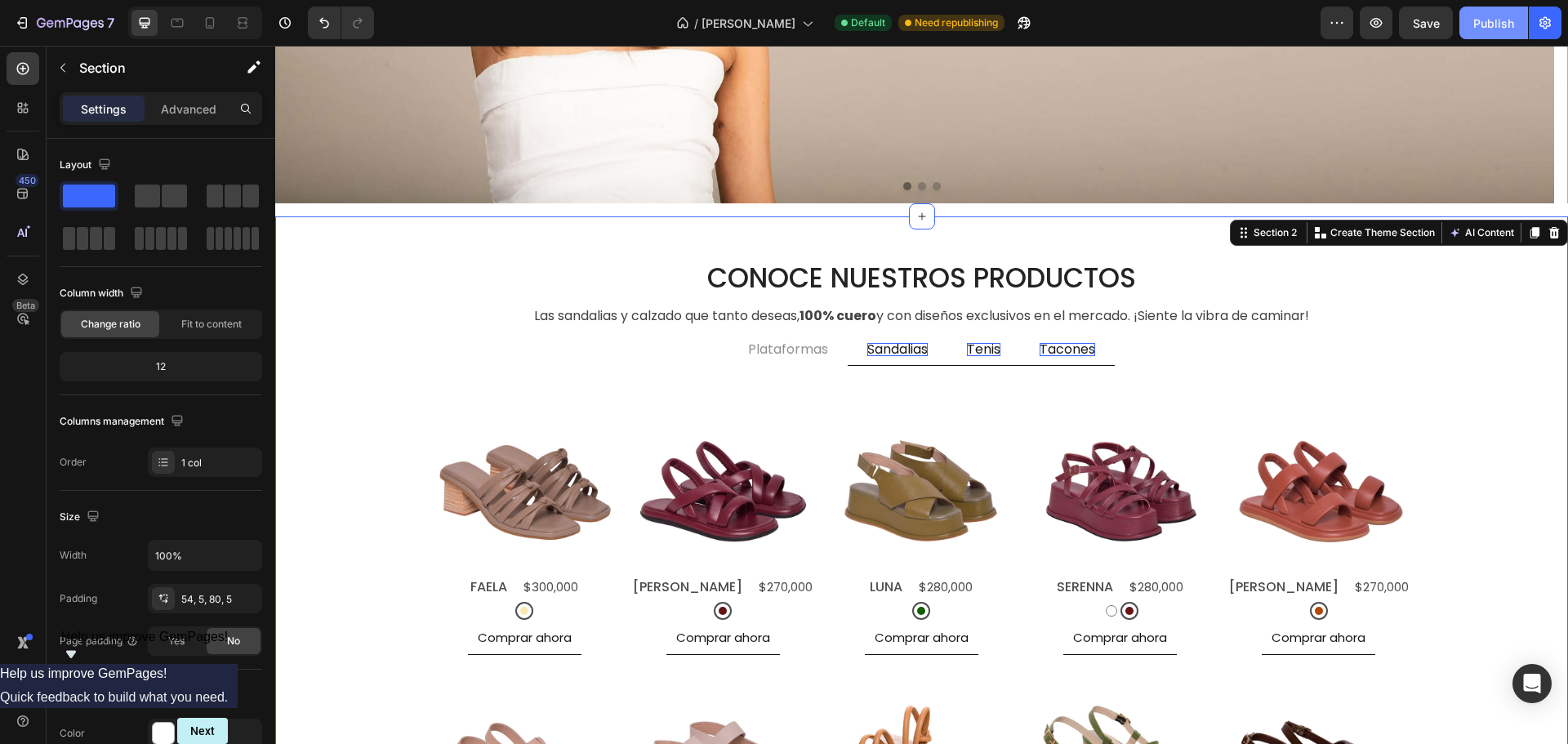
click at [1485, 20] on div "Publish" at bounding box center [1493, 23] width 41 height 17
click at [208, 22] on icon at bounding box center [210, 22] width 16 height 16
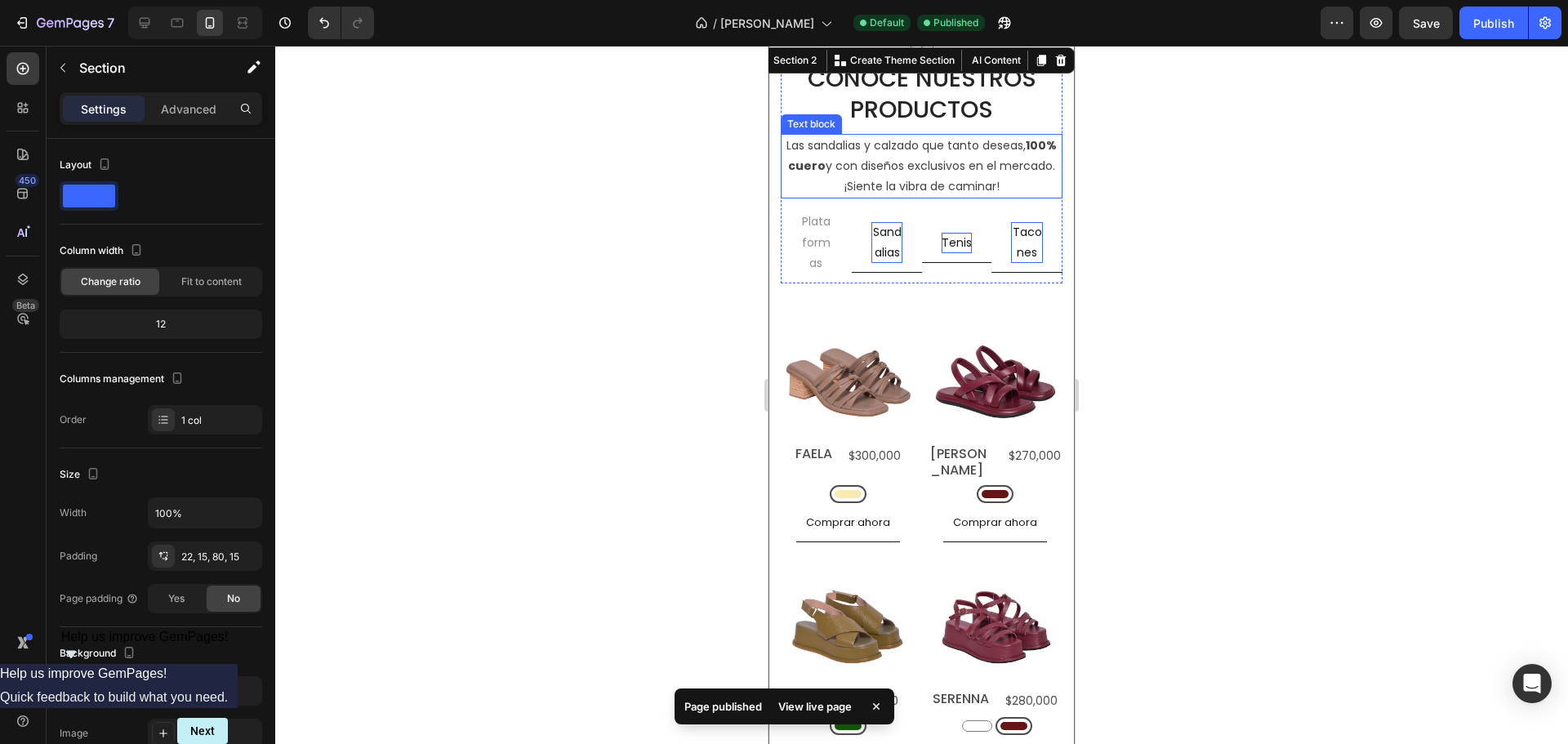
scroll to position [345, 0]
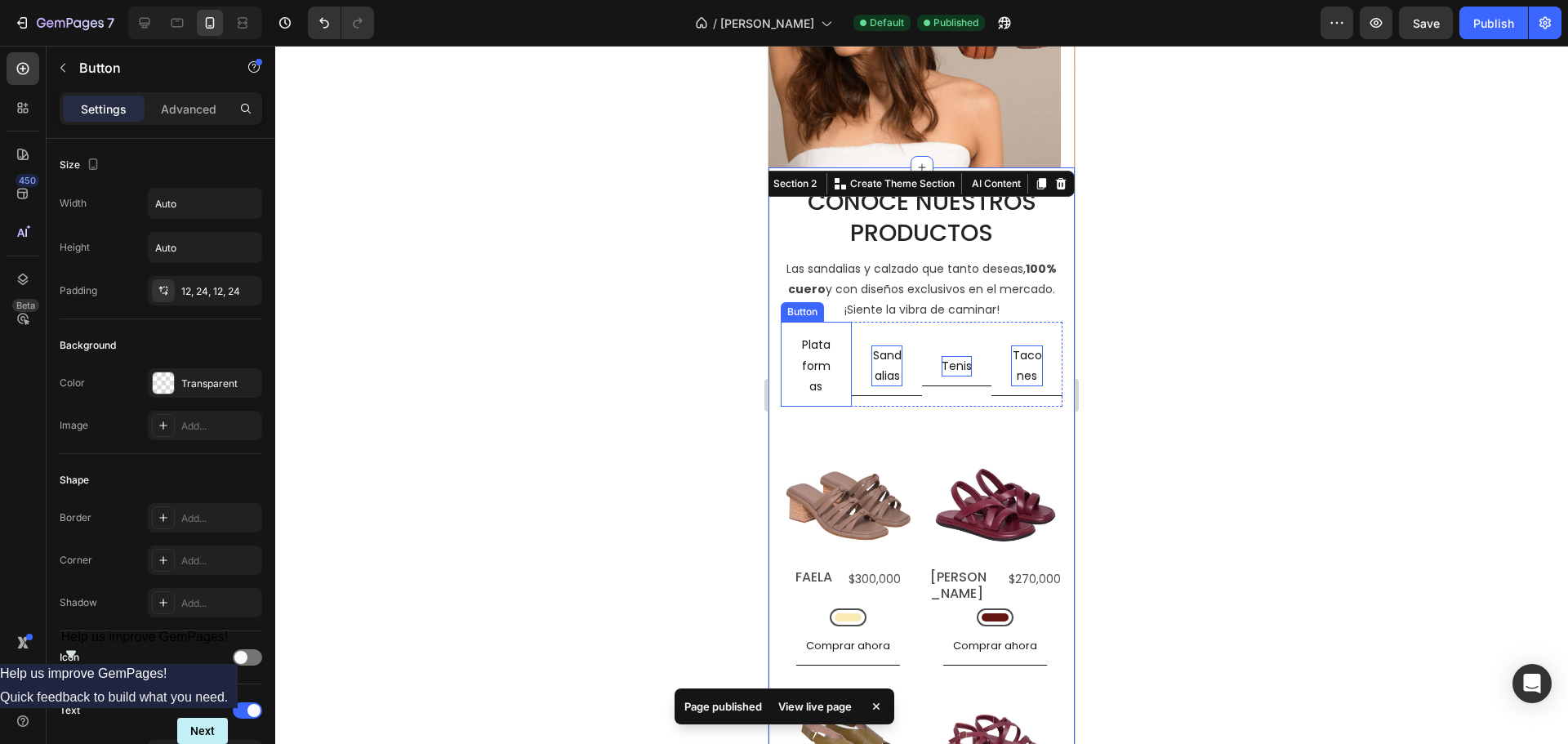
click at [835, 331] on link "Plataformas" at bounding box center [816, 366] width 71 height 82
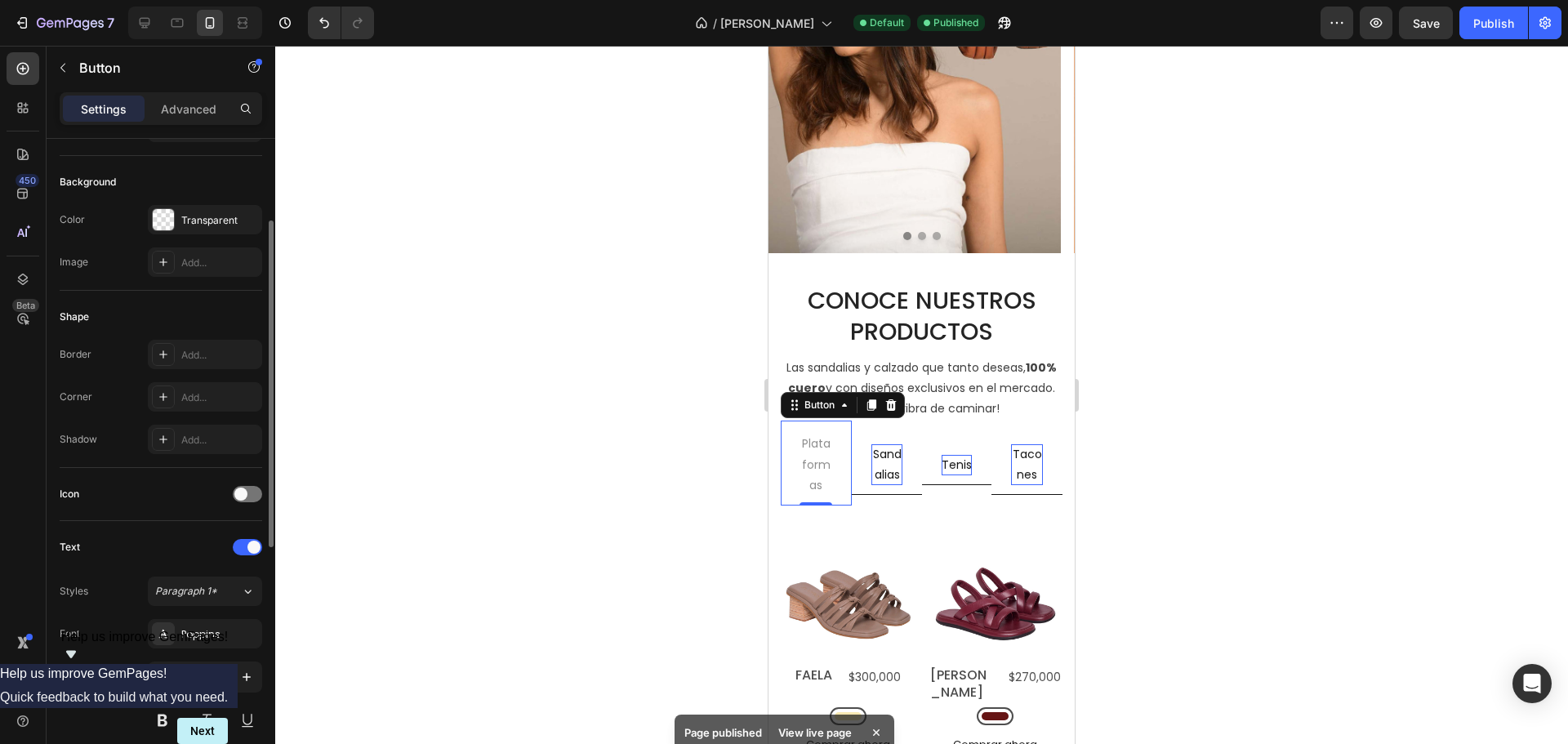
scroll to position [245, 0]
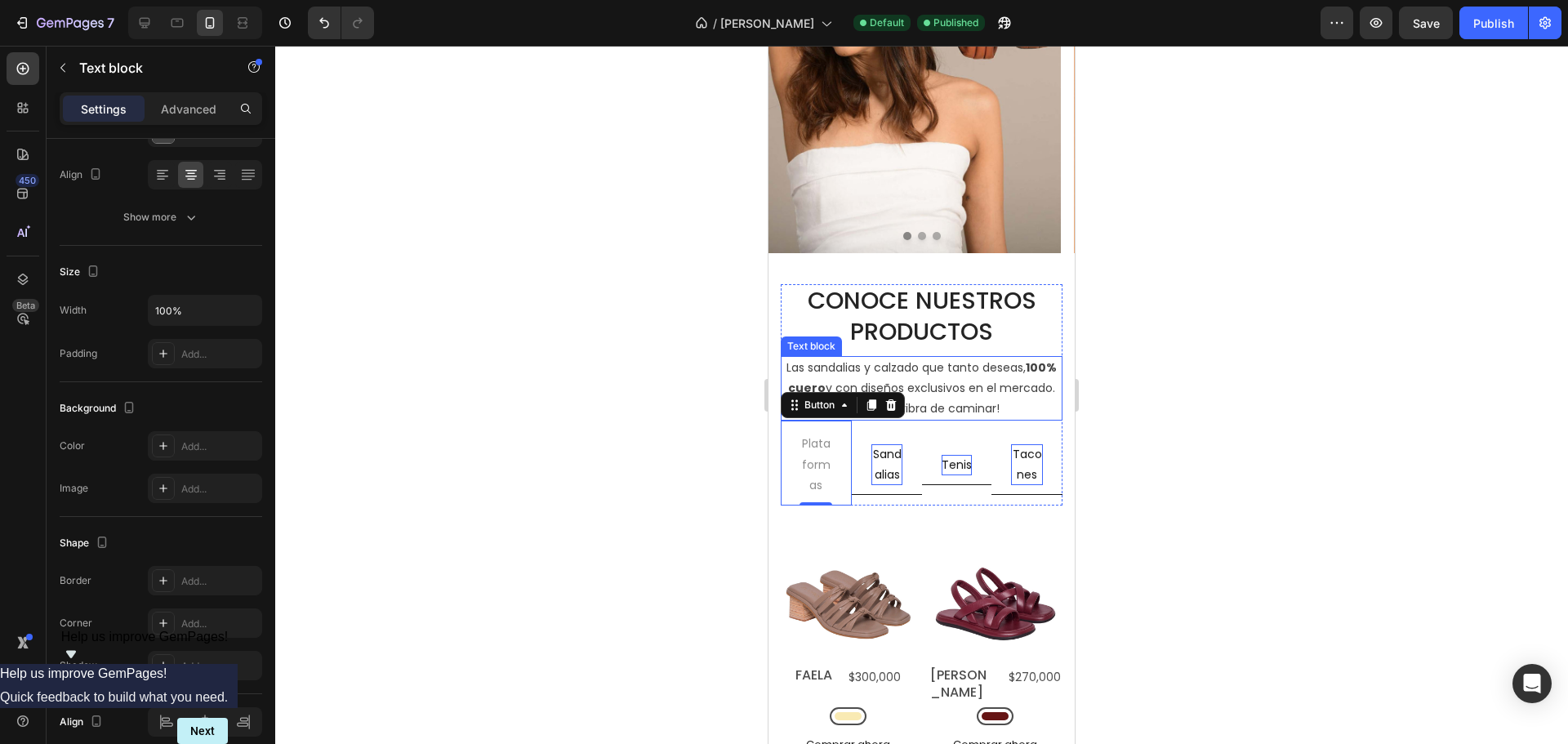
click at [923, 379] on p "Las sandalias y calzado que tanto deseas, 100% cuero y con diseños exclusivos e…" at bounding box center [921, 388] width 279 height 62
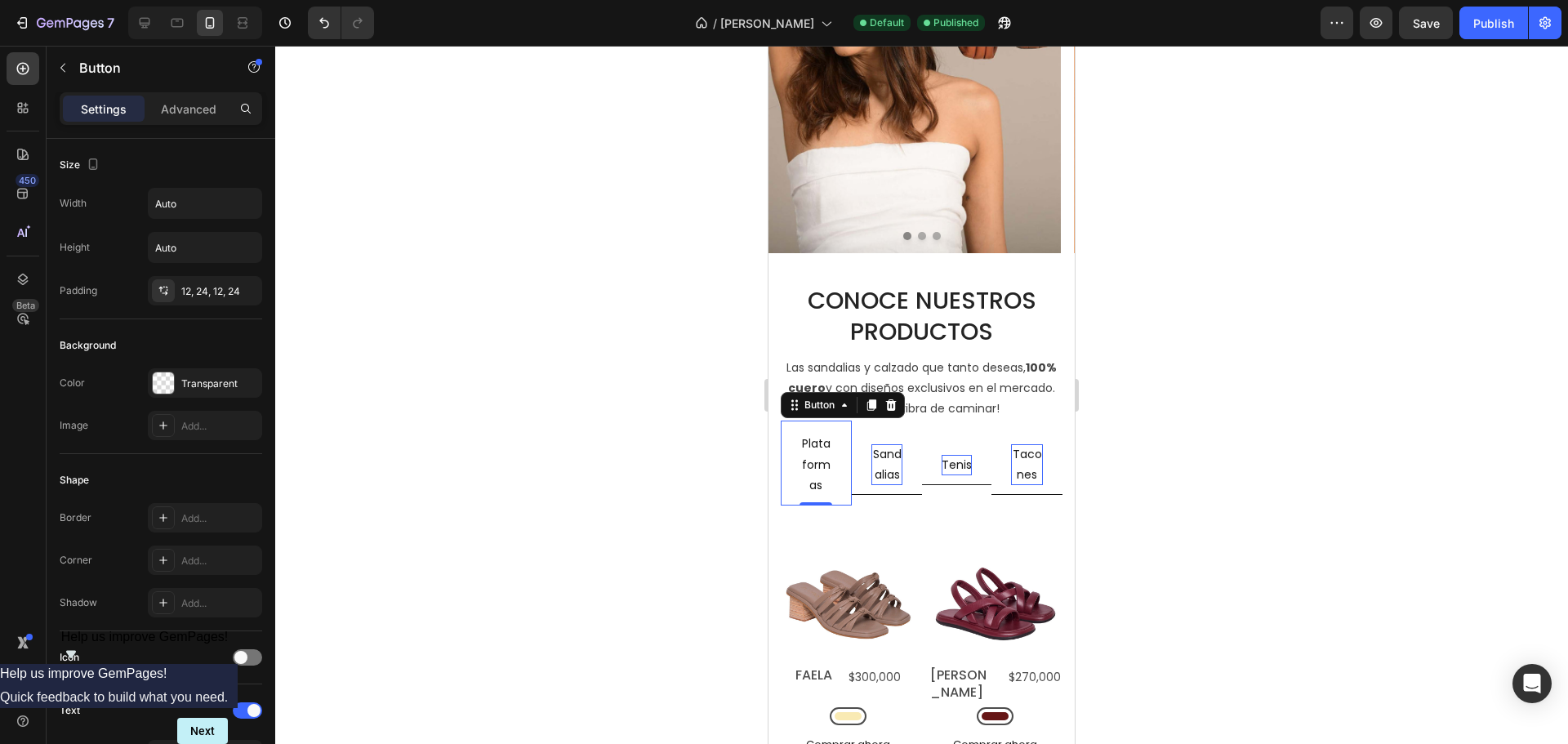
click at [835, 425] on link "Plataformas" at bounding box center [816, 464] width 71 height 82
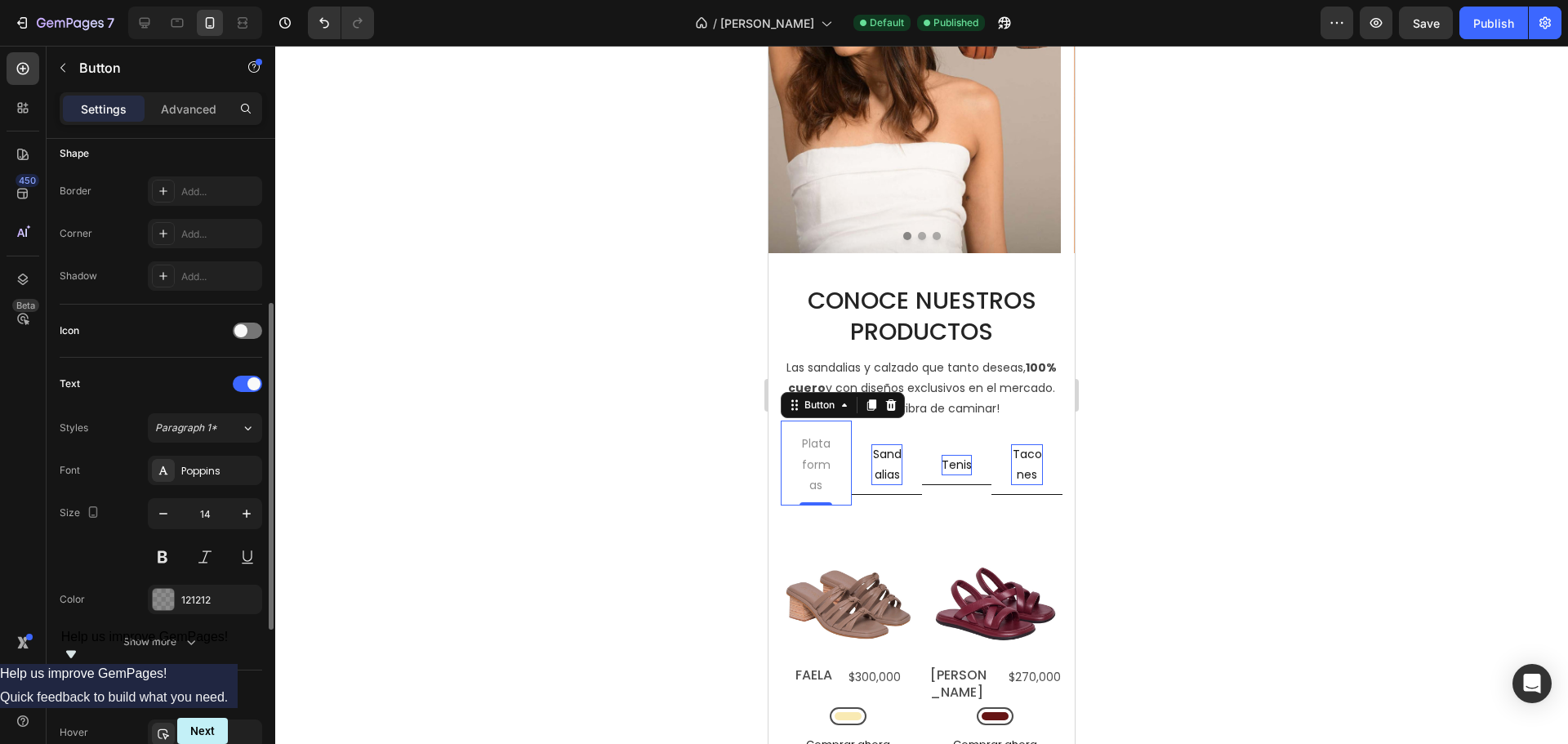
scroll to position [408, 0]
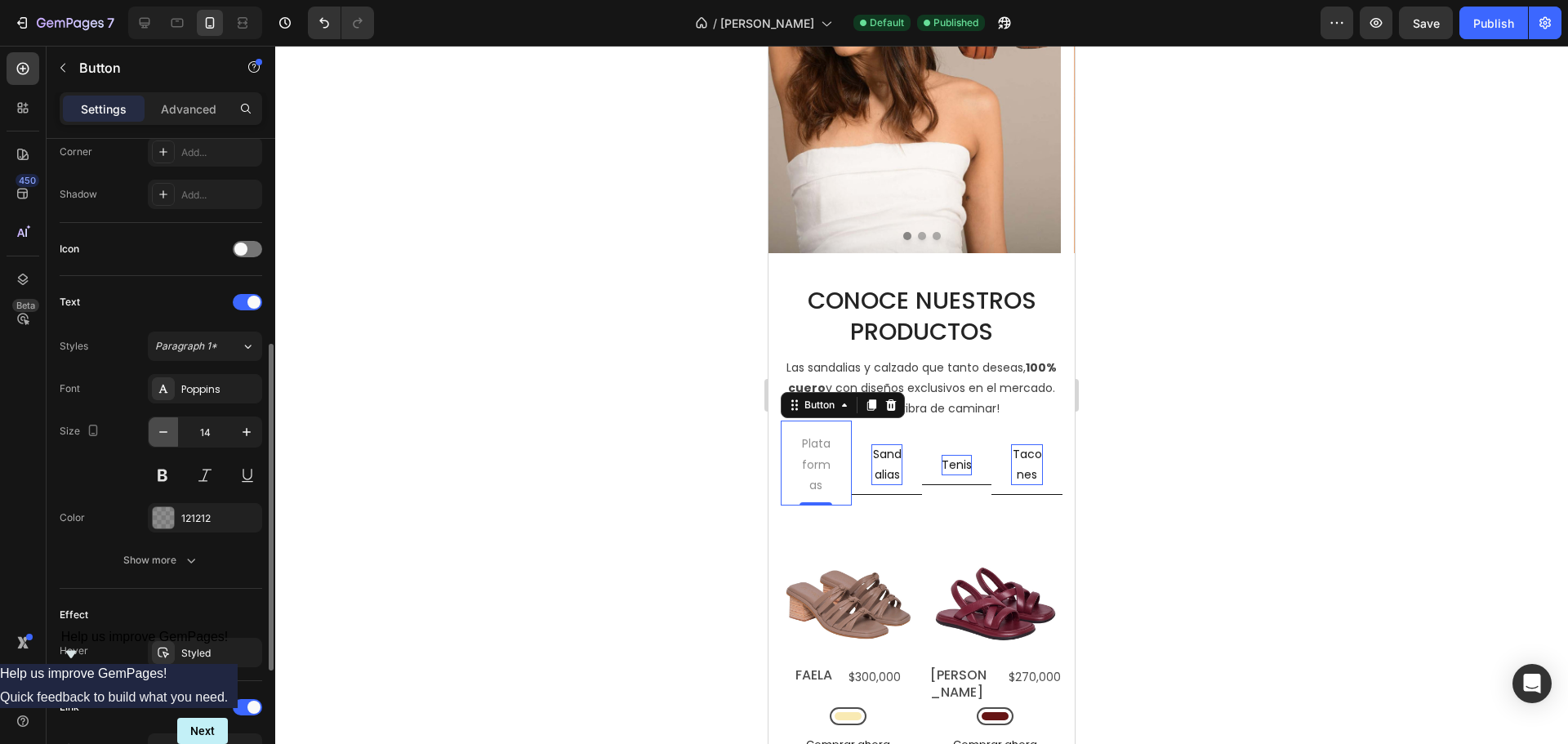
click at [166, 428] on icon "button" at bounding box center [163, 432] width 16 height 16
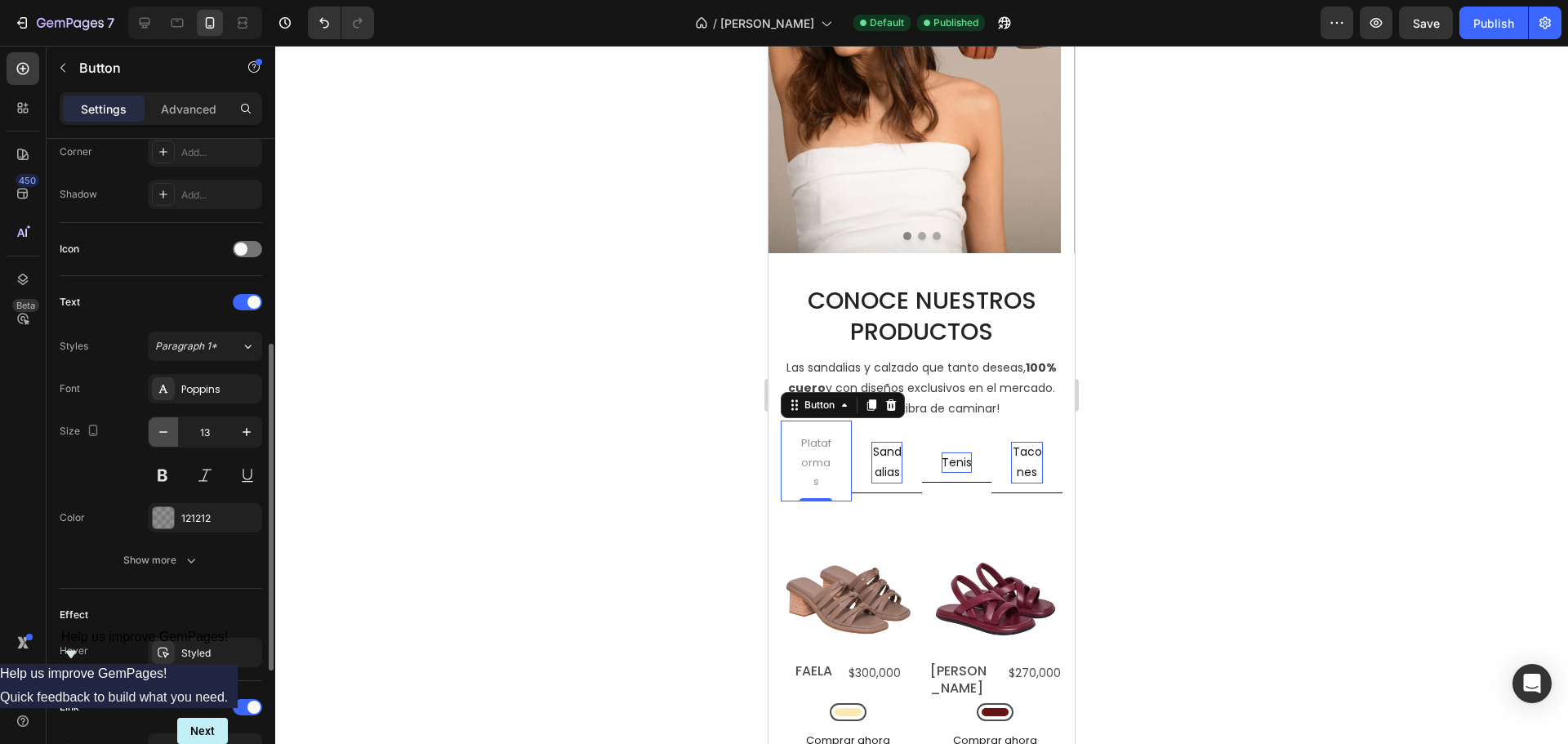
click at [166, 428] on icon "button" at bounding box center [163, 432] width 16 height 16
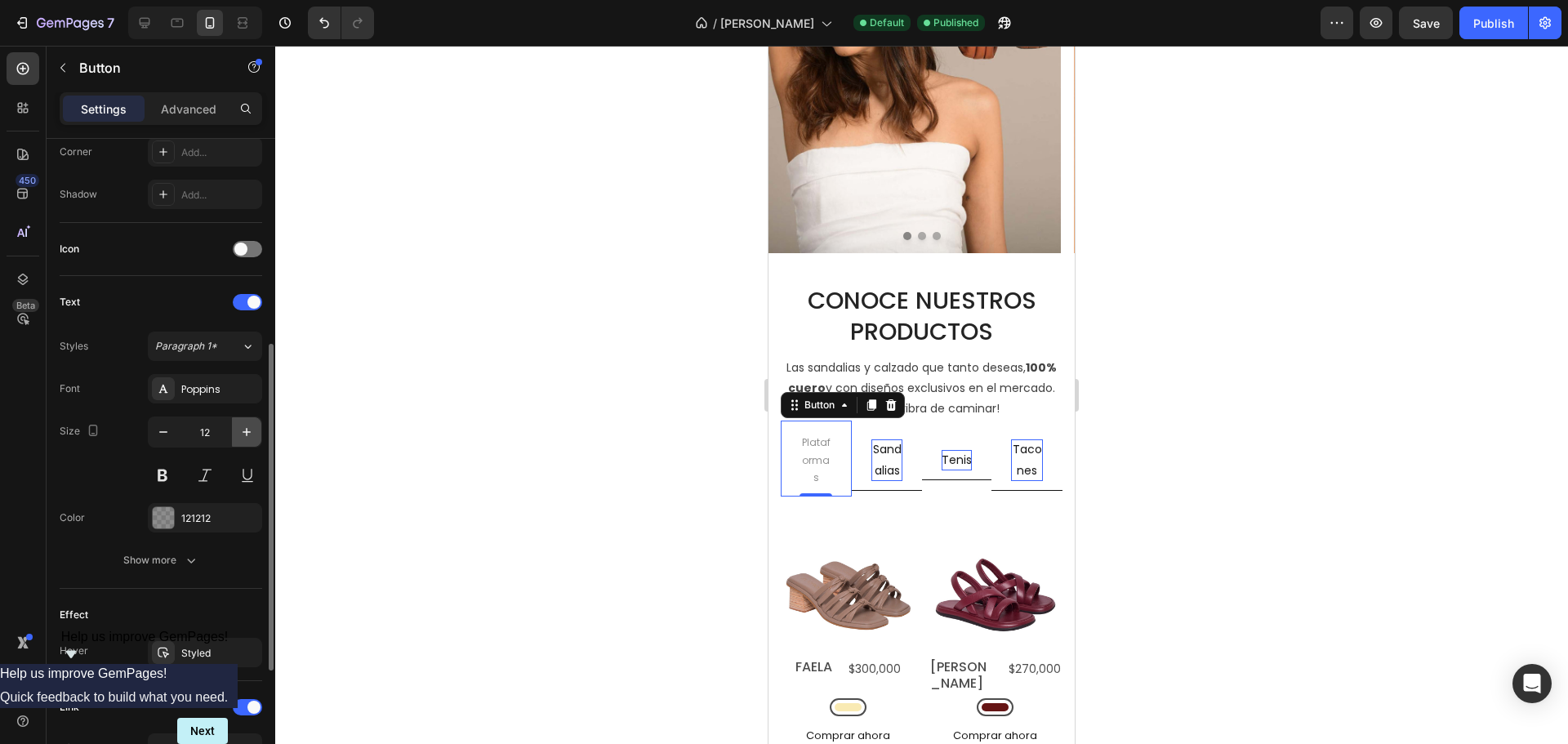
click at [242, 426] on icon "button" at bounding box center [246, 432] width 16 height 16
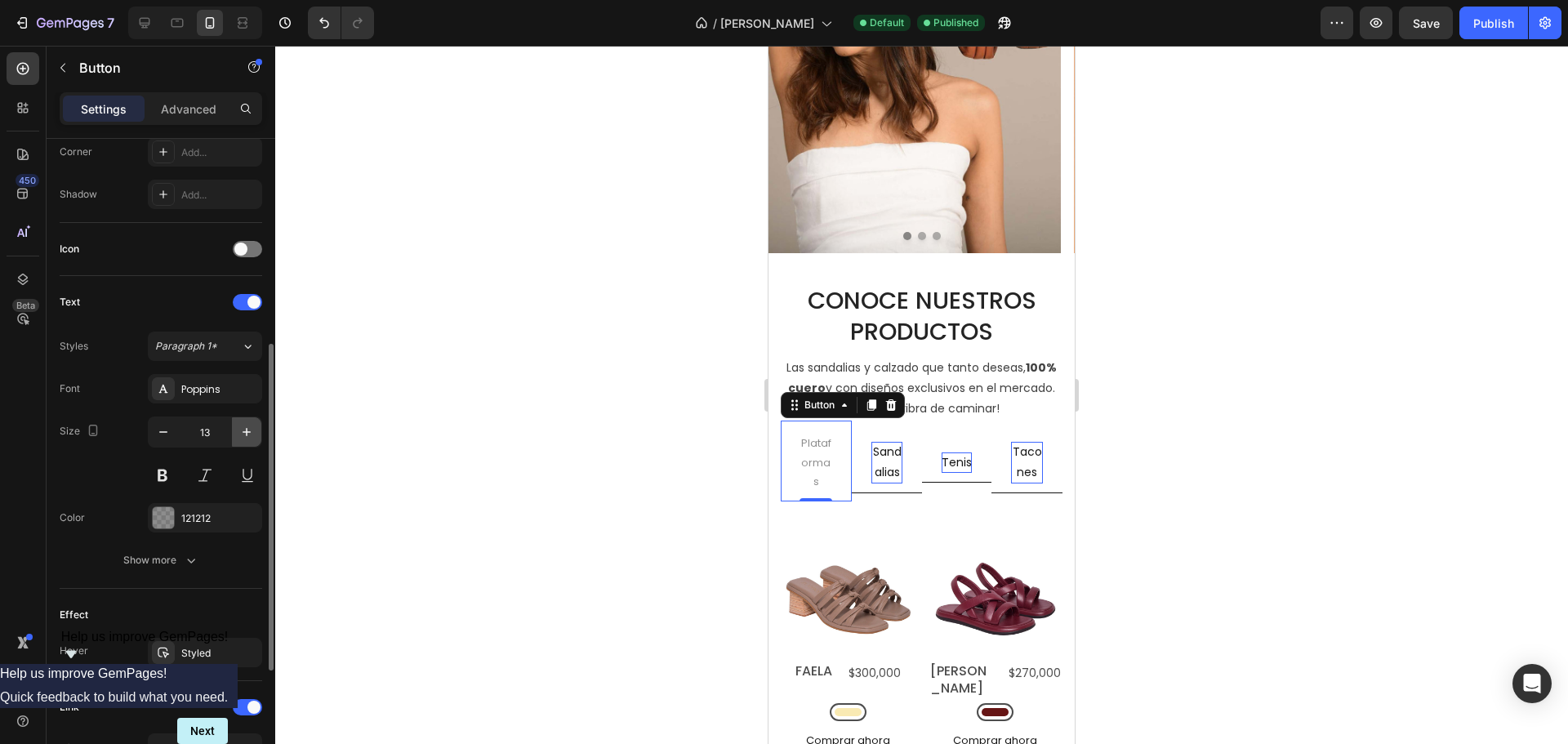
click at [242, 426] on icon "button" at bounding box center [246, 432] width 16 height 16
type input "14"
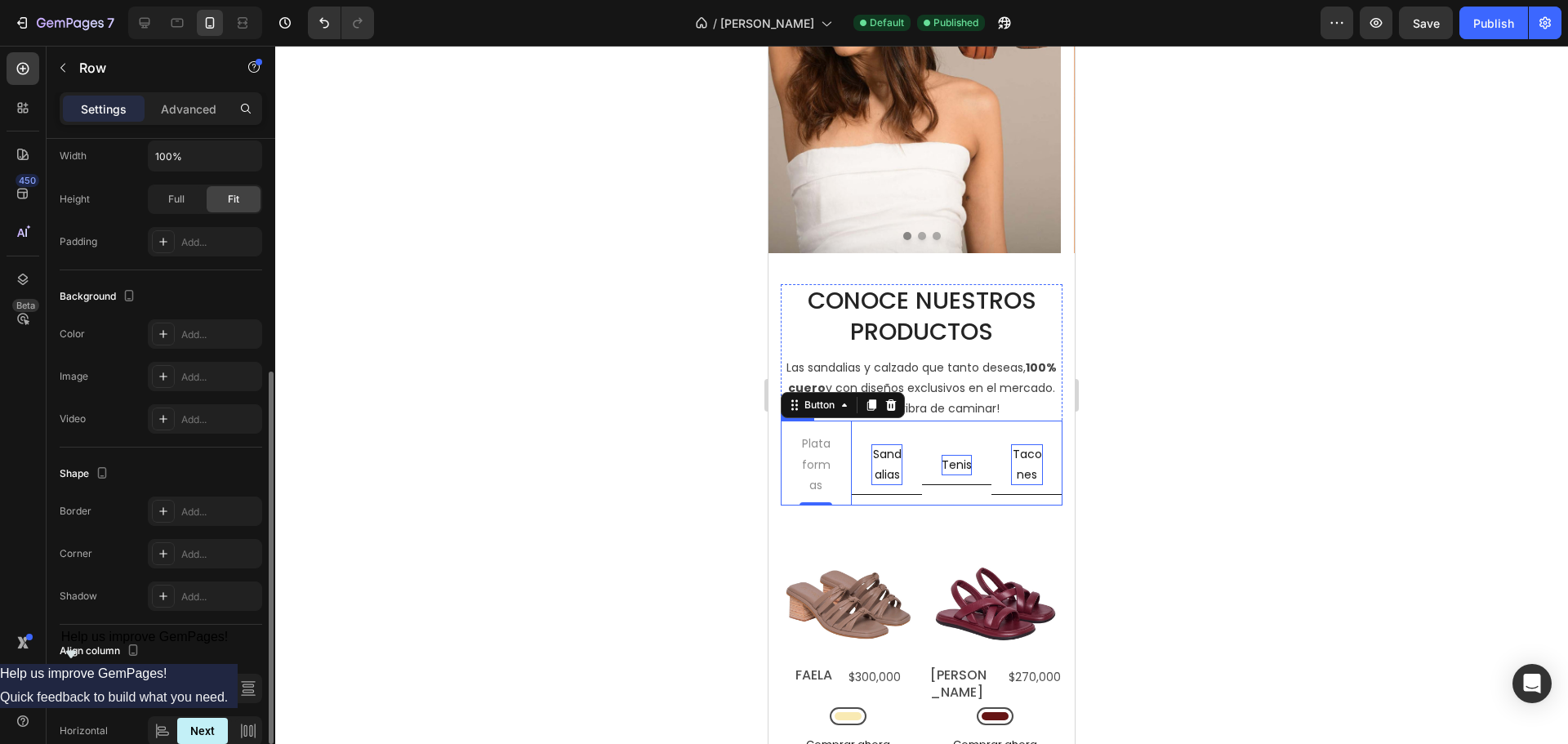
click at [922, 427] on div "Tenis Button" at bounding box center [956, 463] width 69 height 85
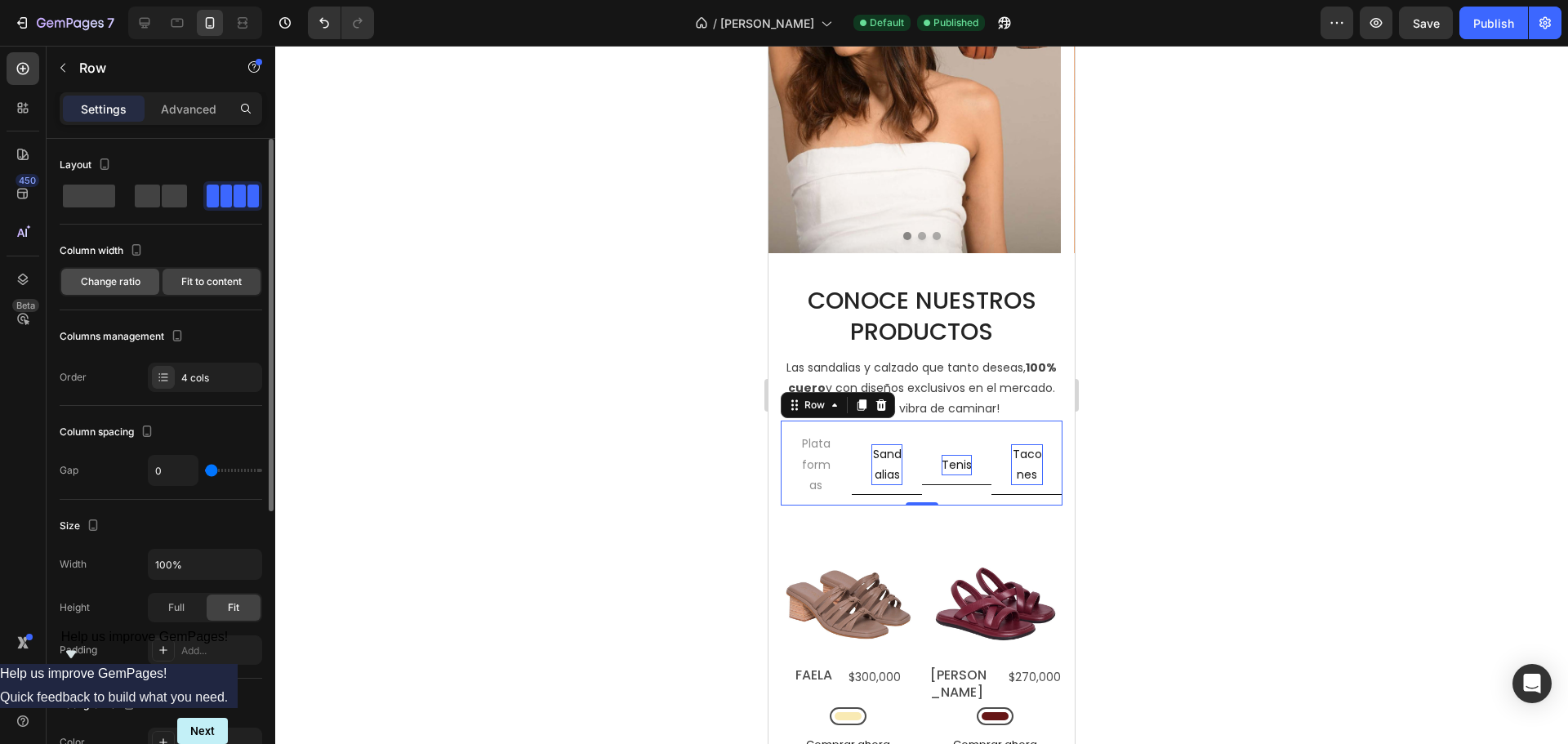
click at [107, 286] on span "Change ratio" at bounding box center [110, 281] width 60 height 15
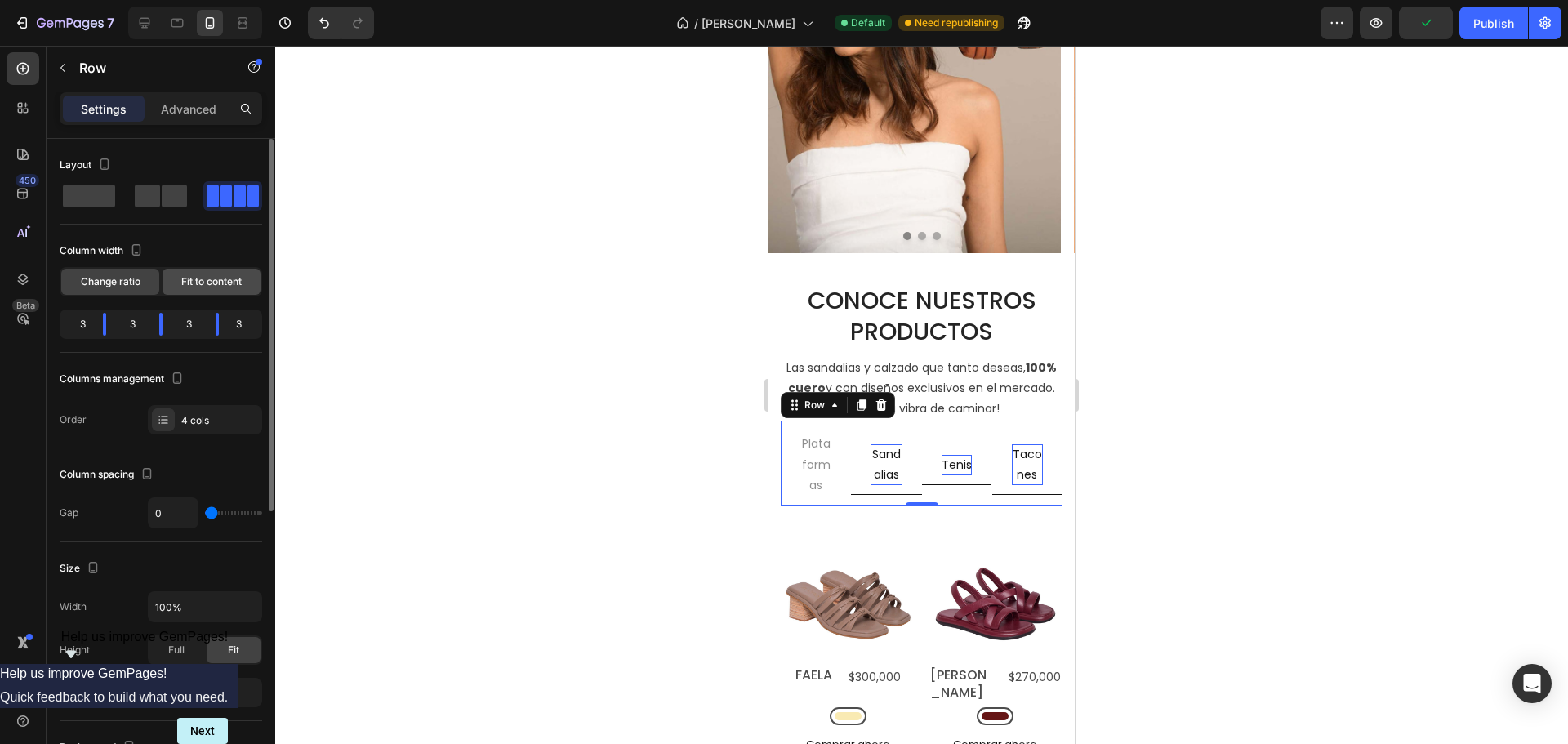
click at [190, 281] on span "Fit to content" at bounding box center [211, 281] width 60 height 15
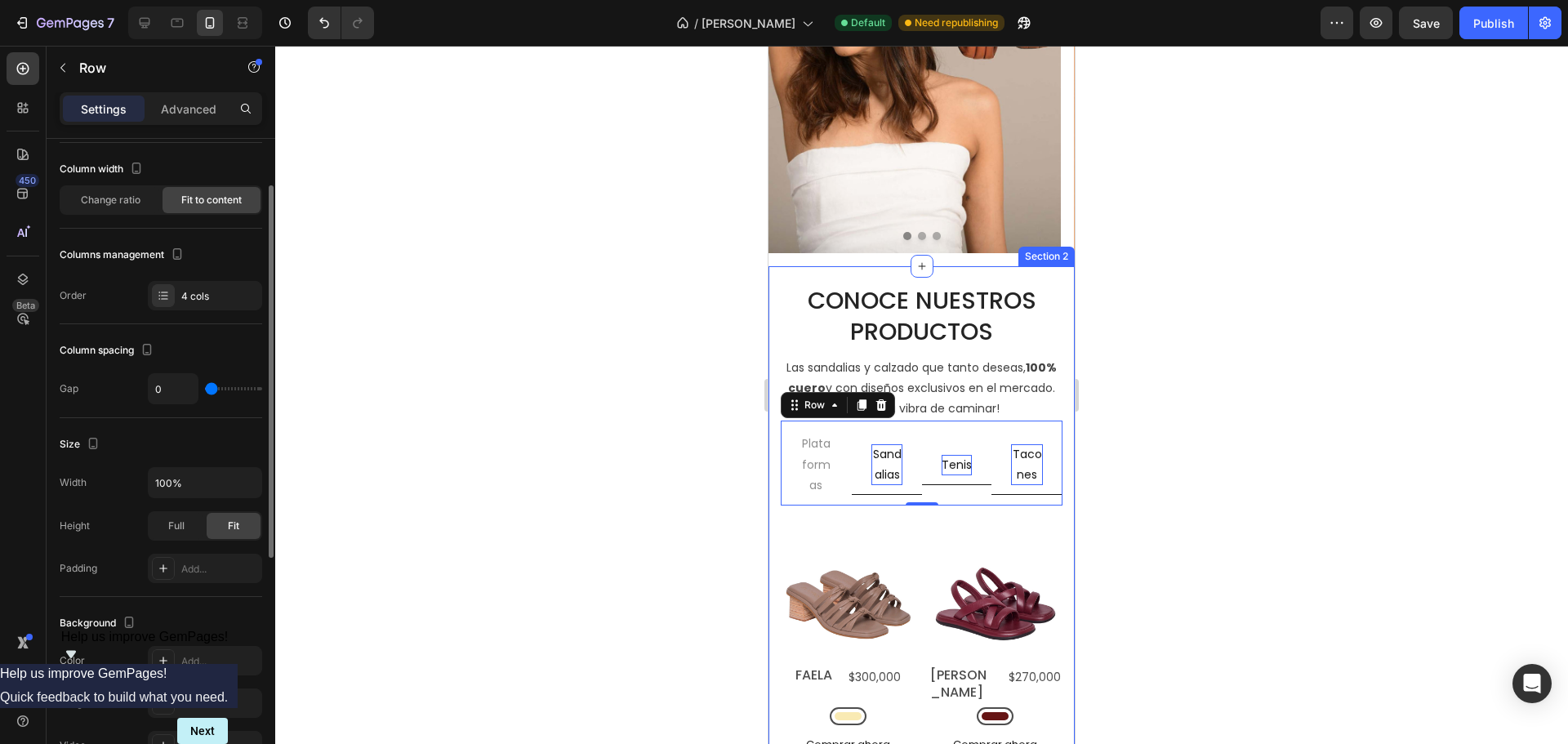
scroll to position [163, 0]
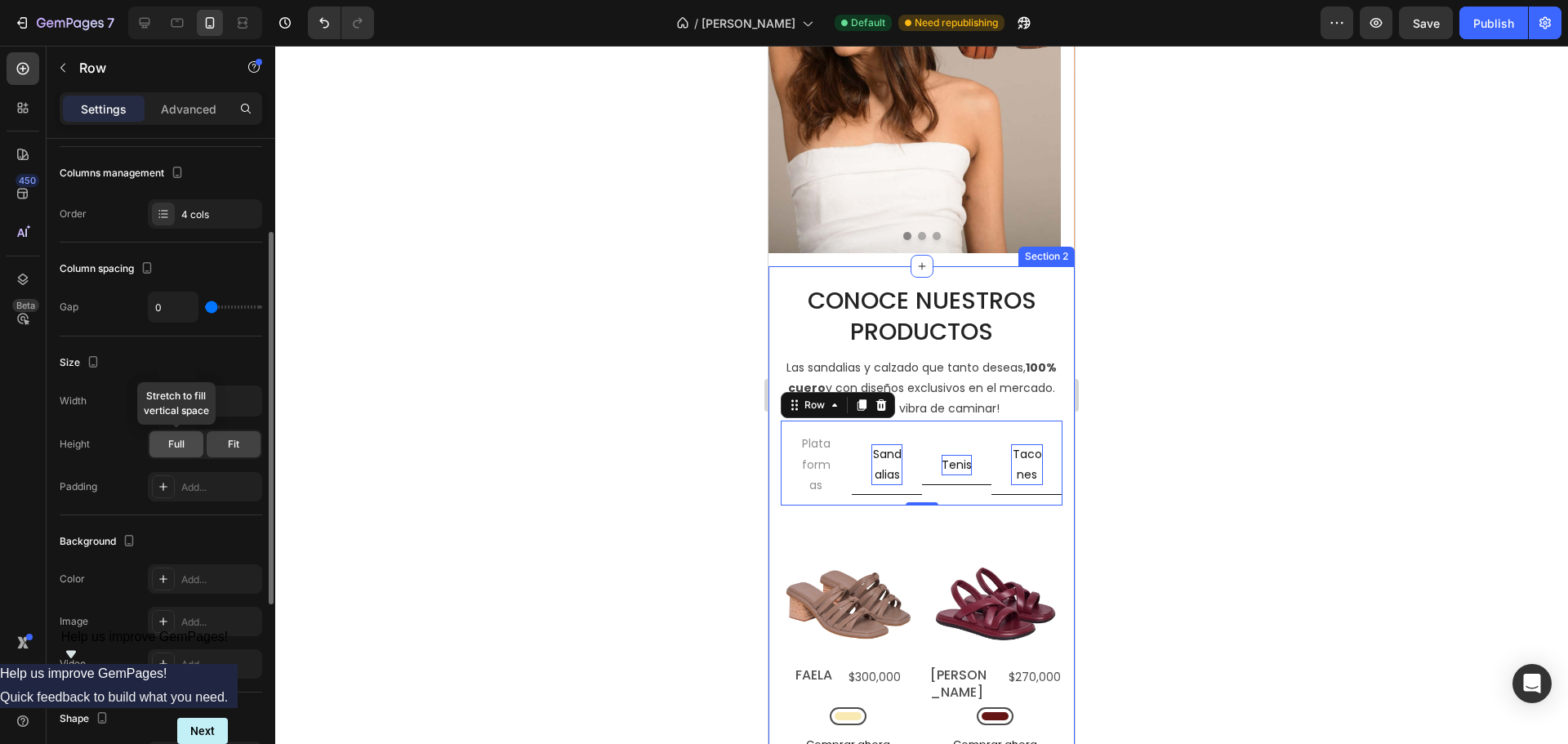
click at [164, 448] on div "Full" at bounding box center [176, 445] width 54 height 26
click at [235, 442] on span "Fit" at bounding box center [233, 444] width 11 height 15
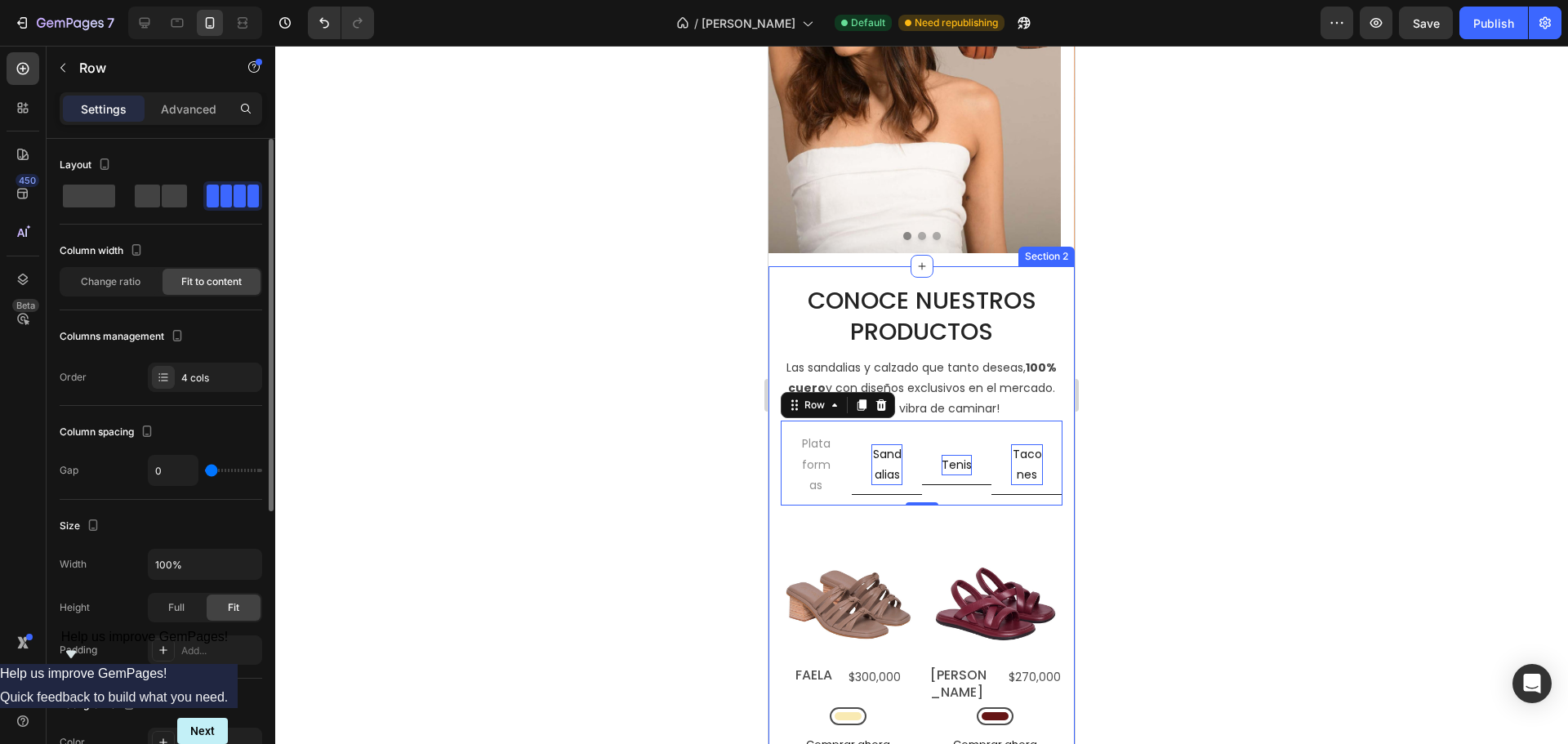
type input "7"
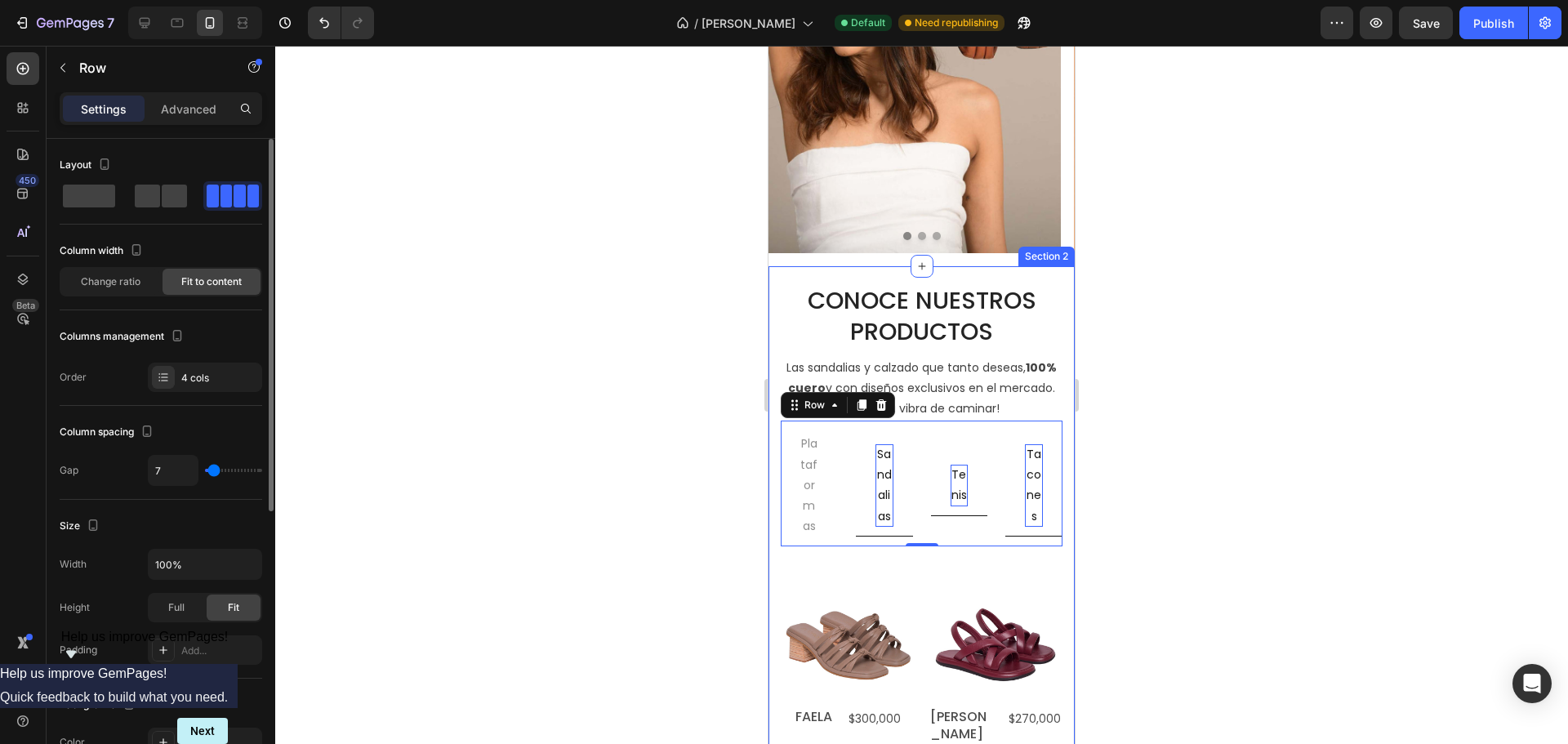
type input "22"
type input "27"
type input "31"
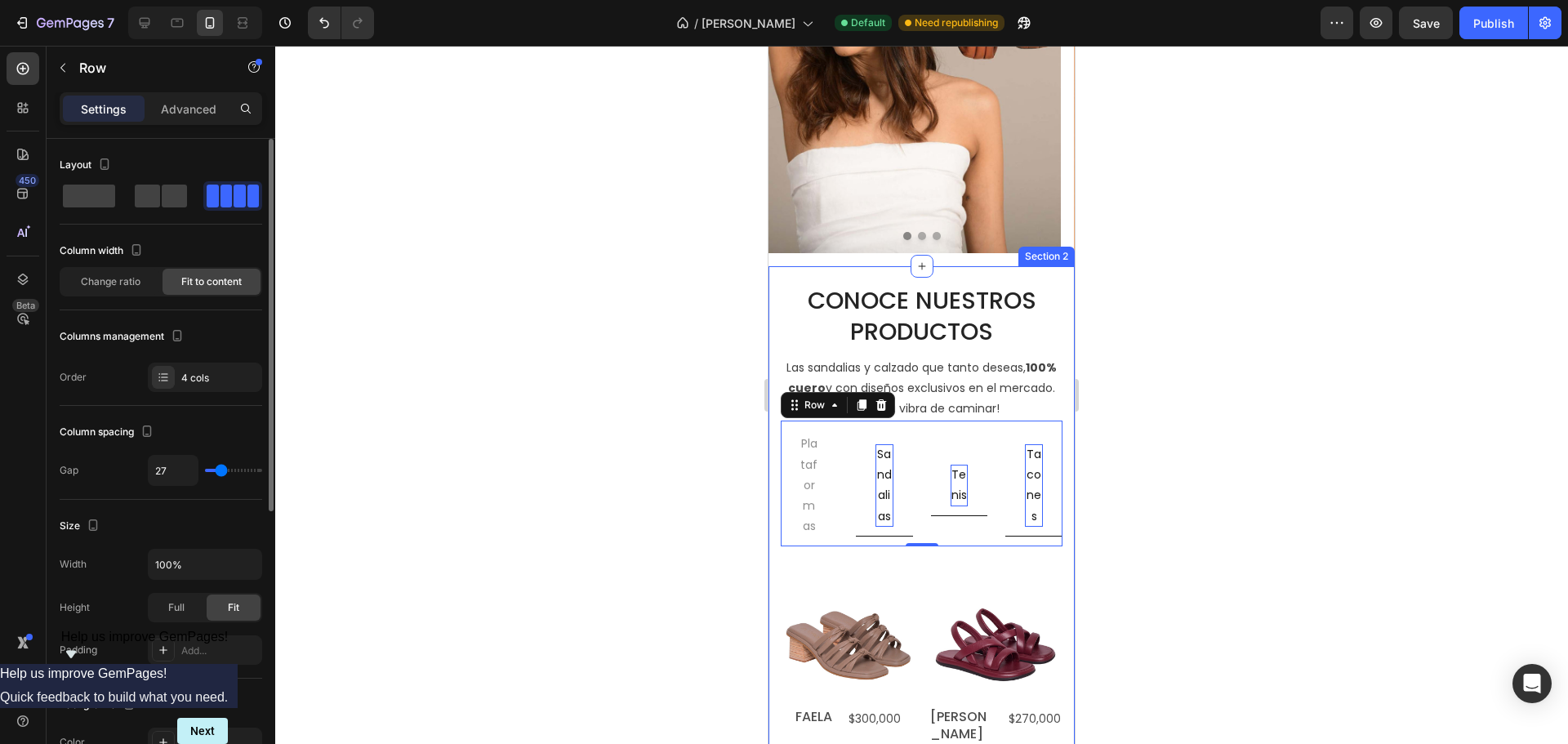
type input "31"
type input "36"
type input "38"
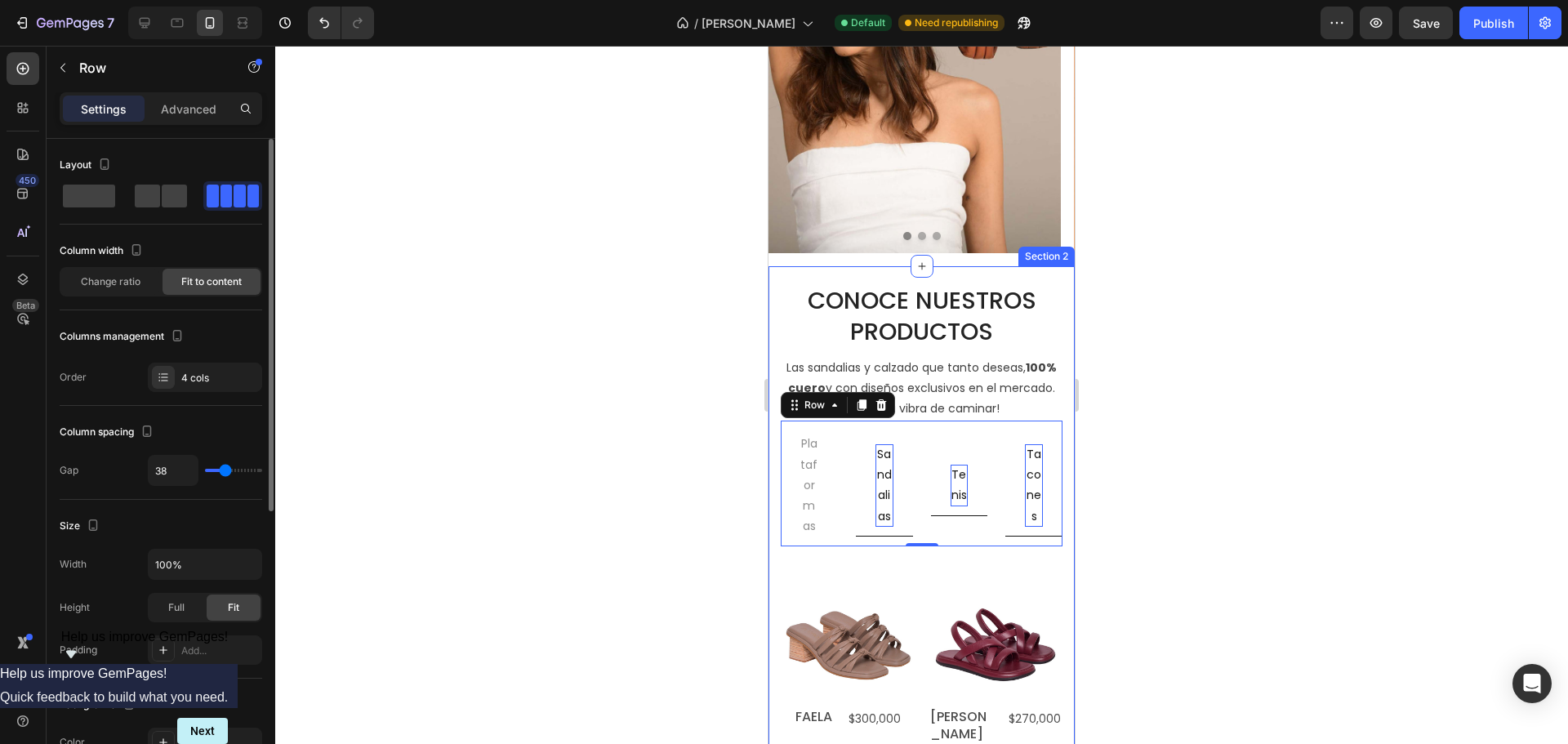
type input "40"
type input "42"
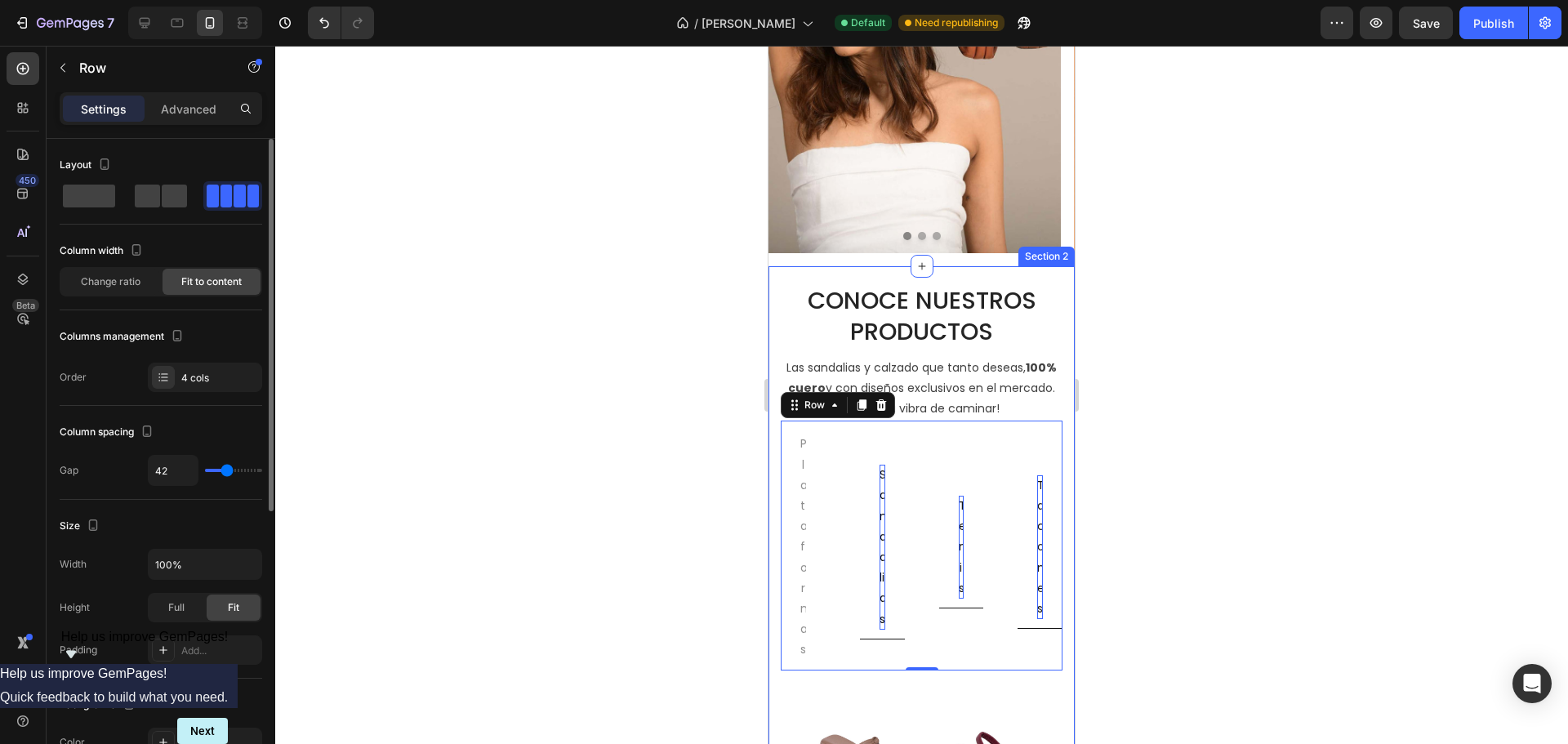
type input "40"
type input "38"
type input "36"
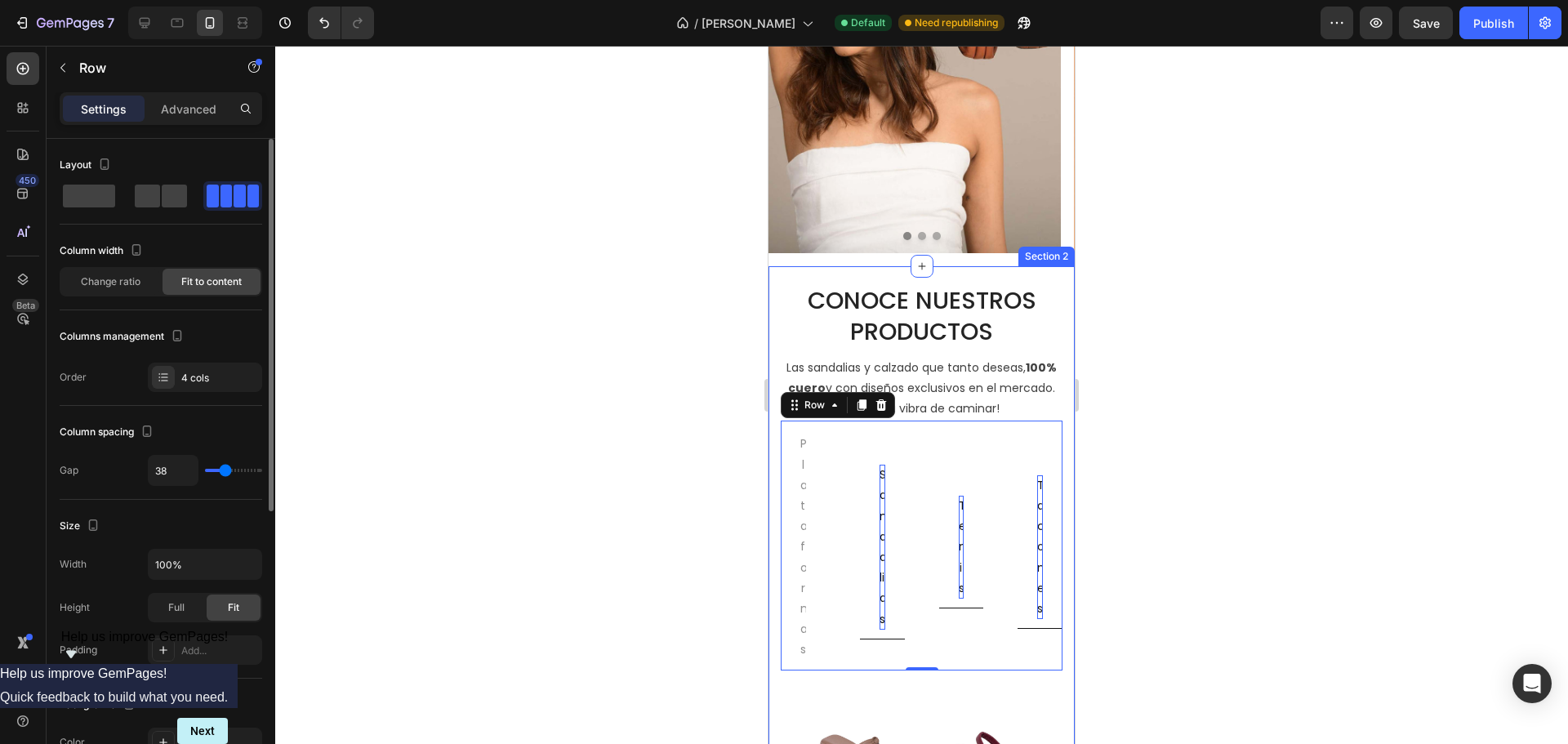
type input "36"
type input "33"
type input "31"
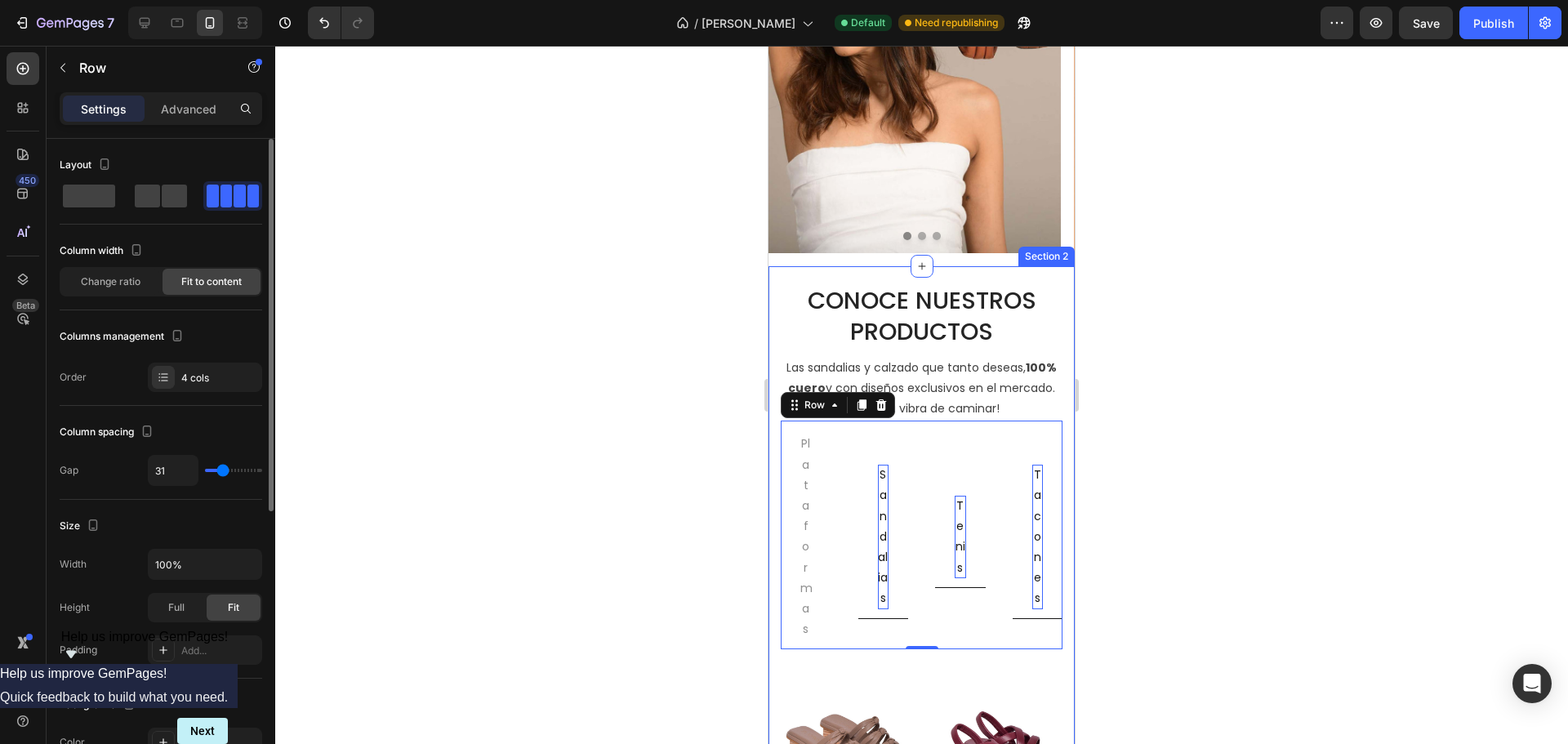
type input "29"
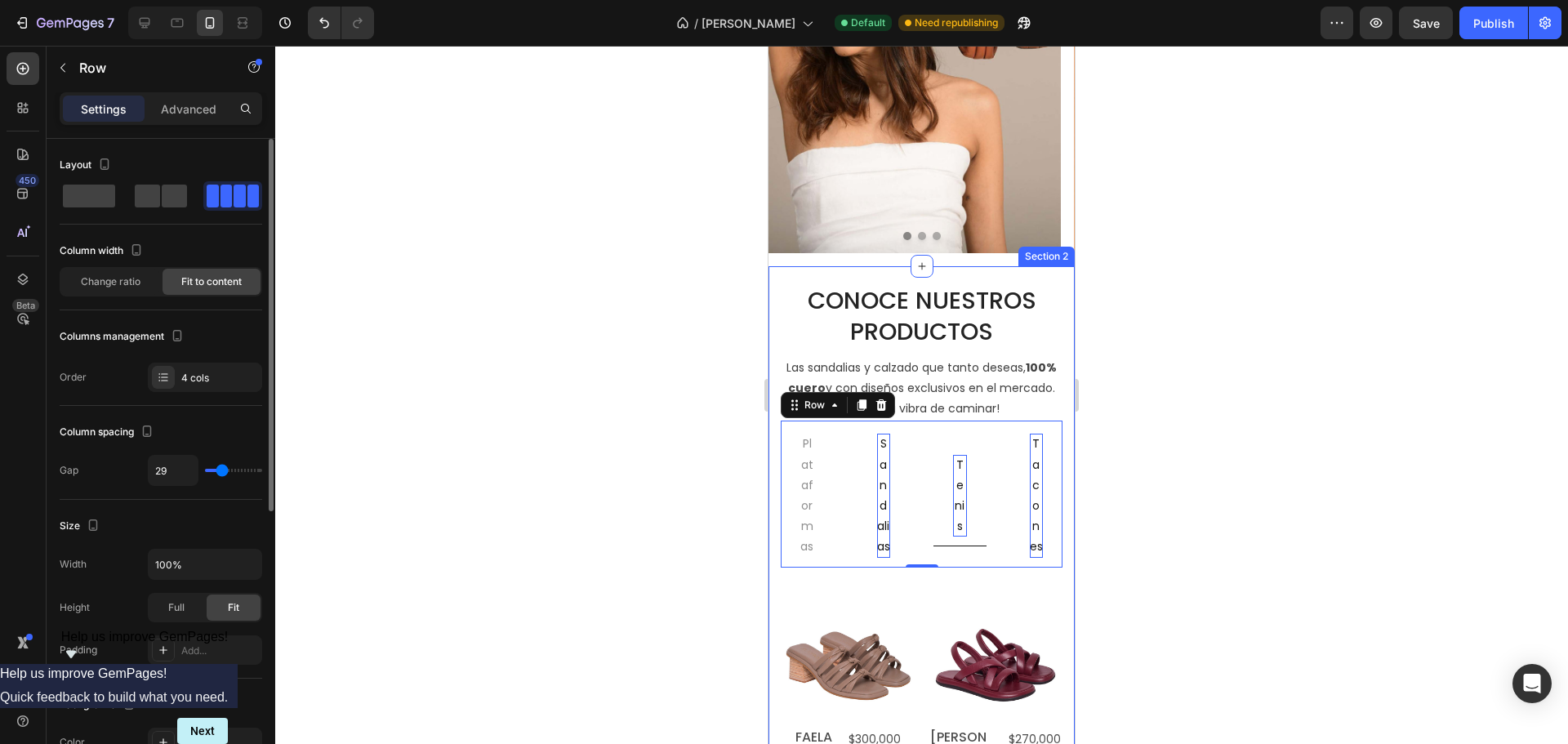
type input "27"
type input "24"
type input "22"
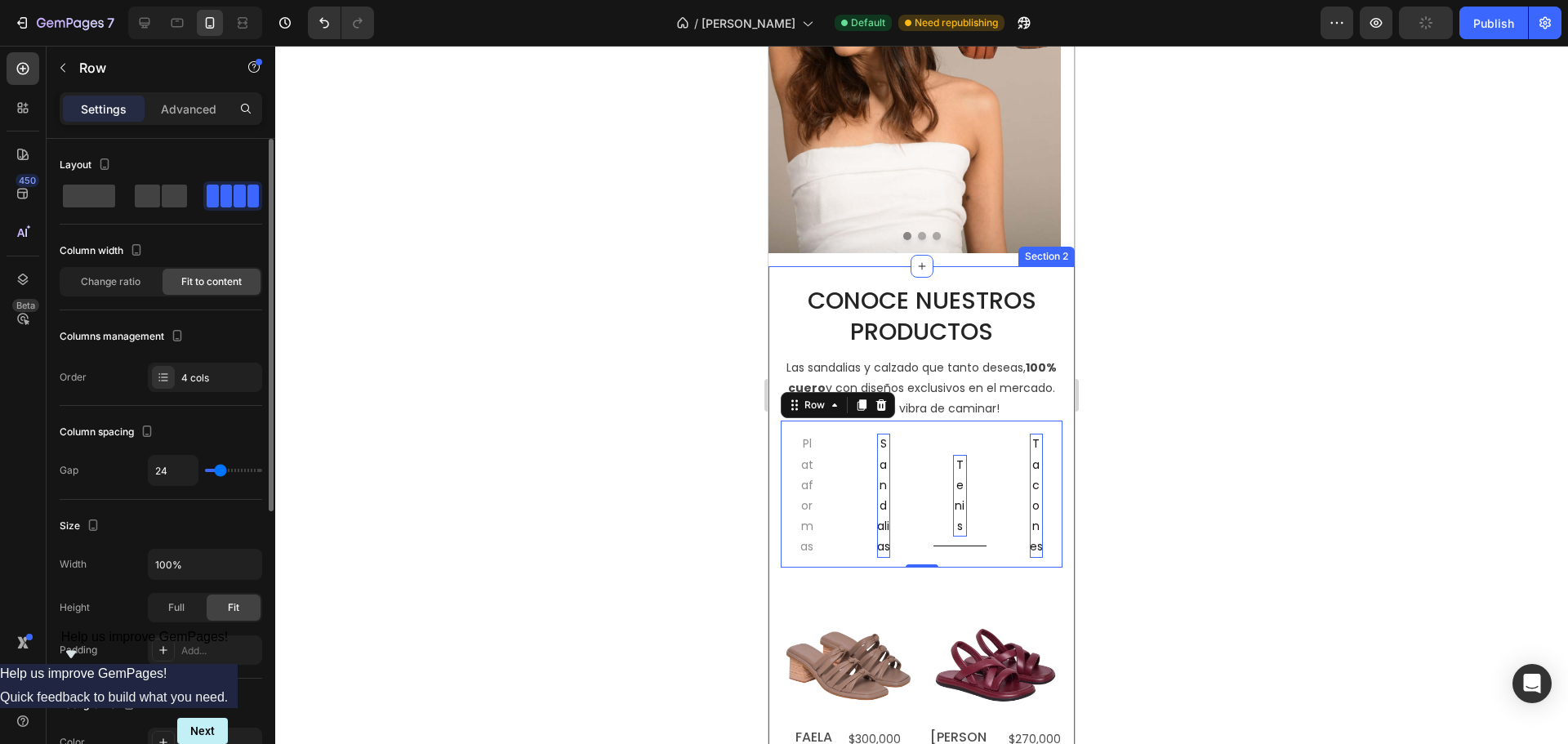
type input "22"
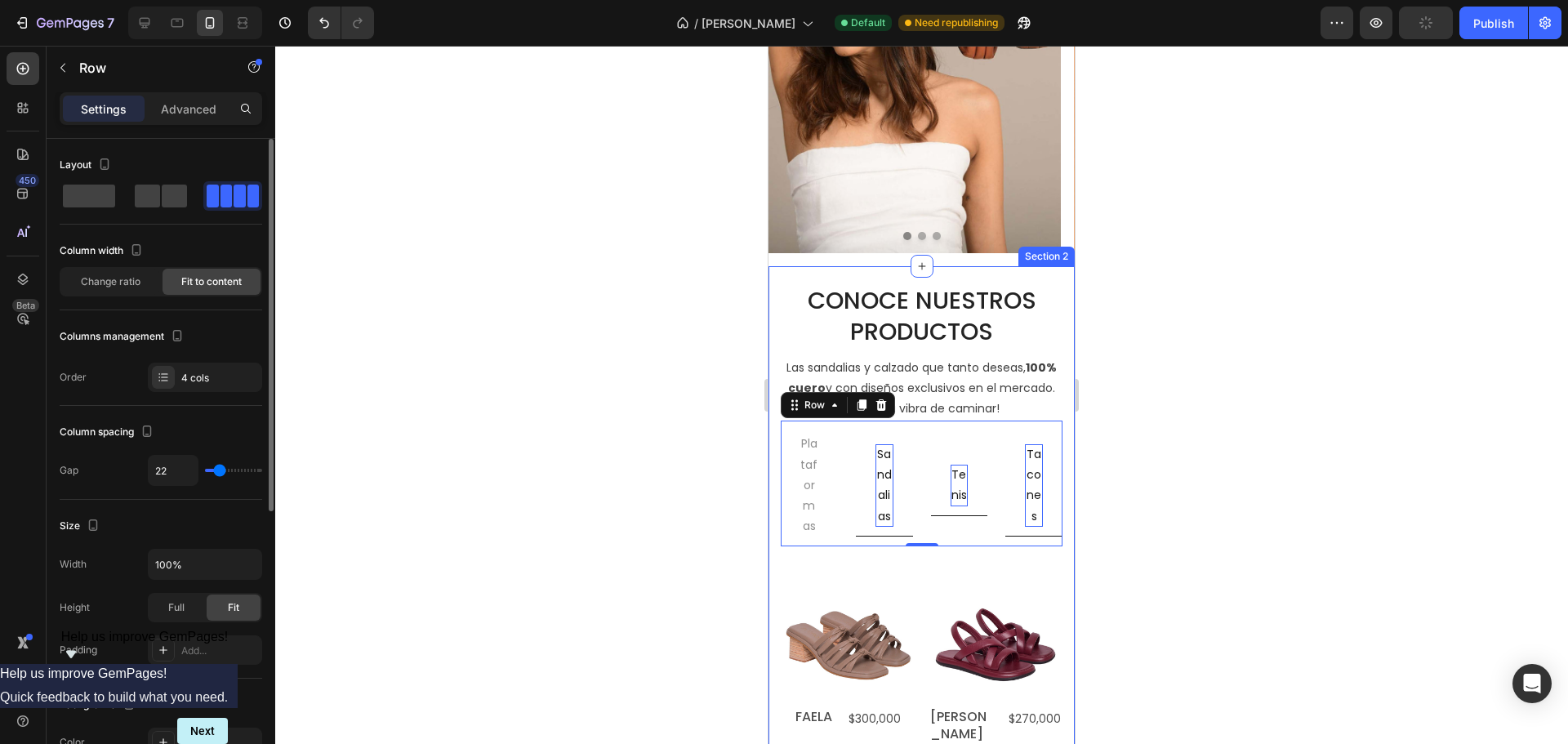
type input "20"
type input "18"
type input "16"
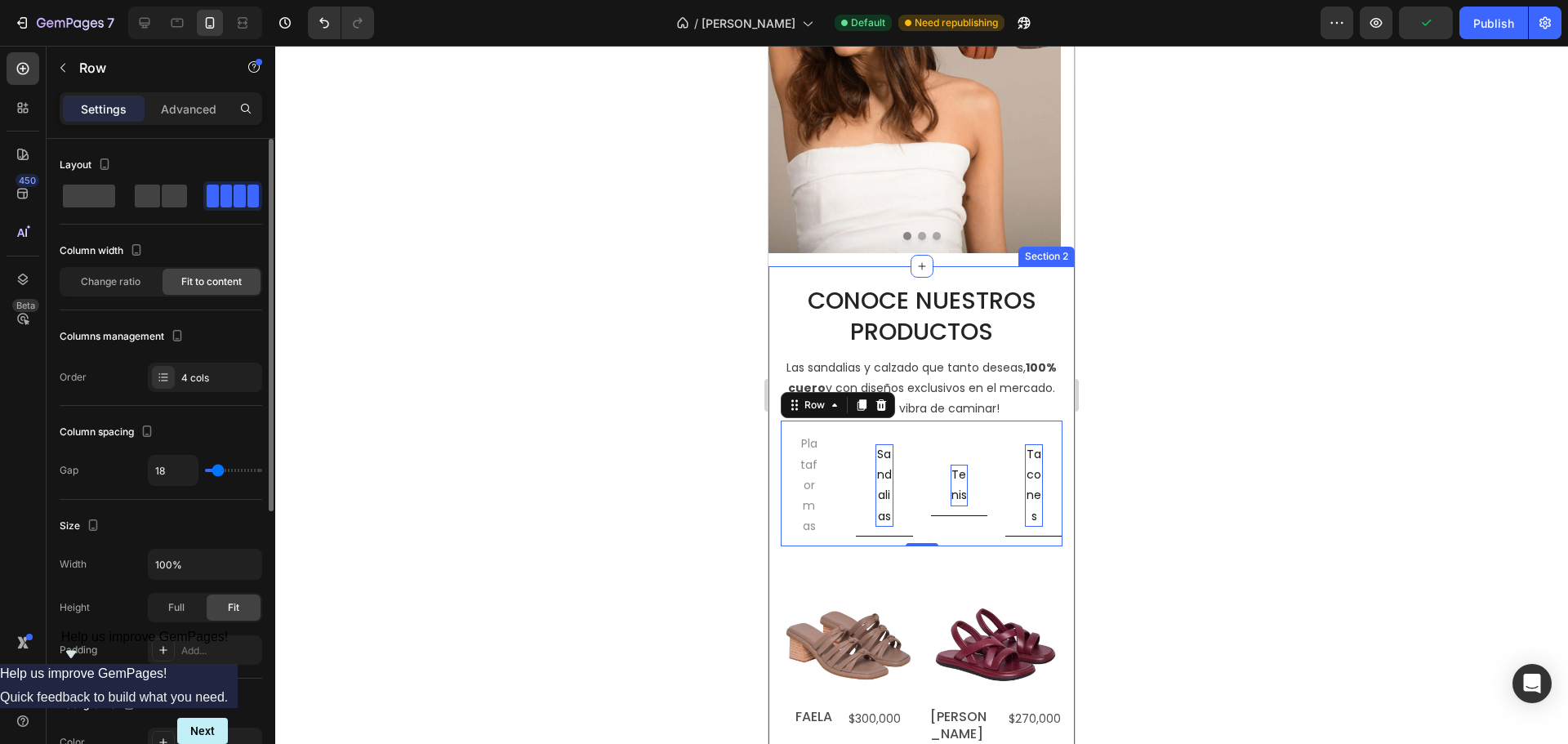
type input "16"
type input "13"
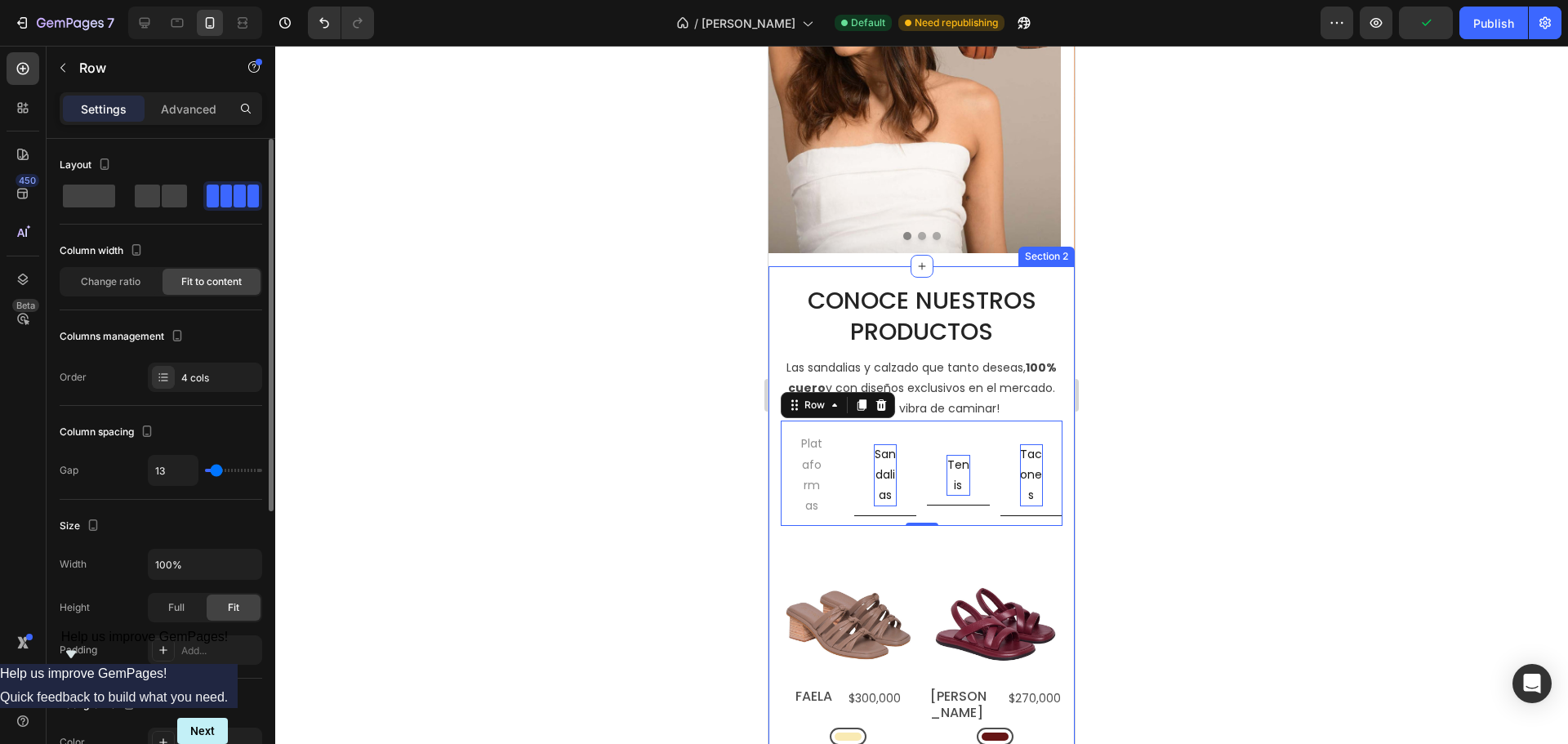
type input "11"
type input "9"
type input "4"
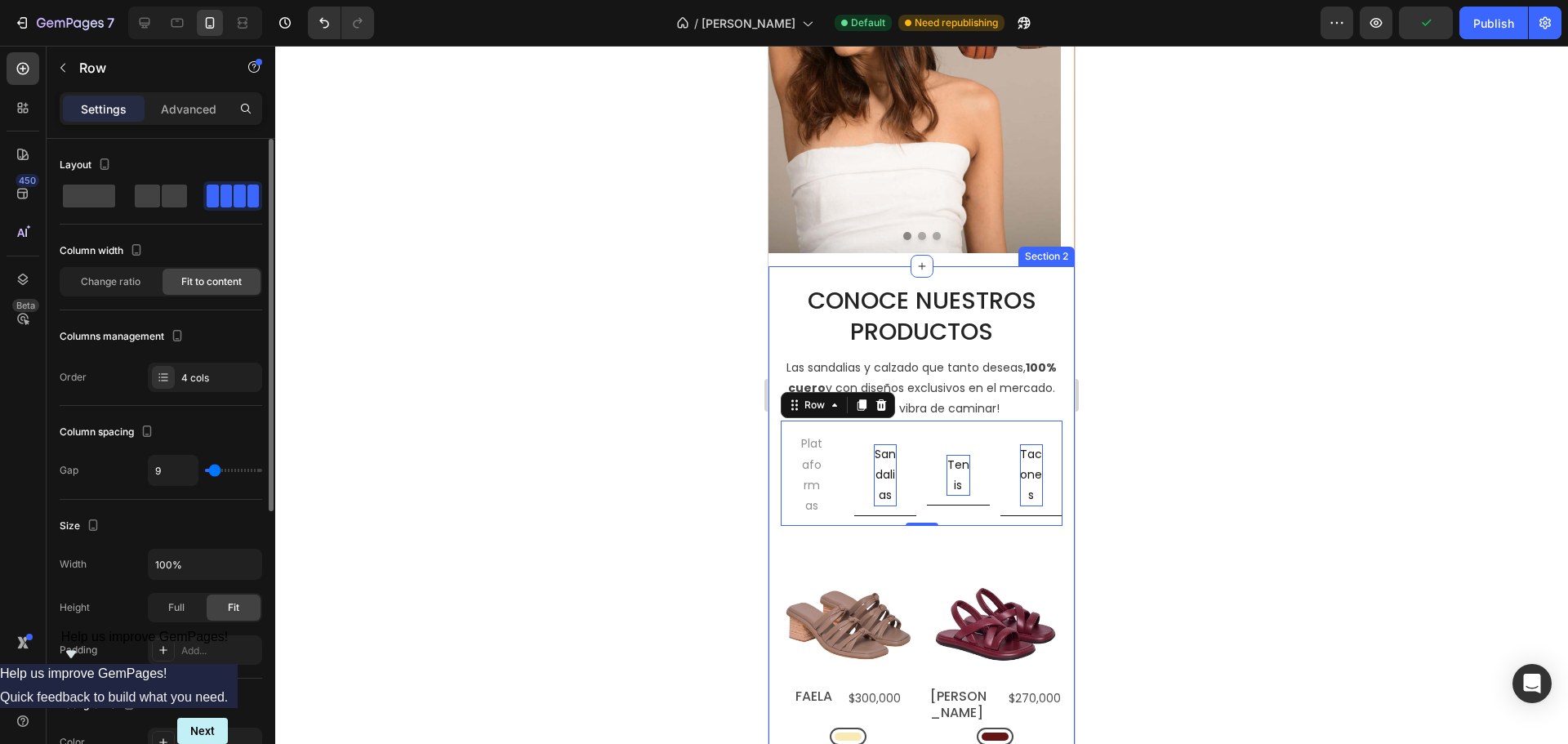
type input "4"
type input "2"
type input "0"
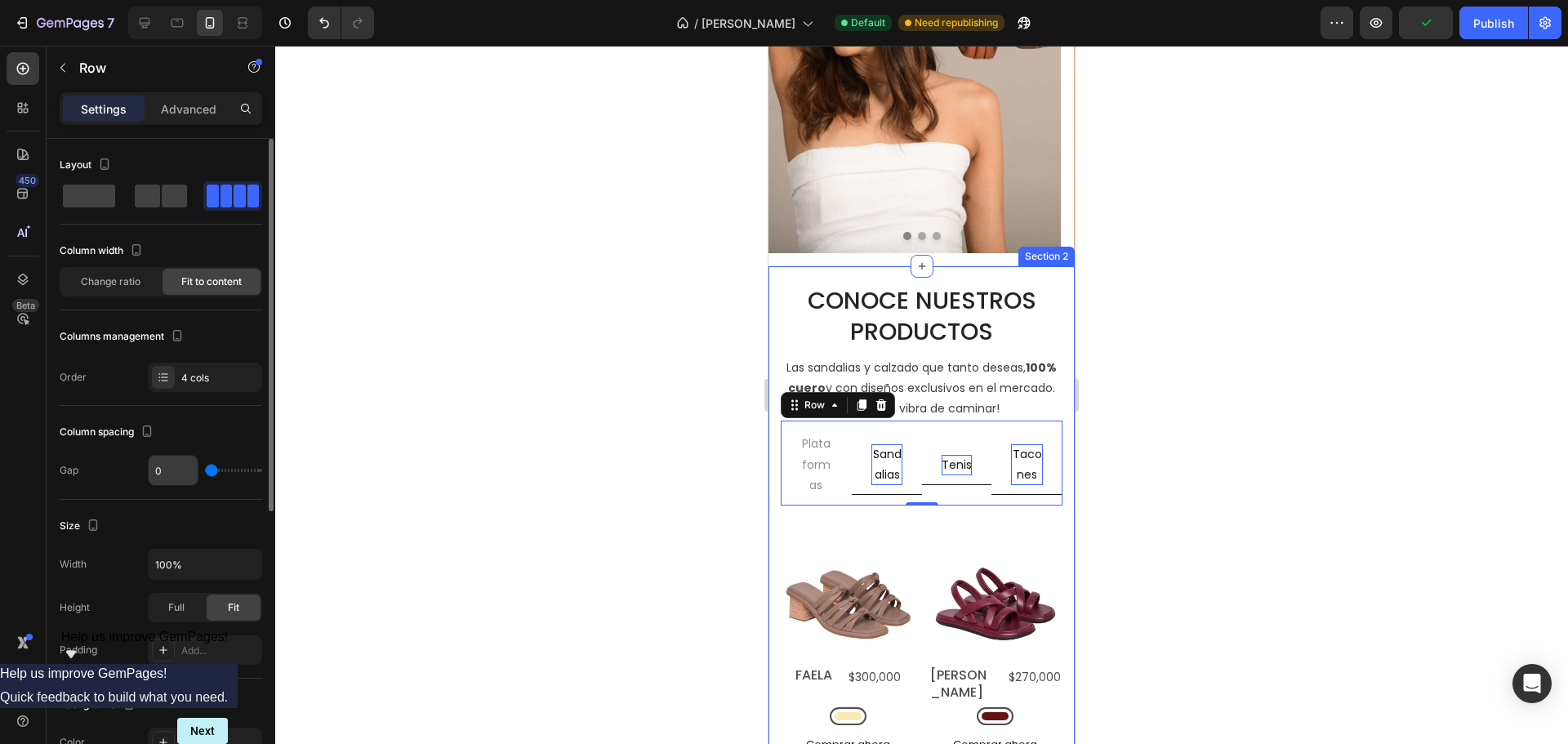
drag, startPoint x: 211, startPoint y: 466, endPoint x: 182, endPoint y: 468, distance: 29.1
click at [205, 469] on input "range" at bounding box center [234, 470] width 57 height 3
click at [93, 273] on div "Change ratio" at bounding box center [110, 281] width 98 height 26
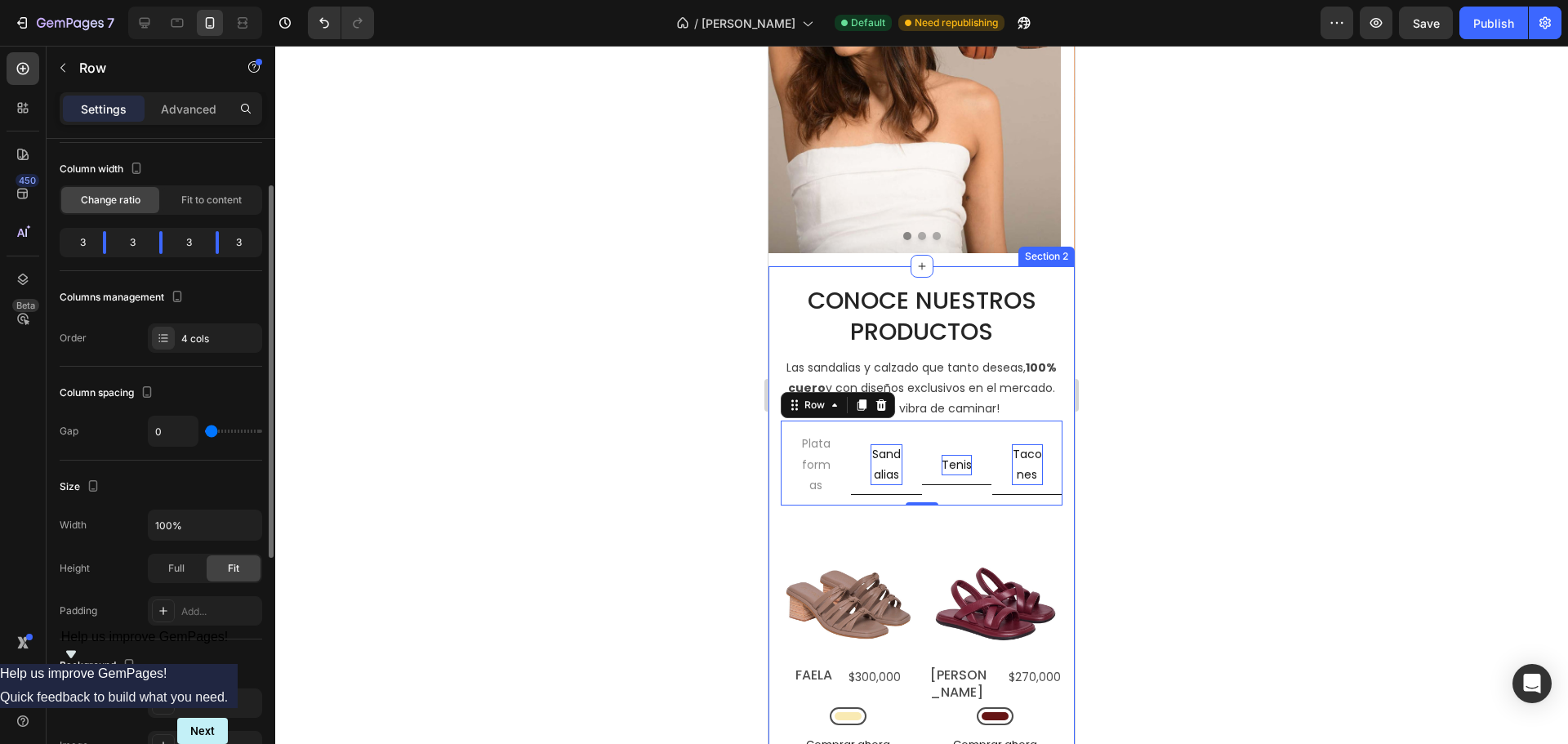
scroll to position [245, 0]
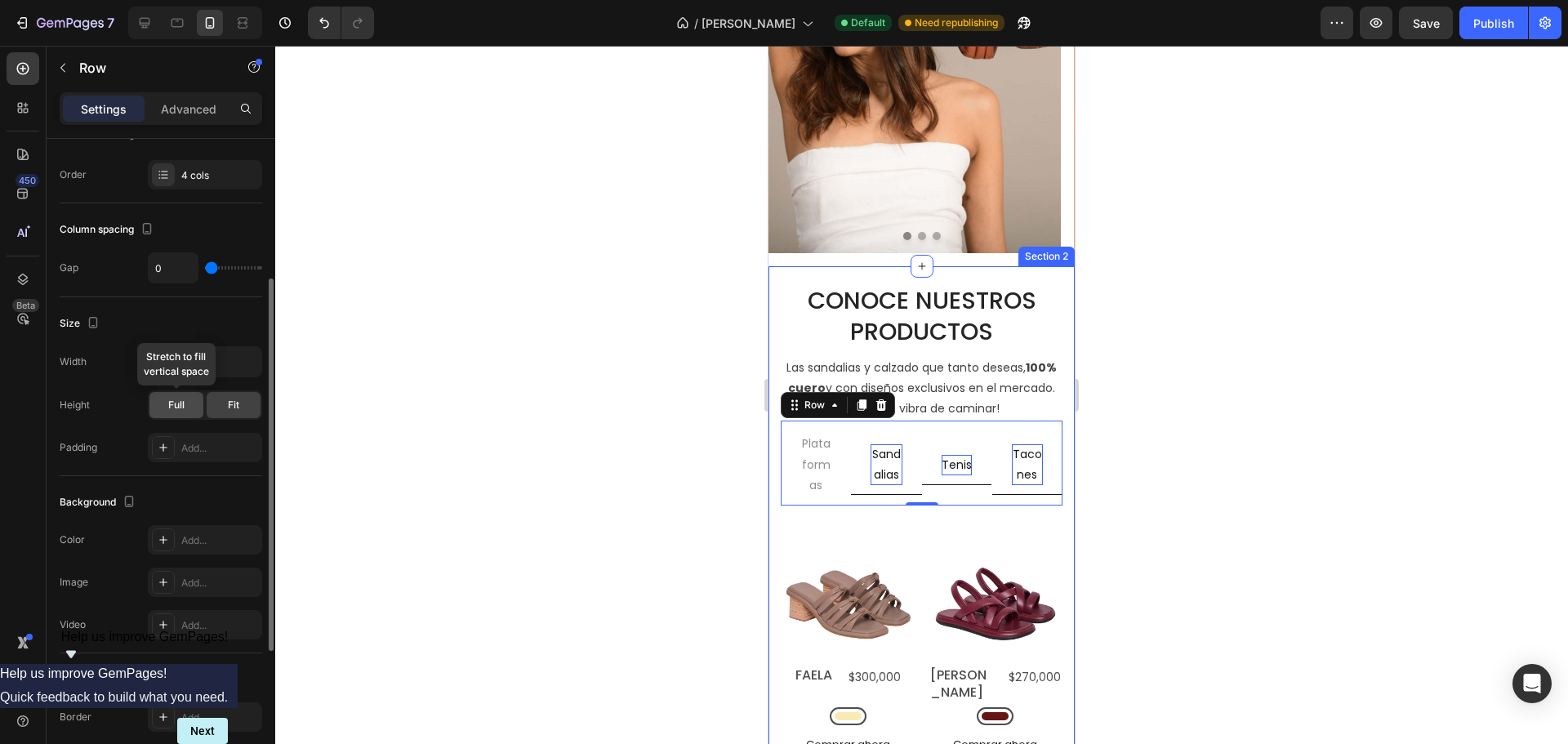
click at [167, 410] on div "Full" at bounding box center [176, 405] width 54 height 26
click at [235, 406] on span "Fit" at bounding box center [233, 405] width 11 height 15
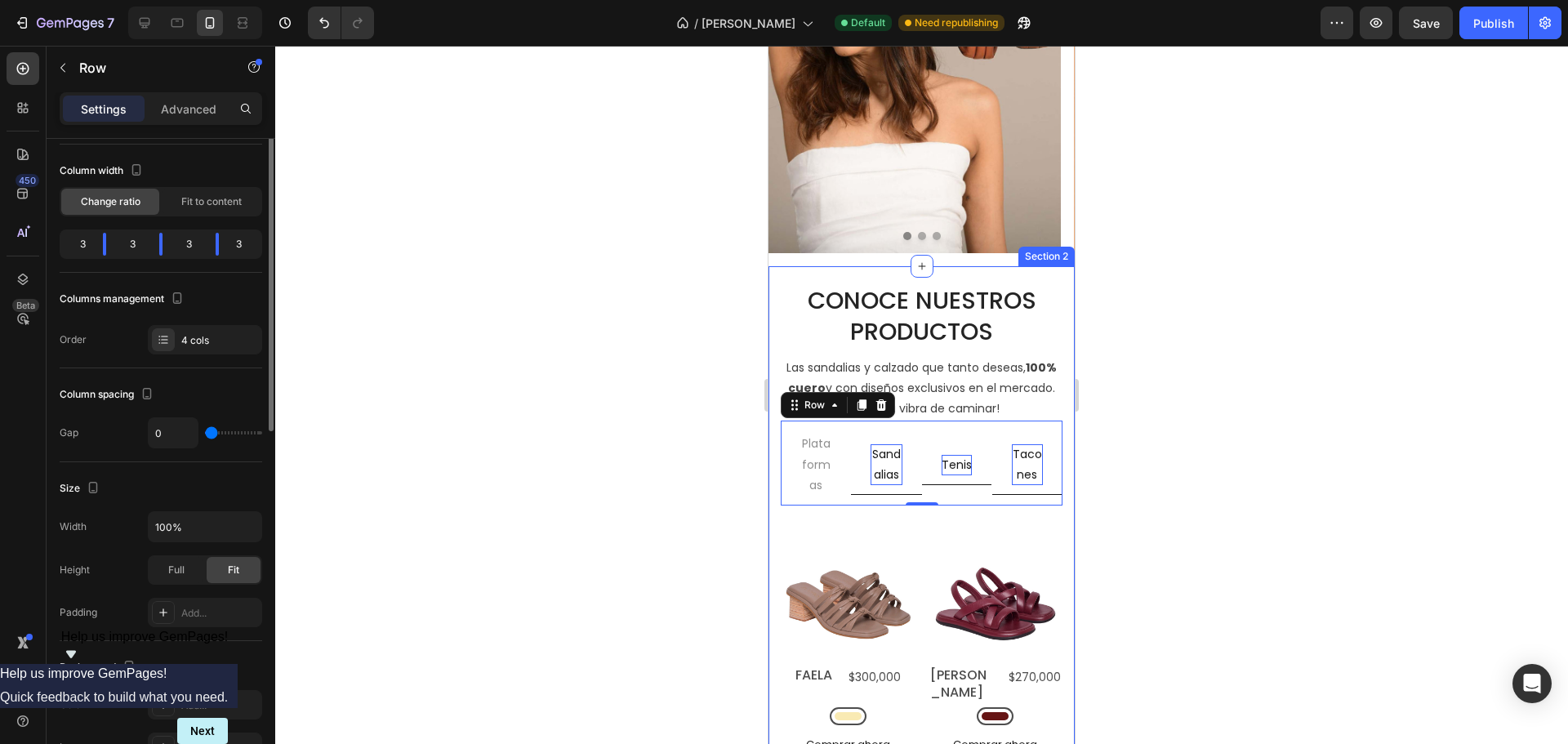
scroll to position [0, 0]
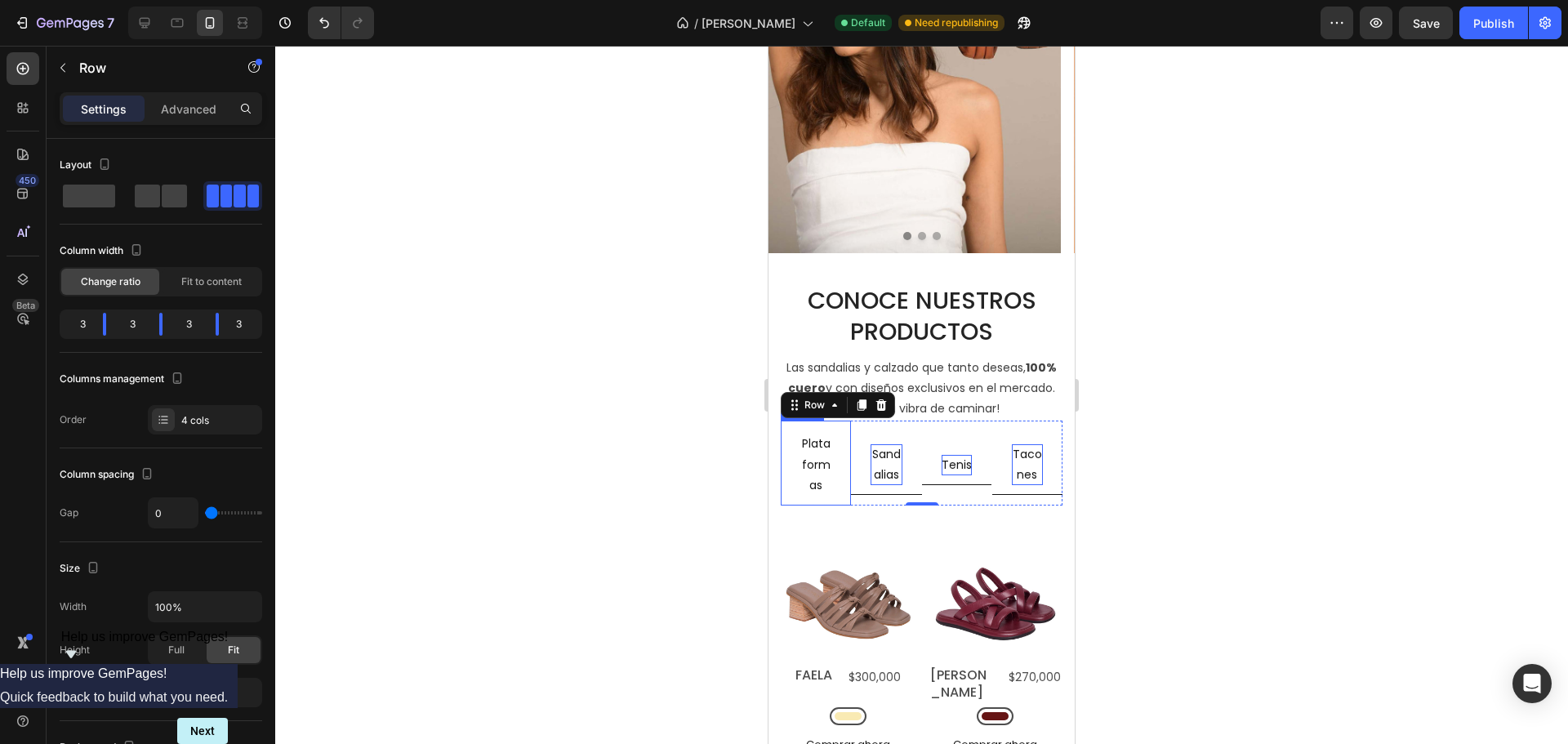
click at [797, 462] on link "Plataformas" at bounding box center [815, 464] width 70 height 82
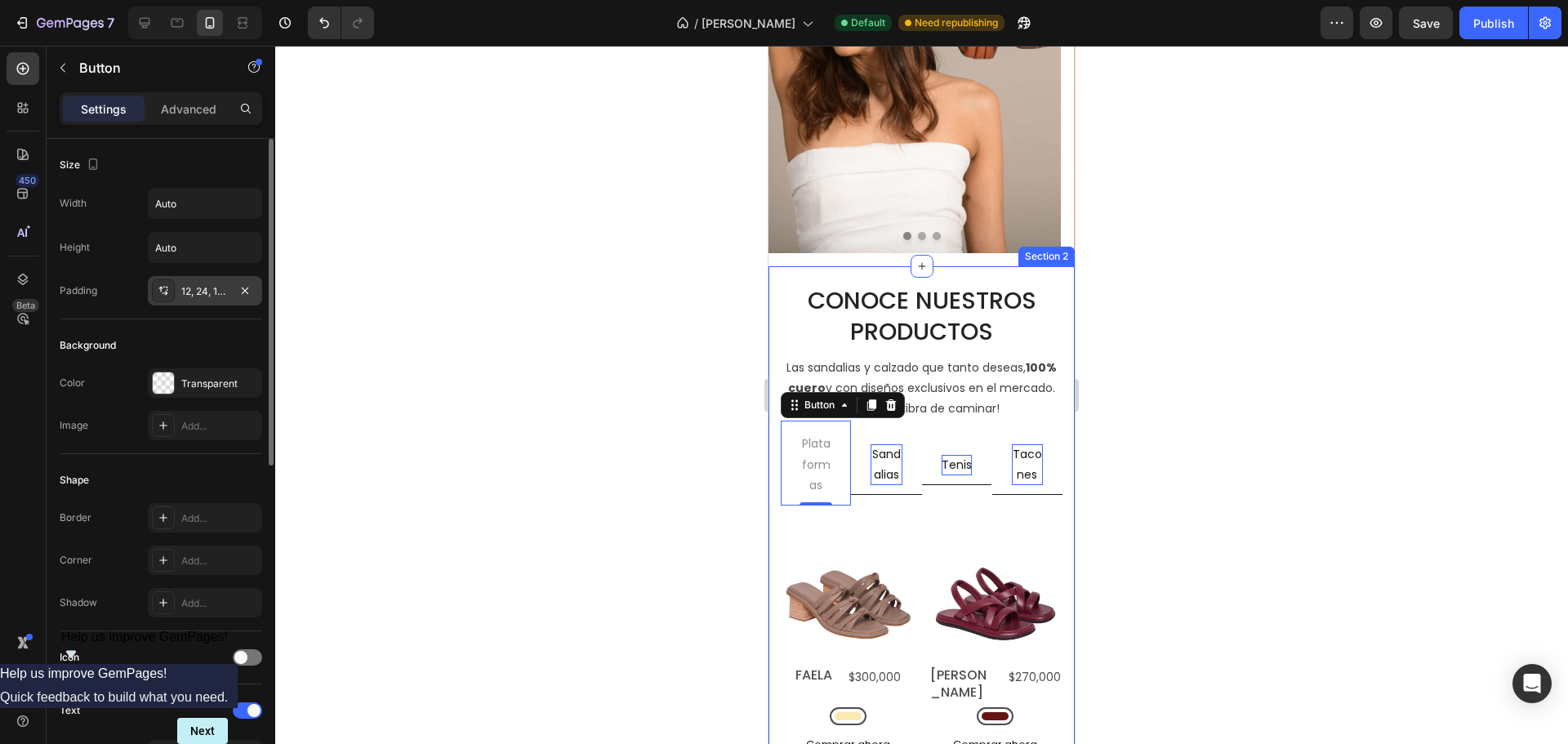
click at [199, 289] on div "12, 24, 12, 24" at bounding box center [205, 291] width 47 height 15
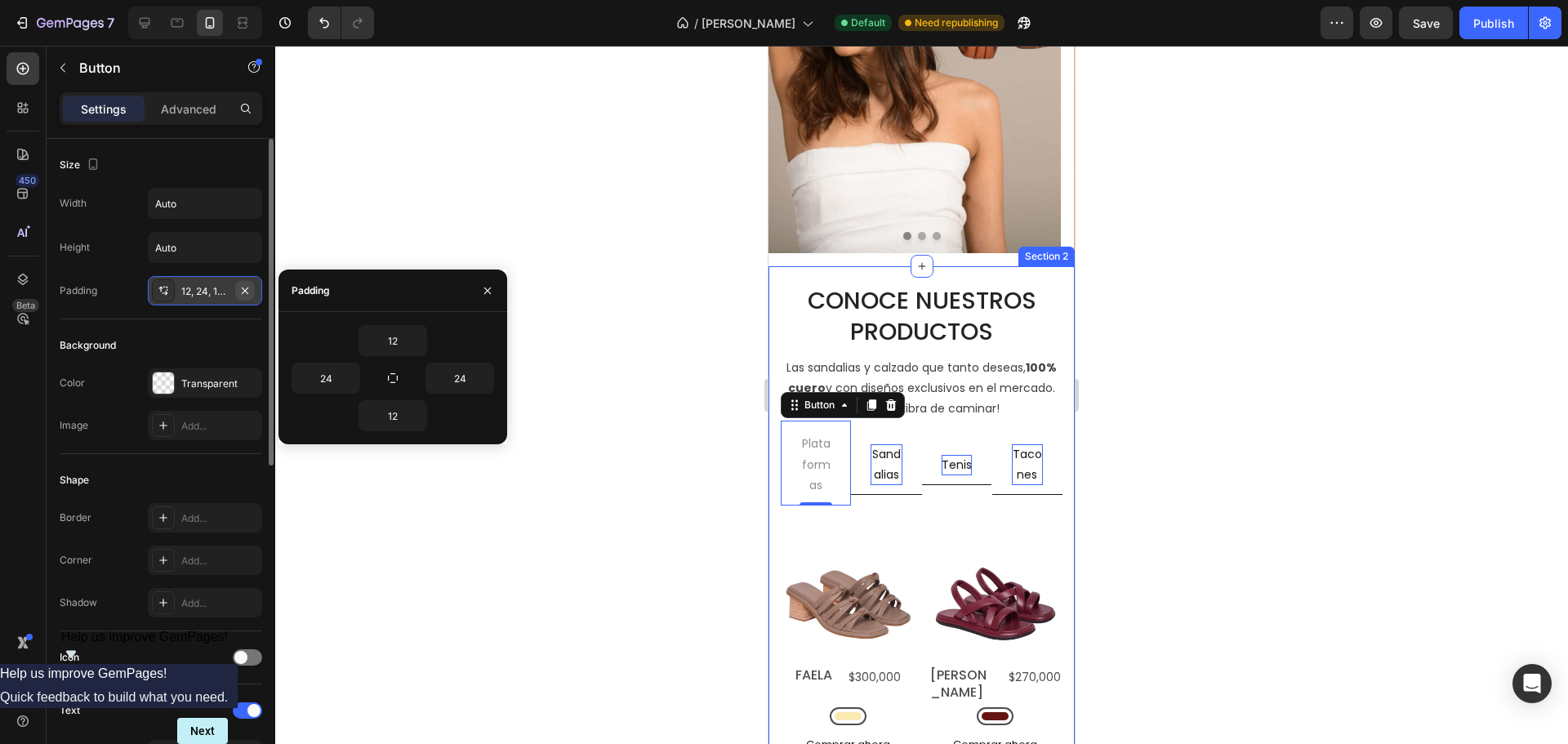
click at [252, 293] on button "button" at bounding box center [245, 291] width 20 height 20
type input "0"
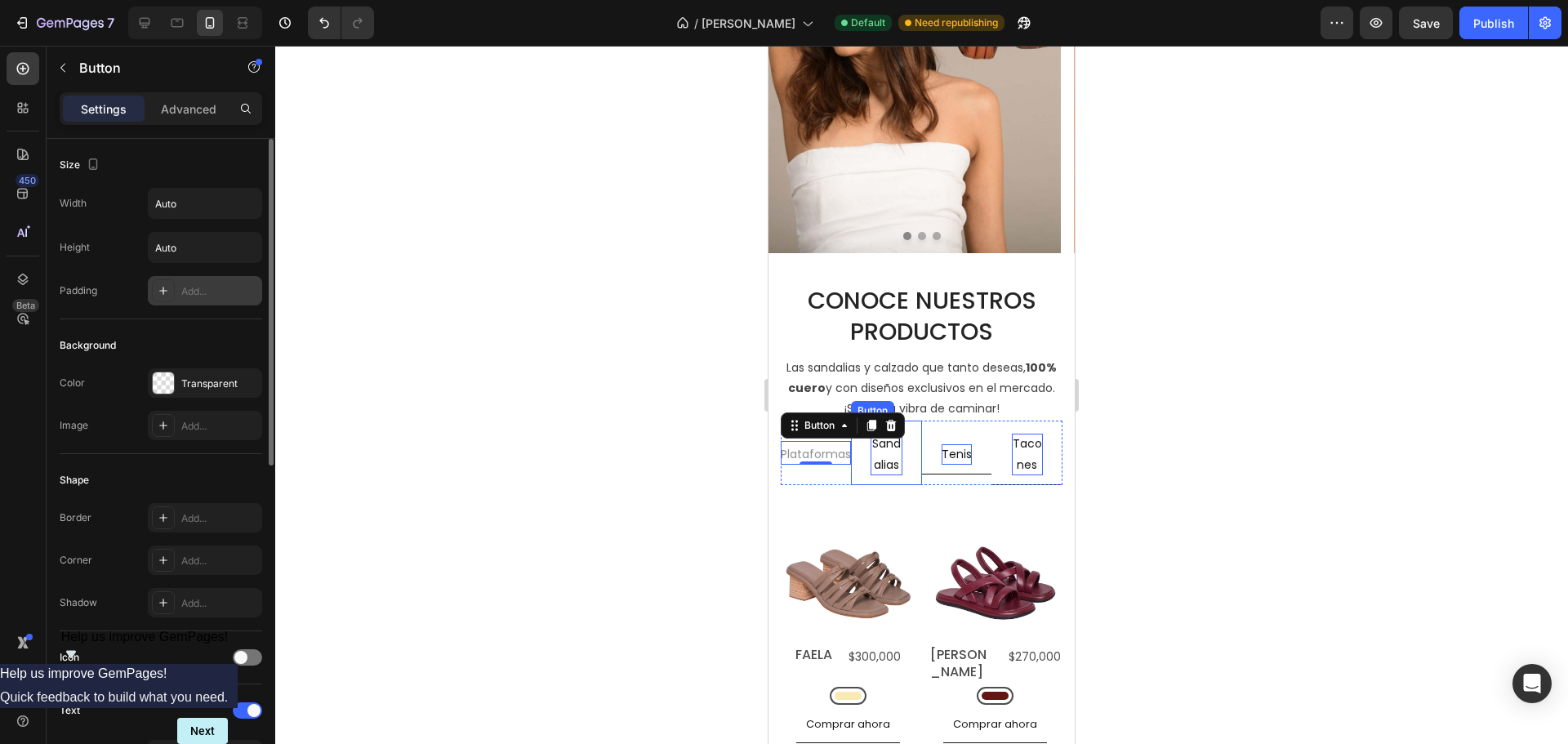
click at [882, 460] on p "Sandalias" at bounding box center [886, 453] width 31 height 41
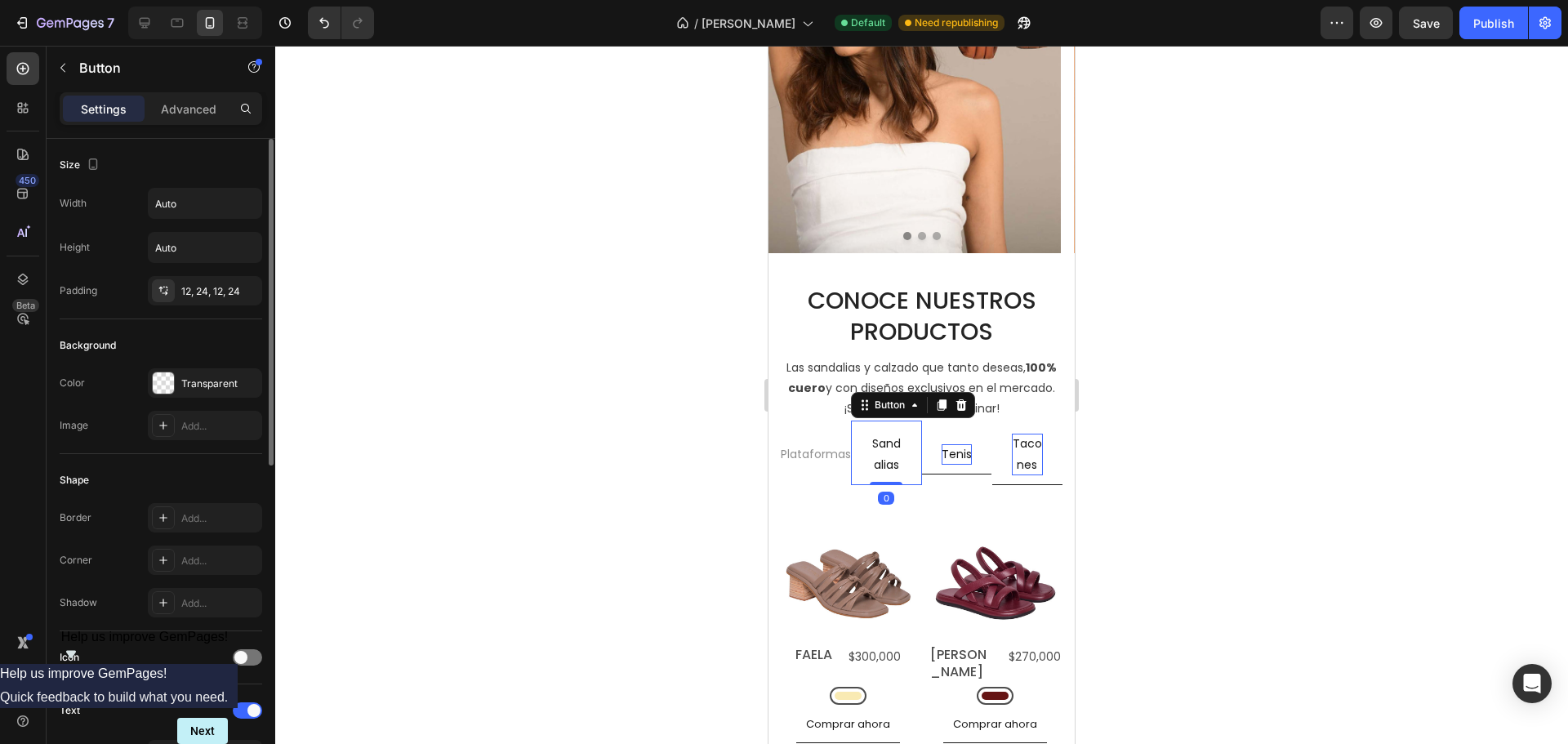
click at [858, 459] on link "Sandalias" at bounding box center [885, 454] width 70 height 60
click at [241, 291] on icon "button" at bounding box center [244, 290] width 13 height 13
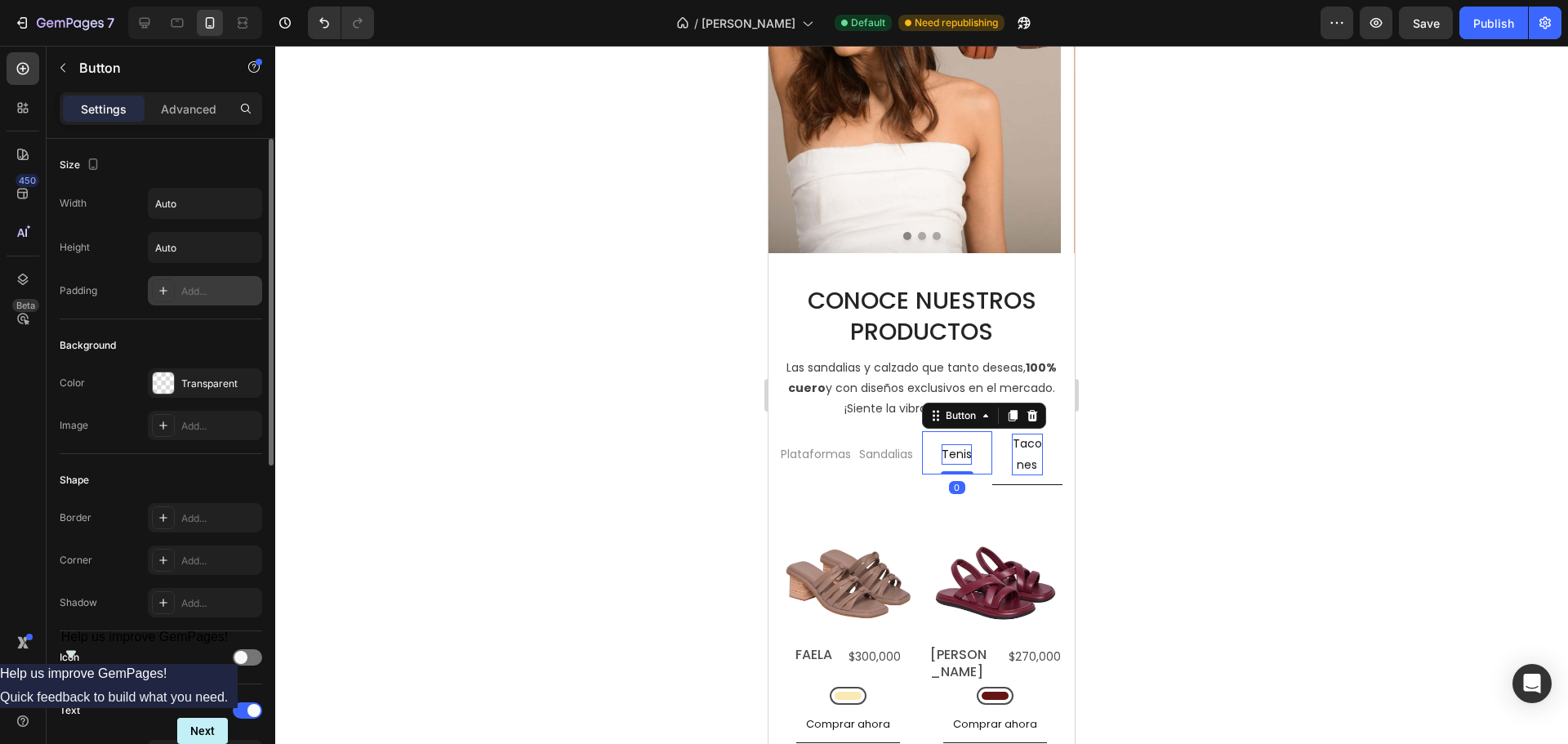
click at [922, 451] on link "Tenis" at bounding box center [956, 454] width 69 height 40
click at [0, 0] on icon "button" at bounding box center [0, 0] width 0 height 0
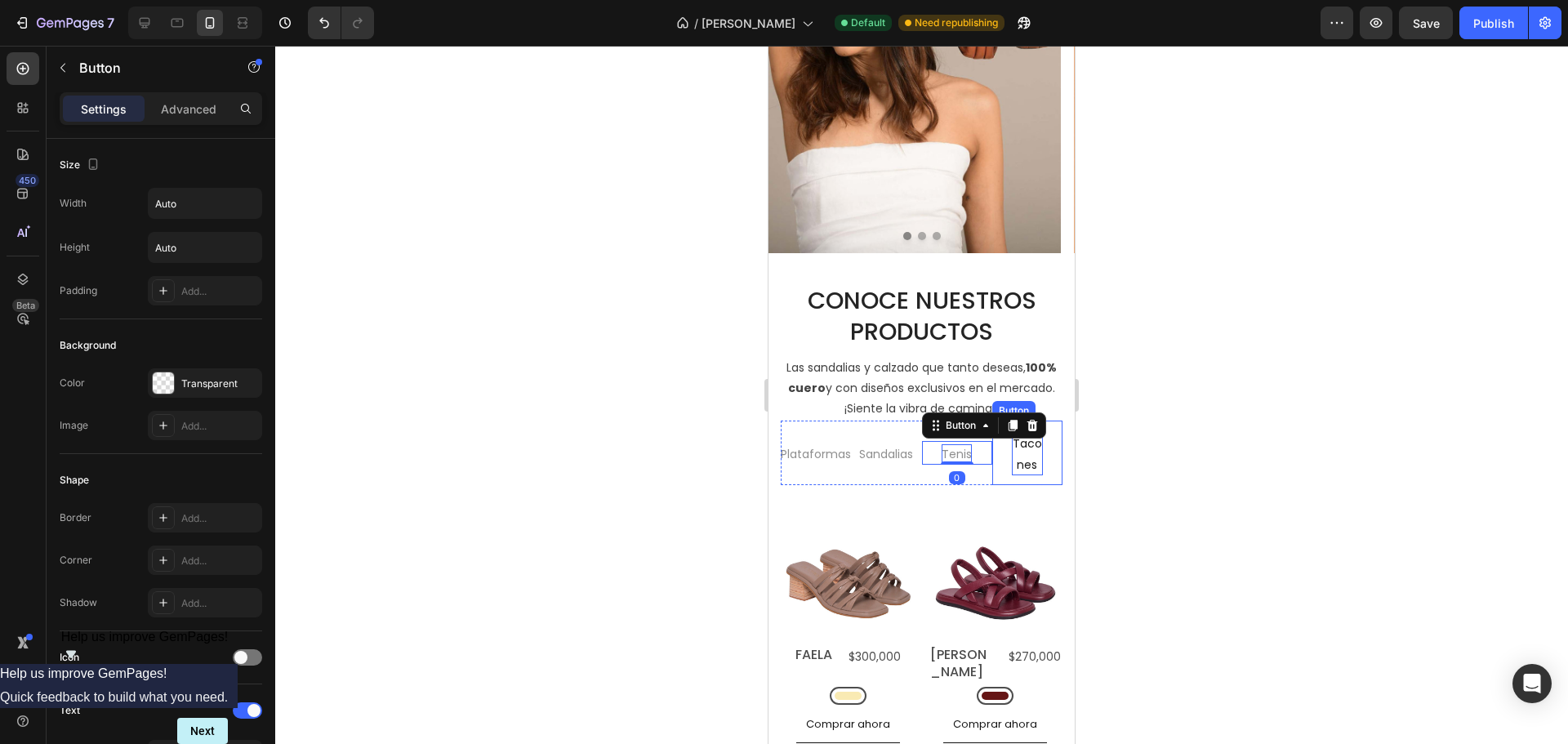
click at [992, 453] on link "Tacones" at bounding box center [1027, 454] width 70 height 60
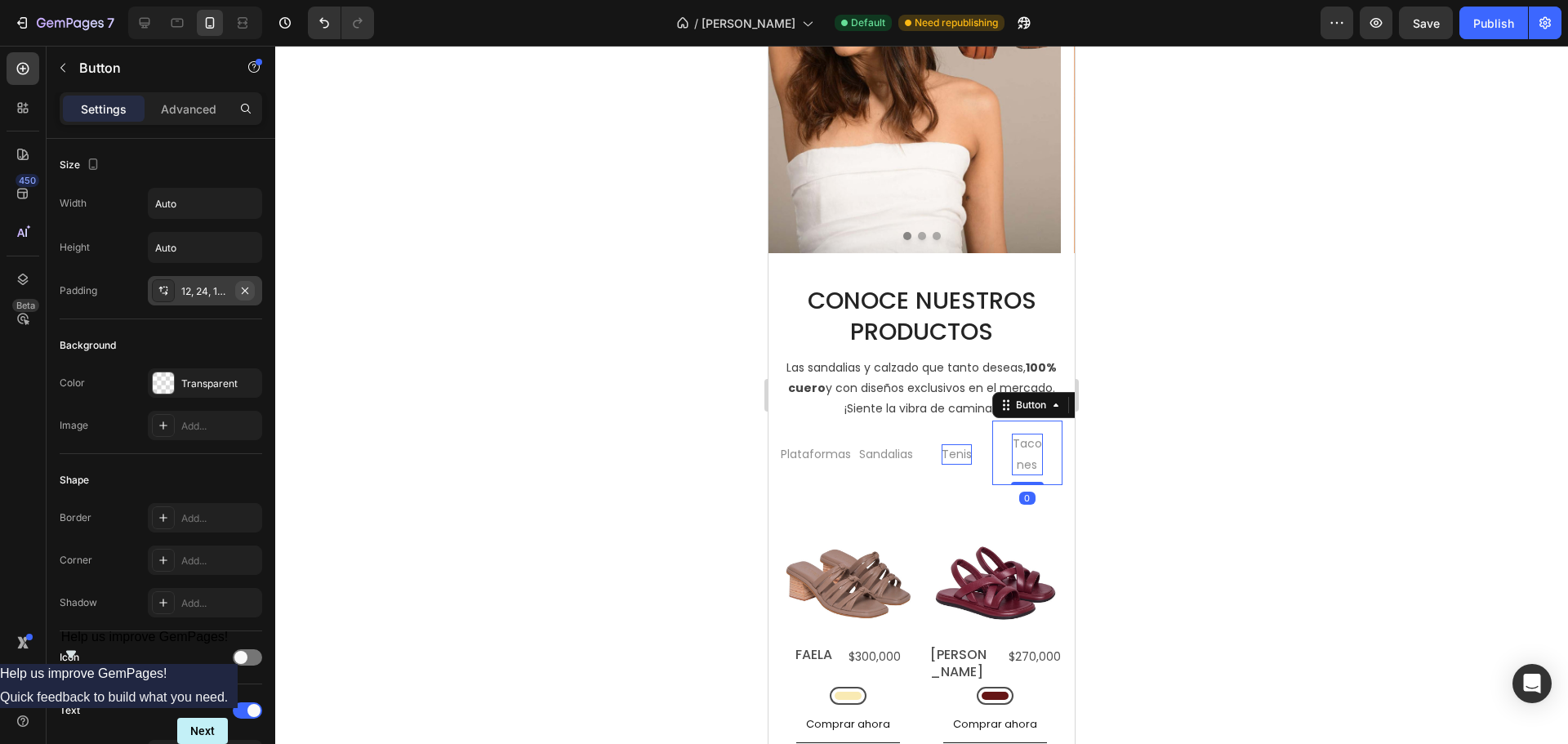
click at [248, 287] on icon "button" at bounding box center [245, 290] width 7 height 7
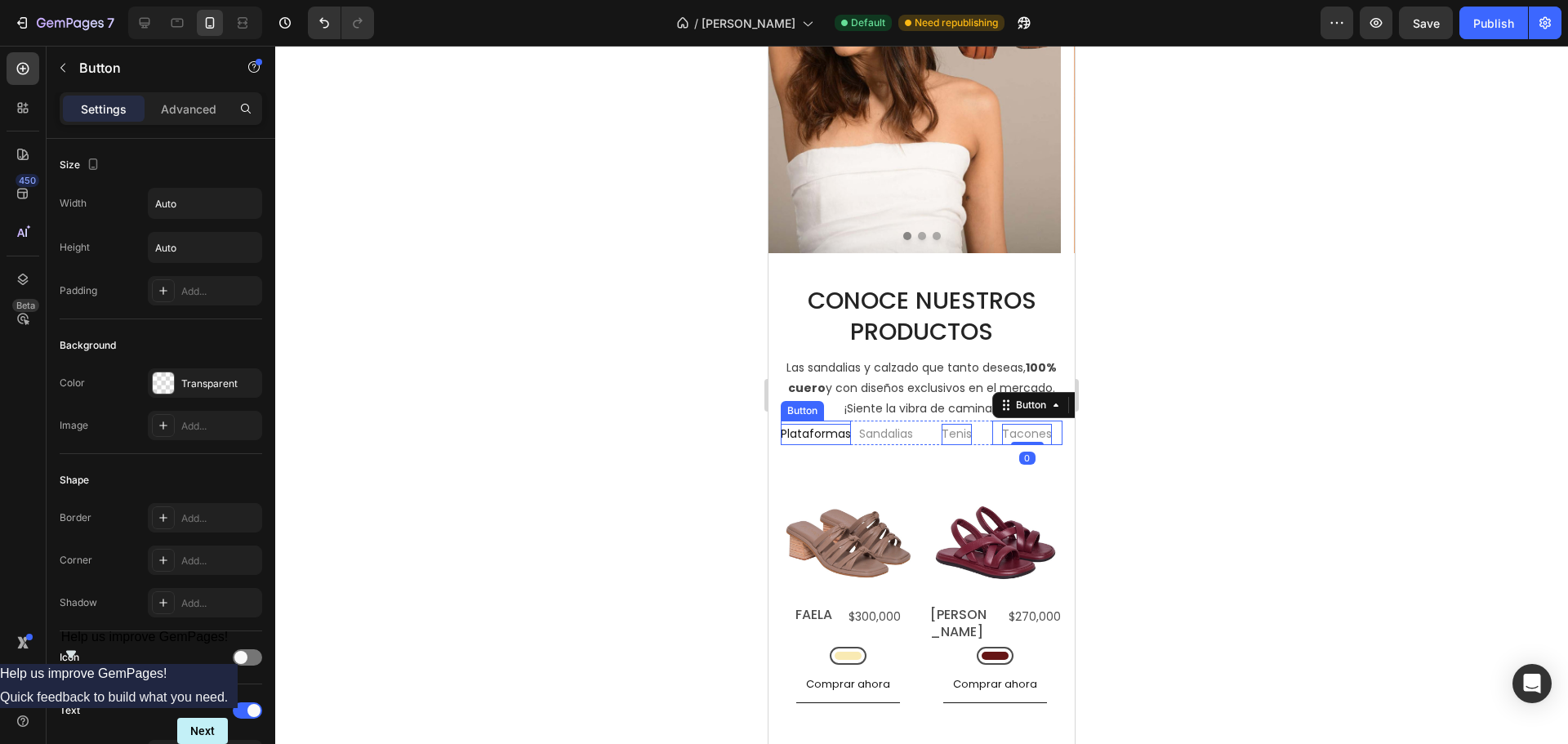
click at [834, 445] on p "Plataformas" at bounding box center [815, 434] width 70 height 21
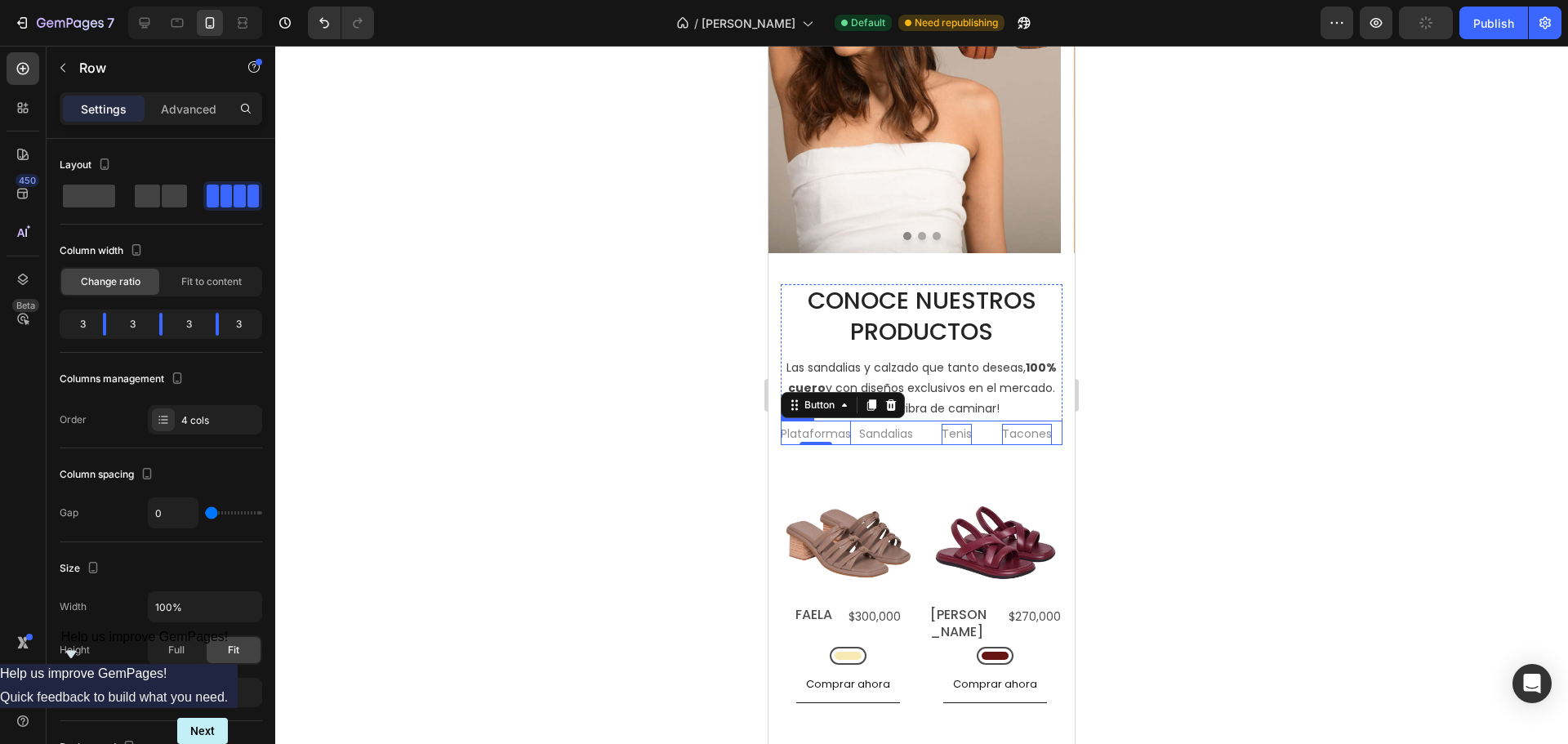
click at [877, 445] on div "Sandalias Button" at bounding box center [885, 432] width 70 height 23
type input "2"
type input "4"
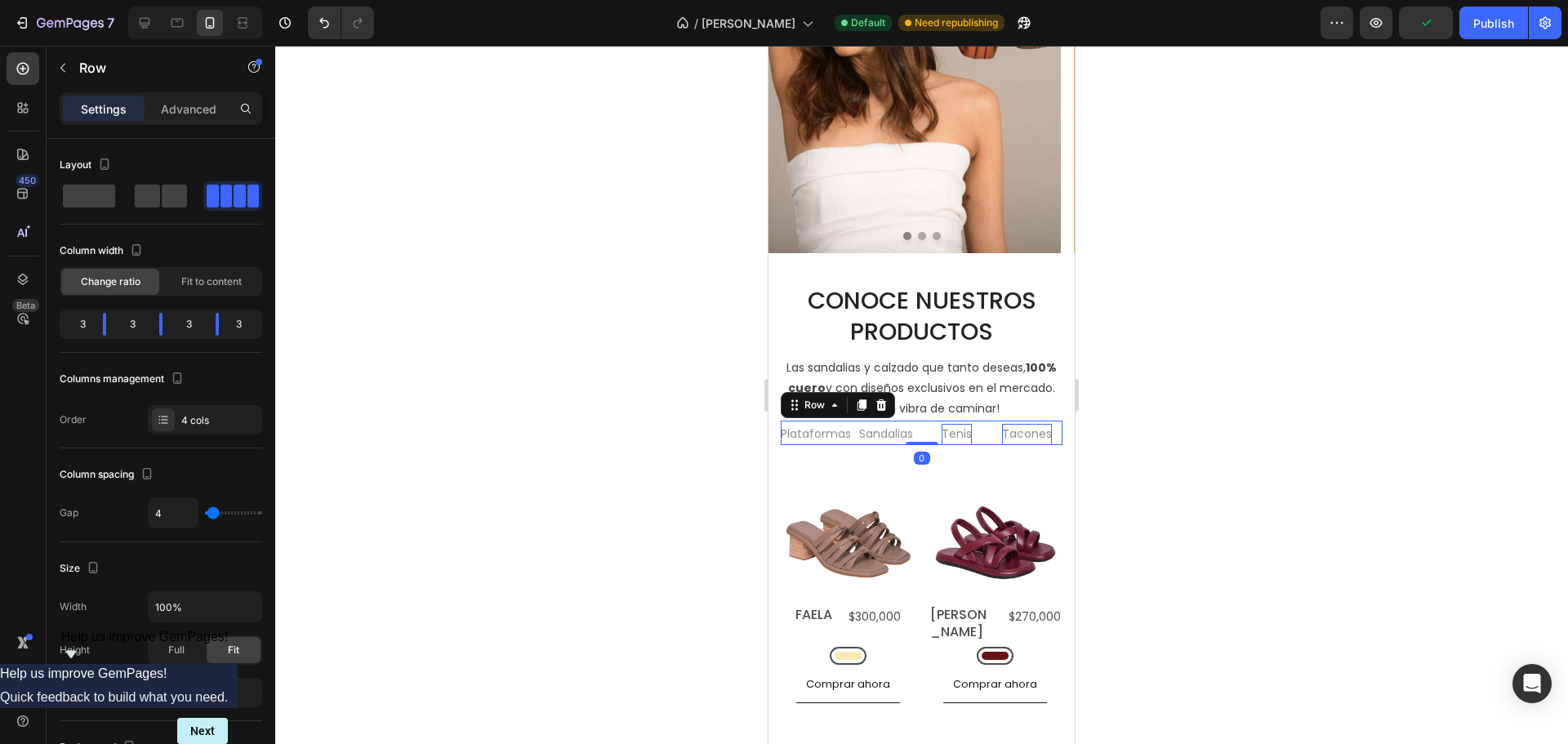
type input "7"
type input "9"
type input "11"
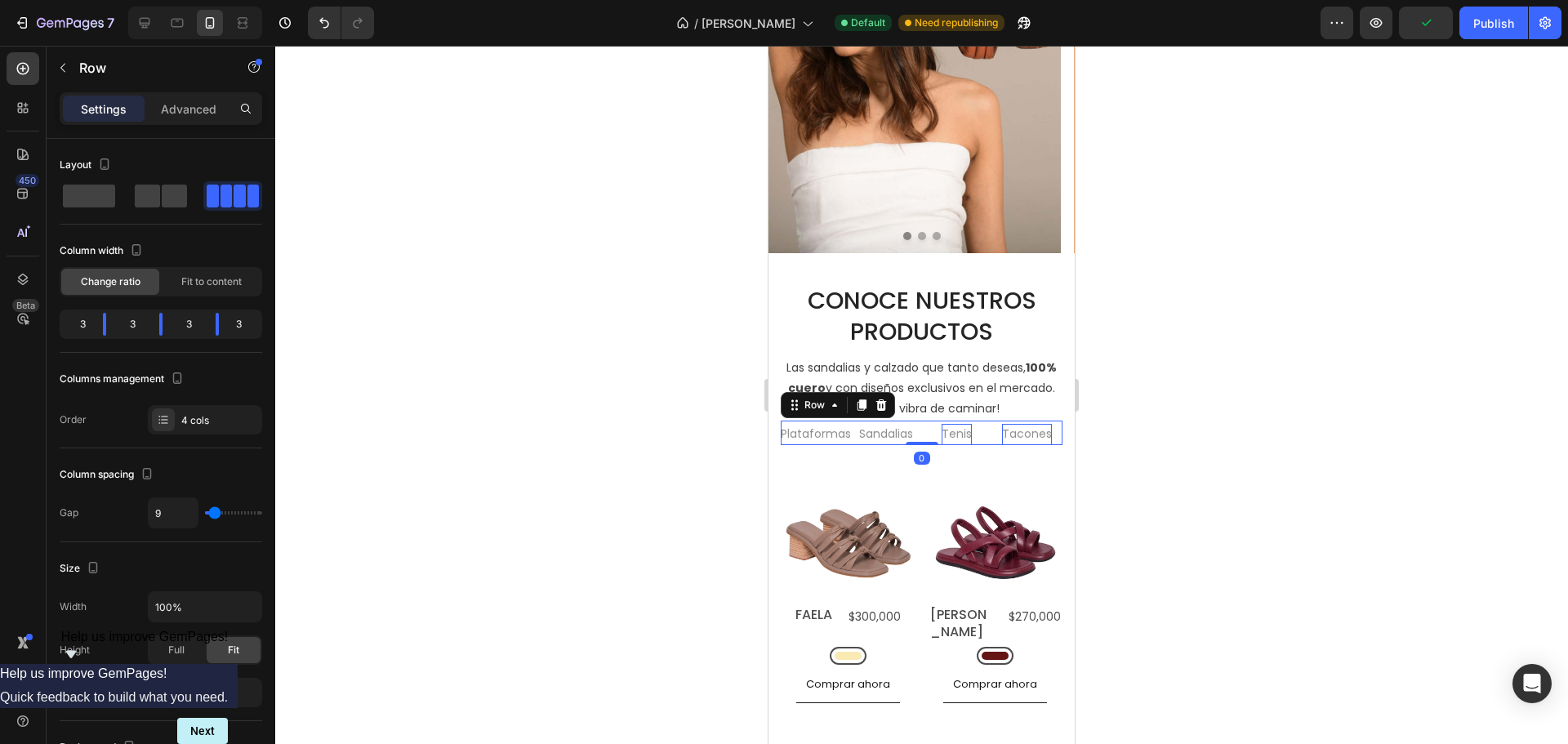
type input "11"
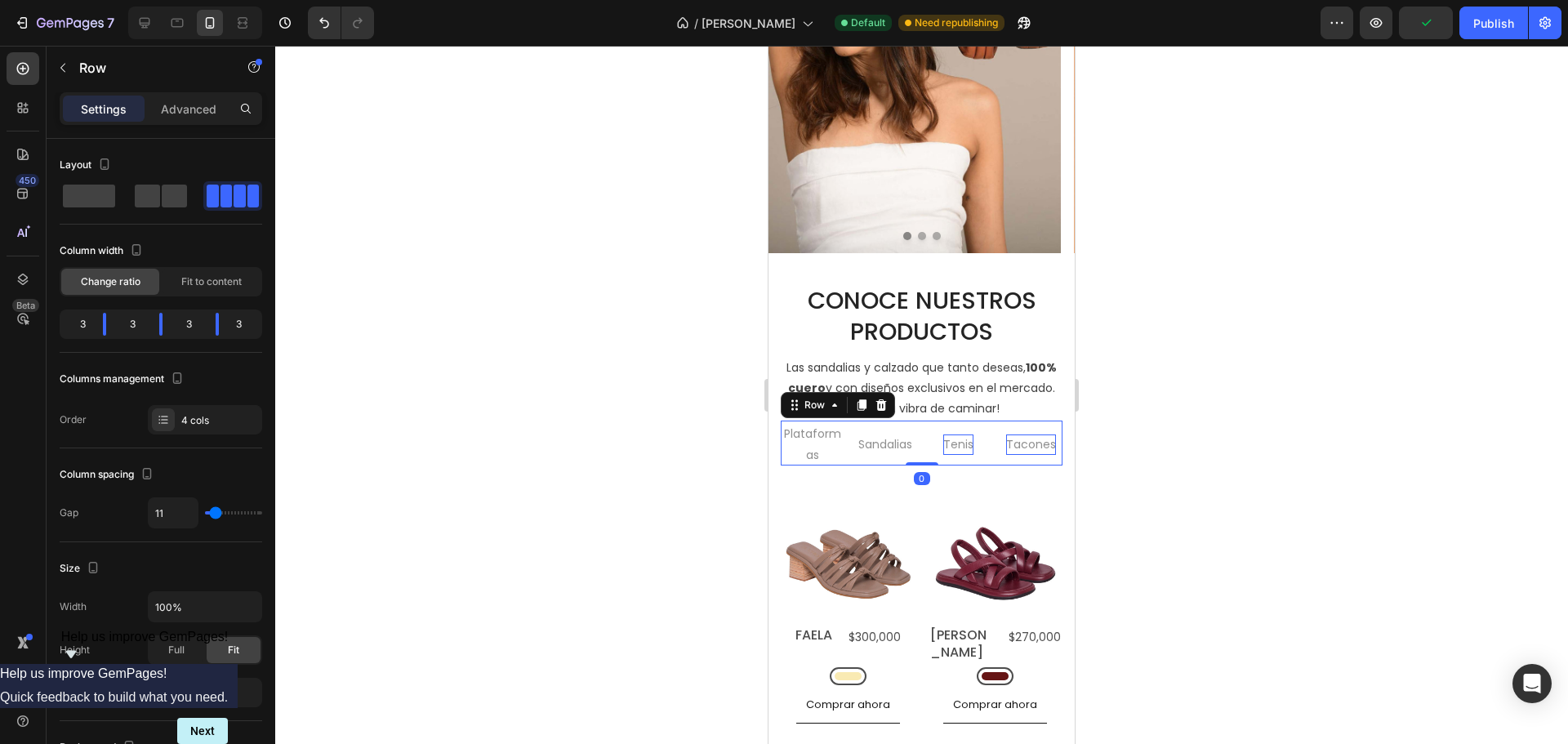
type input "13"
type input "16"
type input "18"
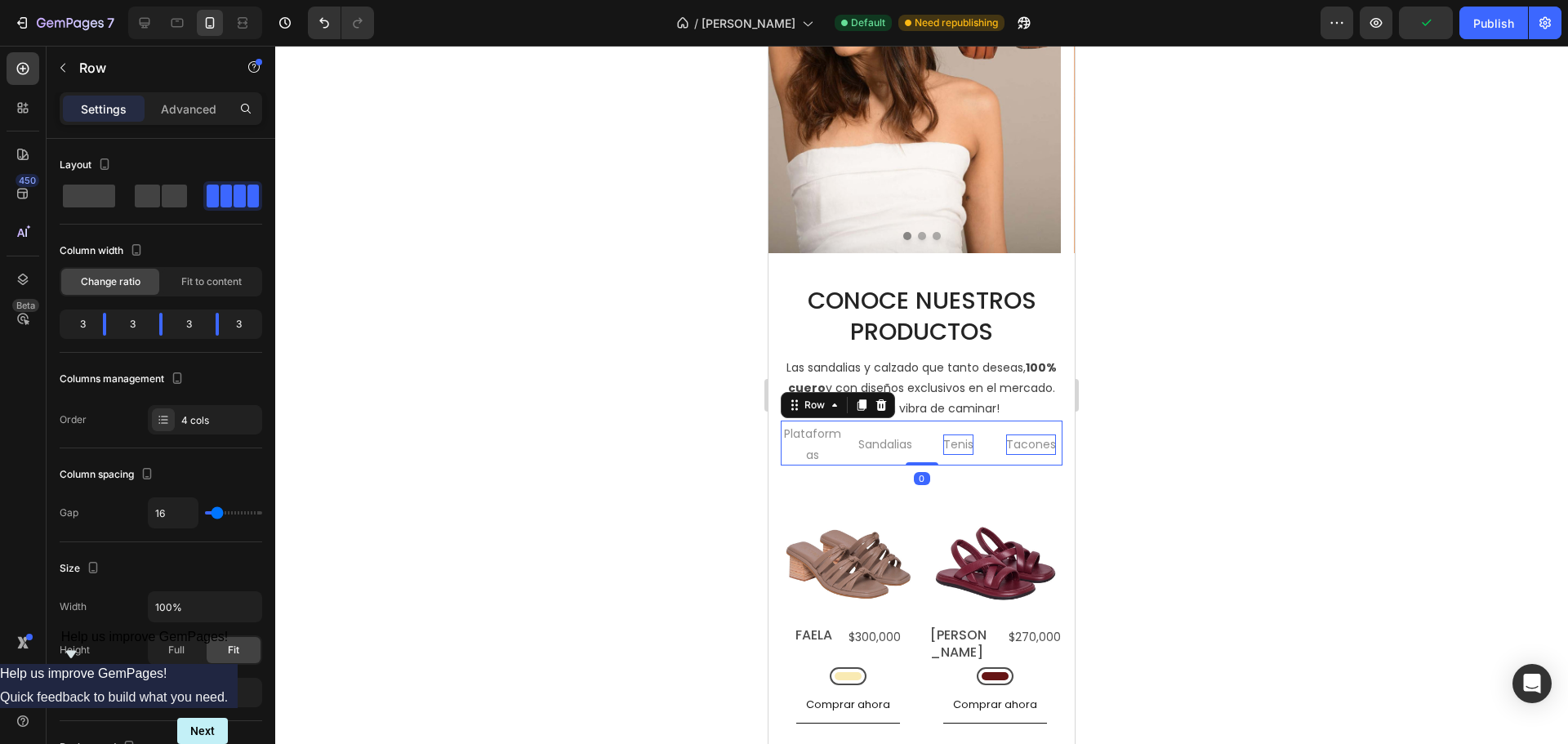
type input "18"
type input "16"
type input "13"
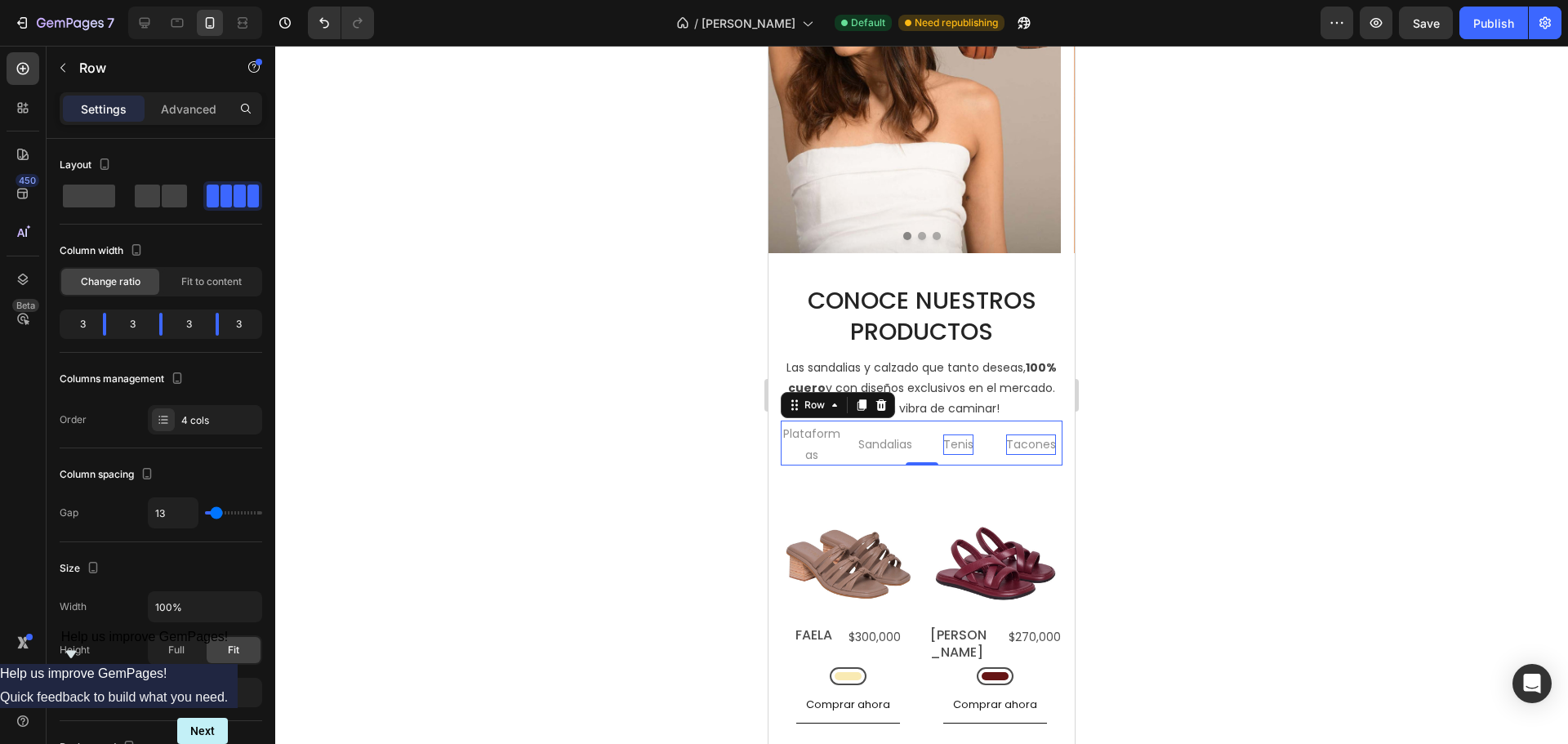
click at [217, 512] on input "range" at bounding box center [234, 513] width 57 height 3
click at [812, 436] on p "Plataformas" at bounding box center [812, 444] width 63 height 41
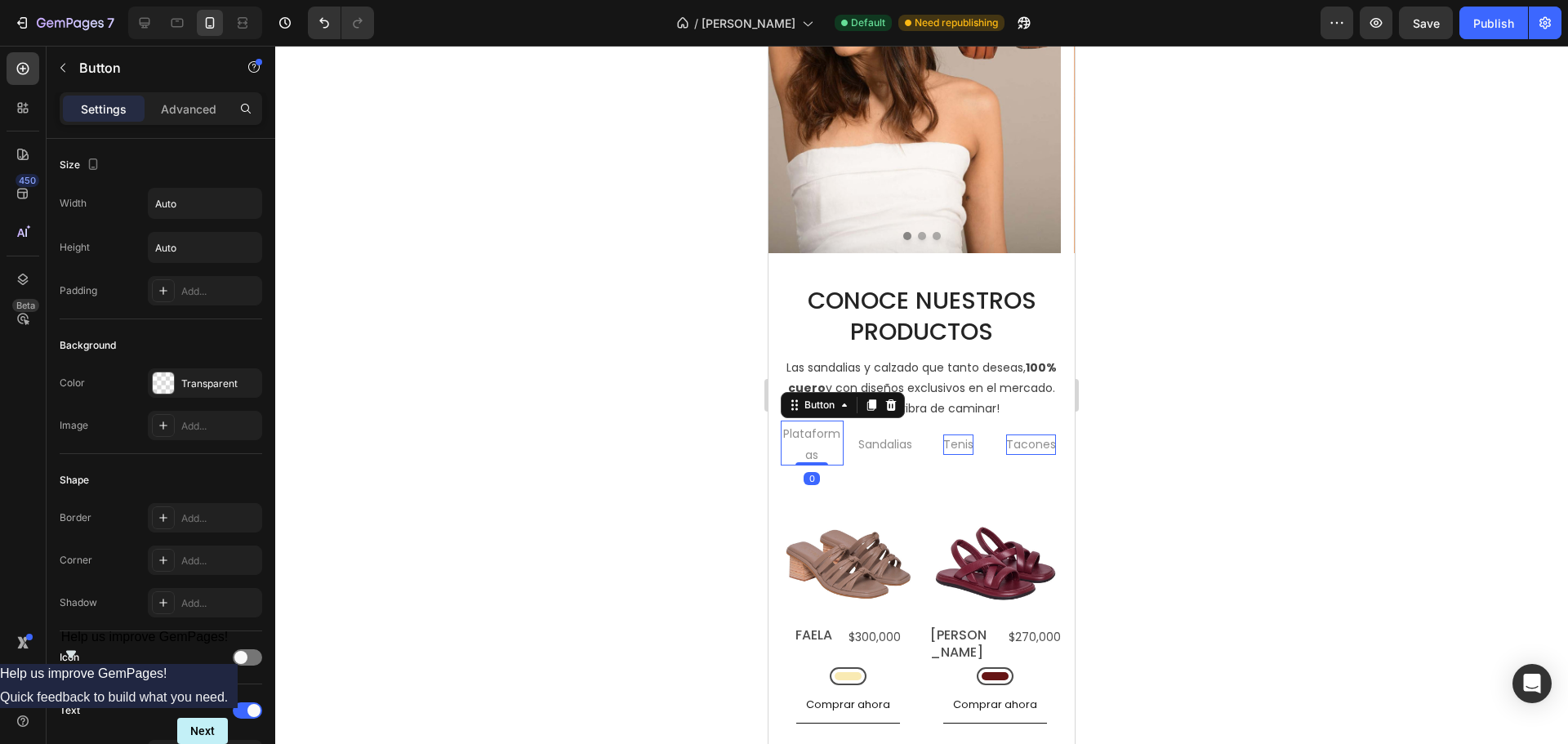
scroll to position [408, 0]
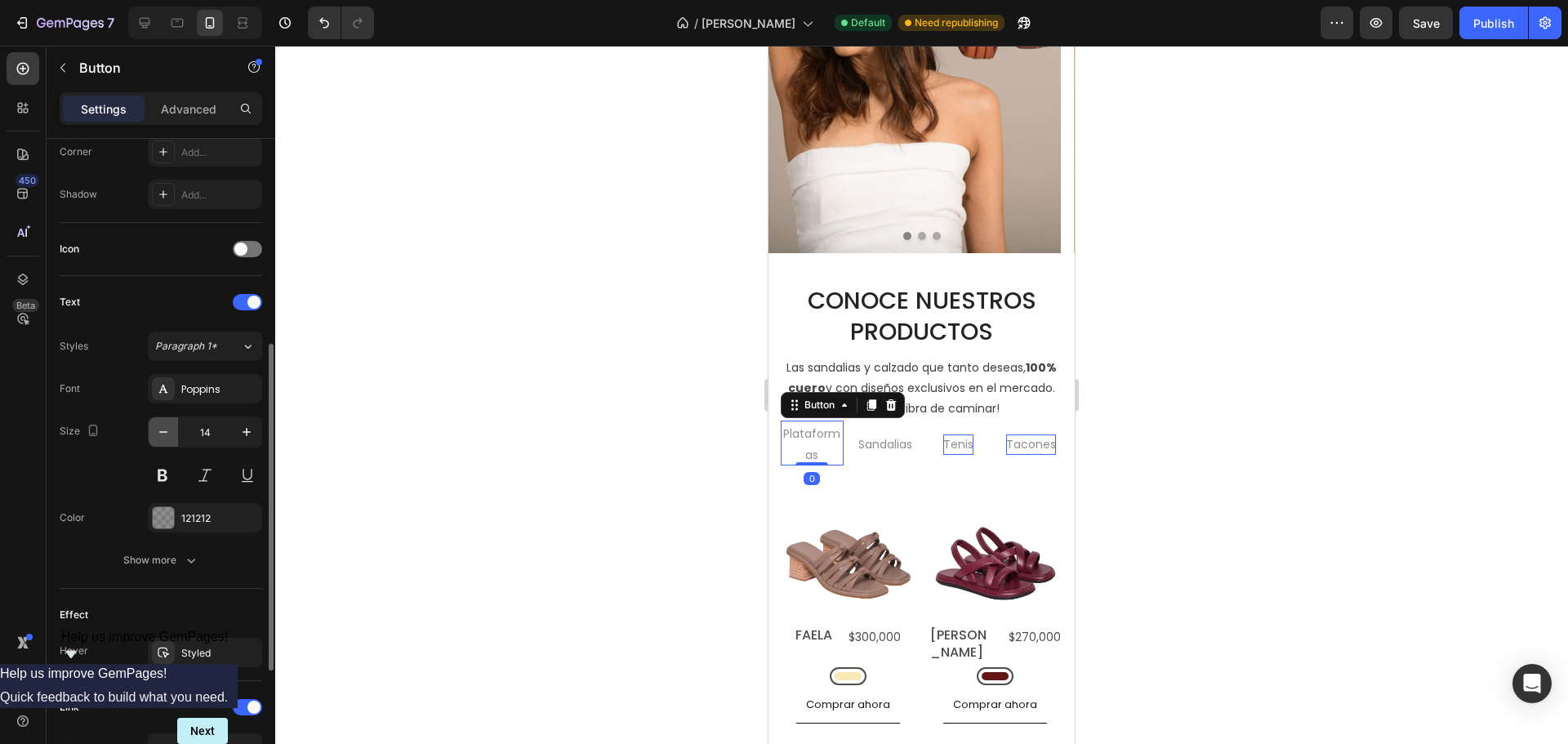
click at [166, 433] on icon "button" at bounding box center [163, 432] width 16 height 16
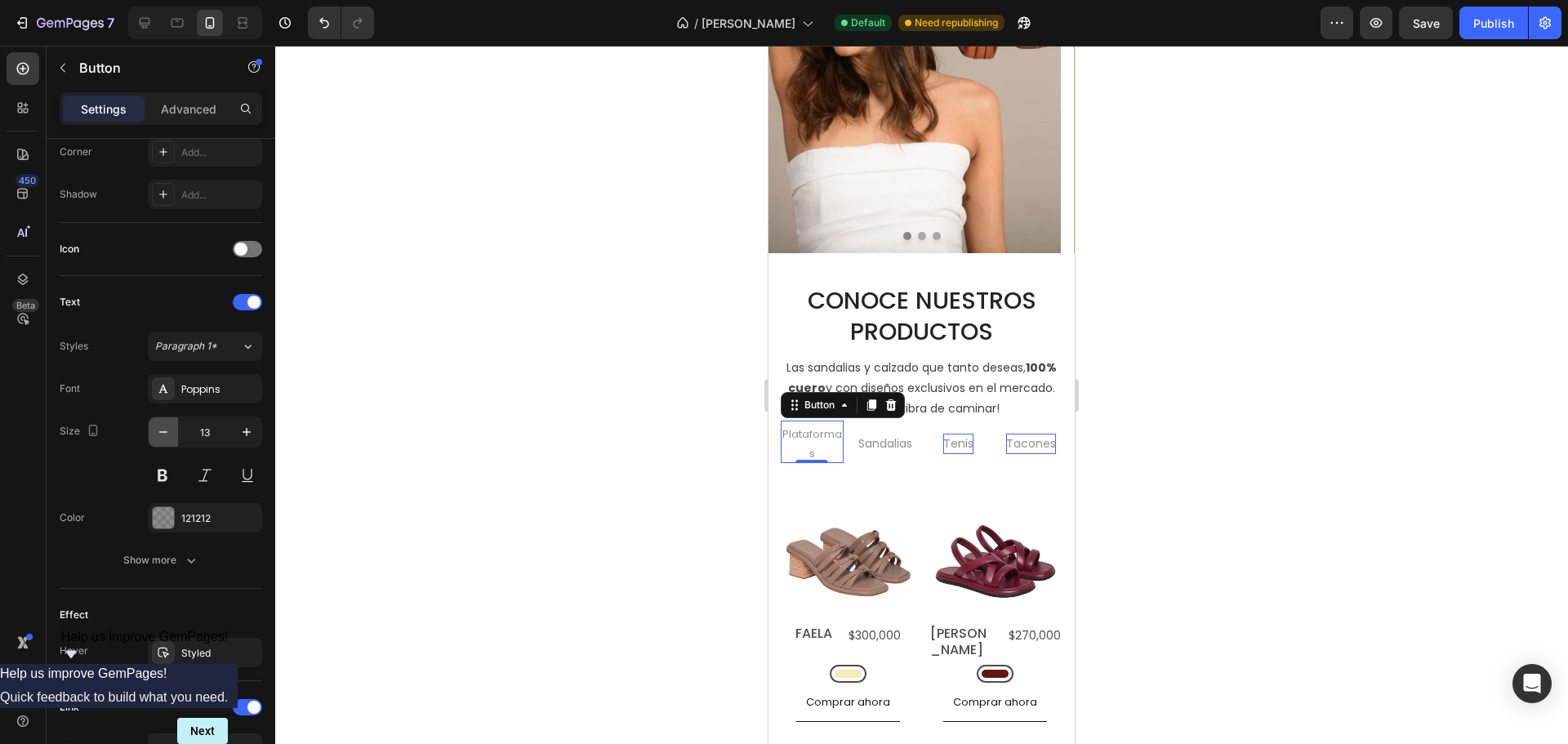
click at [166, 433] on icon "button" at bounding box center [163, 432] width 16 height 16
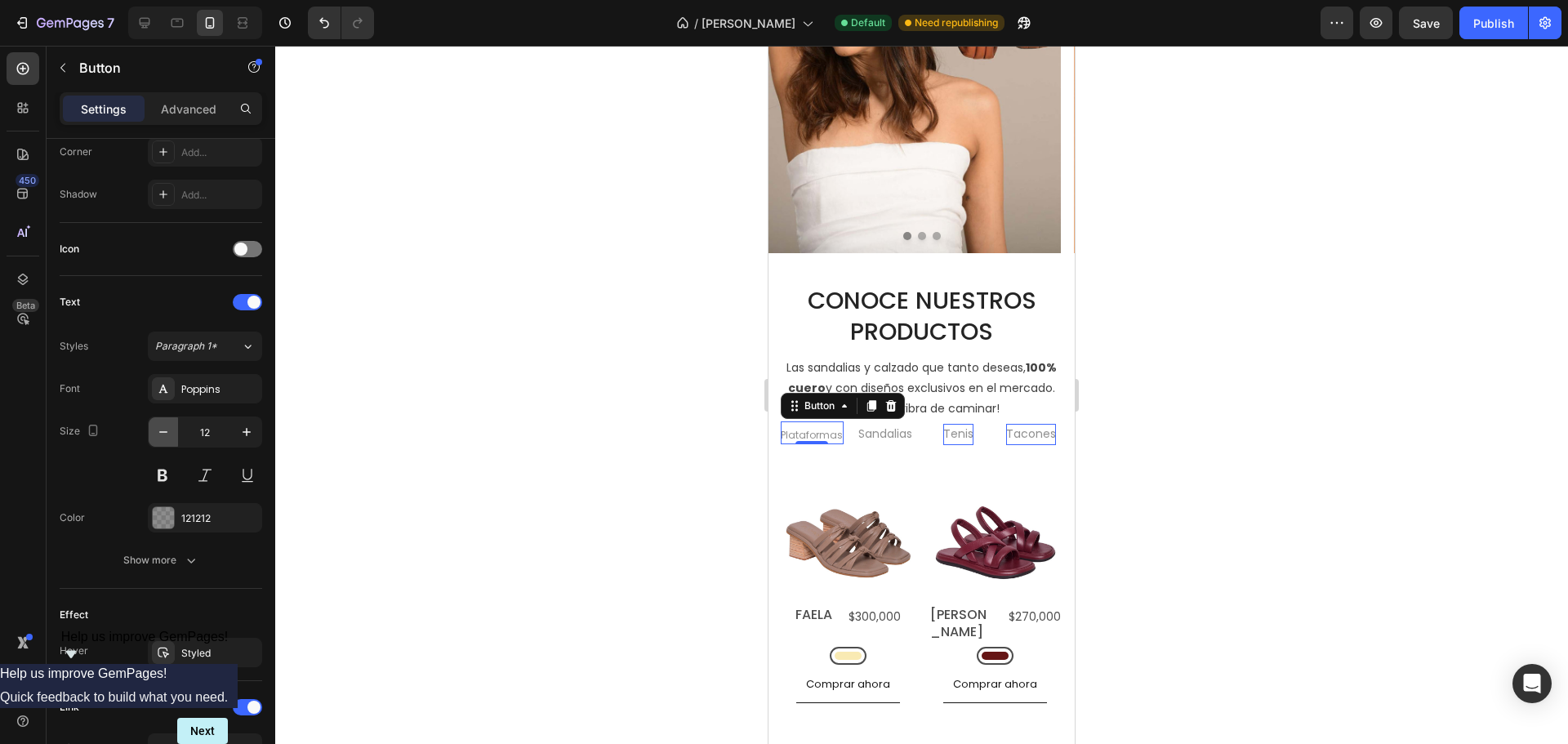
click at [166, 433] on icon "button" at bounding box center [163, 432] width 16 height 16
type input "11"
click at [866, 433] on p "Sandalias" at bounding box center [885, 434] width 54 height 21
click at [823, 437] on p "Plataformas" at bounding box center [811, 436] width 57 height 16
click at [250, 427] on icon "button" at bounding box center [246, 432] width 16 height 16
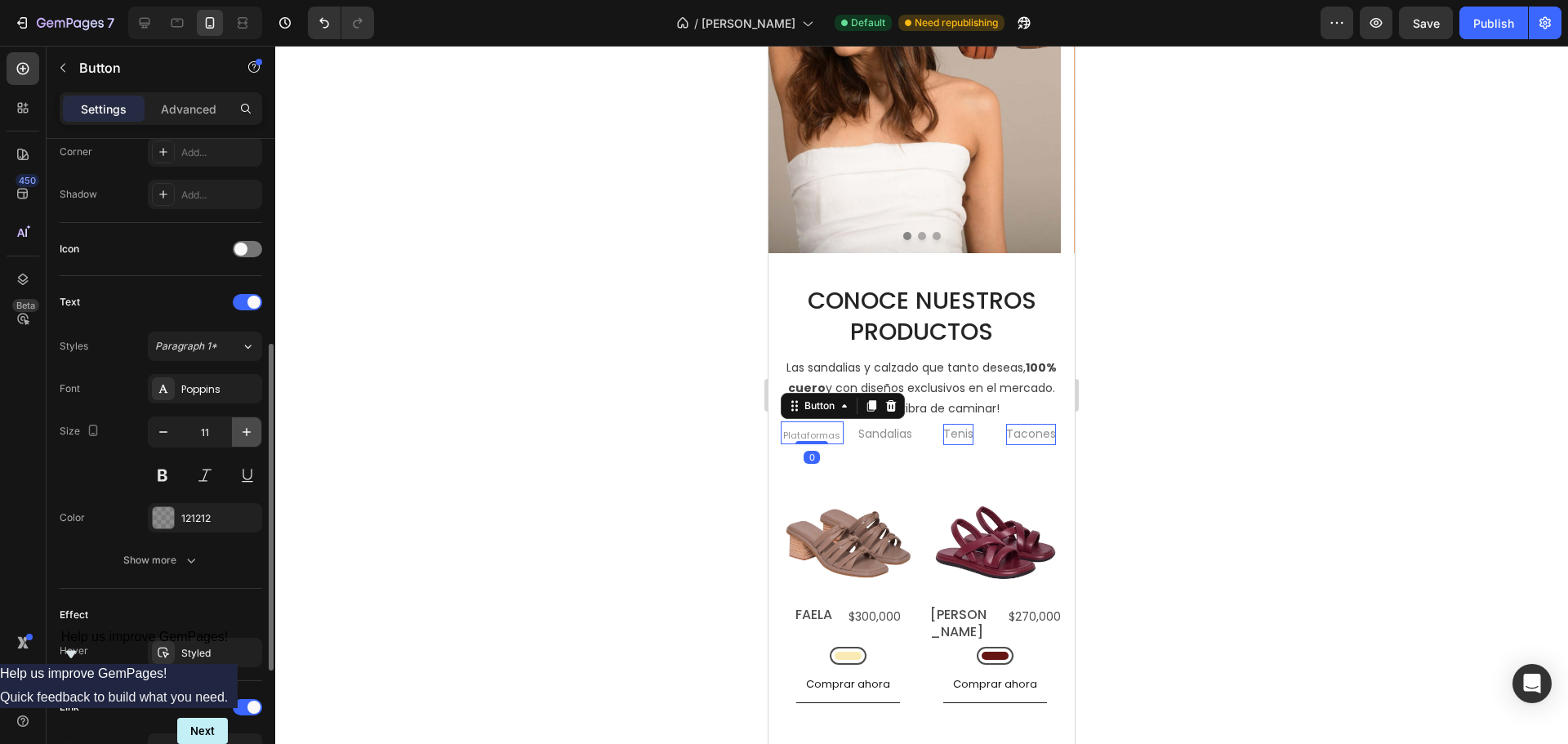
type input "12"
click at [867, 438] on p "Sandalias" at bounding box center [885, 434] width 54 height 21
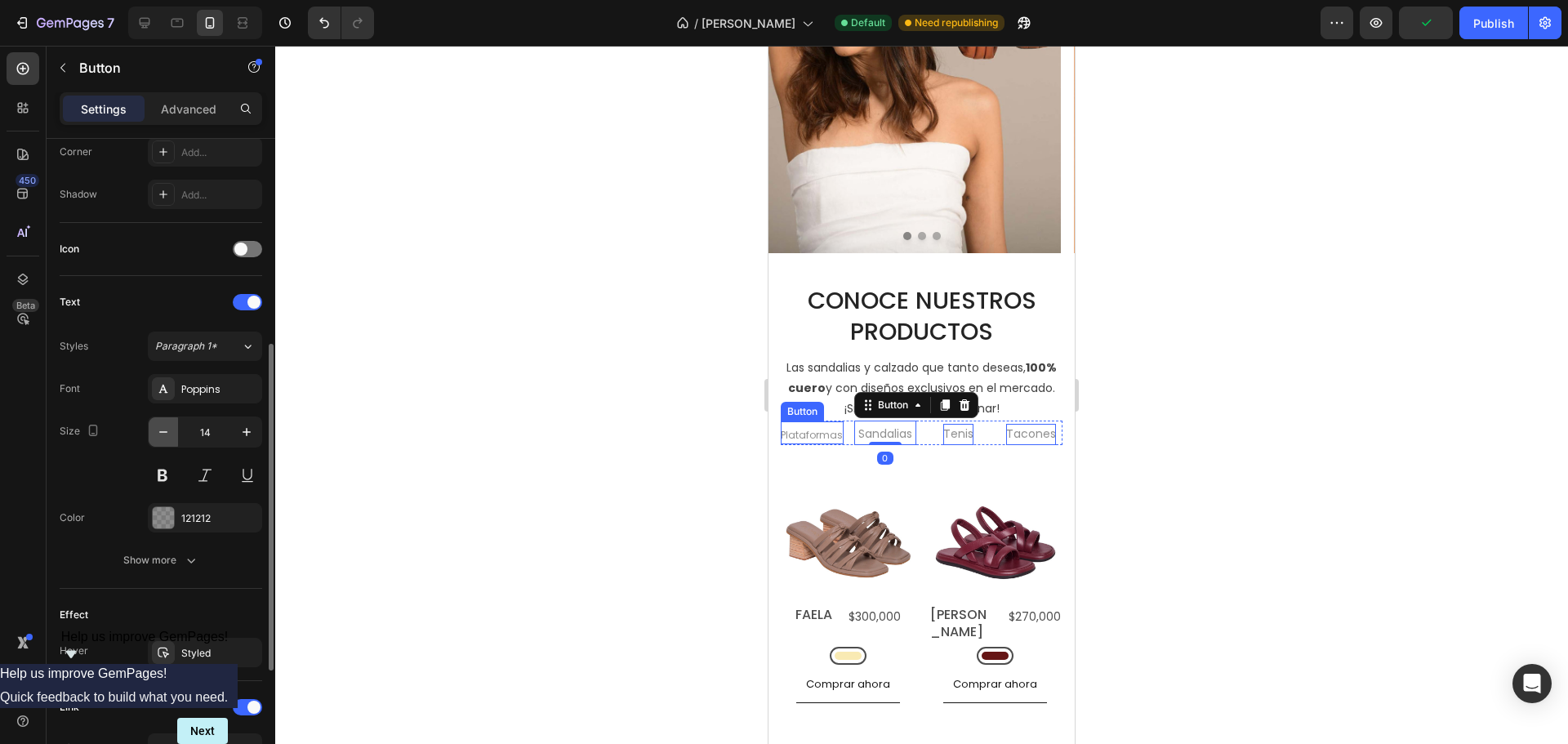
click at [157, 438] on icon "button" at bounding box center [163, 432] width 16 height 16
click at [255, 436] on button "button" at bounding box center [247, 432] width 29 height 29
type input "13"
click at [811, 445] on p "Plataformas" at bounding box center [812, 435] width 62 height 18
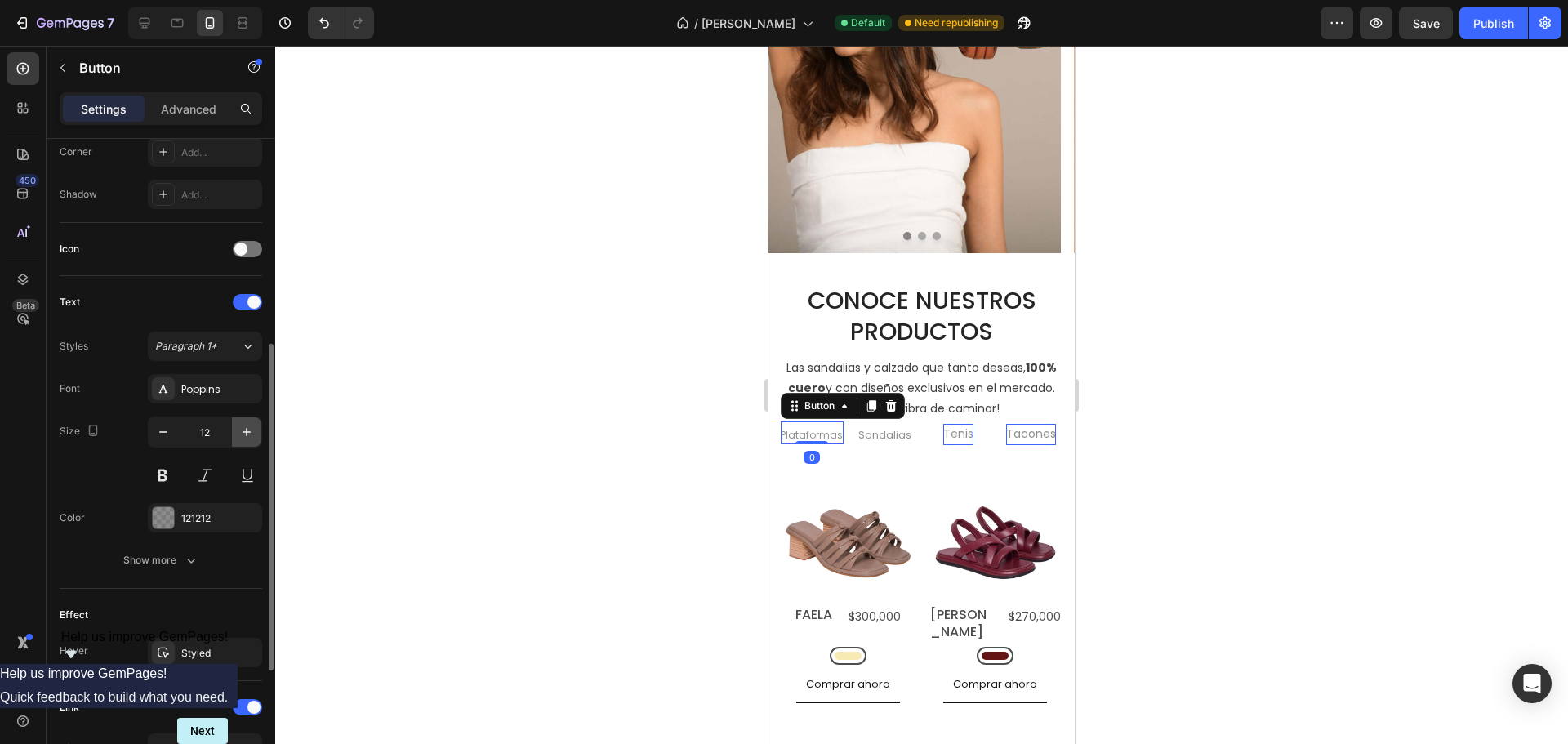
click at [241, 432] on icon "button" at bounding box center [246, 432] width 16 height 16
type input "13"
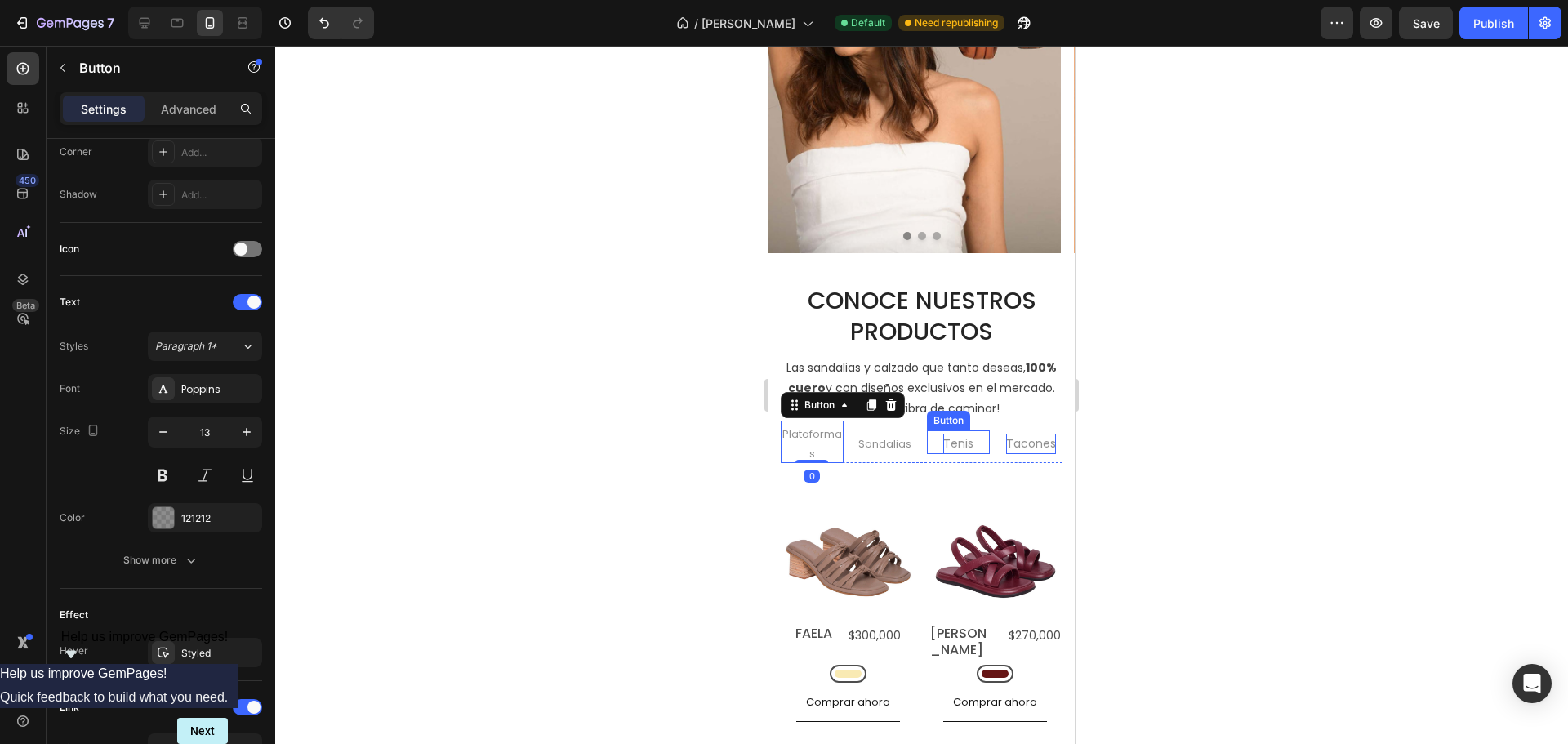
click at [958, 445] on p "Tenis" at bounding box center [958, 444] width 30 height 21
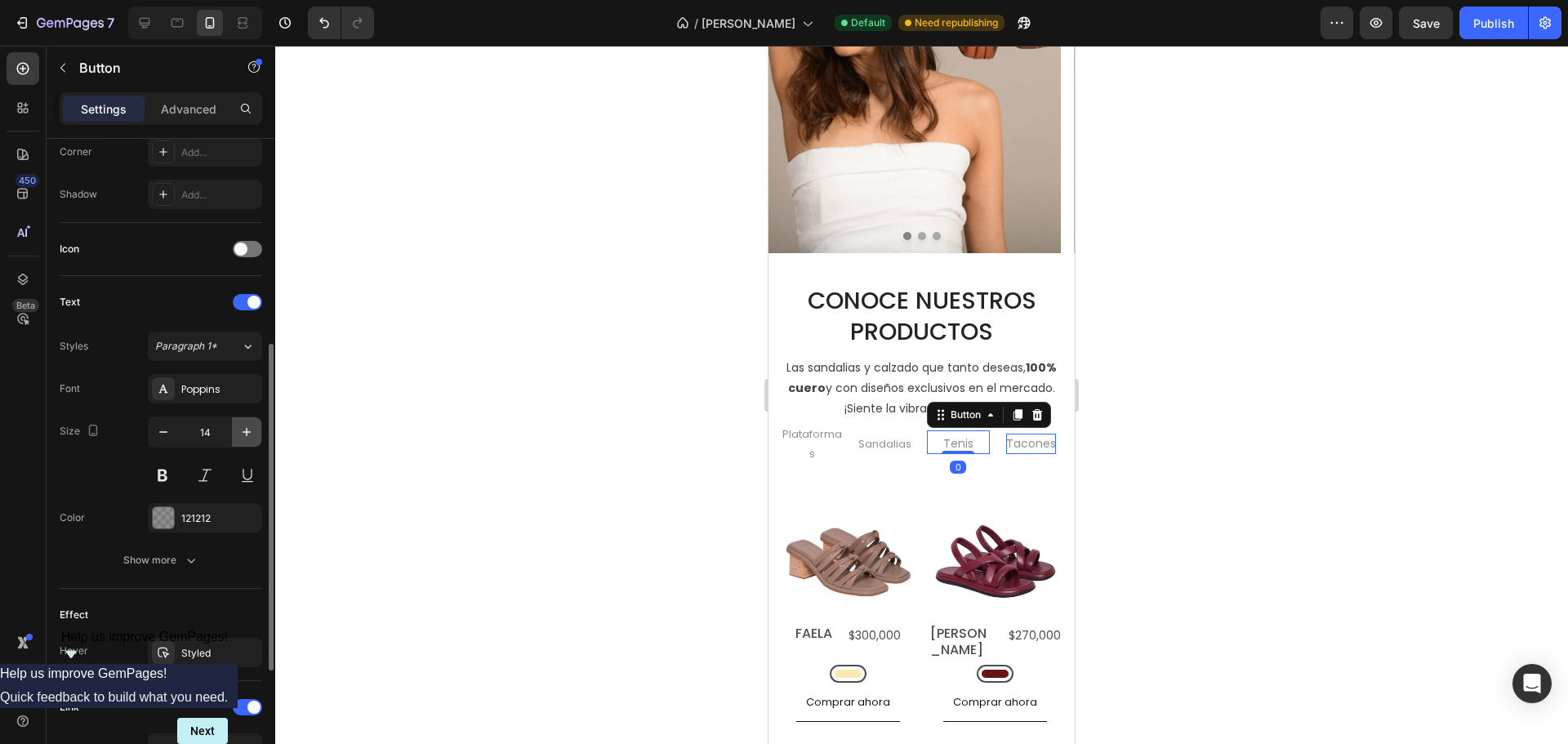
click at [249, 432] on icon "button" at bounding box center [246, 432] width 8 height 8
click at [161, 435] on icon "button" at bounding box center [163, 432] width 16 height 16
type input "13"
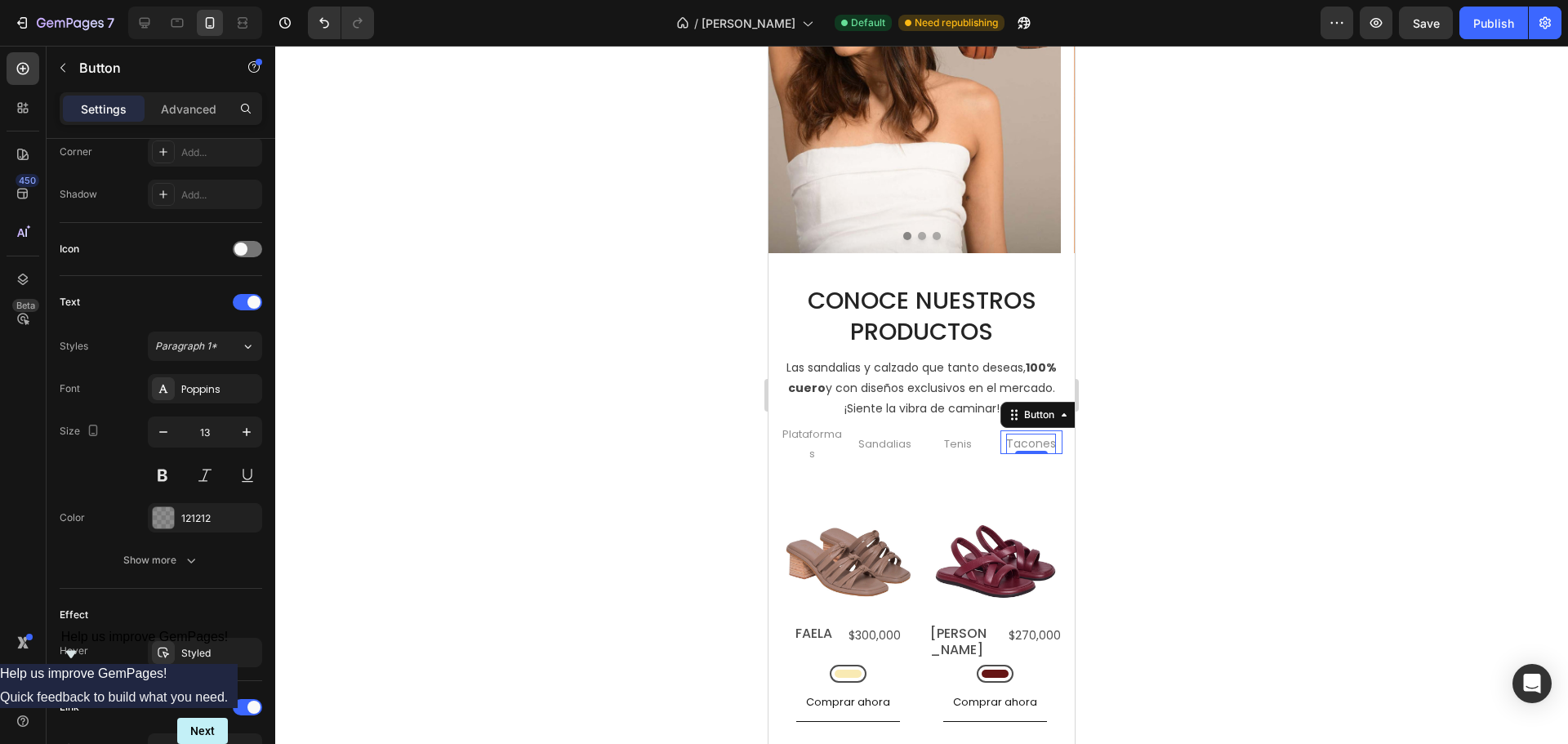
click at [1000, 444] on div "Tacones Button 0" at bounding box center [1031, 442] width 63 height 23
click at [164, 430] on icon "button" at bounding box center [163, 432] width 16 height 16
type input "13"
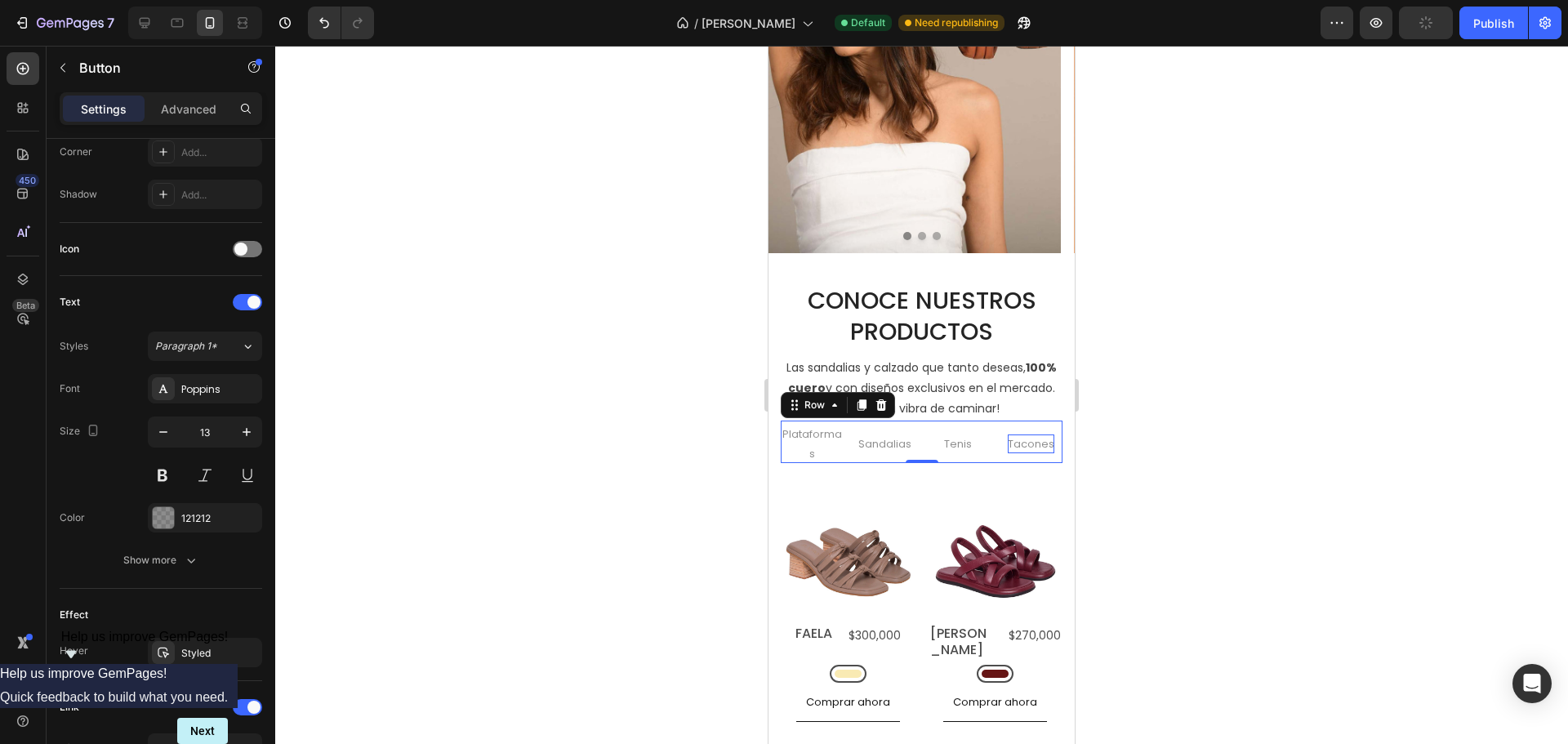
click at [916, 456] on div "Plataformas Button Sandalias Button Tenis Button Tacones Button Row 0" at bounding box center [922, 441] width 281 height 42
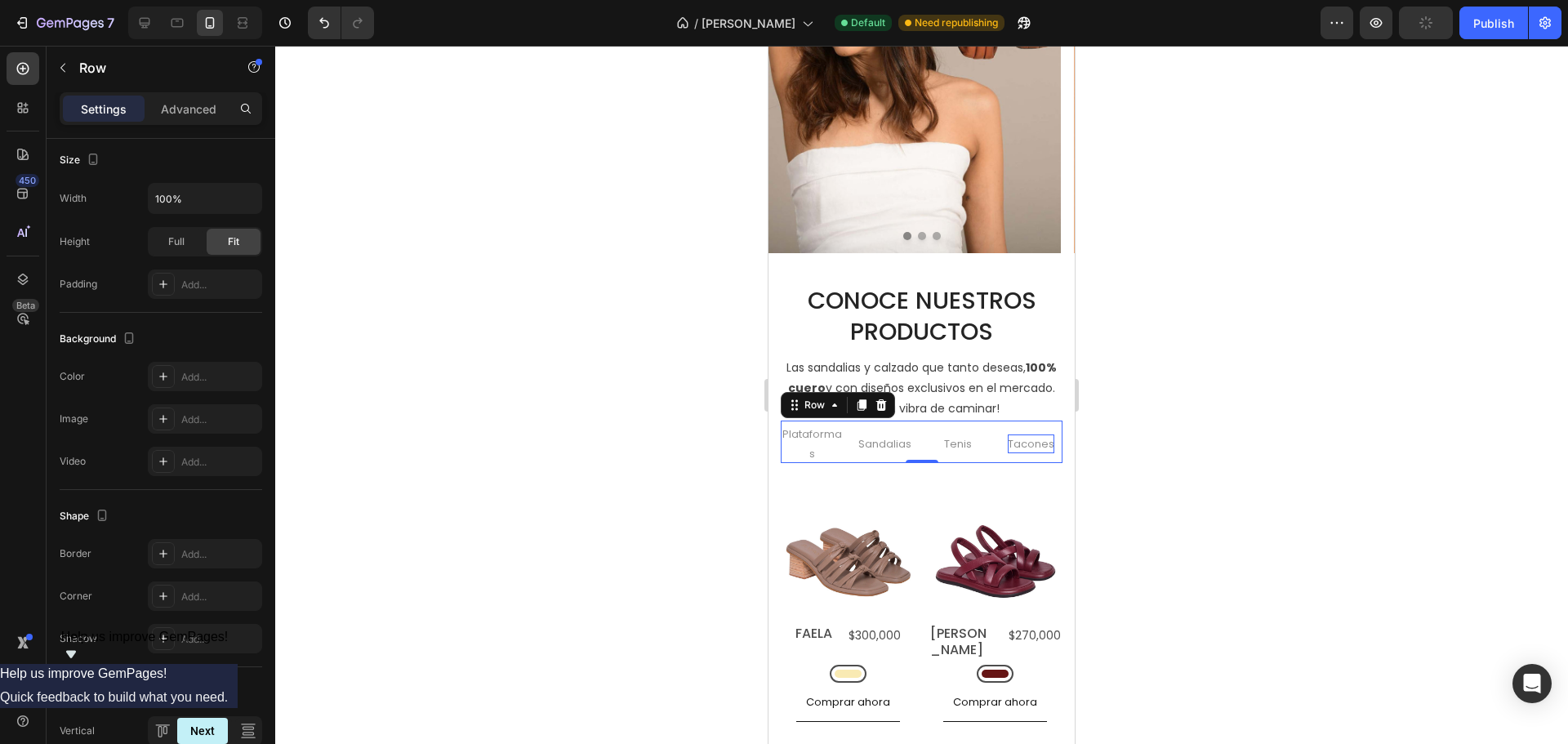
scroll to position [0, 0]
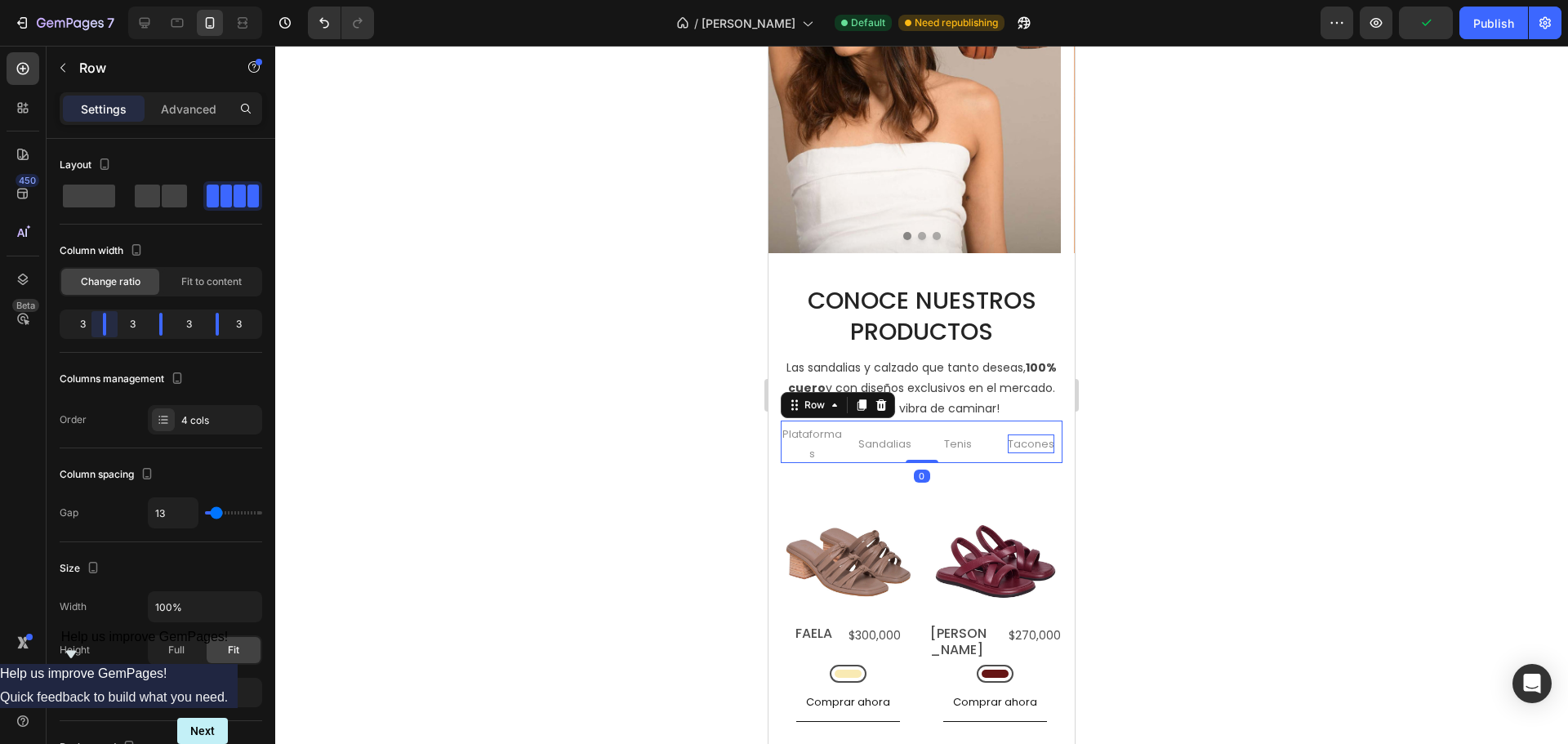
drag, startPoint x: 99, startPoint y: 327, endPoint x: 110, endPoint y: 327, distance: 11.0
click at [110, 0] on body "7 Version history / [PERSON_NAME] Default Need republishing Preview Publish 450…" at bounding box center [784, 0] width 1568 height 0
drag, startPoint x: 167, startPoint y: 327, endPoint x: 176, endPoint y: 328, distance: 9.1
click at [176, 0] on body "7 Version history / Inicio [PERSON_NAME] Default Need republishing Preview Save…" at bounding box center [784, 0] width 1568 height 0
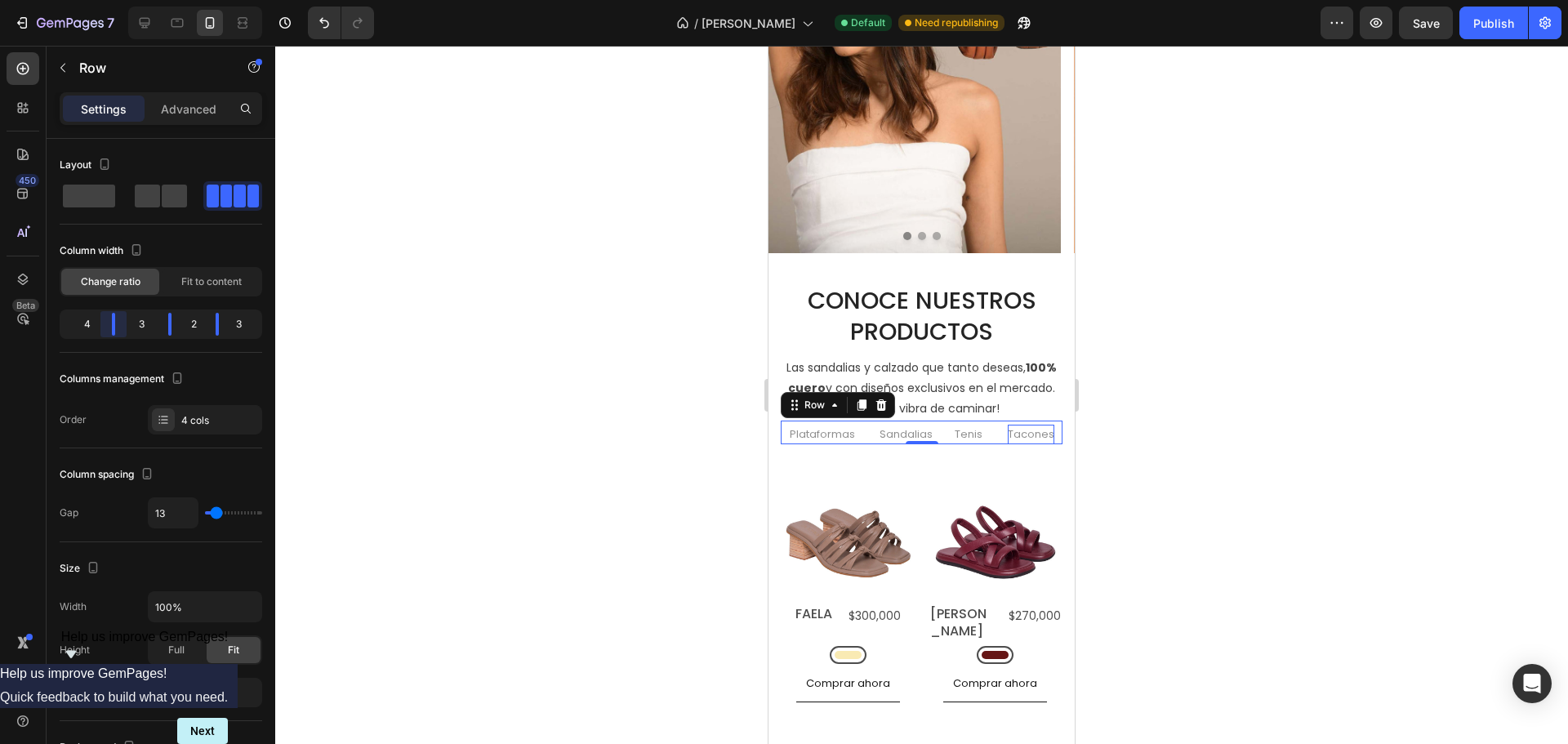
drag, startPoint x: 109, startPoint y: 323, endPoint x: 131, endPoint y: 323, distance: 22.0
click at [131, 0] on body "7 Version history / Inicio [PERSON_NAME] Default Need republishing Preview Save…" at bounding box center [784, 0] width 1568 height 0
click at [1166, 448] on div at bounding box center [922, 394] width 1293 height 698
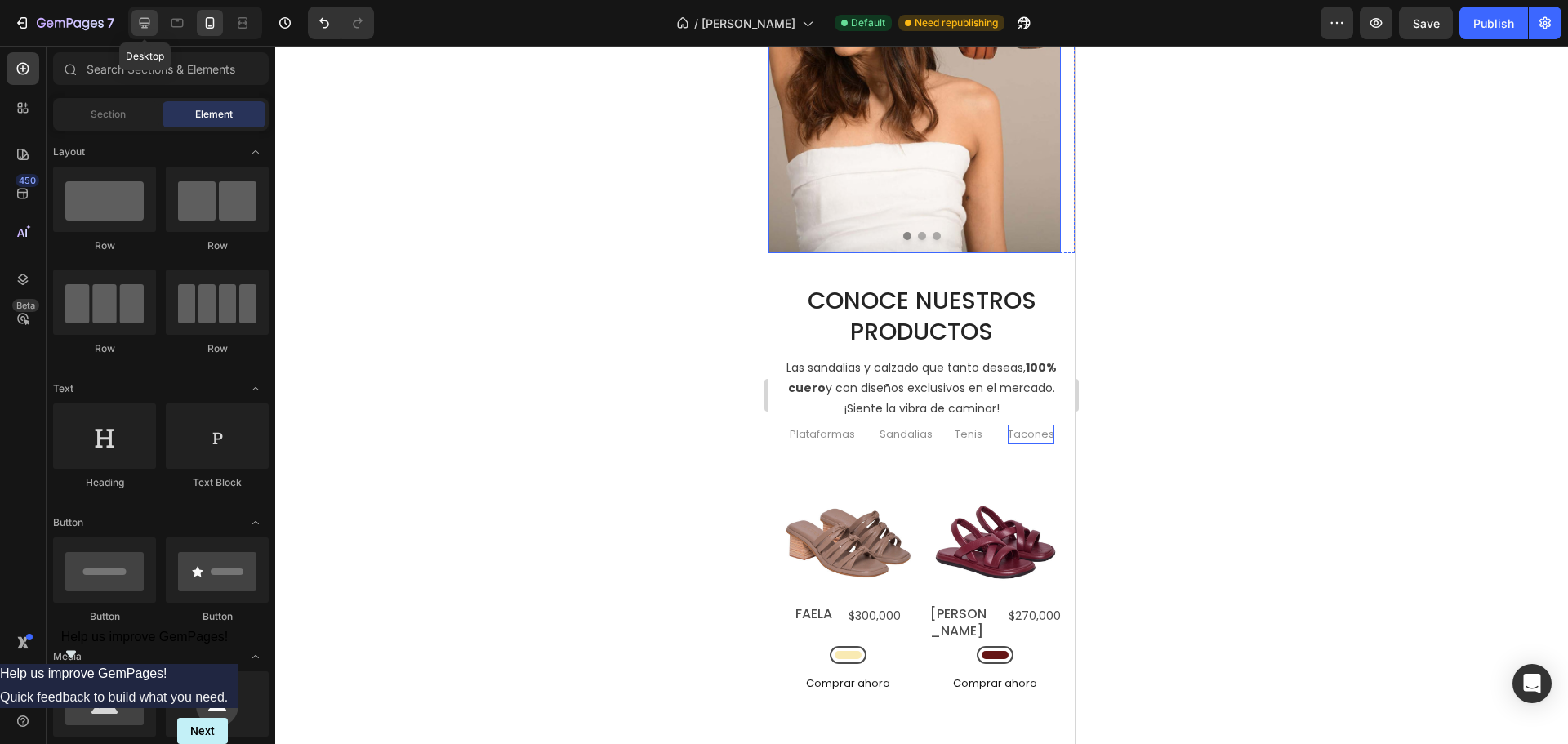
click at [148, 21] on icon at bounding box center [144, 22] width 16 height 16
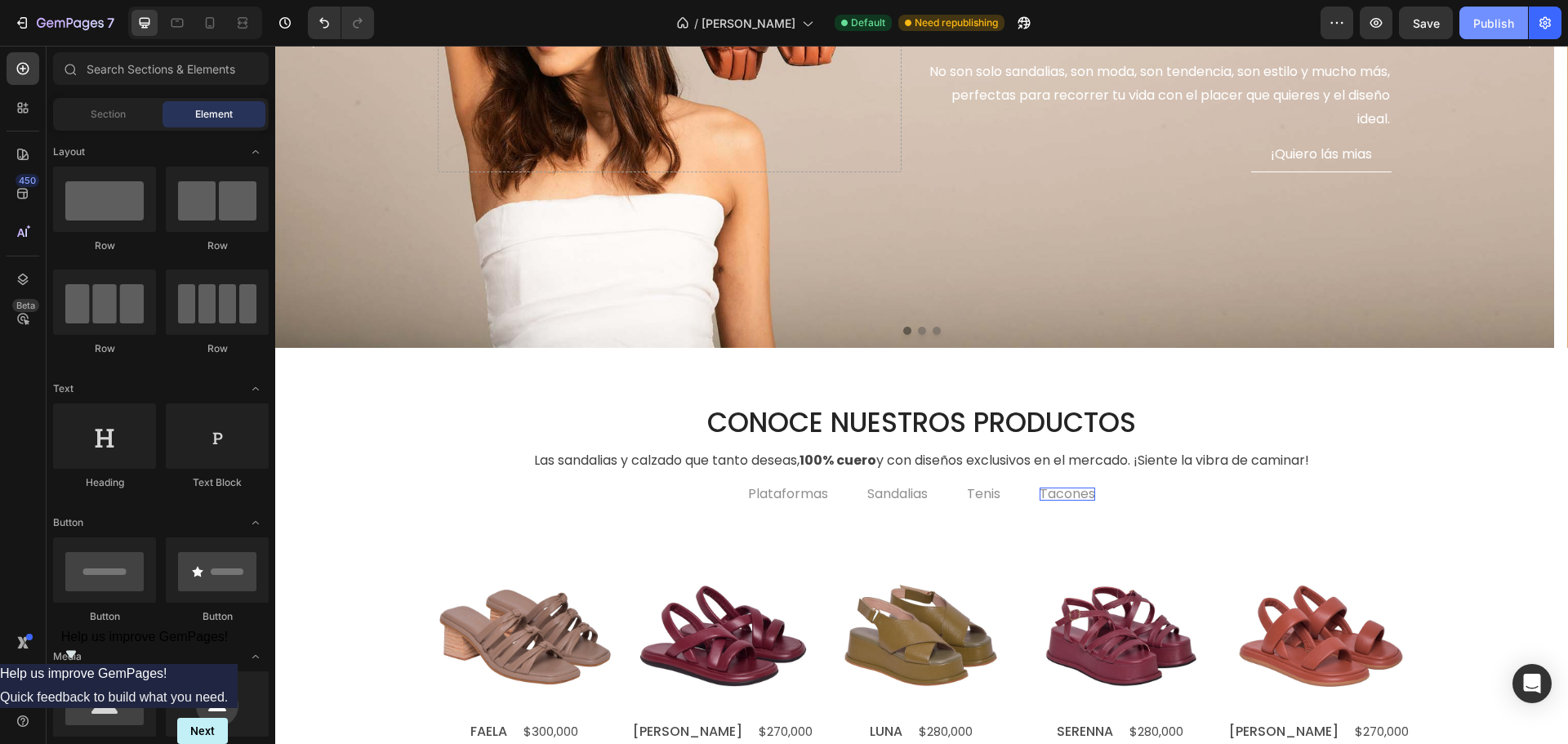
click at [1501, 28] on div "Publish" at bounding box center [1493, 23] width 41 height 17
click at [1489, 28] on div "Publish" at bounding box center [1493, 23] width 41 height 17
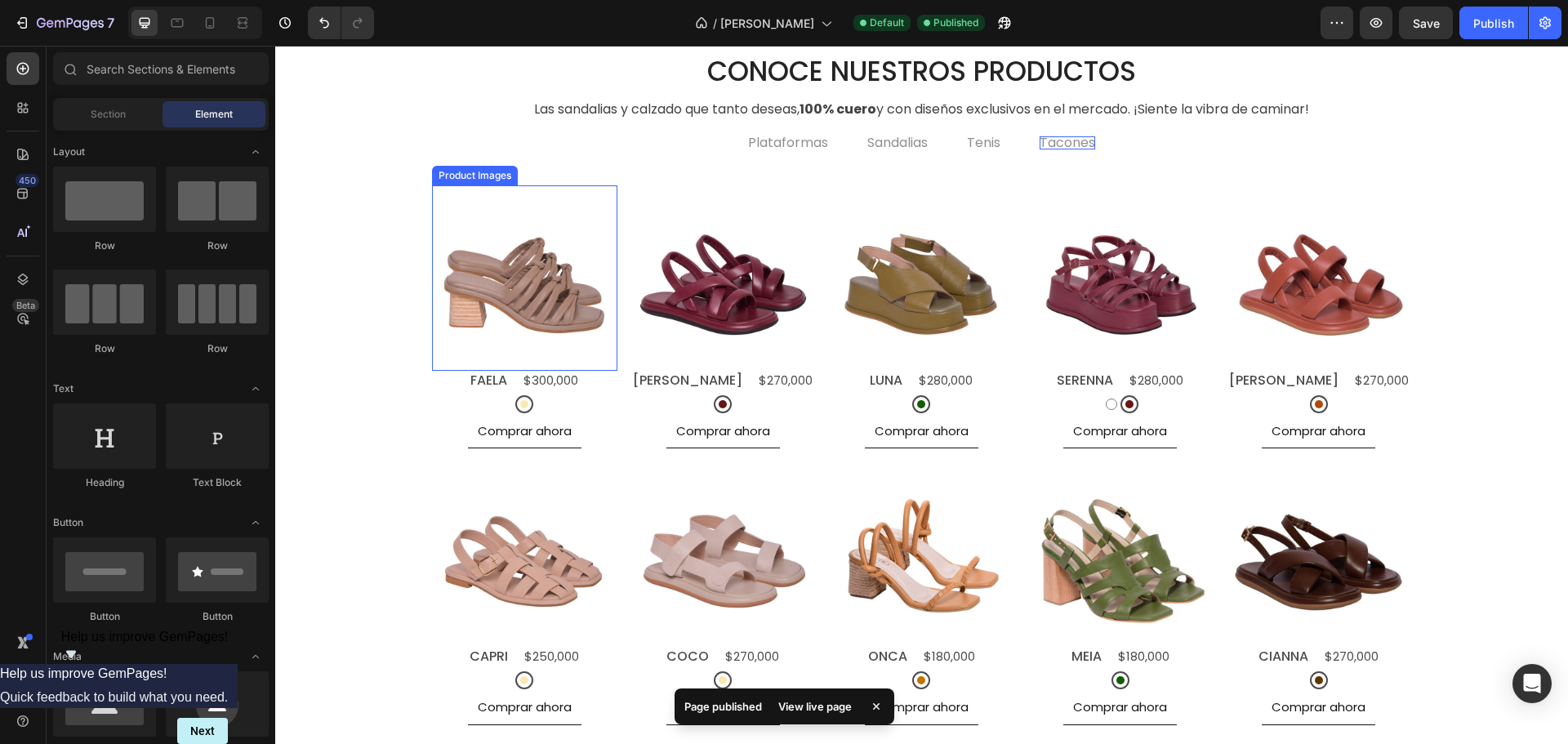
scroll to position [427, 0]
